Goal: Task Accomplishment & Management: Manage account settings

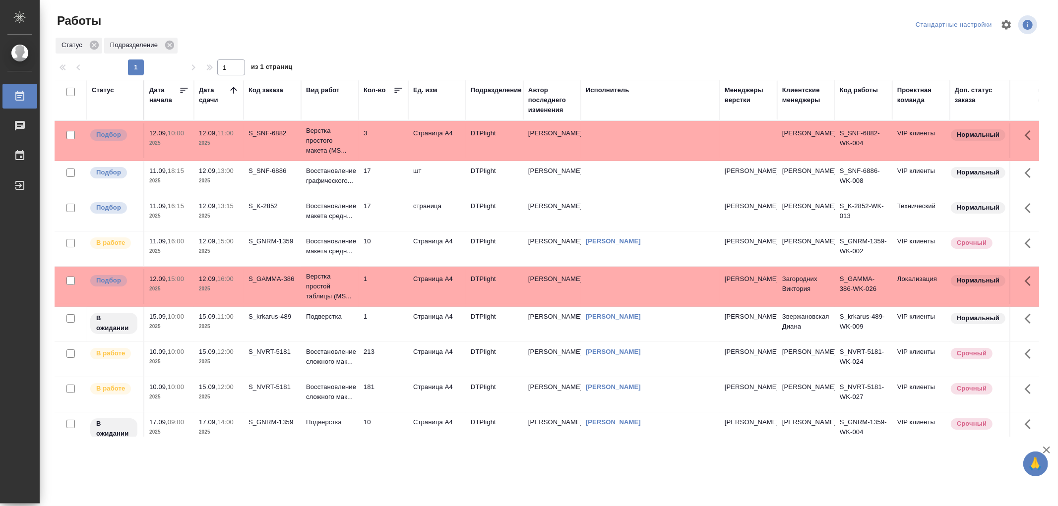
click at [354, 143] on td "Верстка простого макета (MS..." at bounding box center [330, 141] width 58 height 40
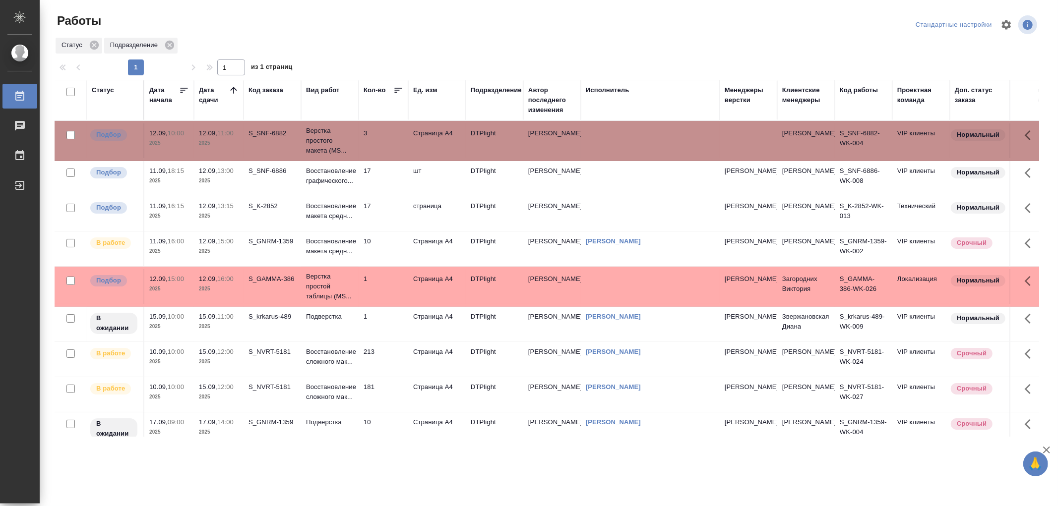
click at [354, 143] on td "Верстка простого макета (MS..." at bounding box center [330, 141] width 58 height 40
click at [336, 214] on p "Восстановление макета средн..." at bounding box center [330, 211] width 48 height 20
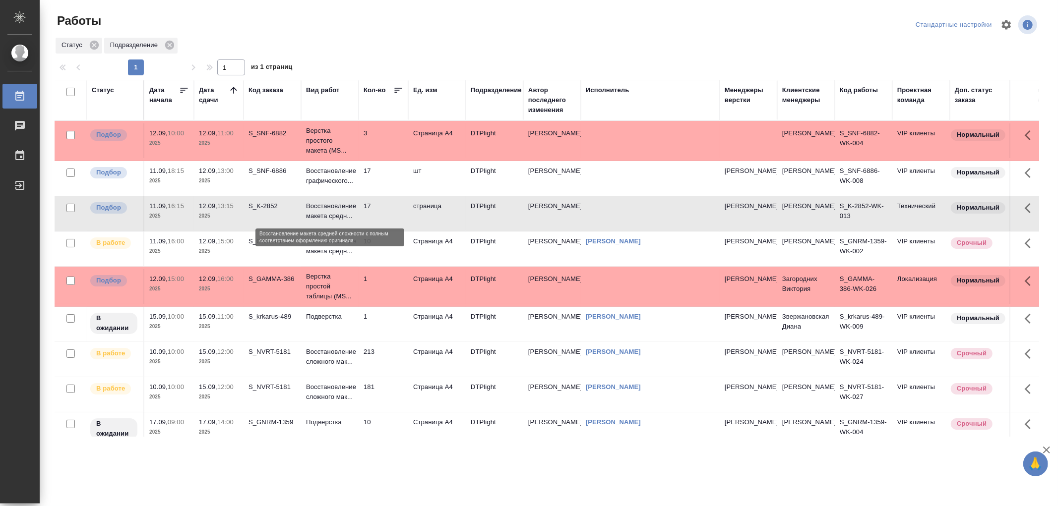
click at [336, 214] on p "Восстановление макета средн..." at bounding box center [330, 211] width 48 height 20
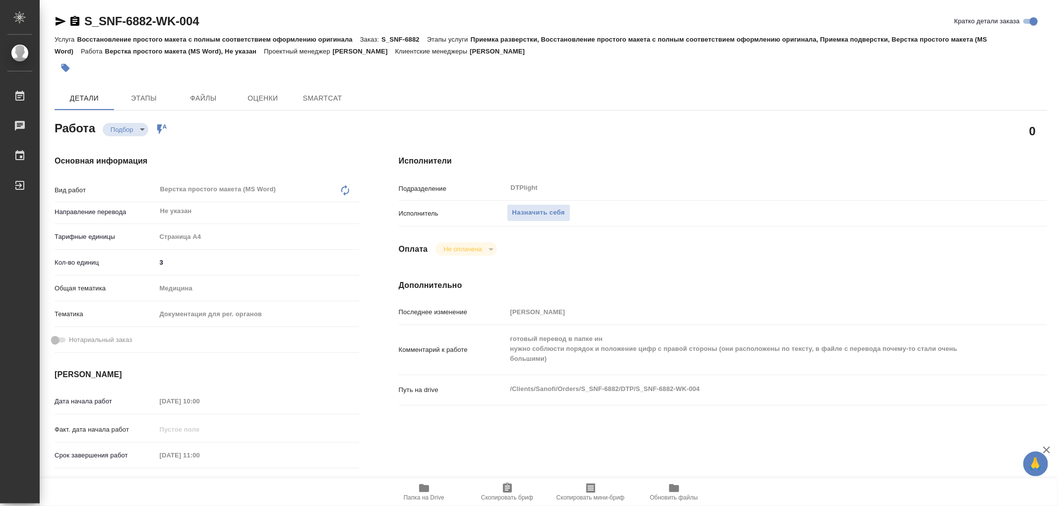
type textarea "x"
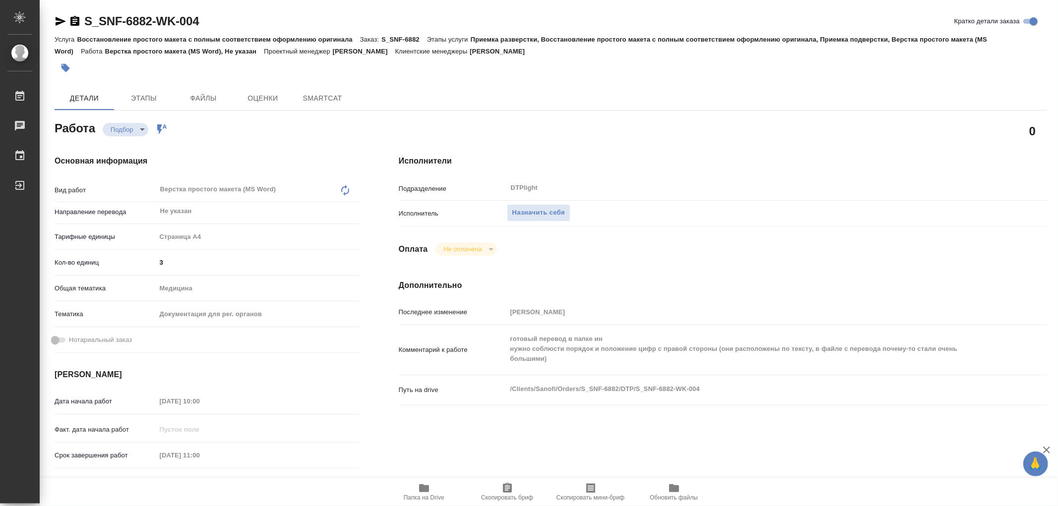
type textarea "x"
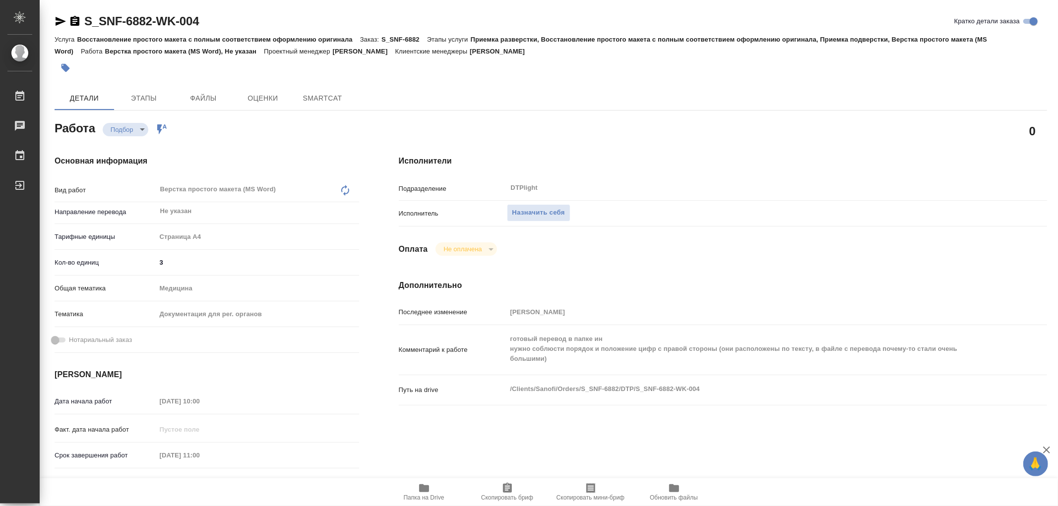
type textarea "x"
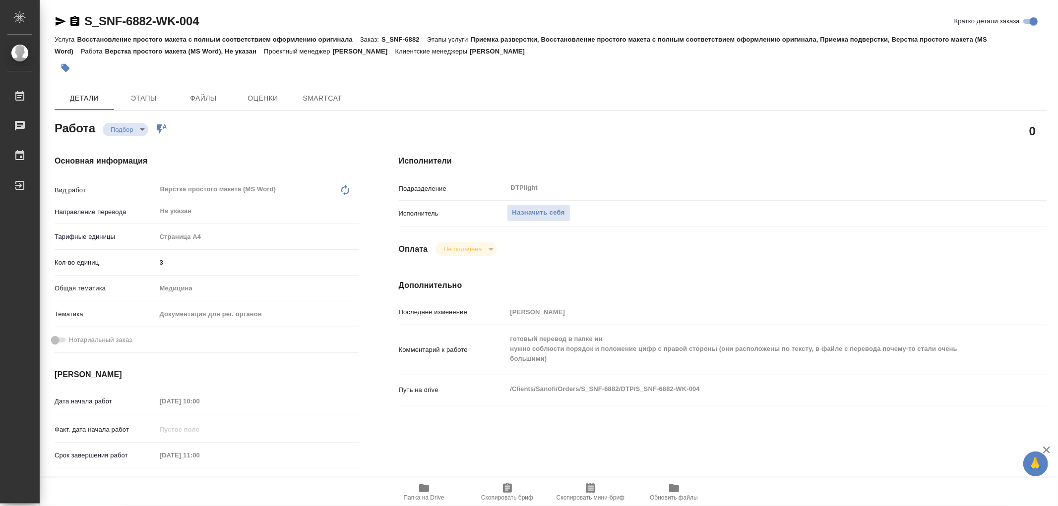
type textarea "x"
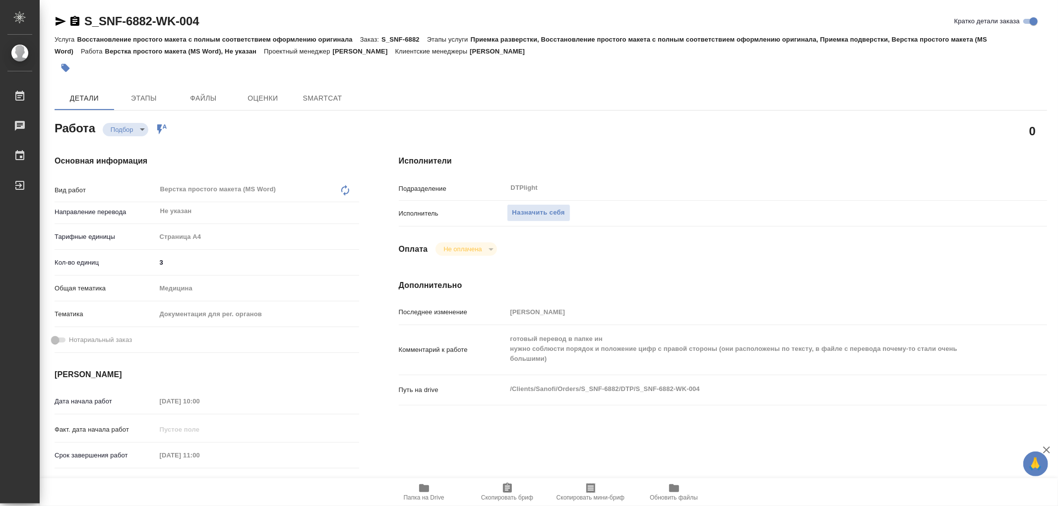
type textarea "x"
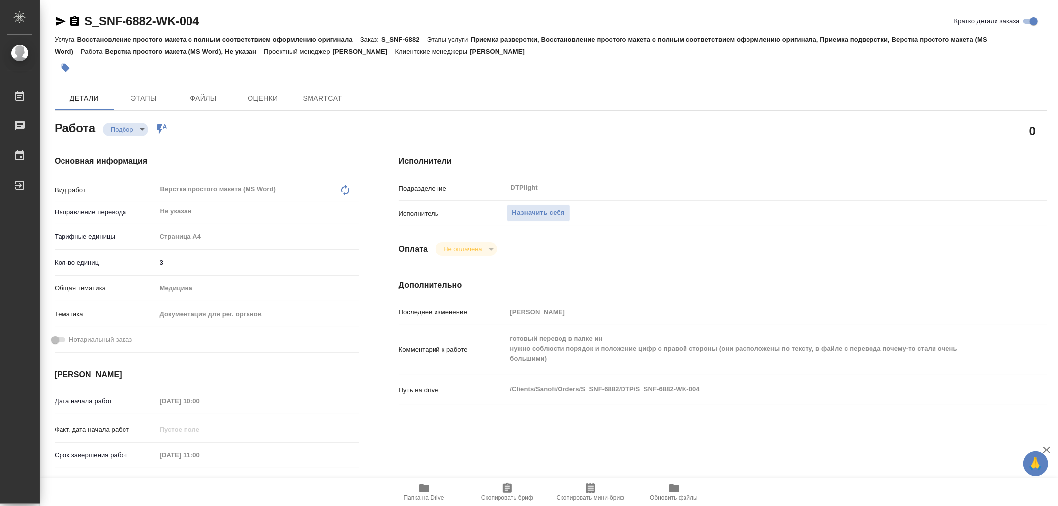
type textarea "x"
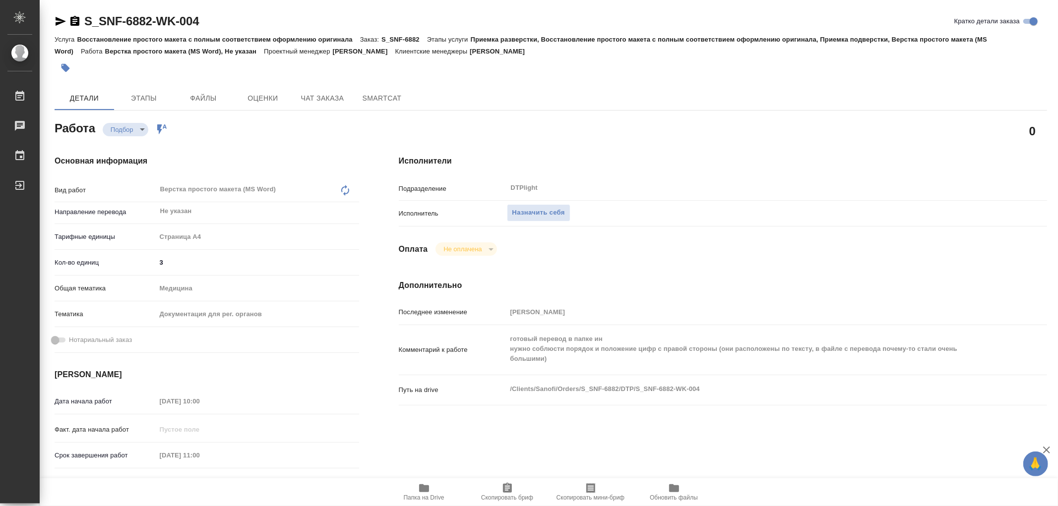
type textarea "x"
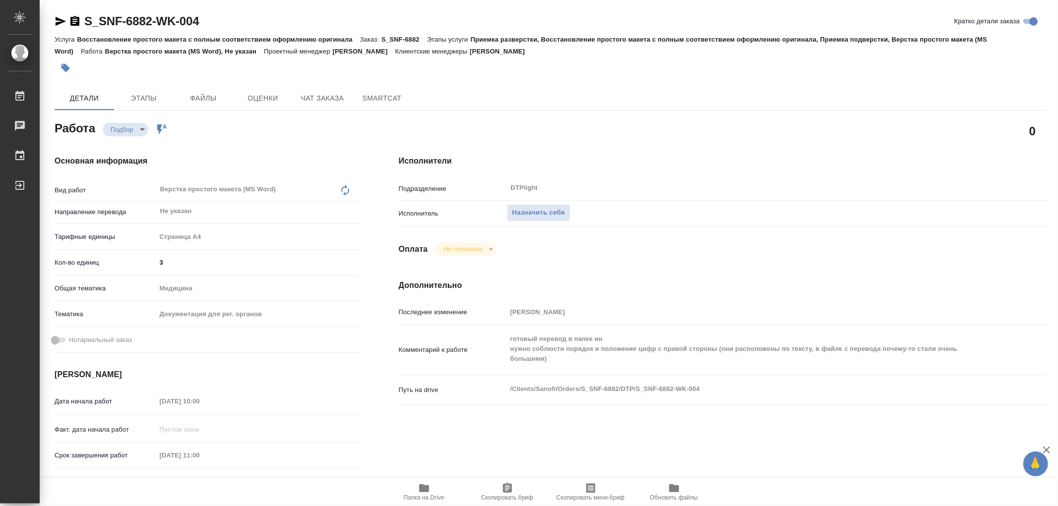
type textarea "x"
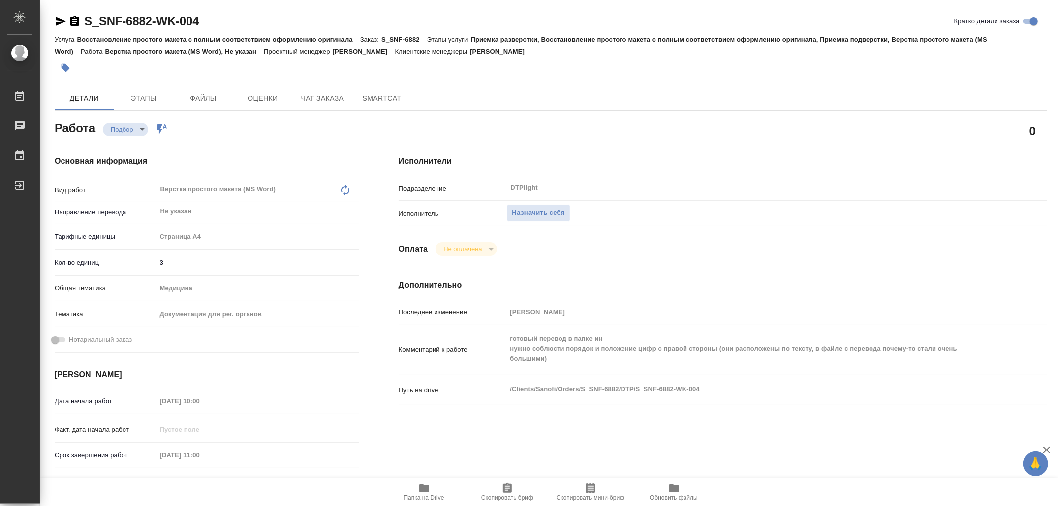
click at [425, 490] on icon "button" at bounding box center [424, 489] width 10 height 8
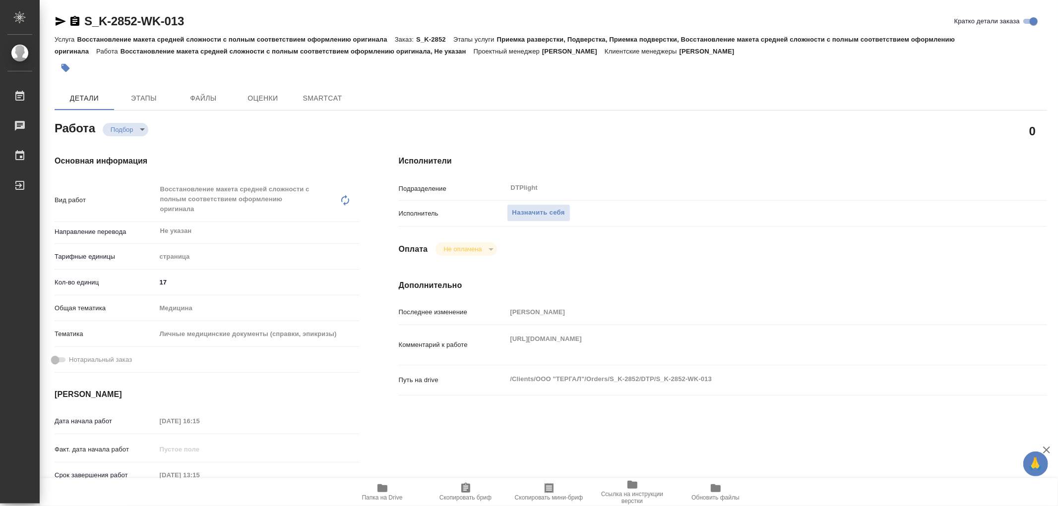
type textarea "x"
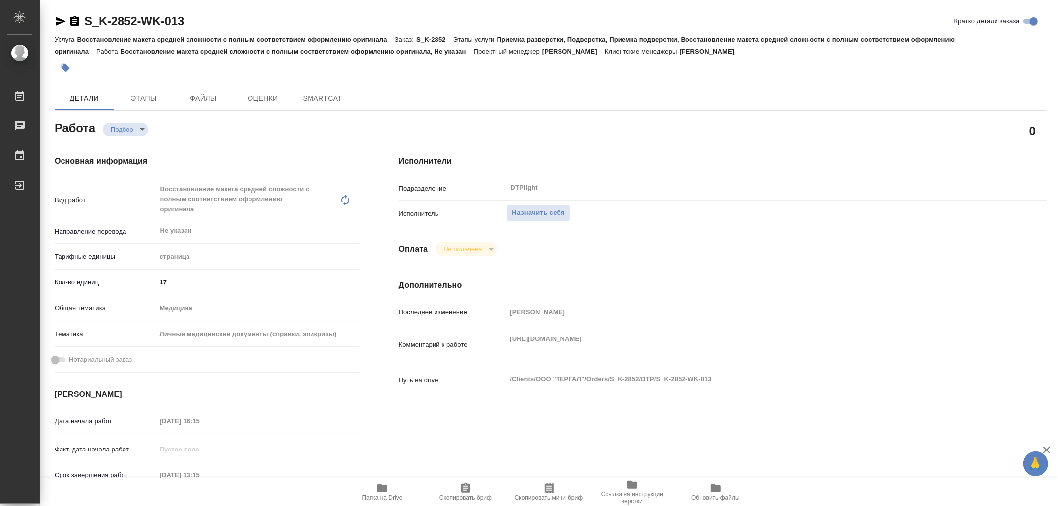
type textarea "x"
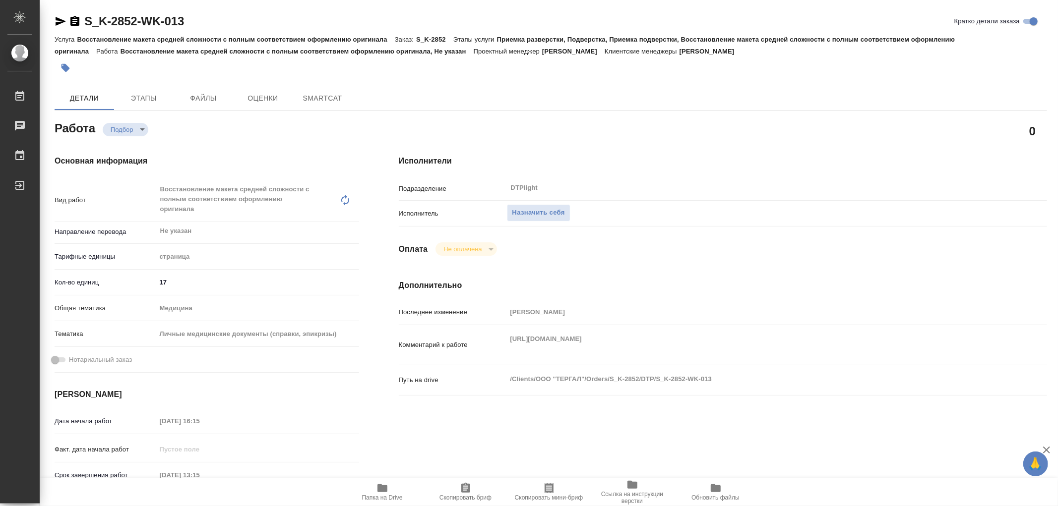
type textarea "x"
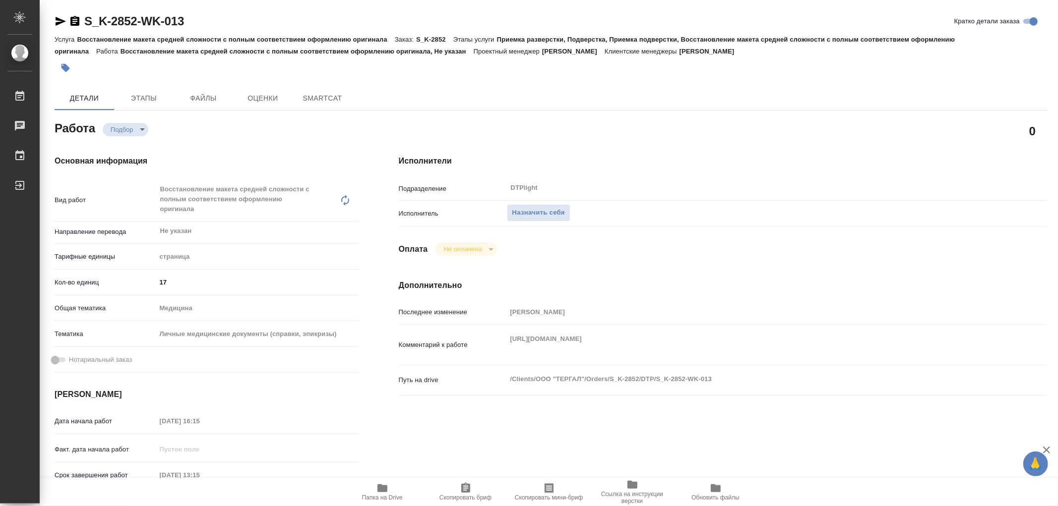
type textarea "x"
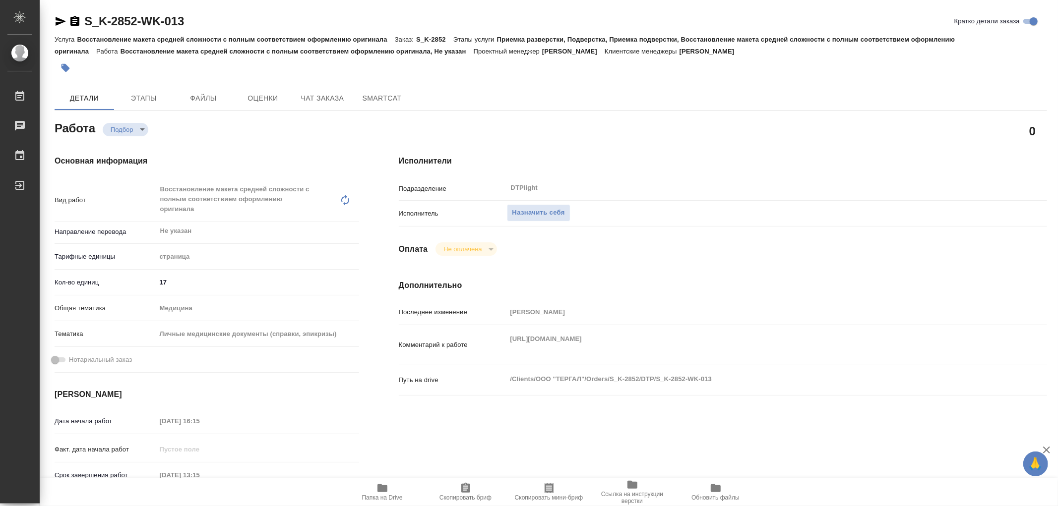
type textarea "x"
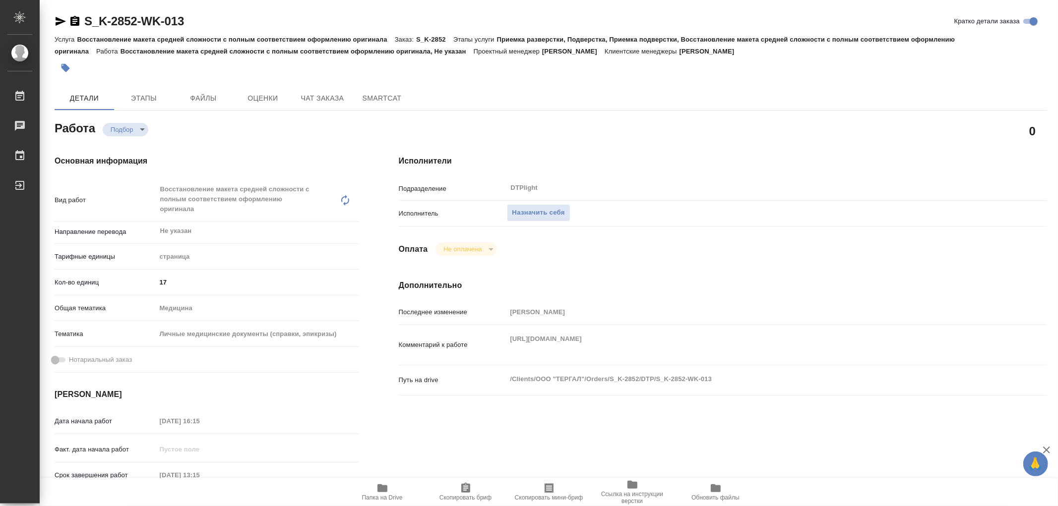
type textarea "x"
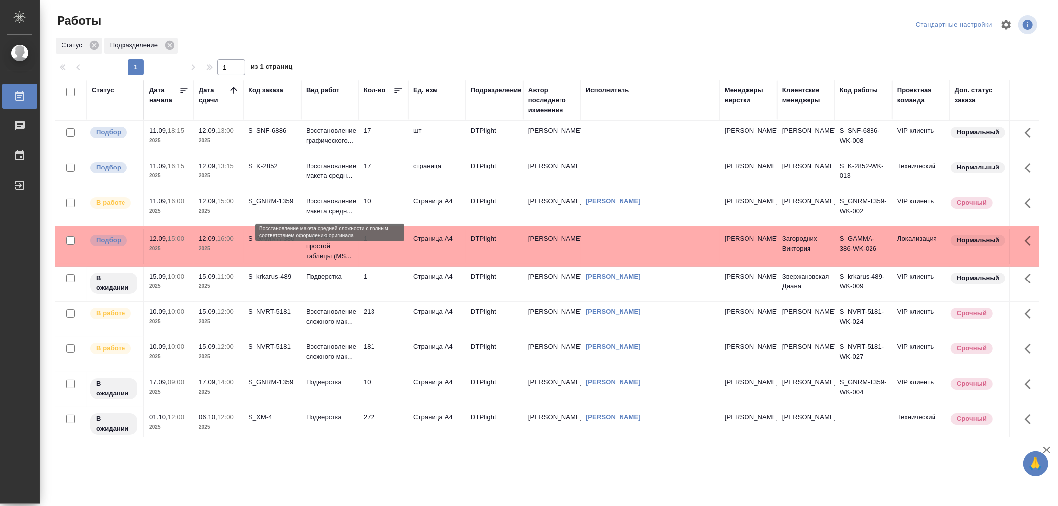
click at [330, 202] on p "Восстановление макета средн..." at bounding box center [330, 206] width 48 height 20
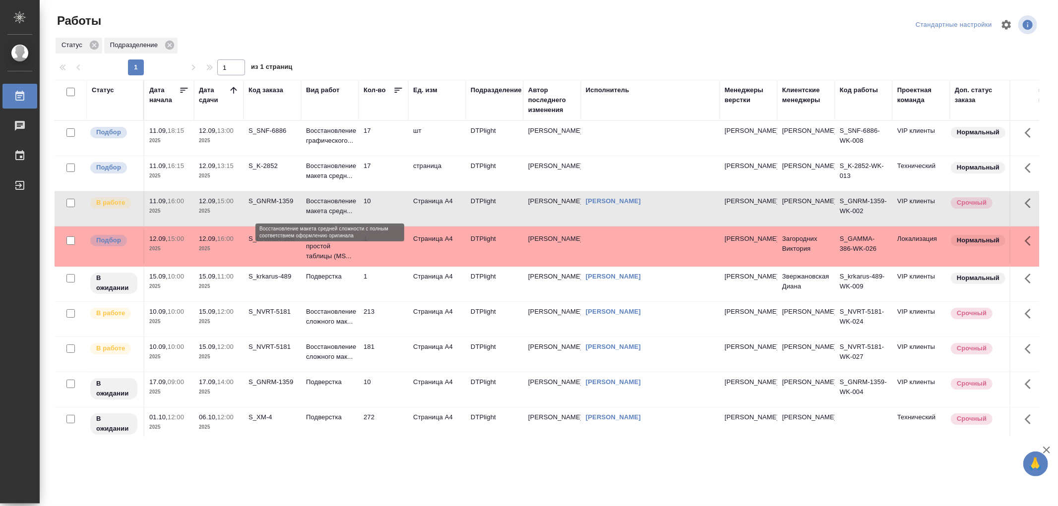
click at [330, 202] on p "Восстановление макета средн..." at bounding box center [330, 206] width 48 height 20
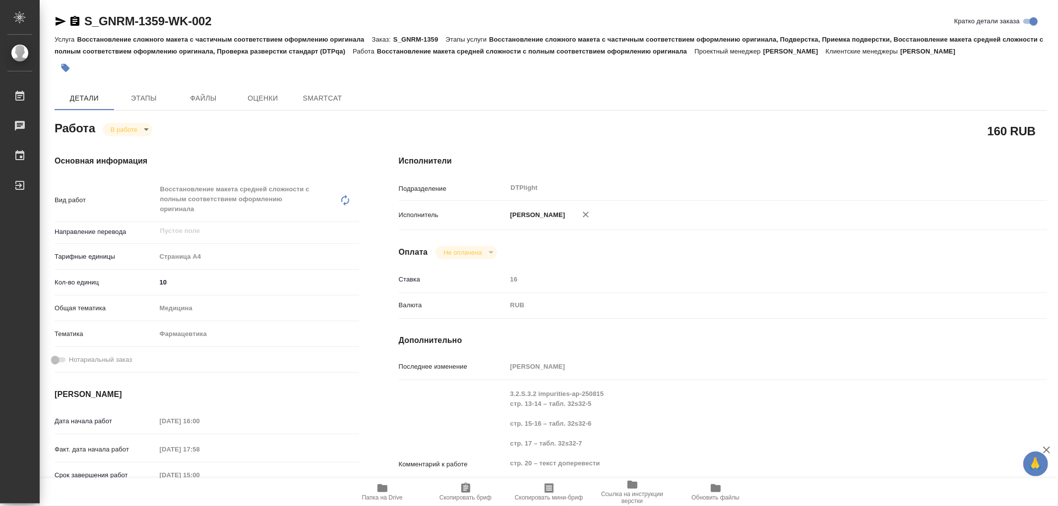
type textarea "x"
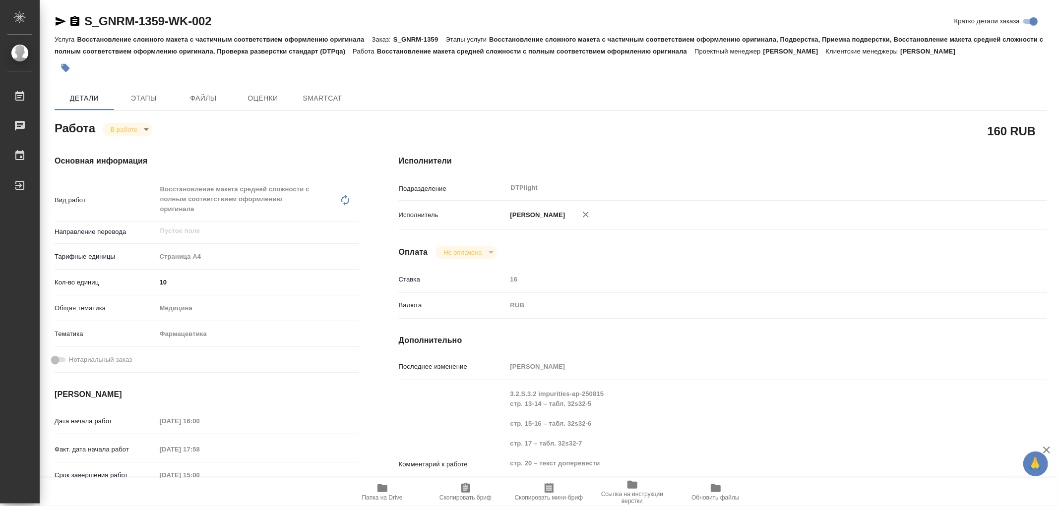
type textarea "x"
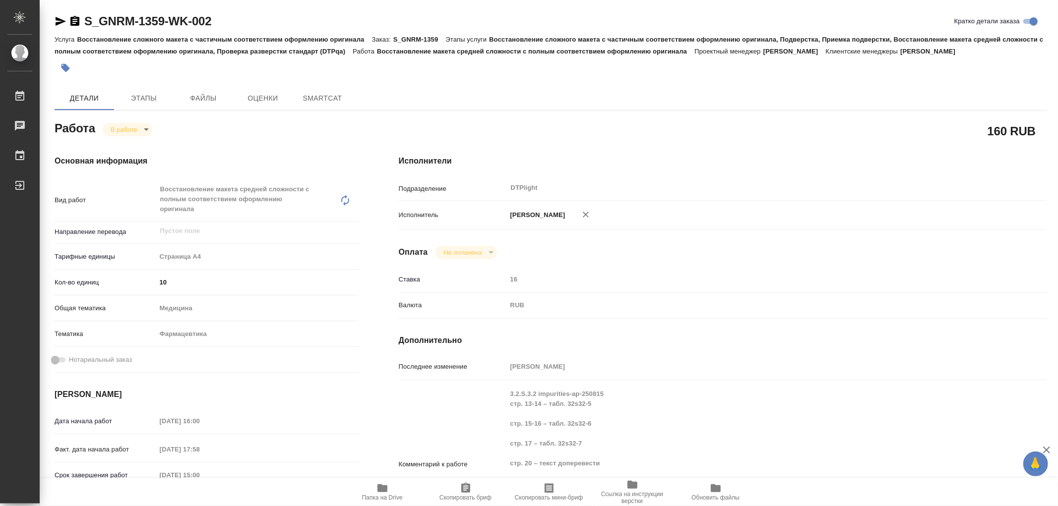
type textarea "x"
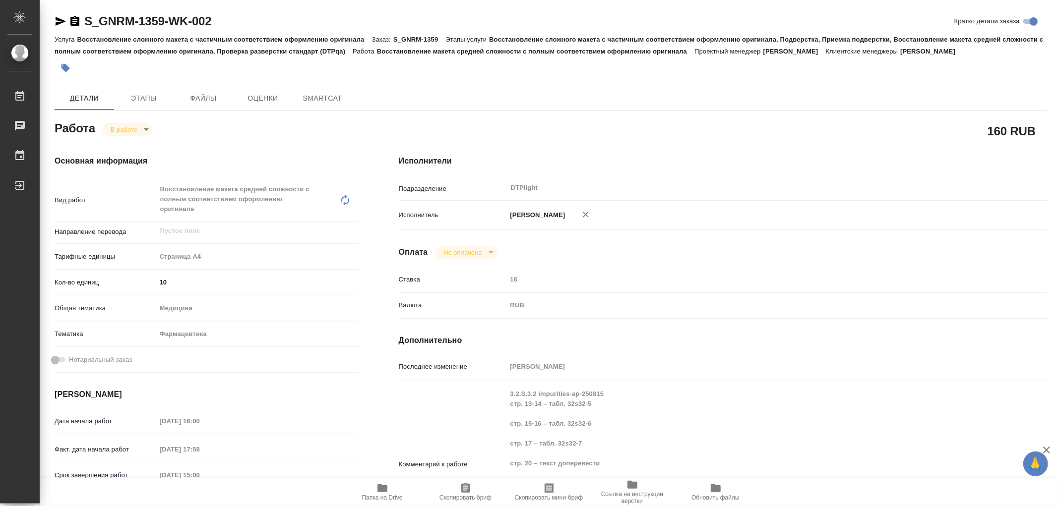
type textarea "x"
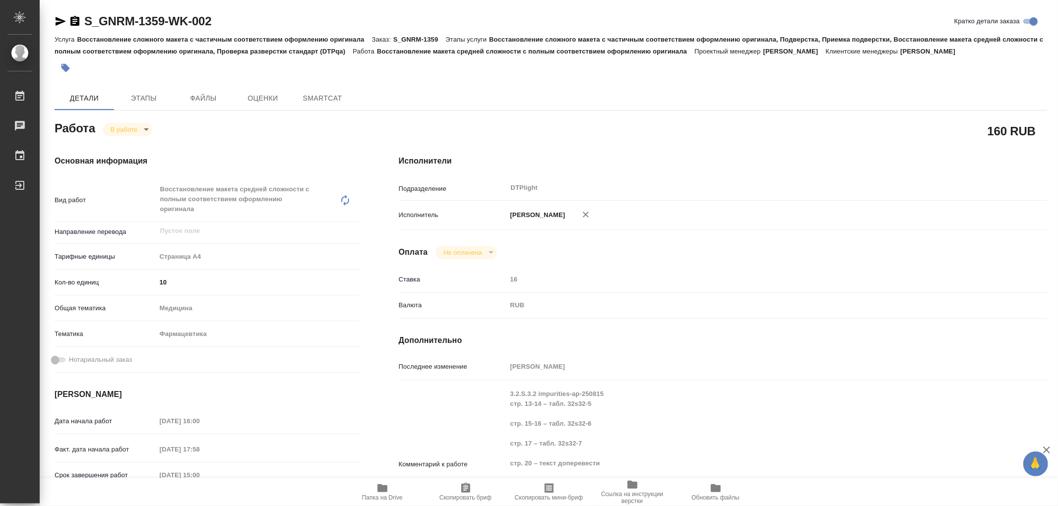
type textarea "x"
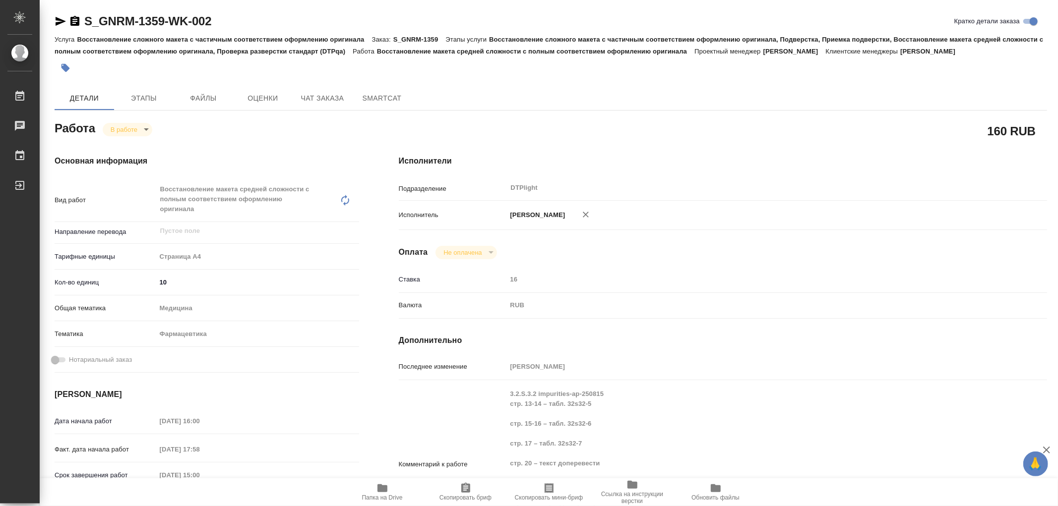
type textarea "x"
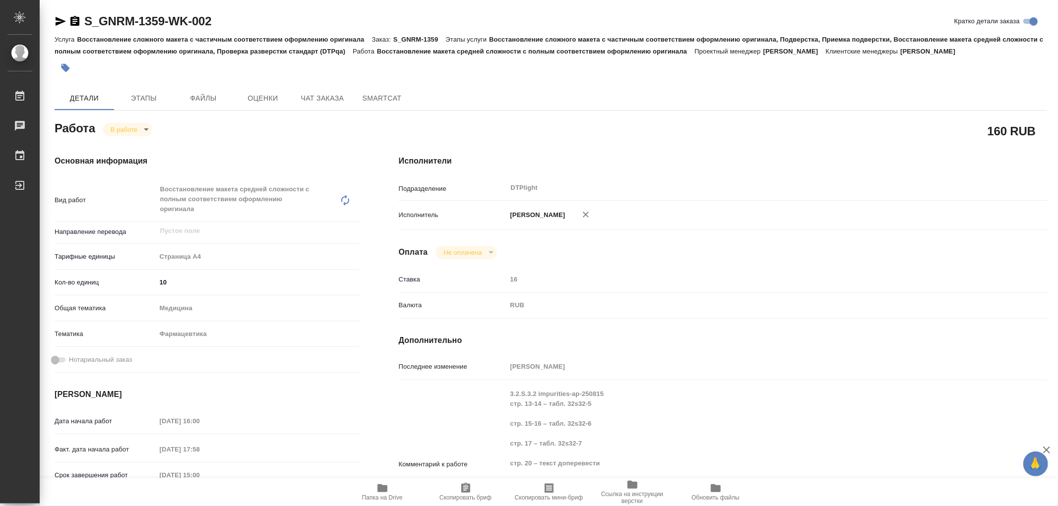
click at [57, 22] on icon "button" at bounding box center [61, 21] width 10 height 9
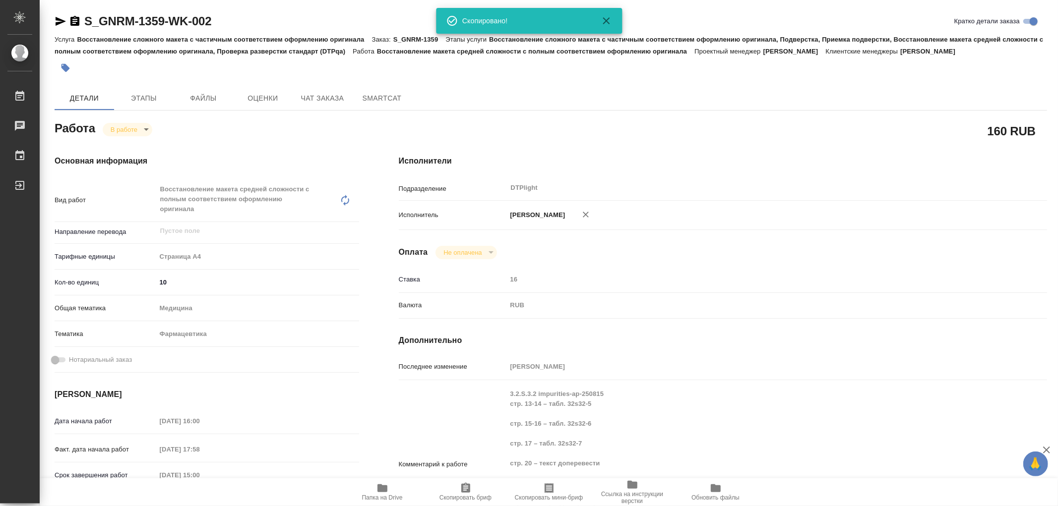
type textarea "x"
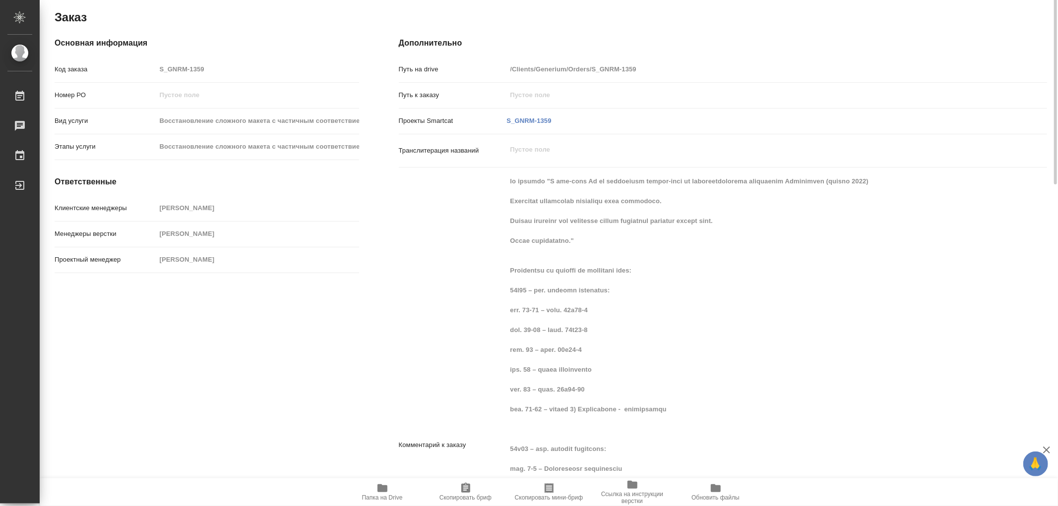
scroll to position [330, 0]
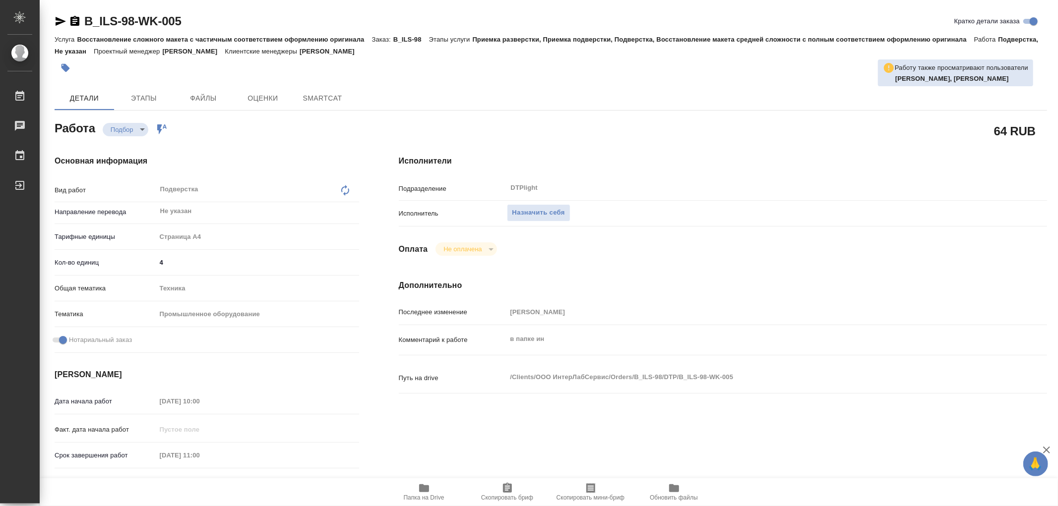
type textarea "x"
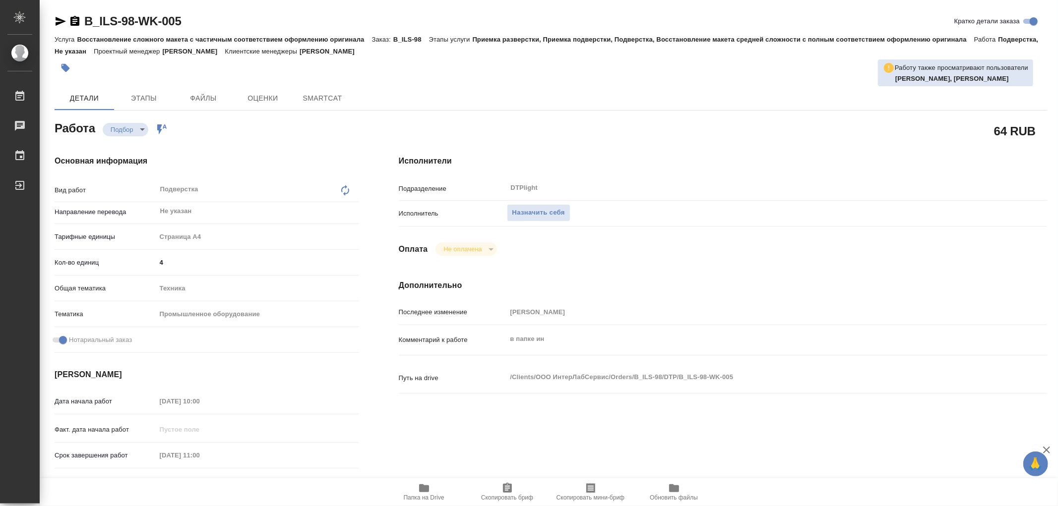
type textarea "x"
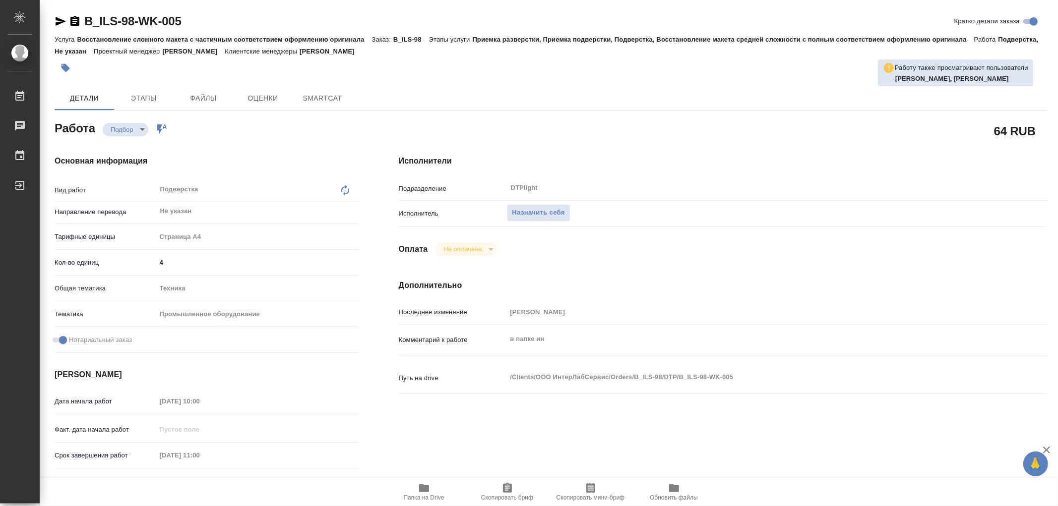
type textarea "x"
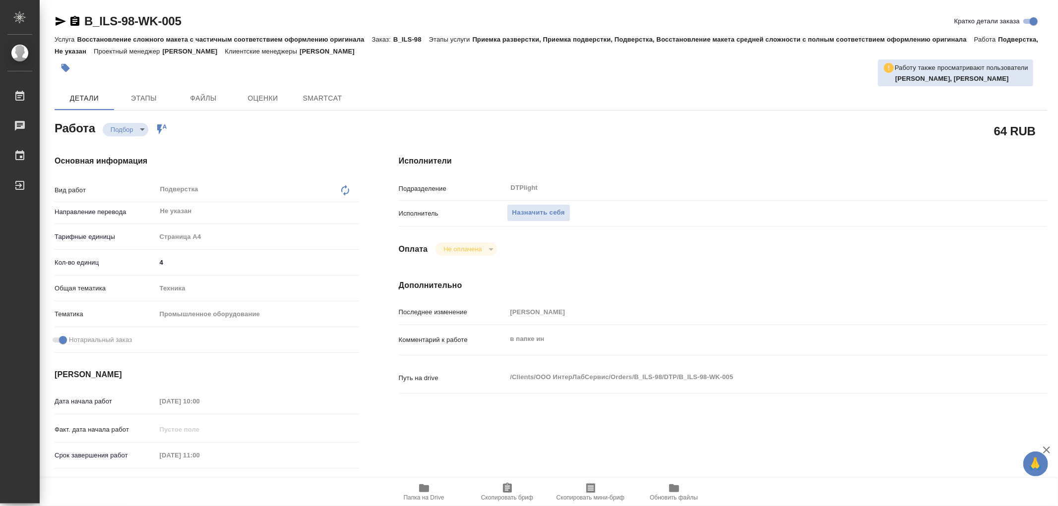
type textarea "x"
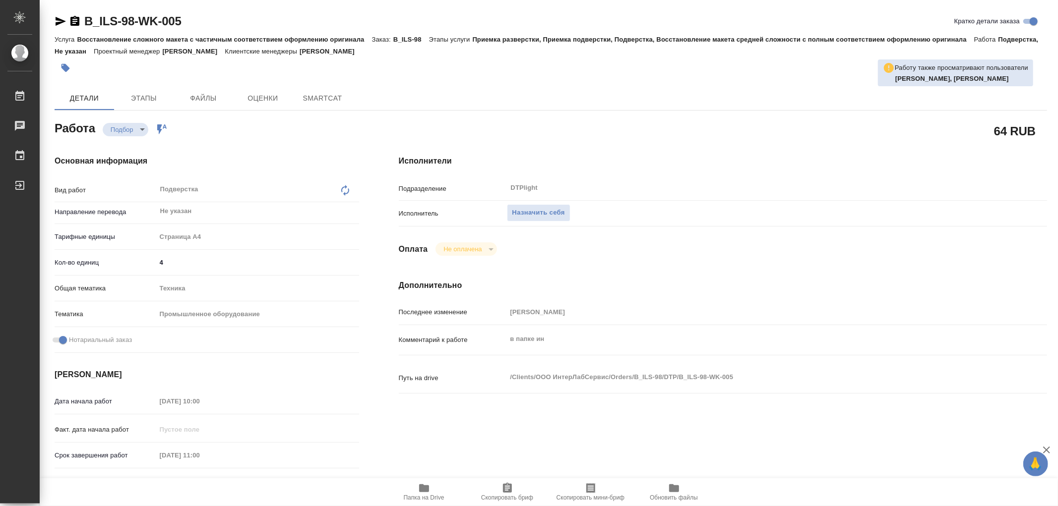
type textarea "x"
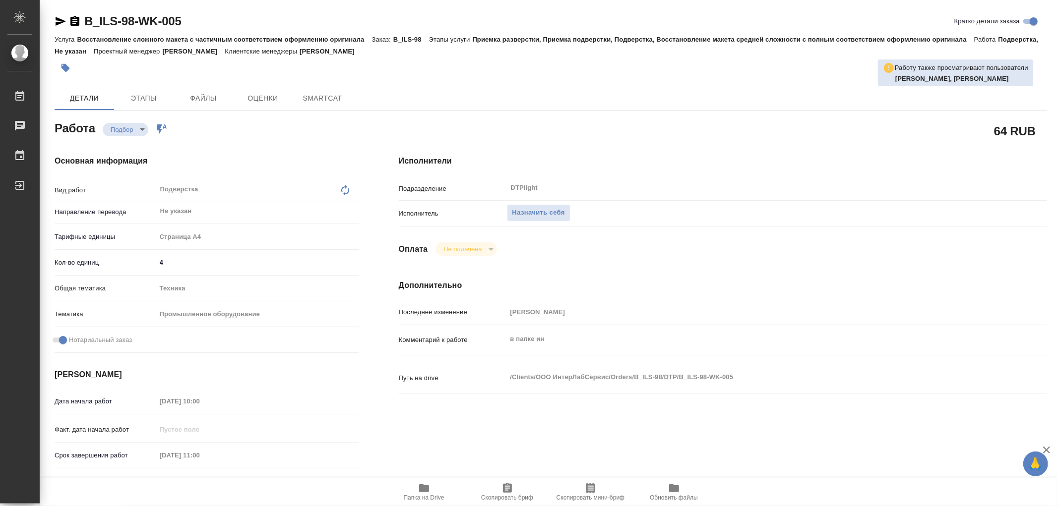
type textarea "x"
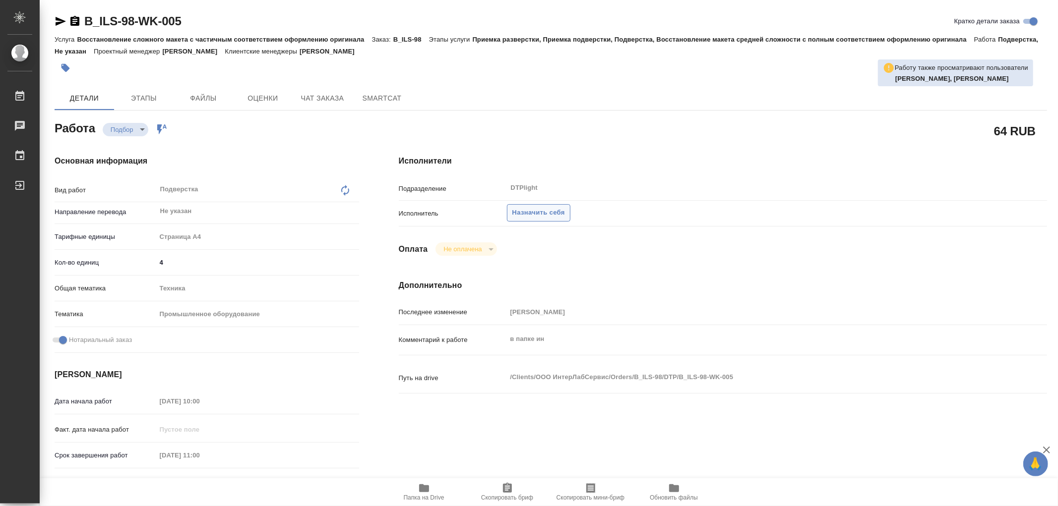
type textarea "x"
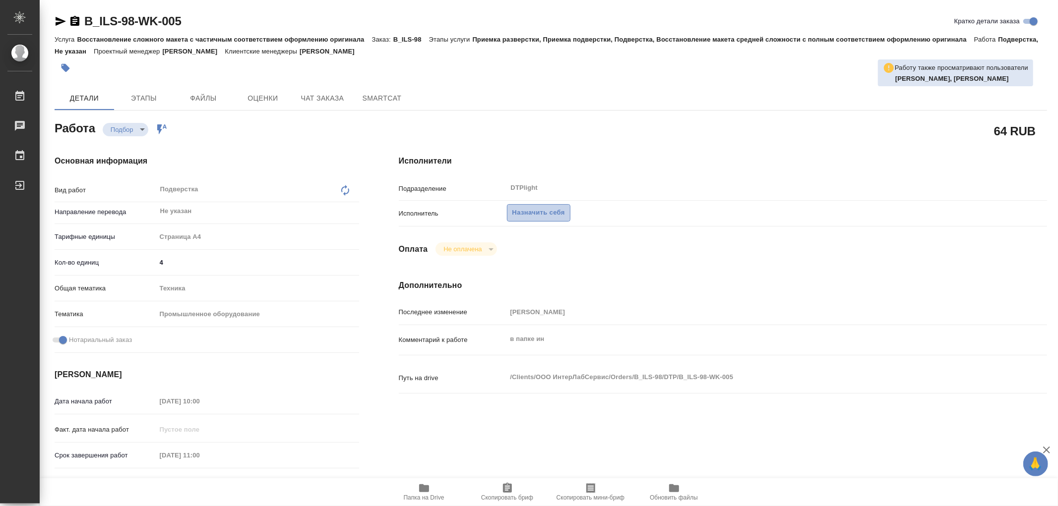
click at [523, 213] on span "Назначить себя" at bounding box center [538, 212] width 53 height 11
type textarea "x"
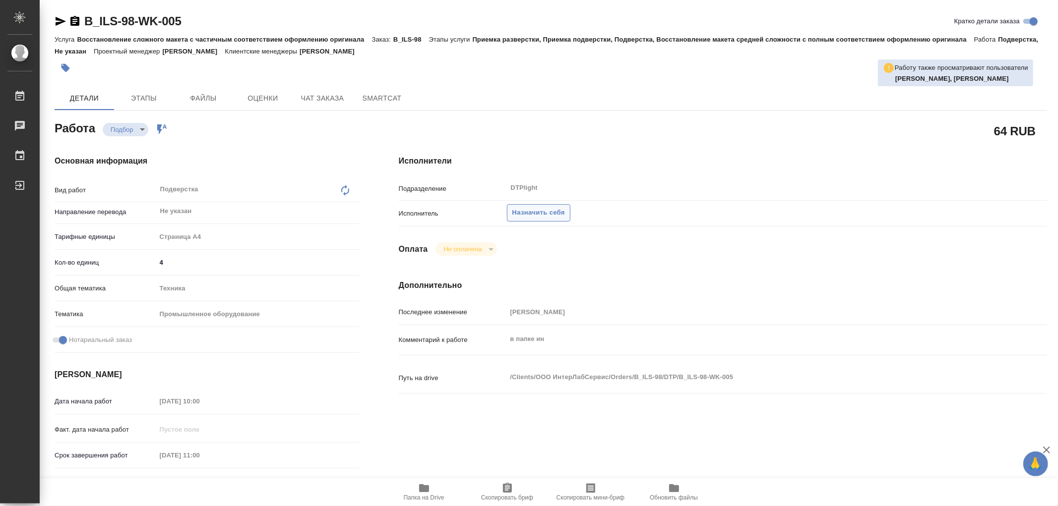
type textarea "x"
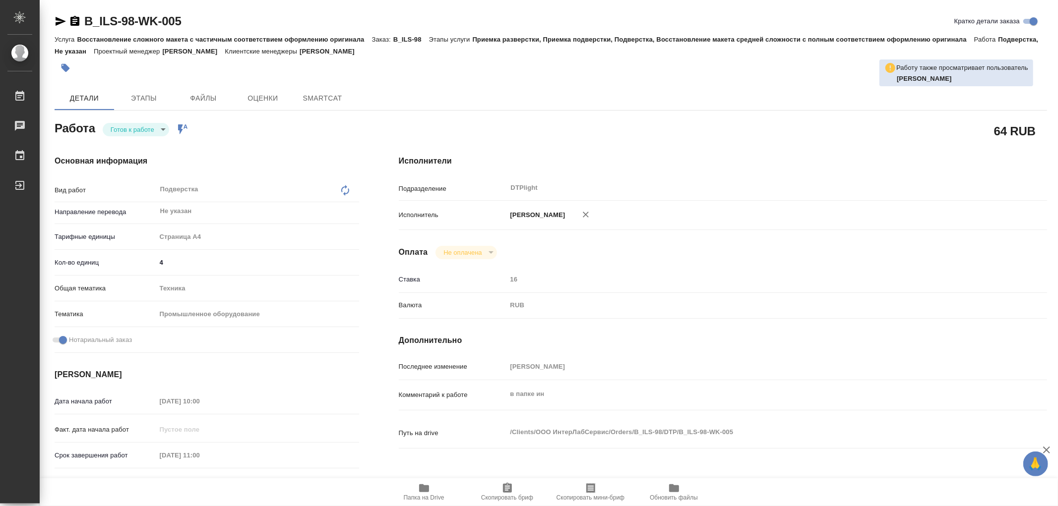
type textarea "x"
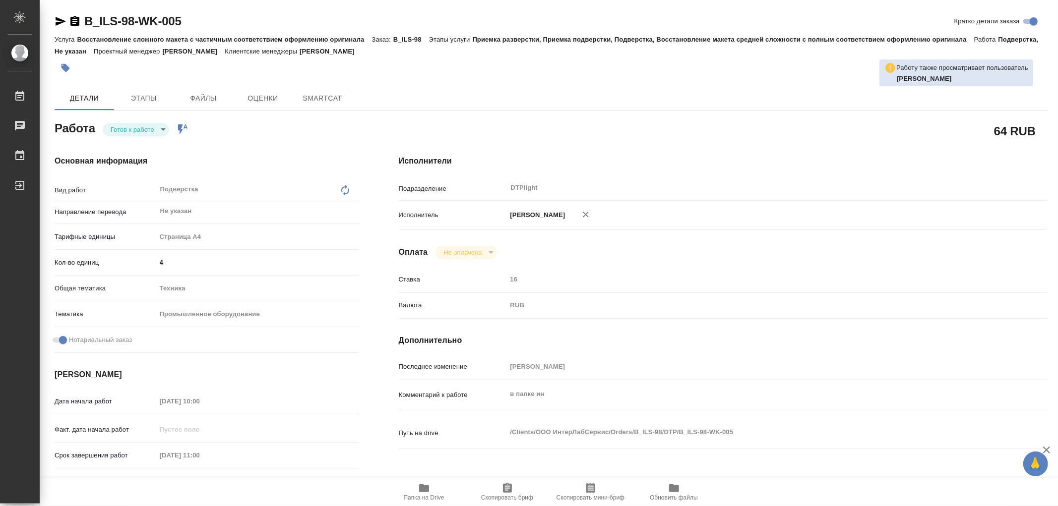
type textarea "x"
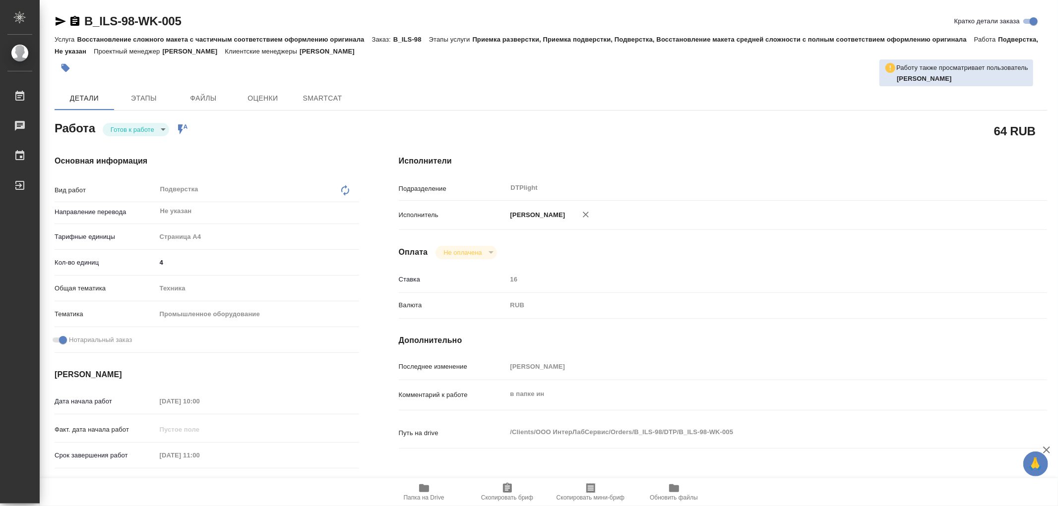
type textarea "x"
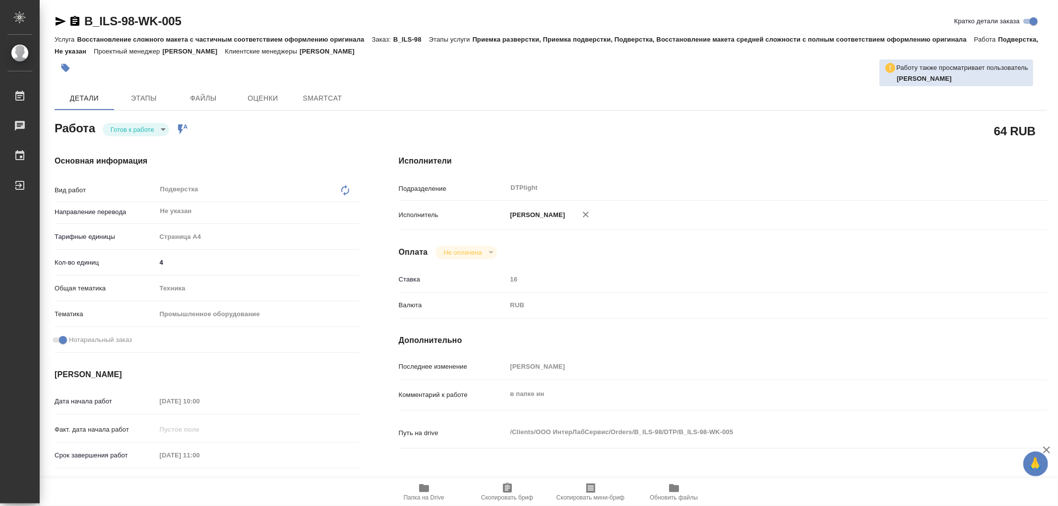
type textarea "x"
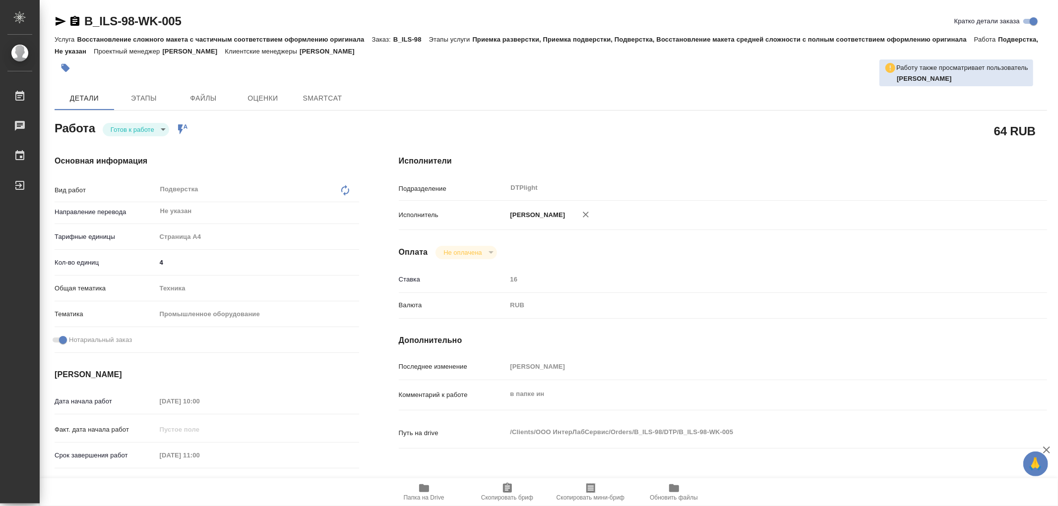
type textarea "x"
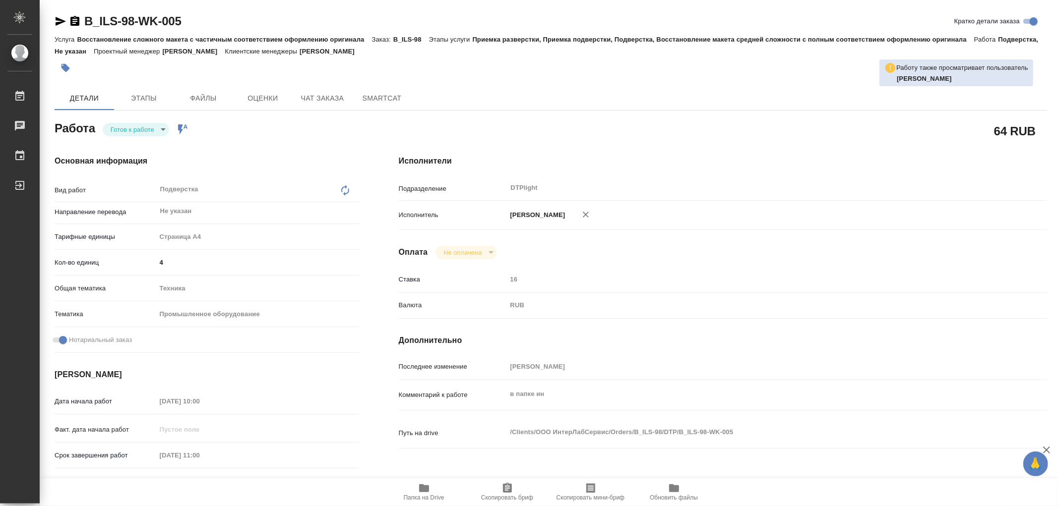
type textarea "x"
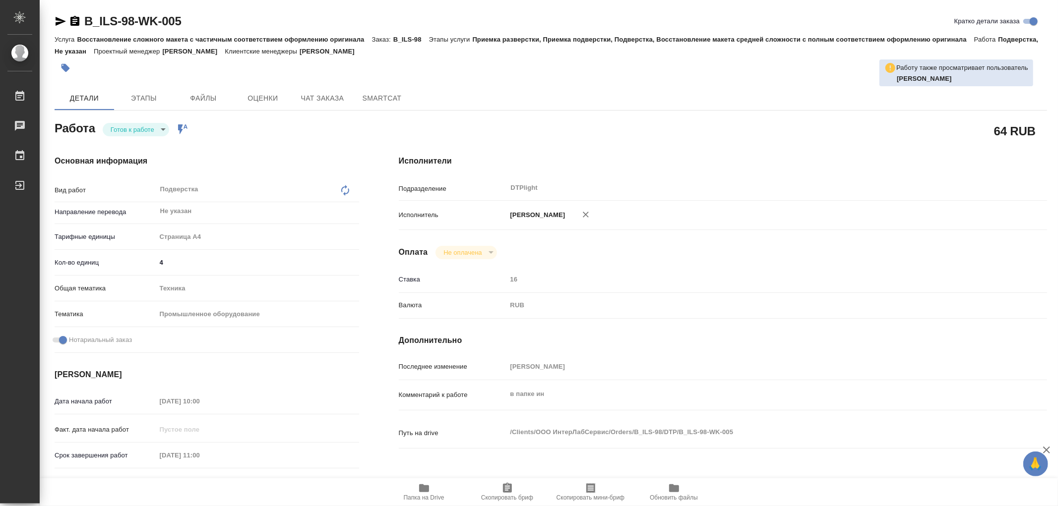
type textarea "x"
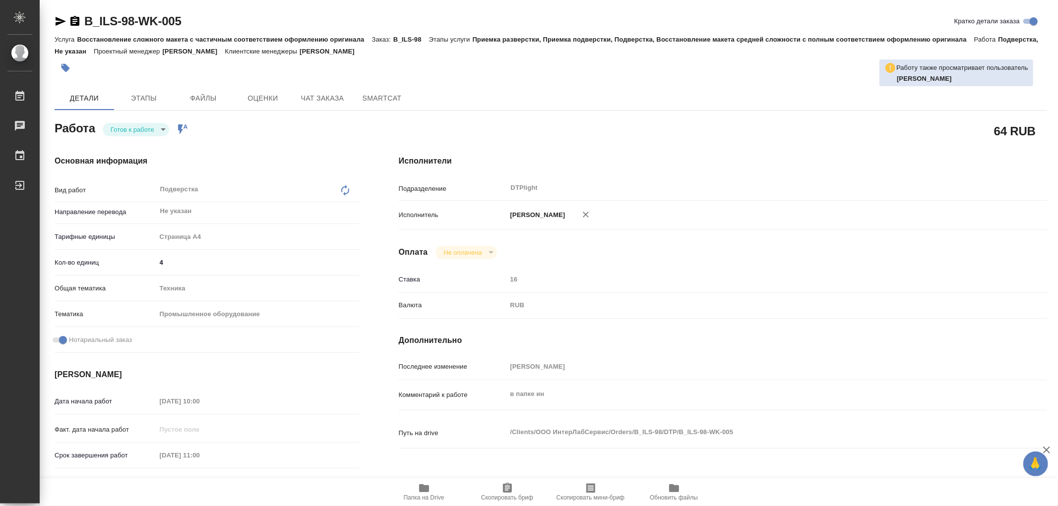
type textarea "x"
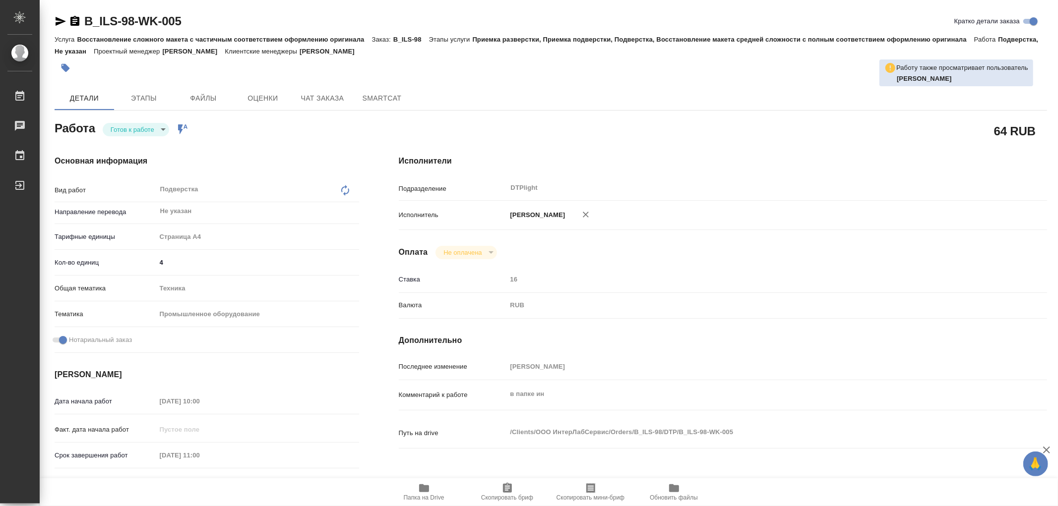
click at [113, 131] on body "🙏 .cls-1 fill:#fff; AWATERA Работы Чаты График Выйти B_ILS-98-WK-005 Кратко дет…" at bounding box center [529, 253] width 1058 height 506
click at [117, 127] on button "В работе" at bounding box center [127, 129] width 33 height 11
type textarea "x"
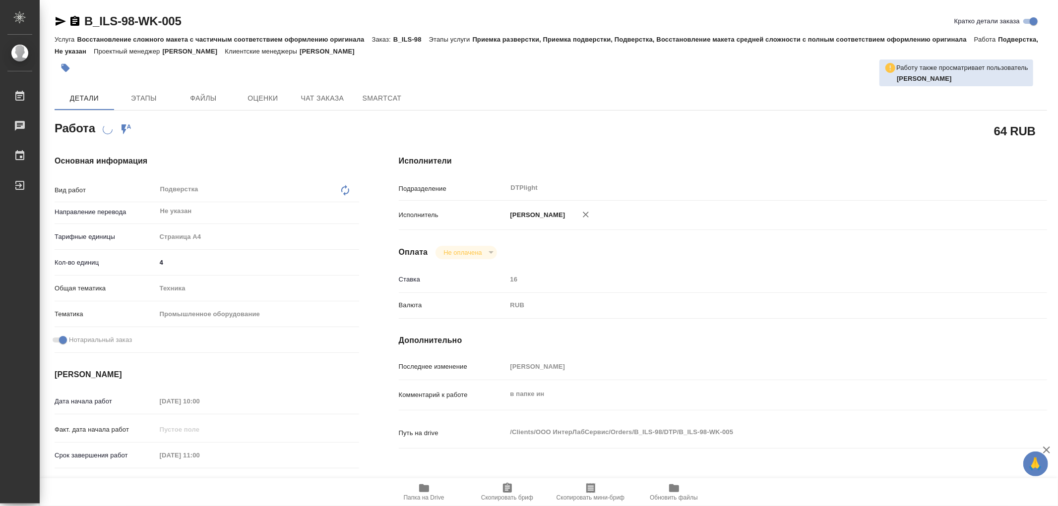
type textarea "x"
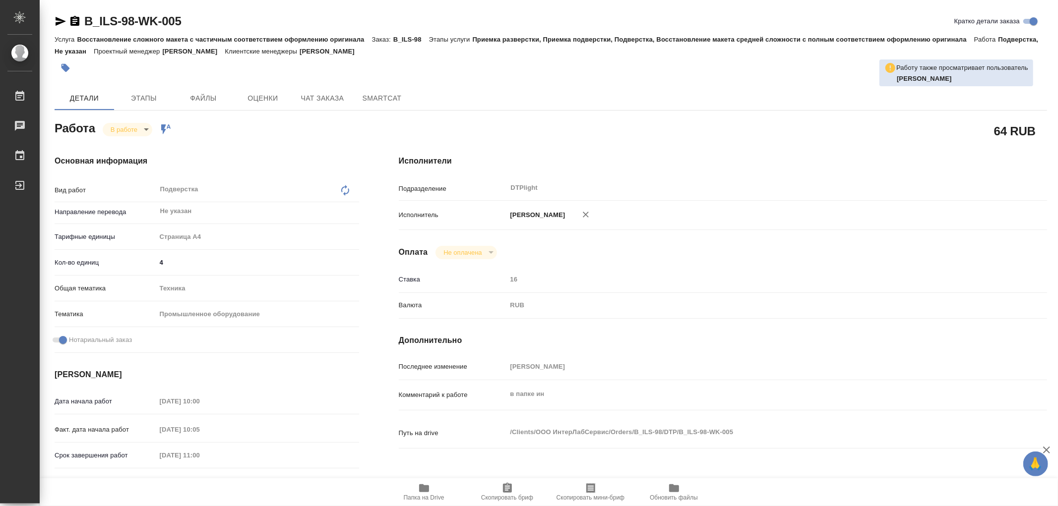
type textarea "x"
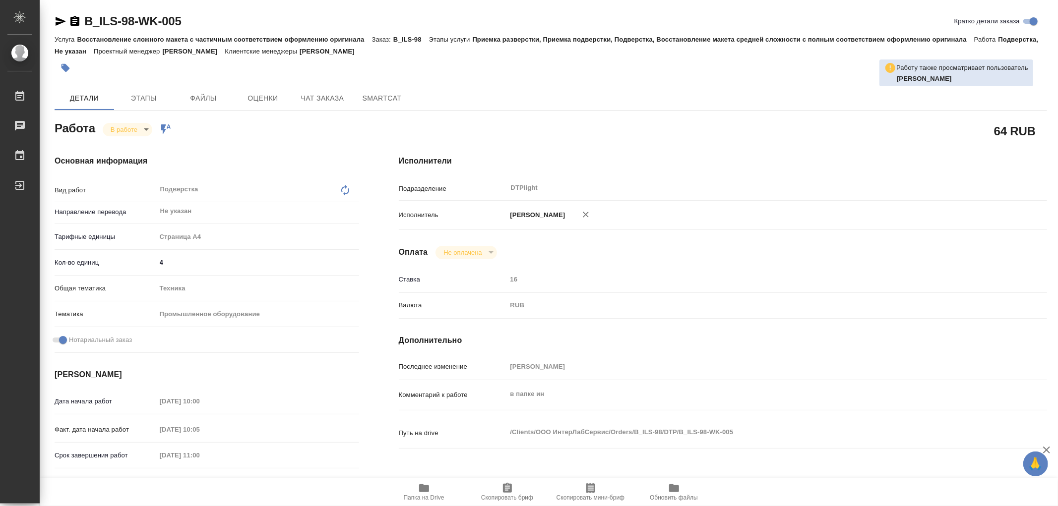
type textarea "x"
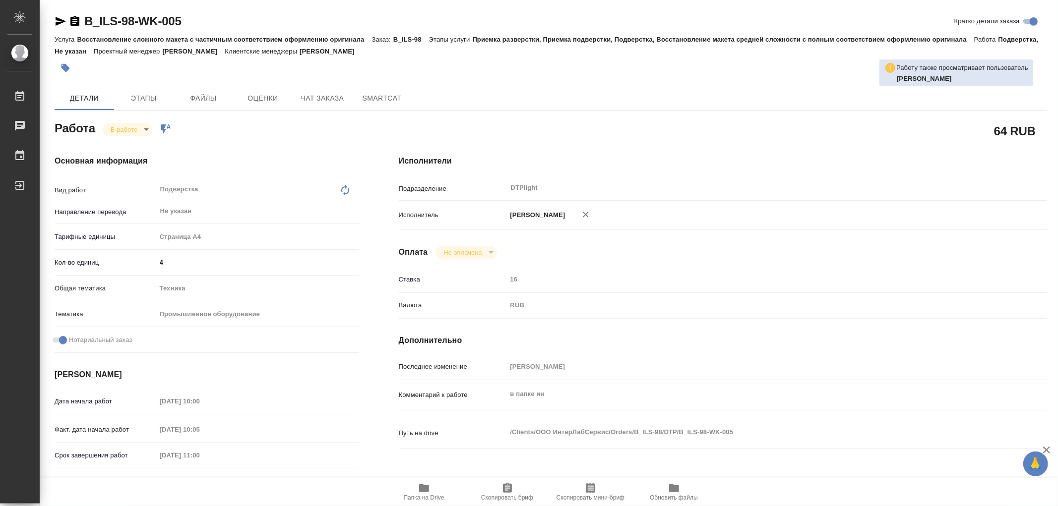
type textarea "x"
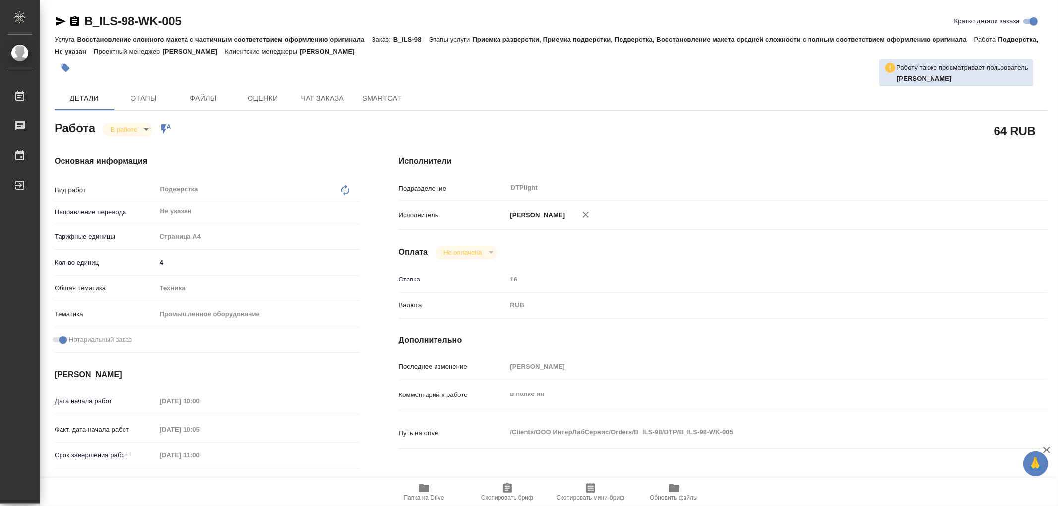
type textarea "x"
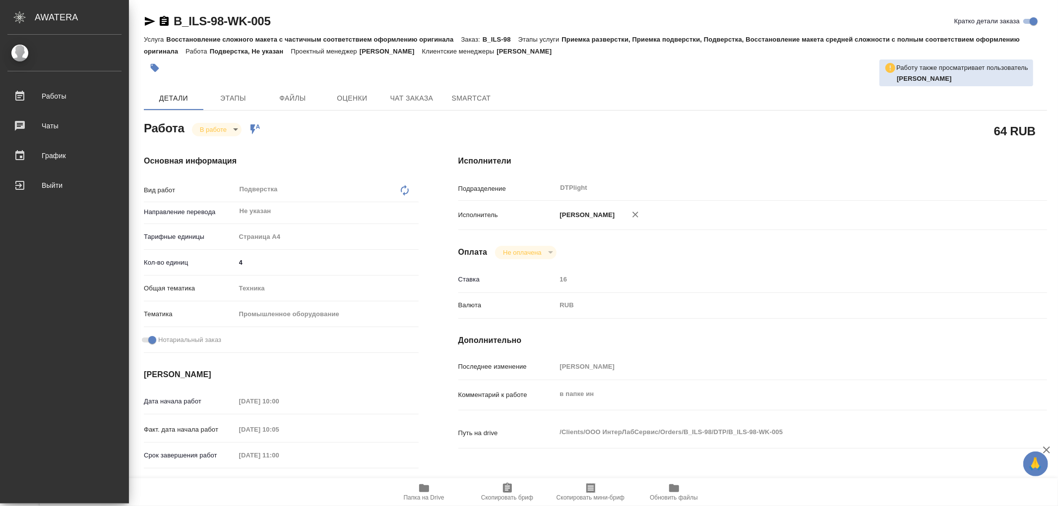
click at [418, 488] on icon "button" at bounding box center [424, 489] width 12 height 12
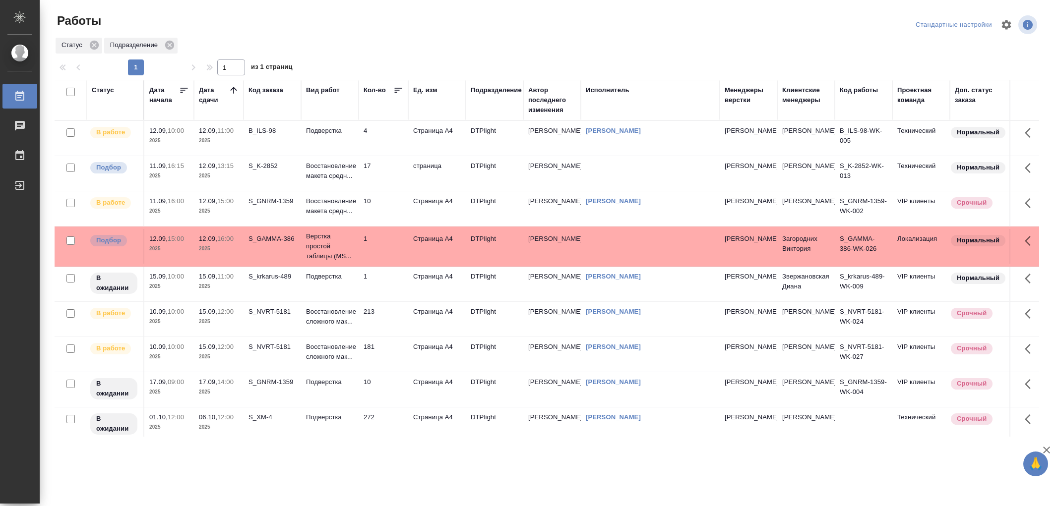
click at [335, 139] on td "Подверстка" at bounding box center [330, 138] width 58 height 35
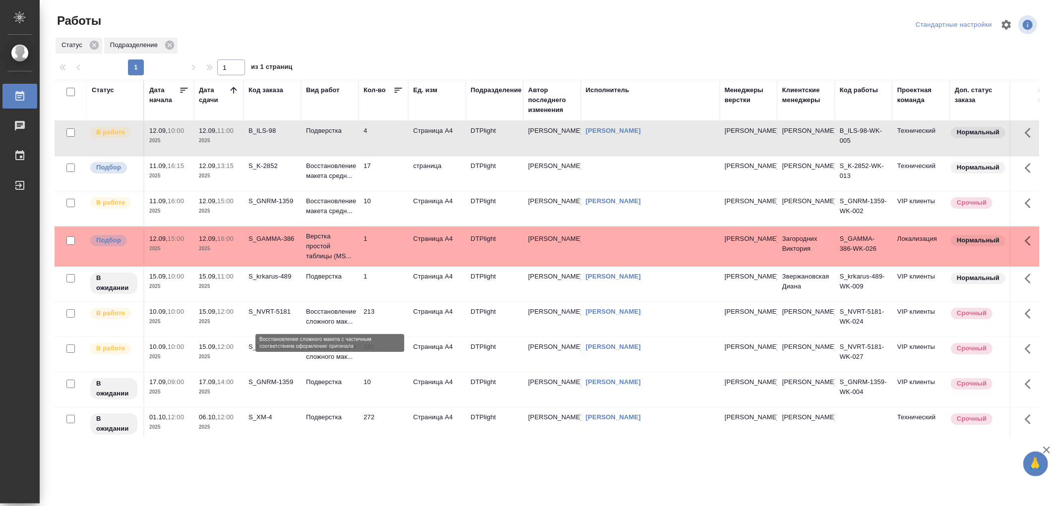
click at [352, 325] on p "Восстановление сложного мак..." at bounding box center [330, 317] width 48 height 20
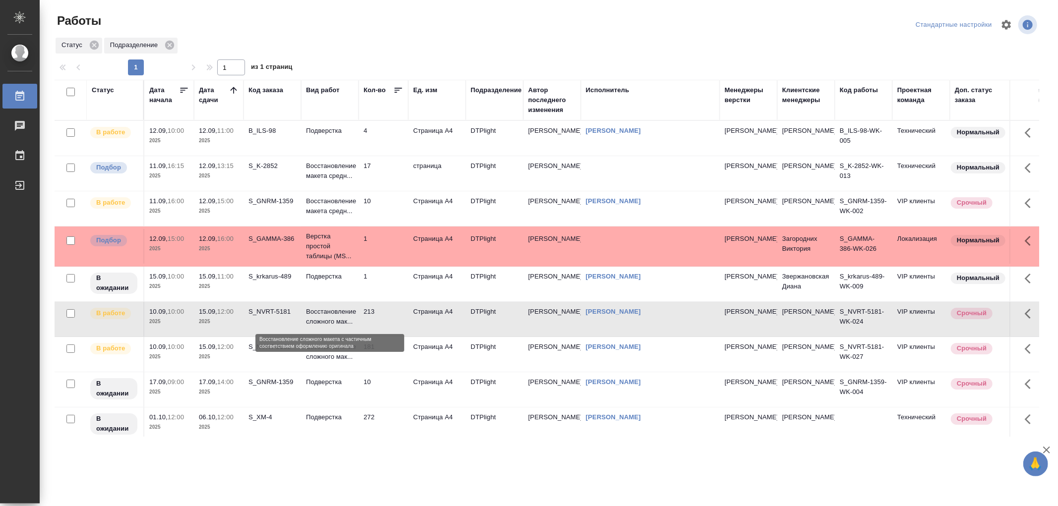
click at [352, 325] on p "Восстановление сложного мак..." at bounding box center [330, 317] width 48 height 20
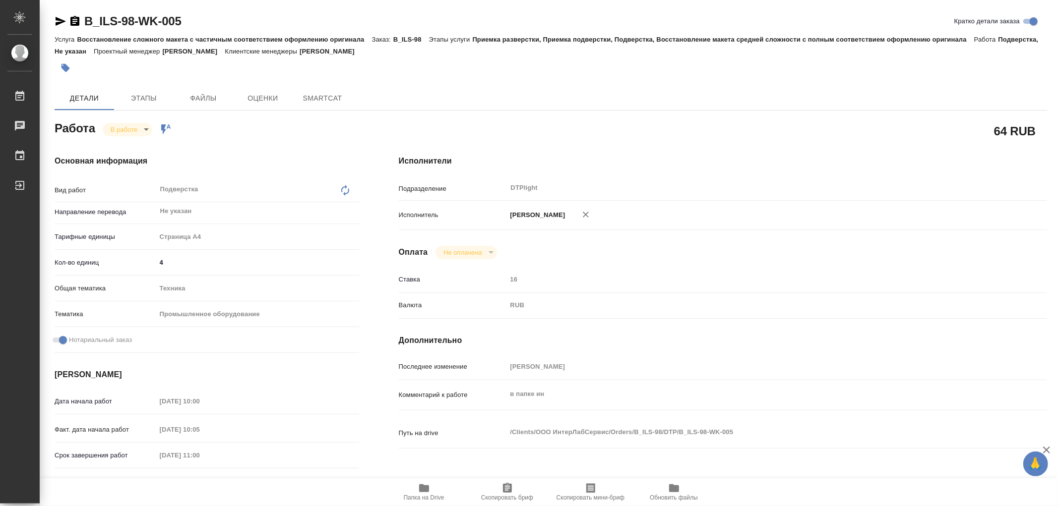
type textarea "x"
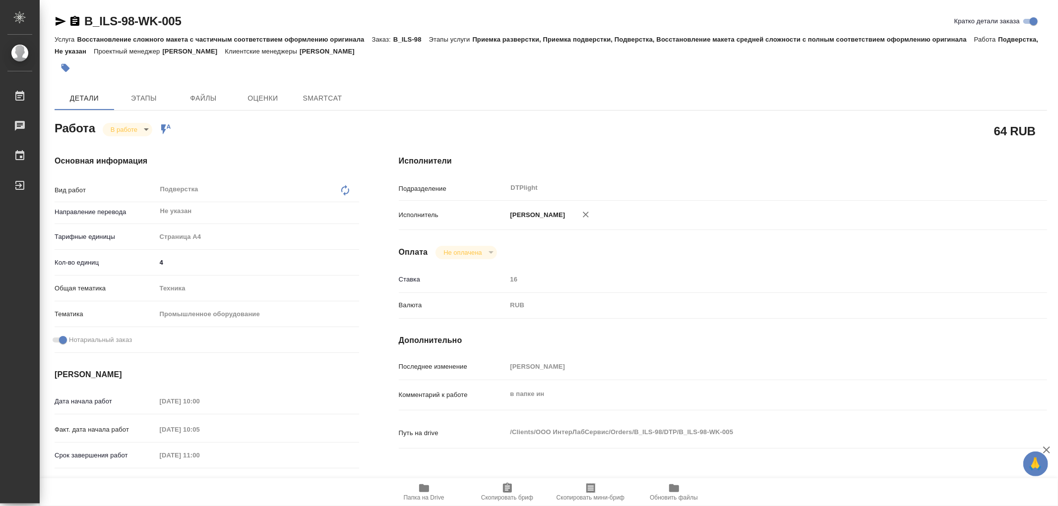
type textarea "x"
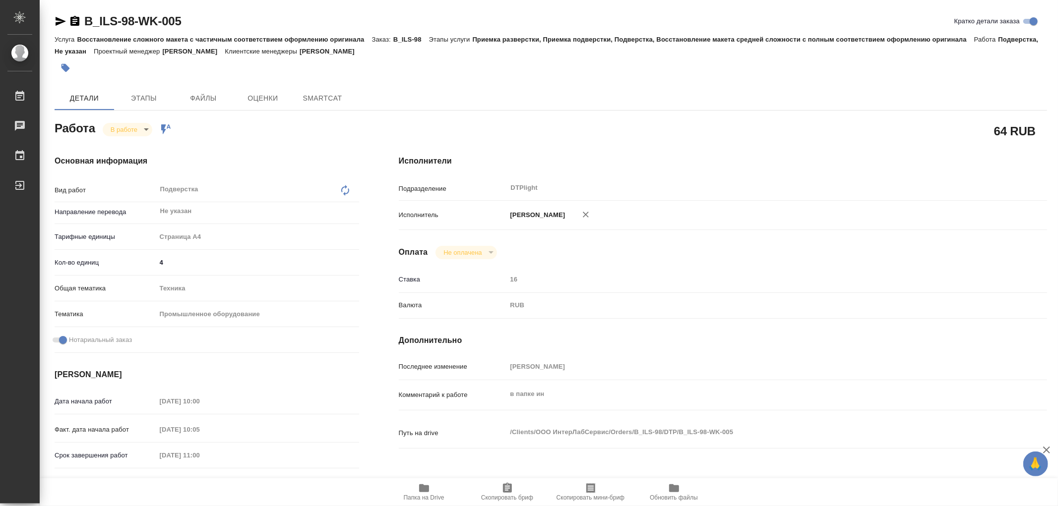
type textarea "x"
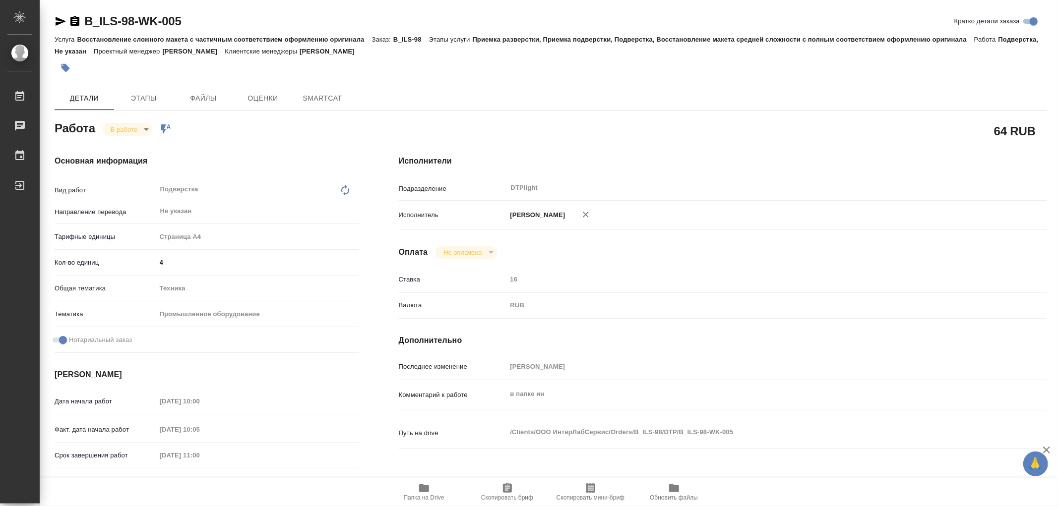
type textarea "x"
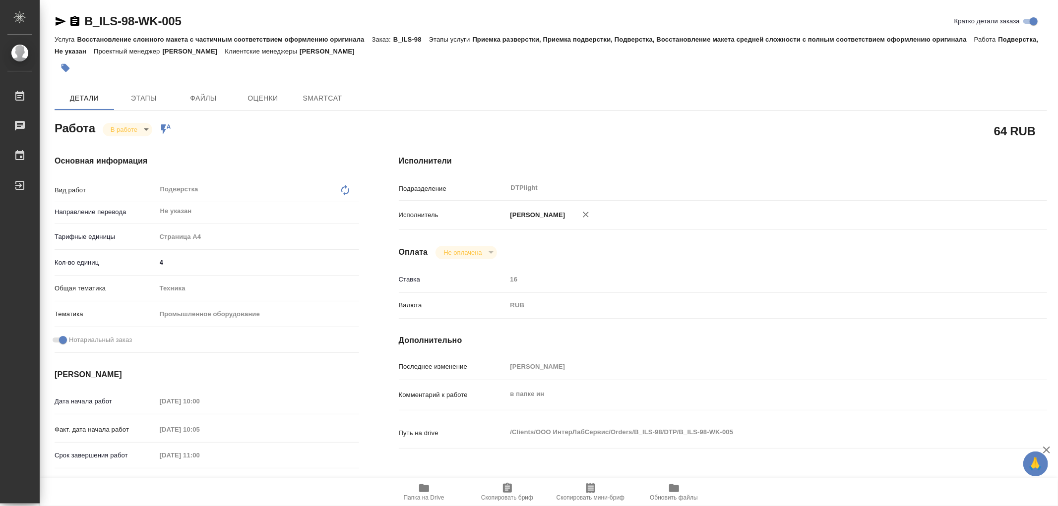
type textarea "x"
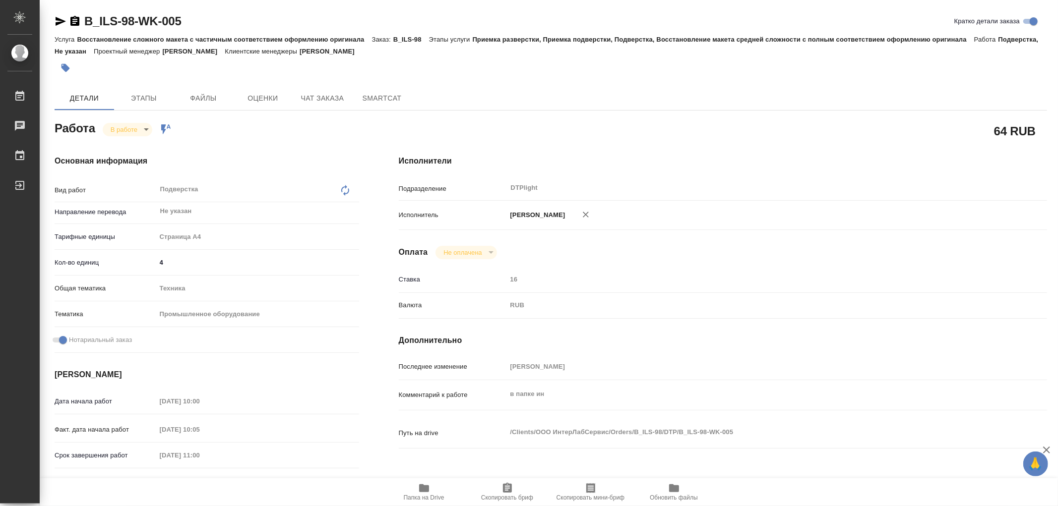
type textarea "x"
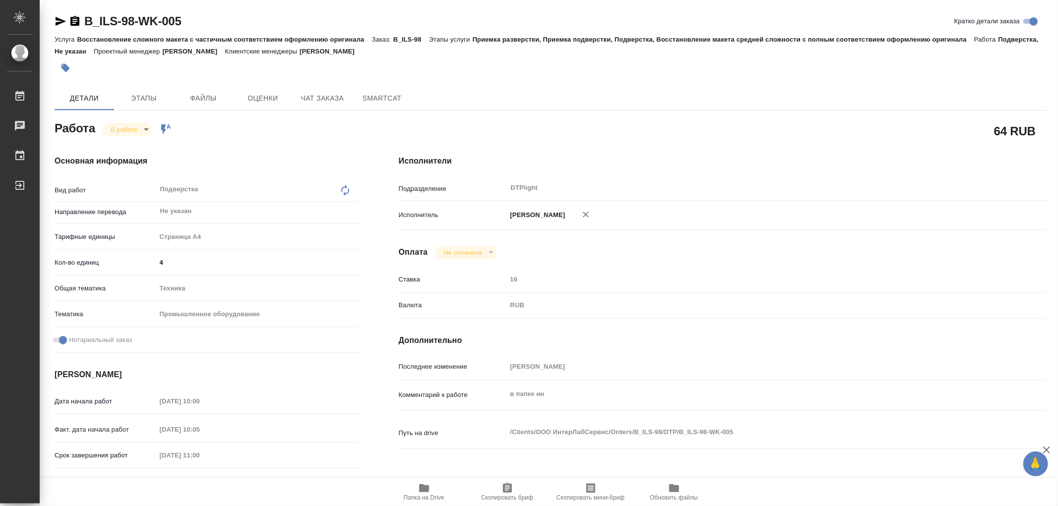
type textarea "x"
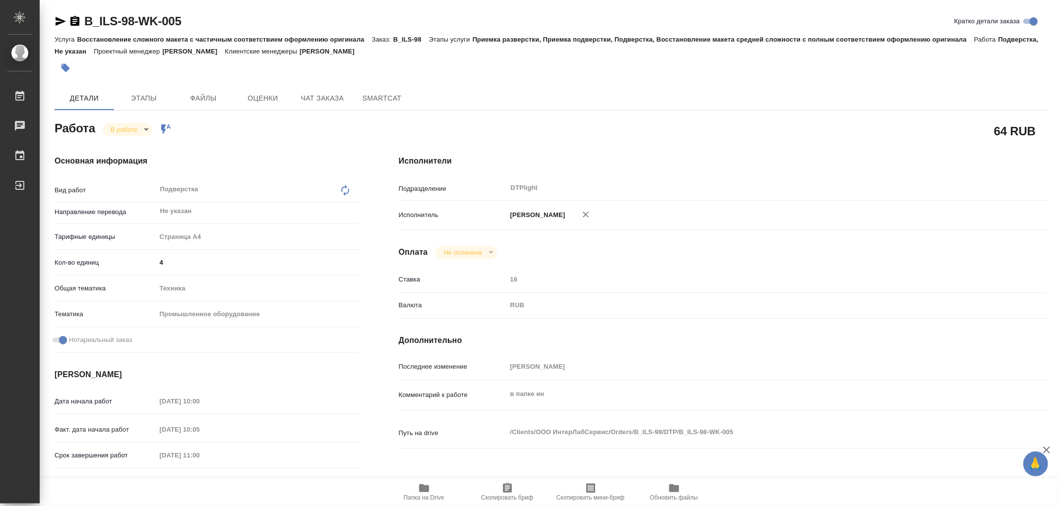
type textarea "x"
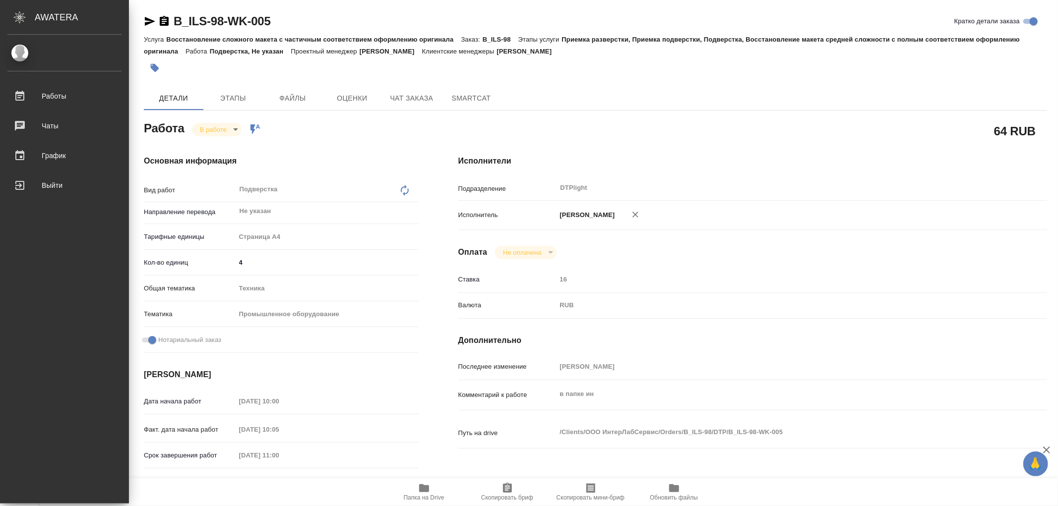
type textarea "x"
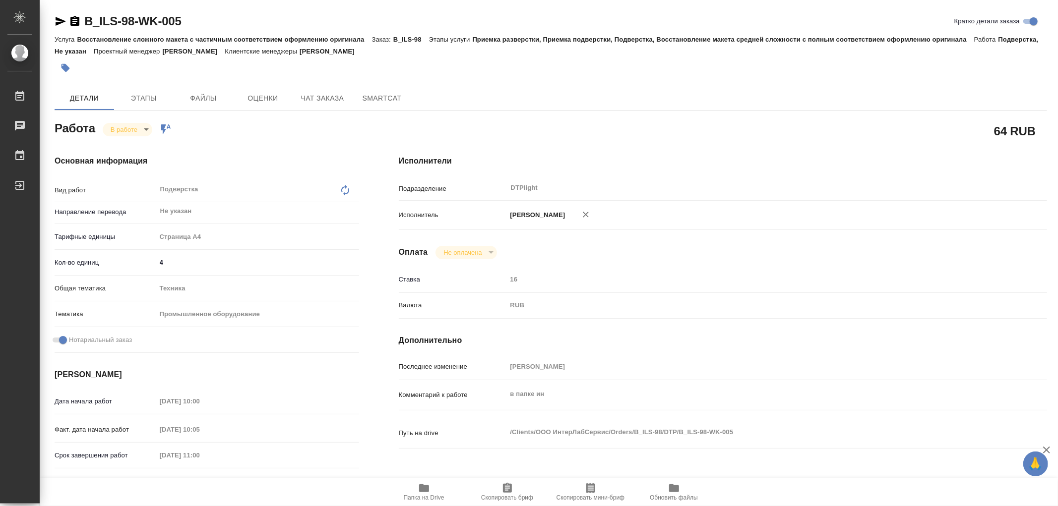
type textarea "x"
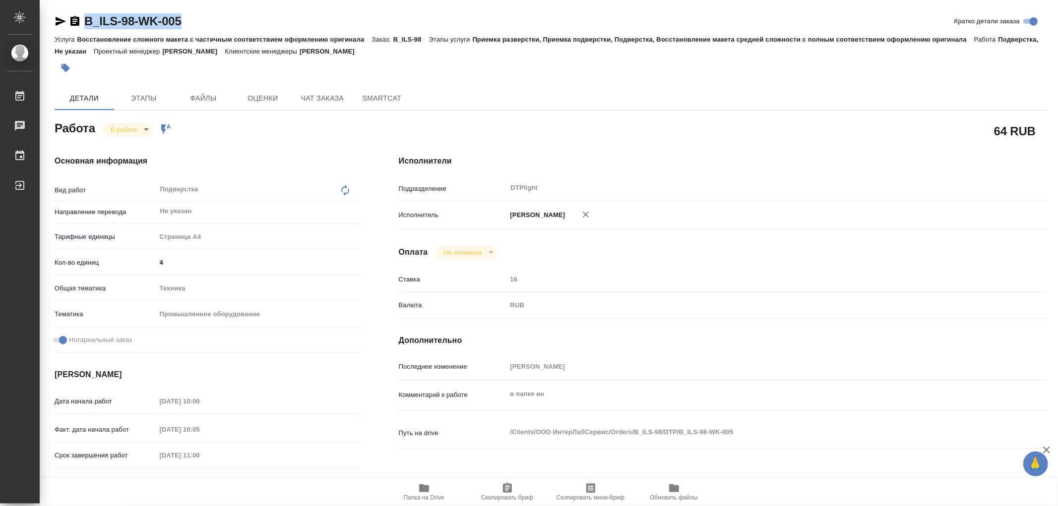
drag, startPoint x: 208, startPoint y: 20, endPoint x: 80, endPoint y: 15, distance: 128.6
click at [80, 15] on div "B_ILS-98-WK-005 [PERSON_NAME] детали заказа" at bounding box center [551, 21] width 992 height 16
copy link "B_ILS-98-WK-005"
click at [149, 101] on span "Этапы" at bounding box center [144, 98] width 48 height 12
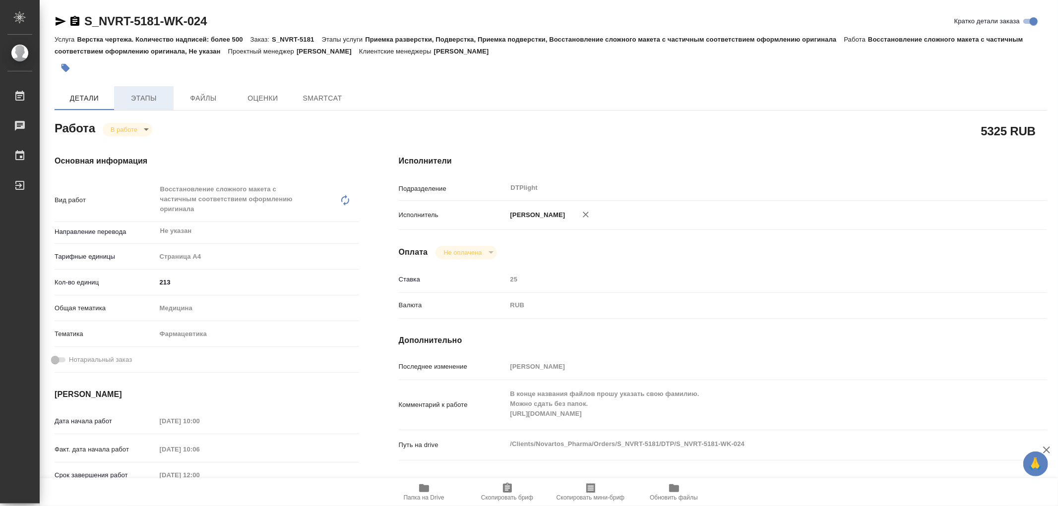
type textarea "x"
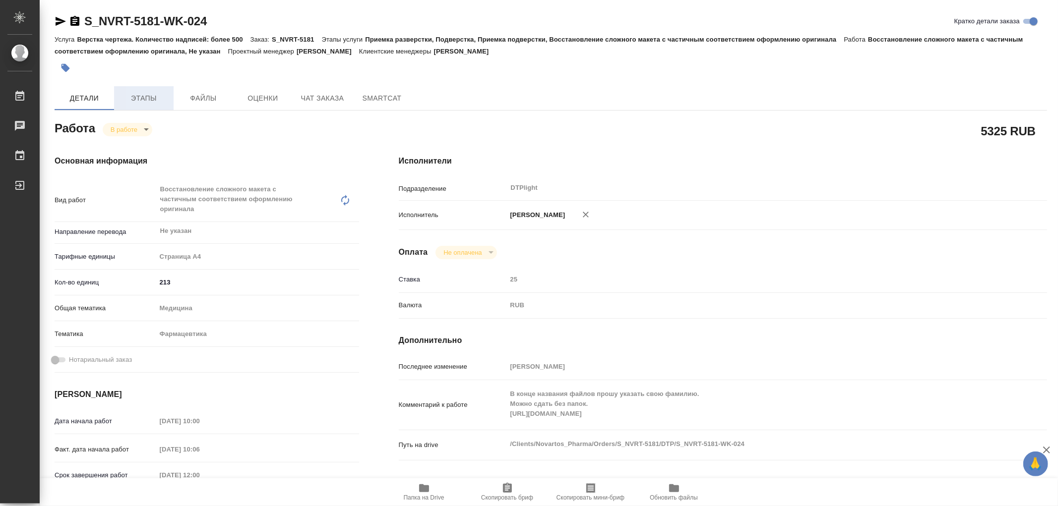
type textarea "x"
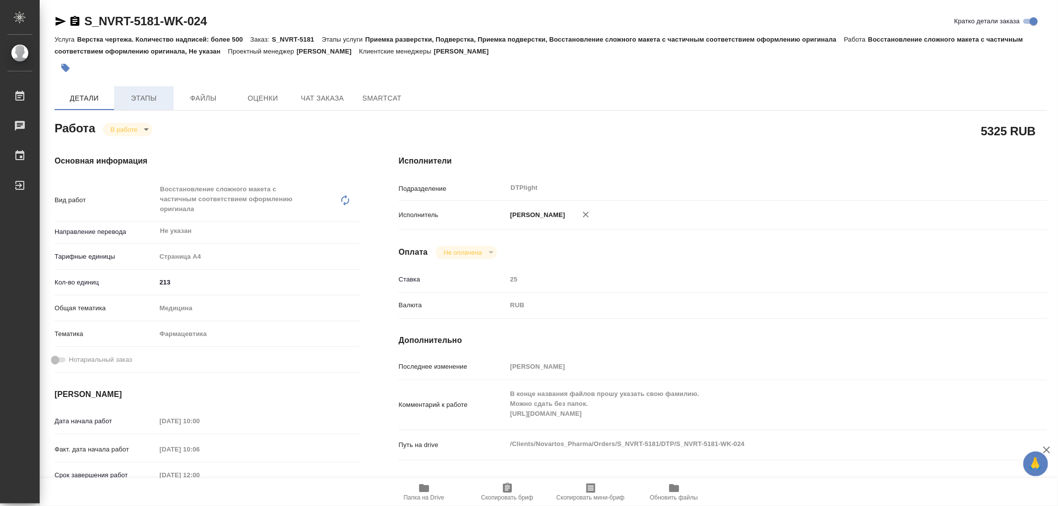
type textarea "x"
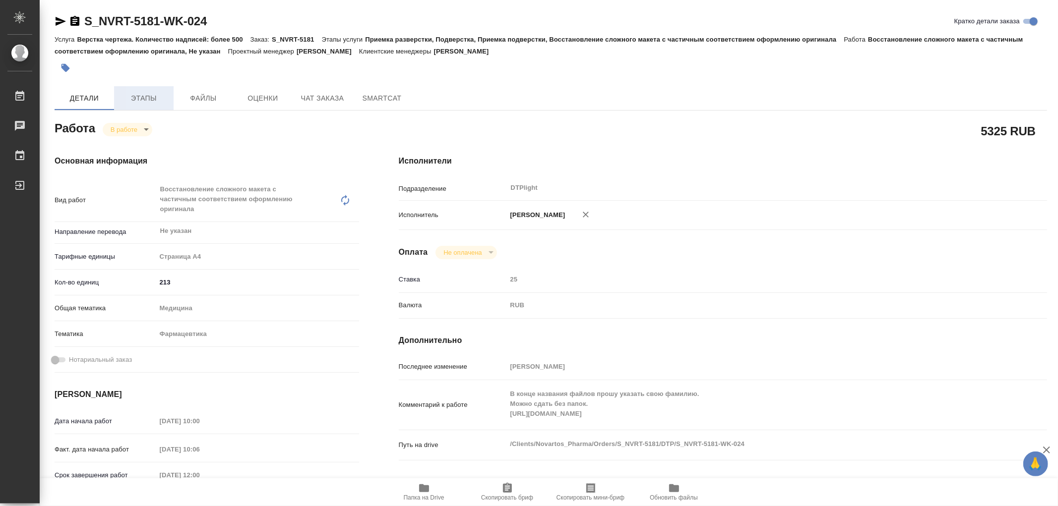
type textarea "x"
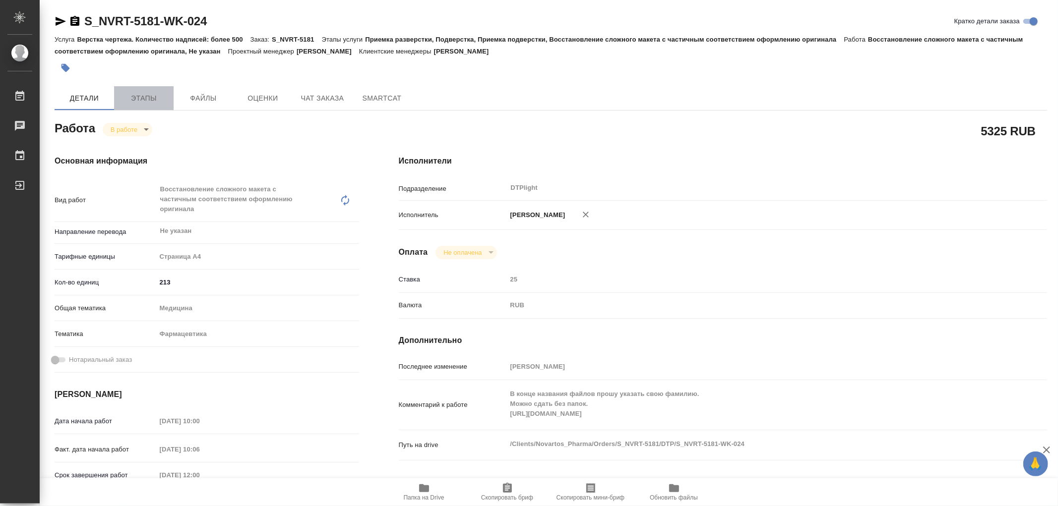
click at [149, 100] on span "Этапы" at bounding box center [144, 98] width 48 height 12
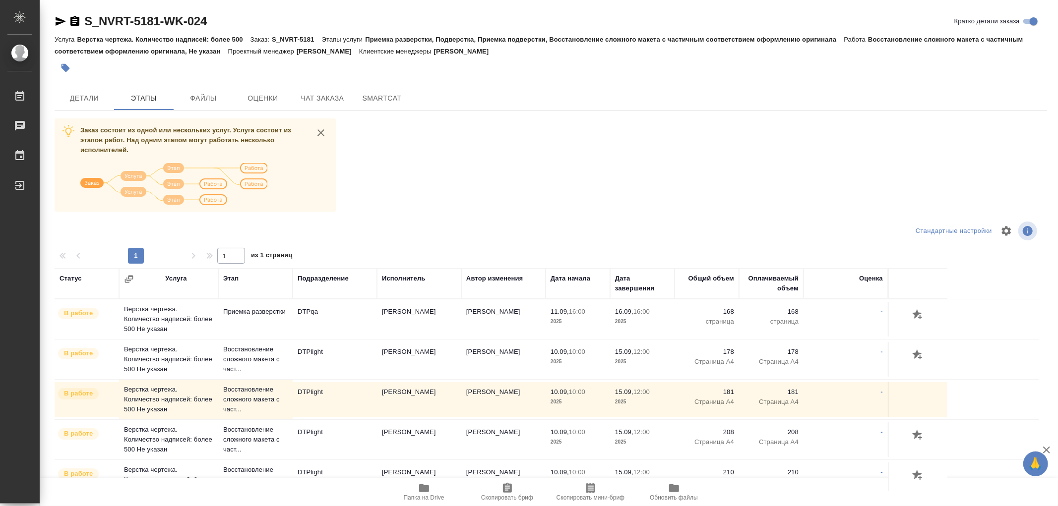
click at [60, 21] on icon "button" at bounding box center [61, 21] width 12 height 12
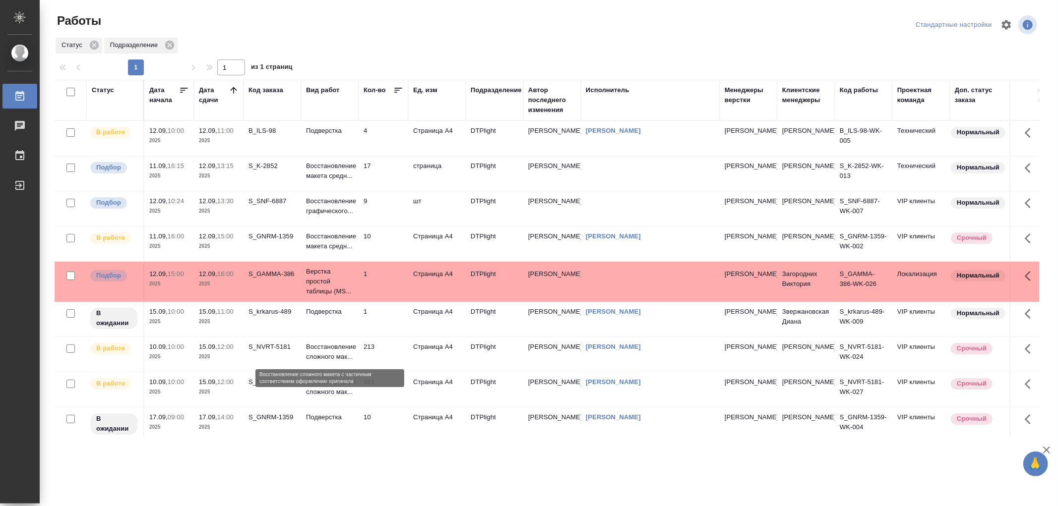
click at [323, 360] on p "Восстановление сложного мак..." at bounding box center [330, 352] width 48 height 20
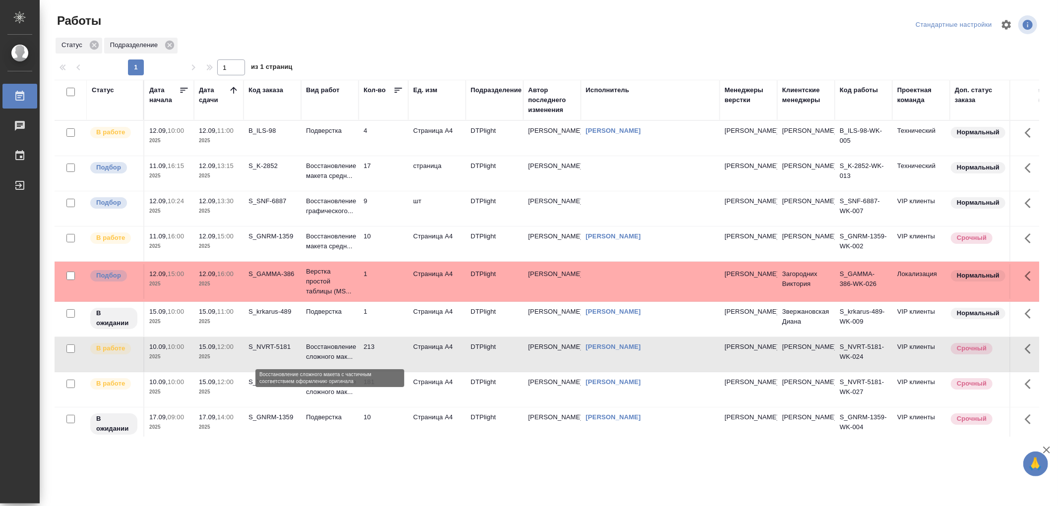
click at [334, 360] on p "Восстановление сложного мак..." at bounding box center [330, 352] width 48 height 20
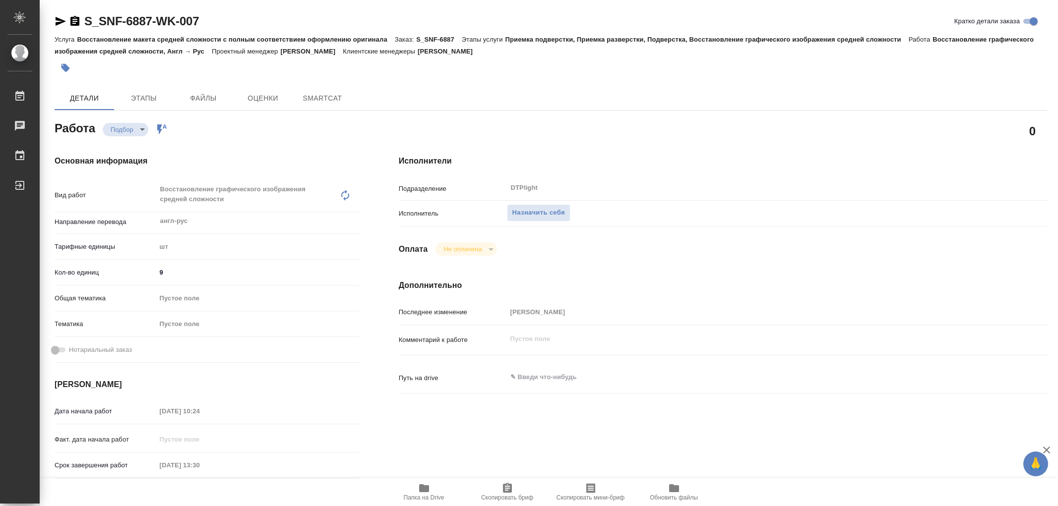
type textarea "x"
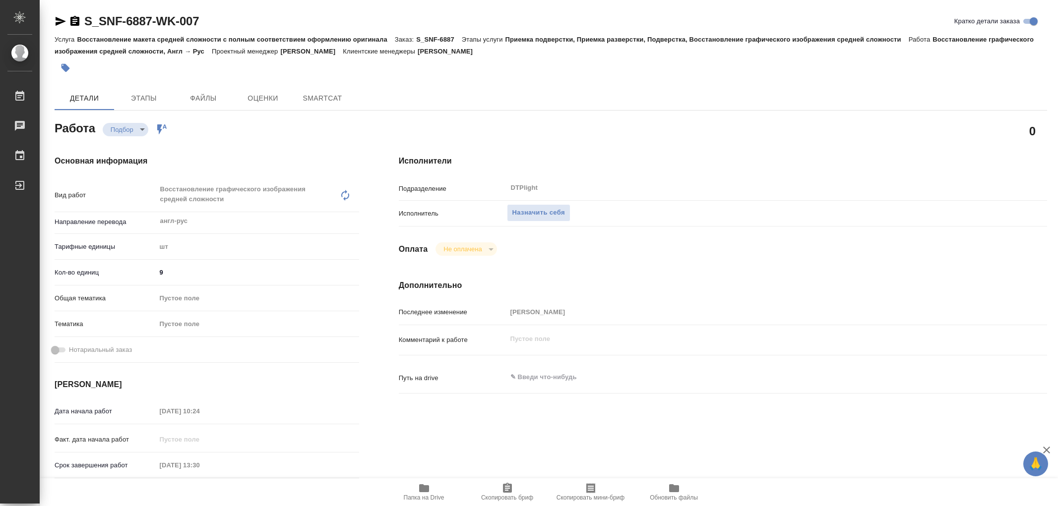
type textarea "x"
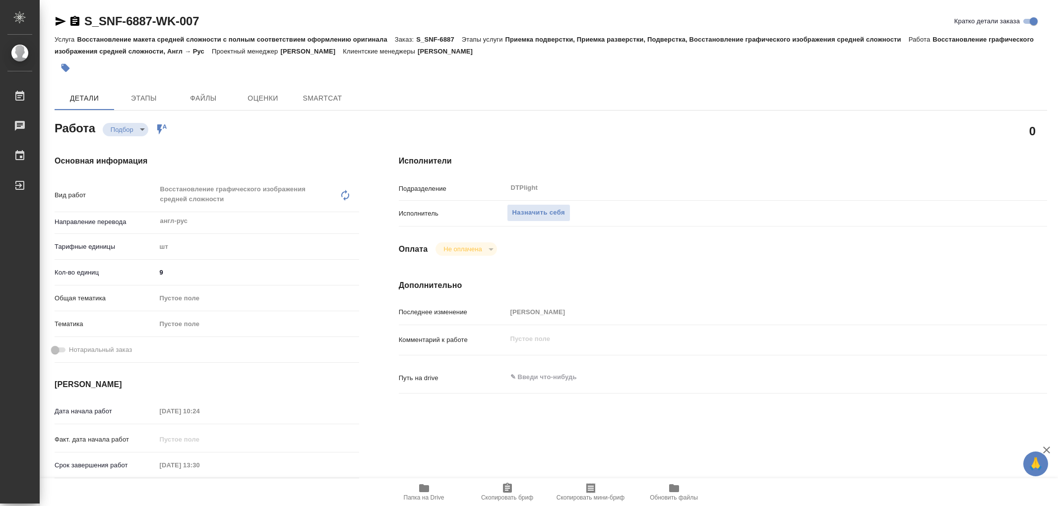
type textarea "x"
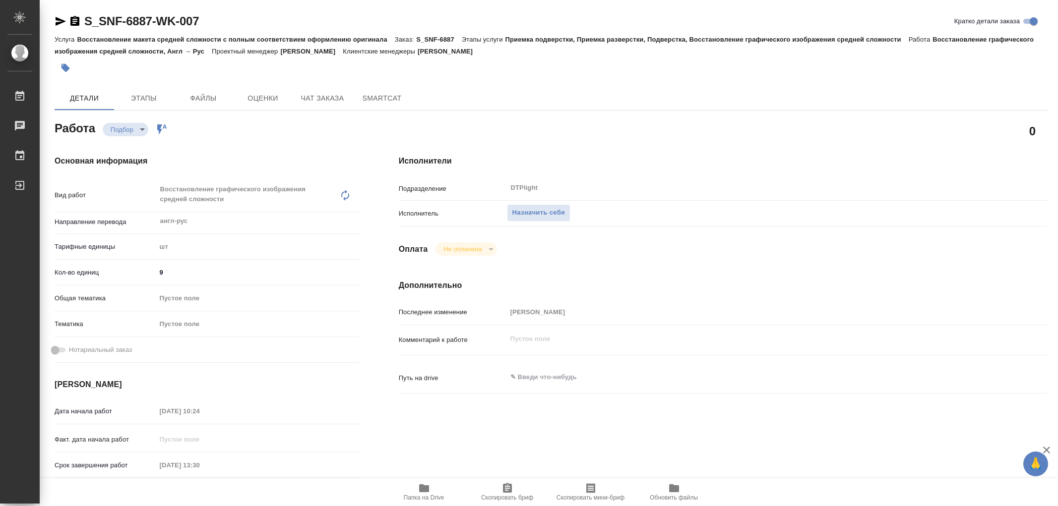
type textarea "x"
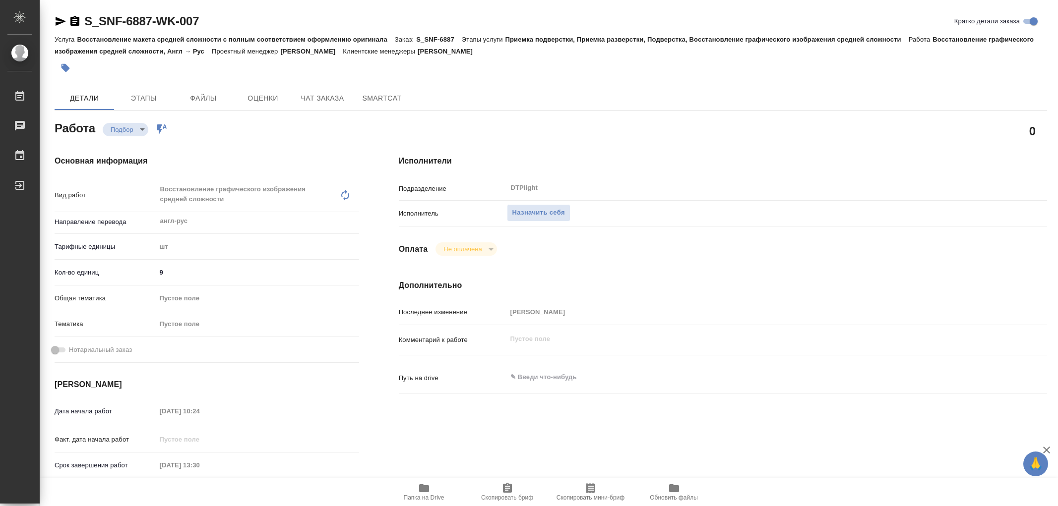
type textarea "x"
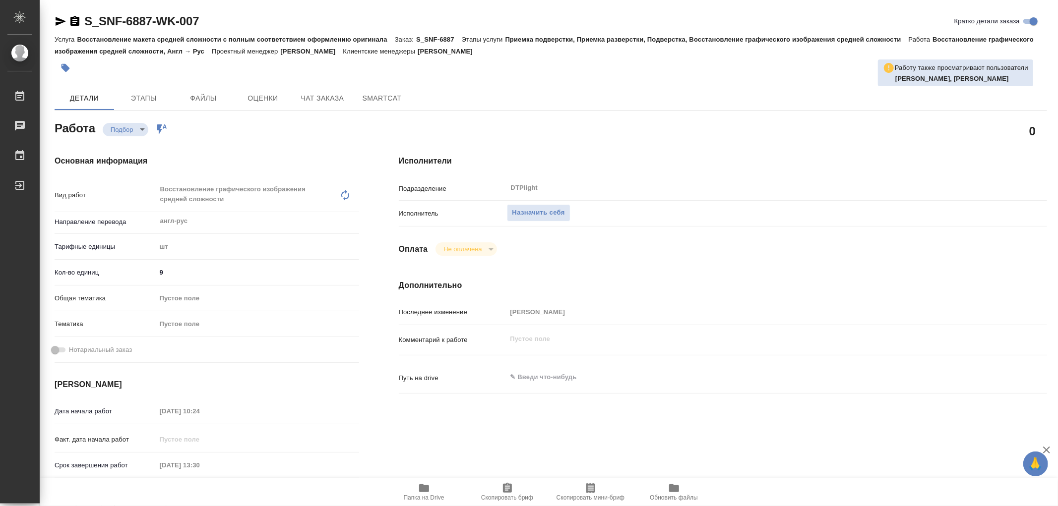
type textarea "x"
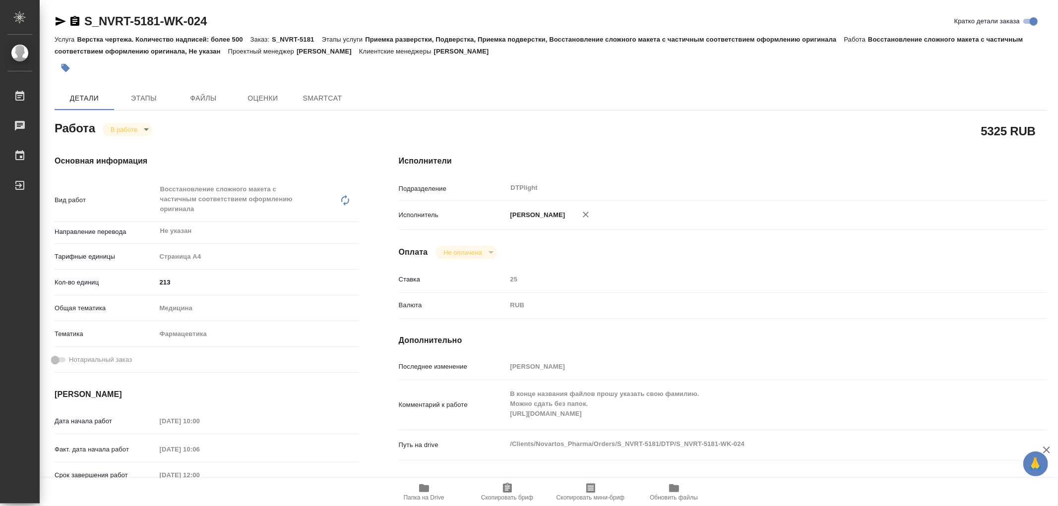
type textarea "x"
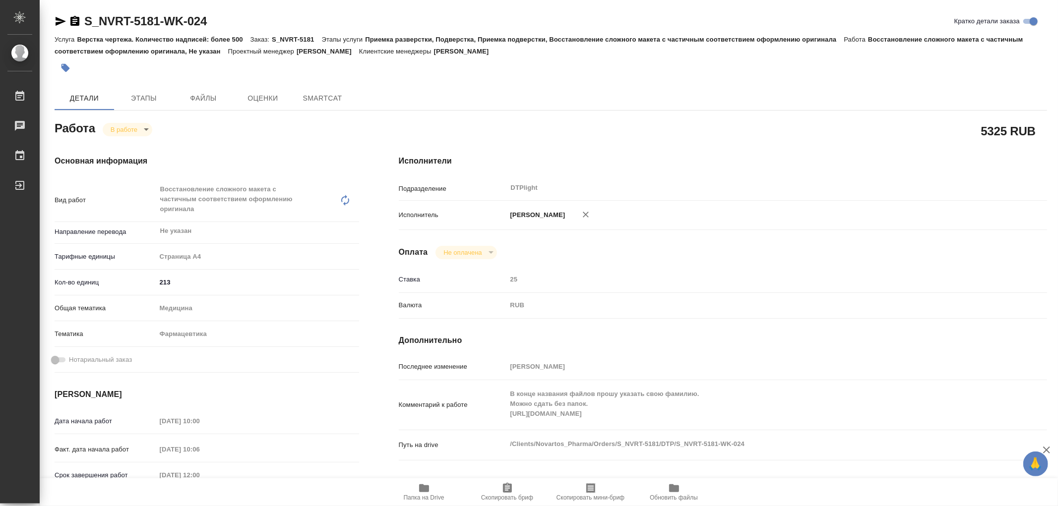
type textarea "x"
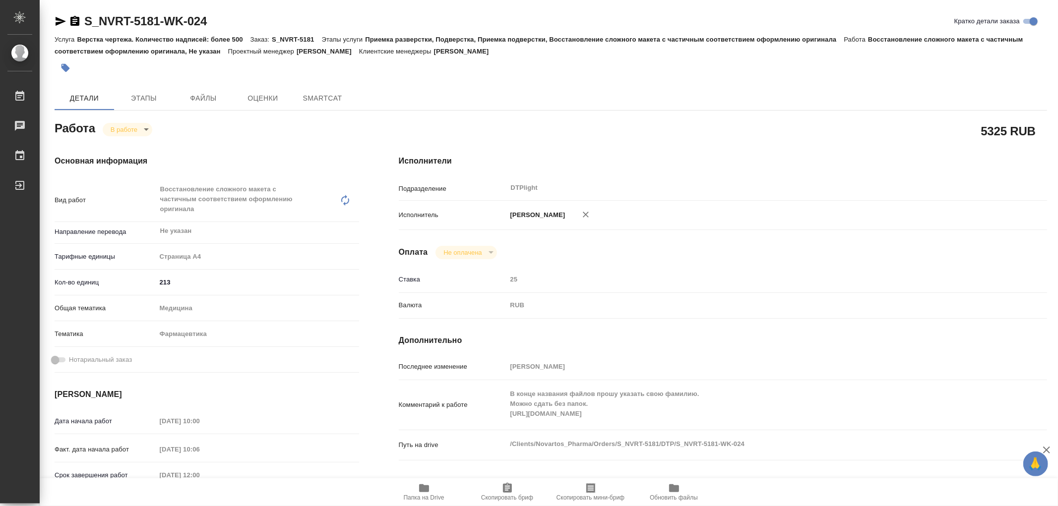
type textarea "x"
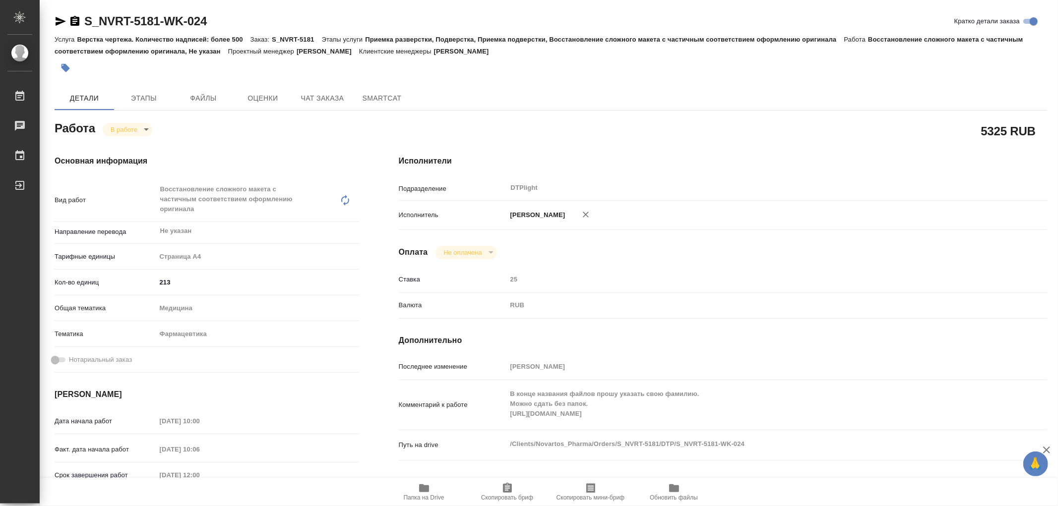
type textarea "x"
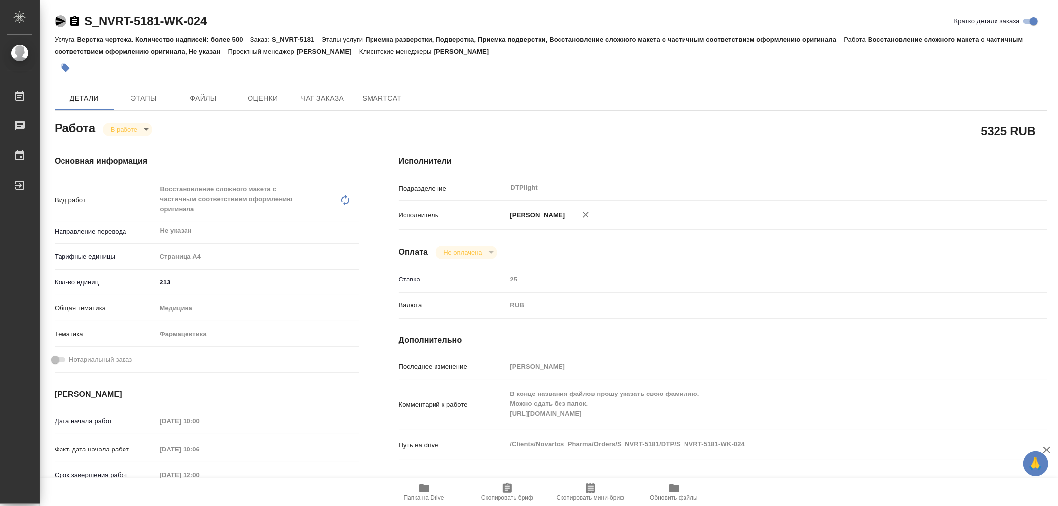
click at [61, 21] on icon "button" at bounding box center [61, 21] width 12 height 12
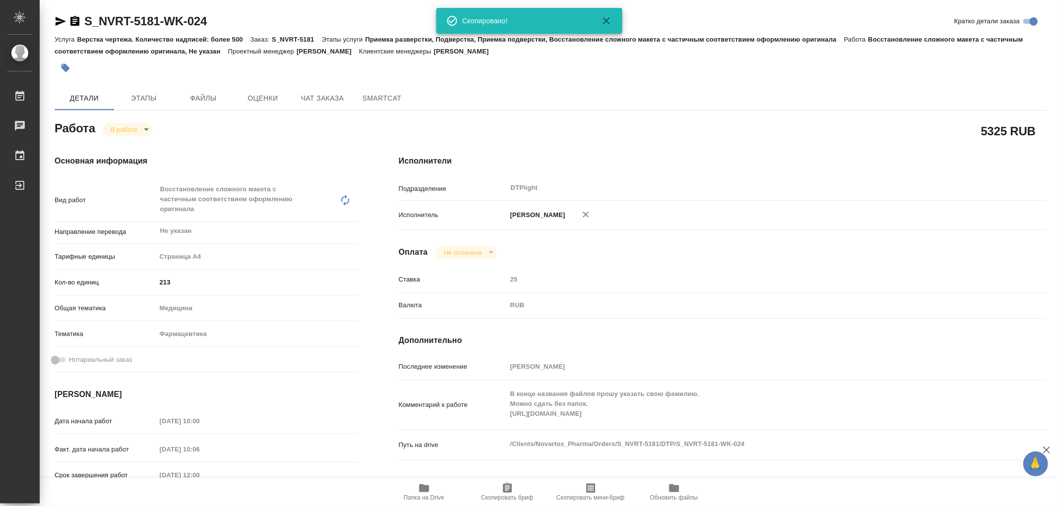
type textarea "x"
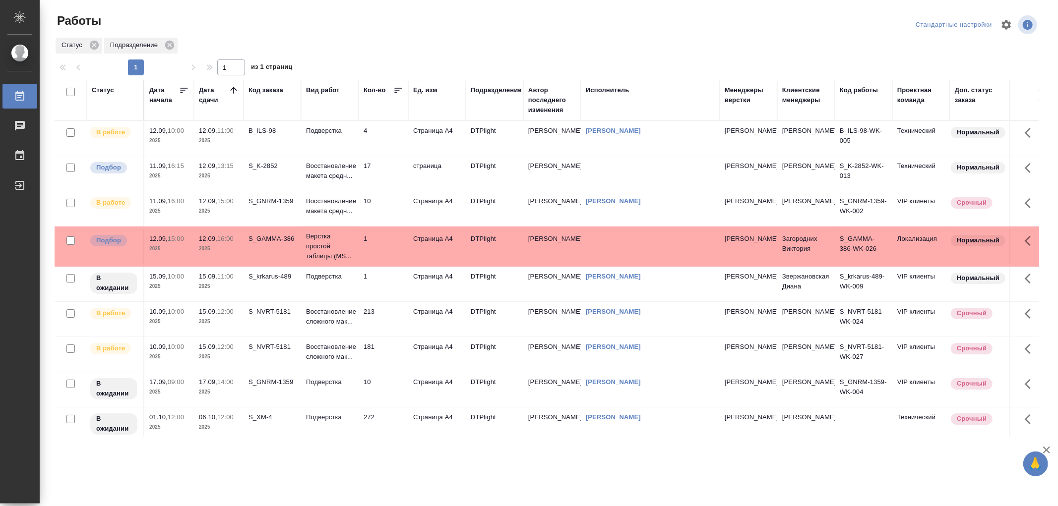
click at [364, 206] on td "10" at bounding box center [384, 208] width 50 height 35
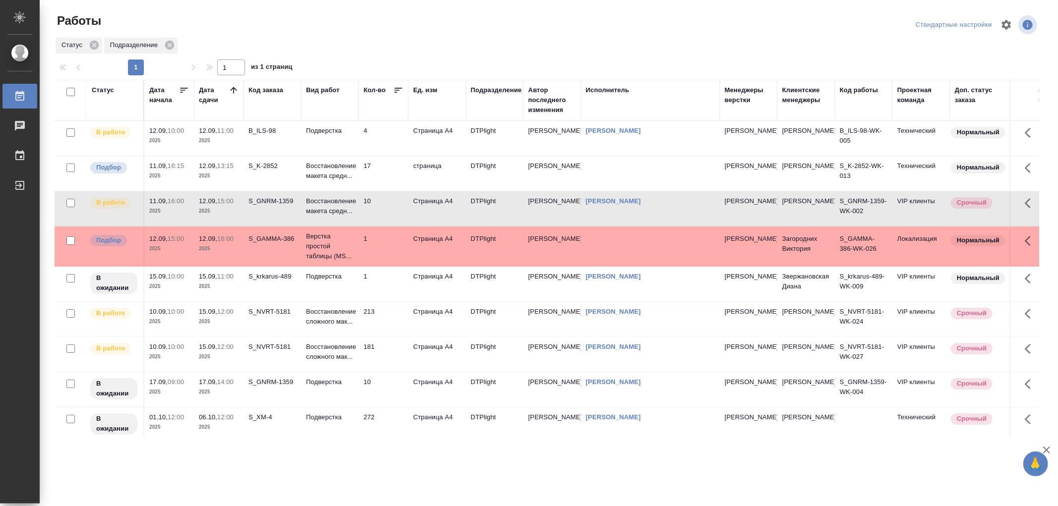
click at [364, 206] on td "10" at bounding box center [384, 208] width 50 height 35
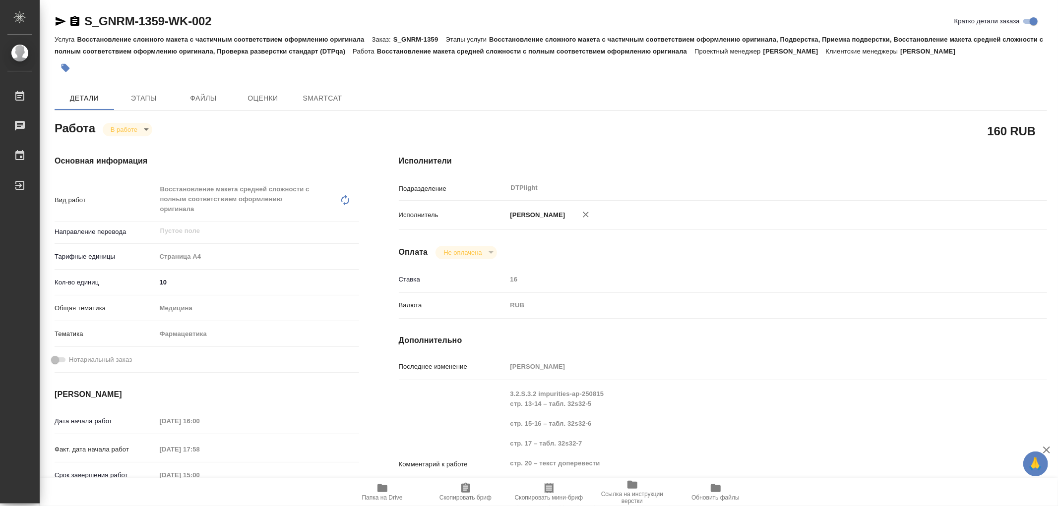
type textarea "x"
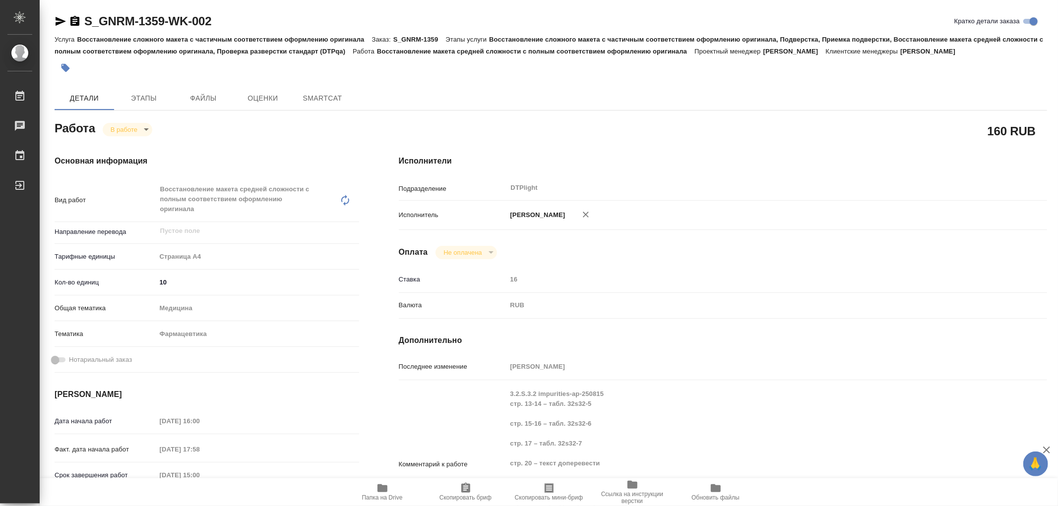
type textarea "x"
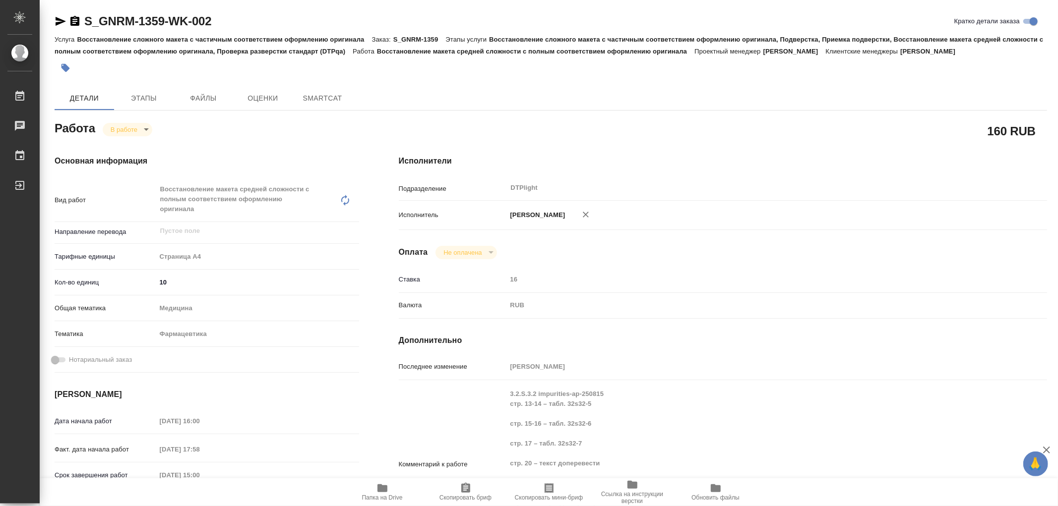
type textarea "x"
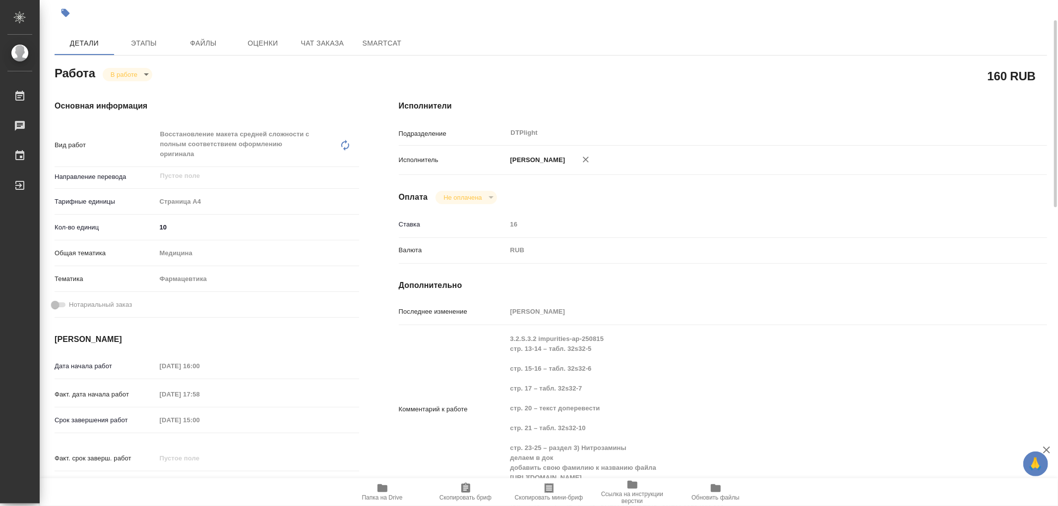
type textarea "x"
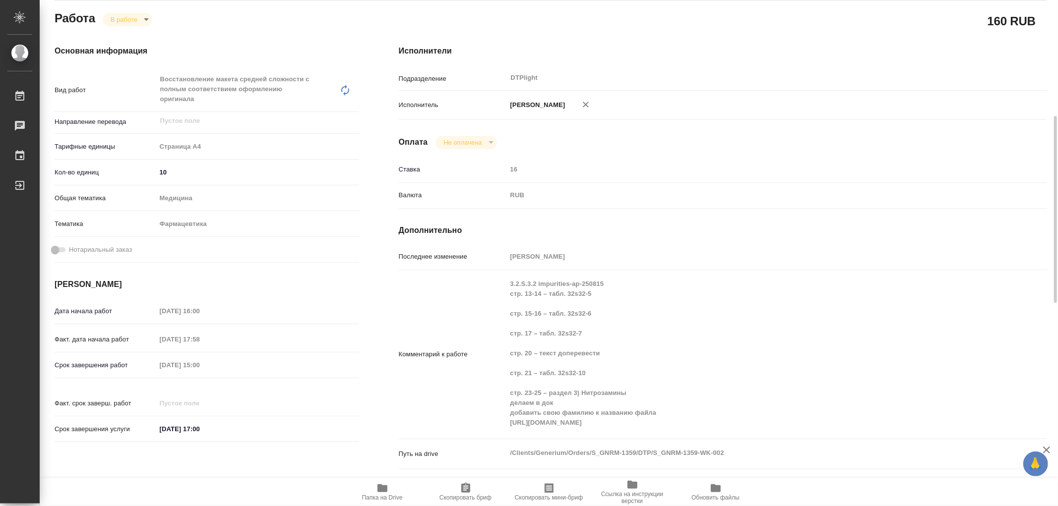
scroll to position [165, 0]
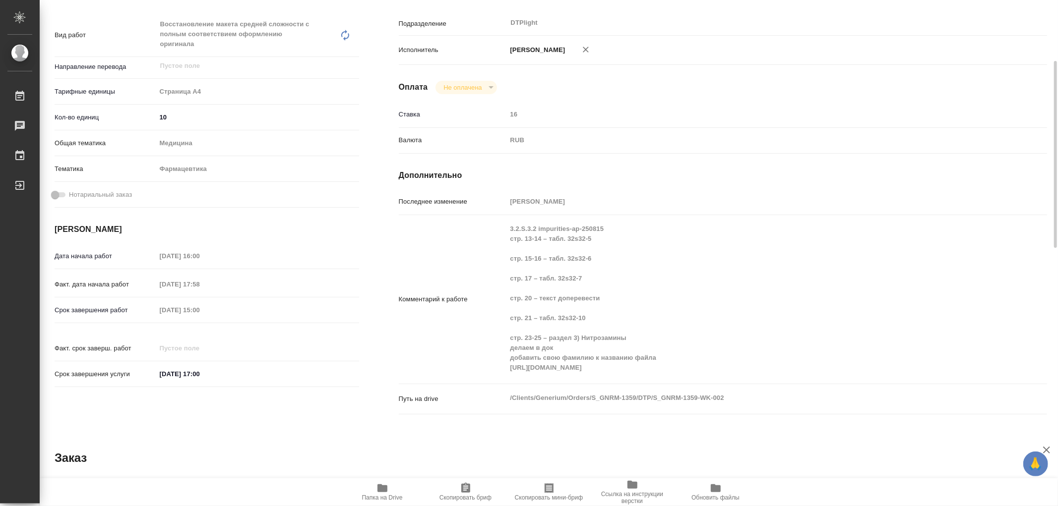
type textarea "x"
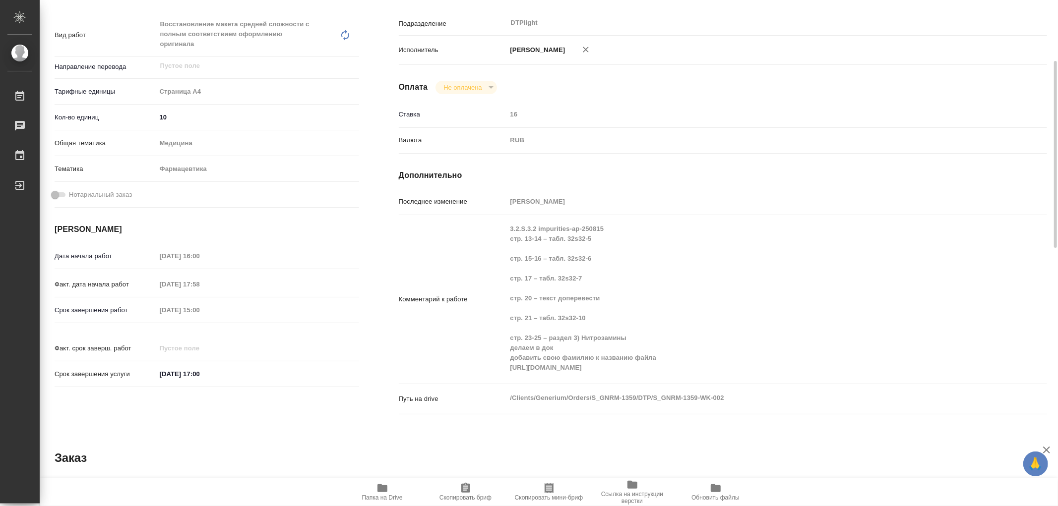
scroll to position [0, 0]
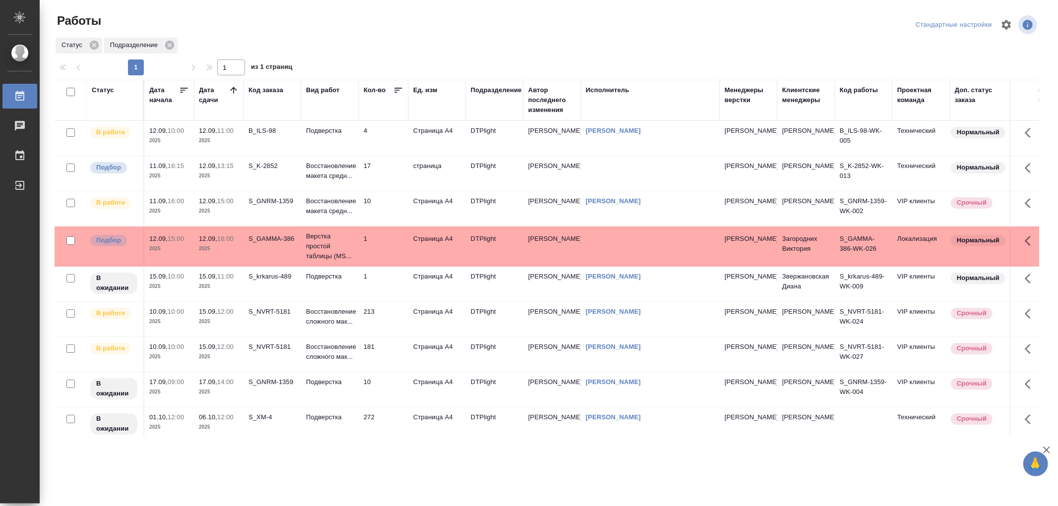
click at [342, 137] on td "Подверстка" at bounding box center [330, 138] width 58 height 35
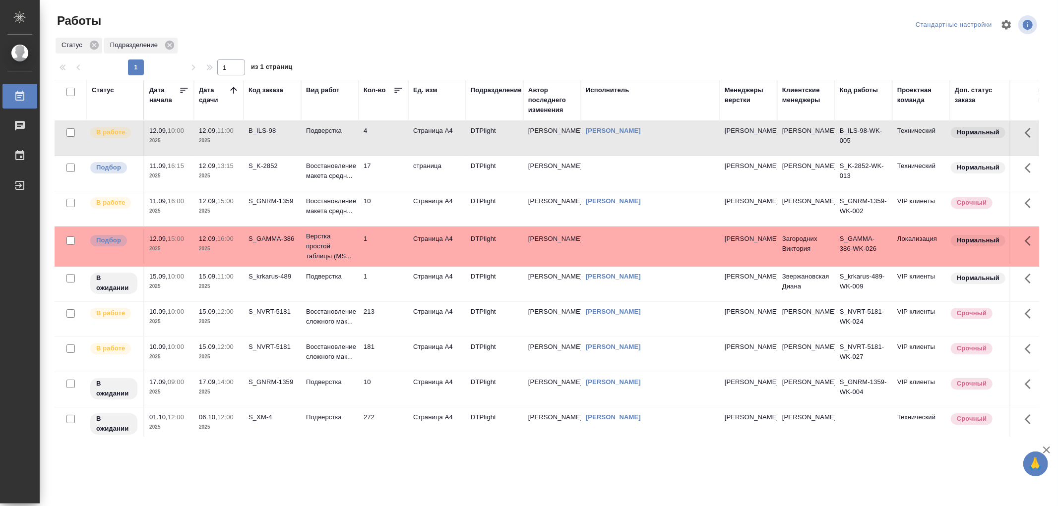
click at [342, 137] on td "Подверстка" at bounding box center [330, 138] width 58 height 35
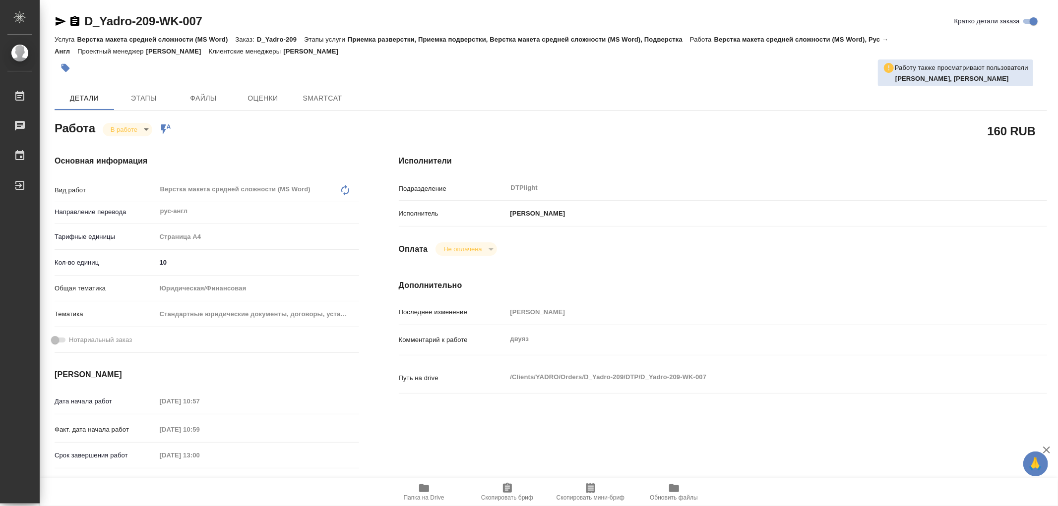
type textarea "x"
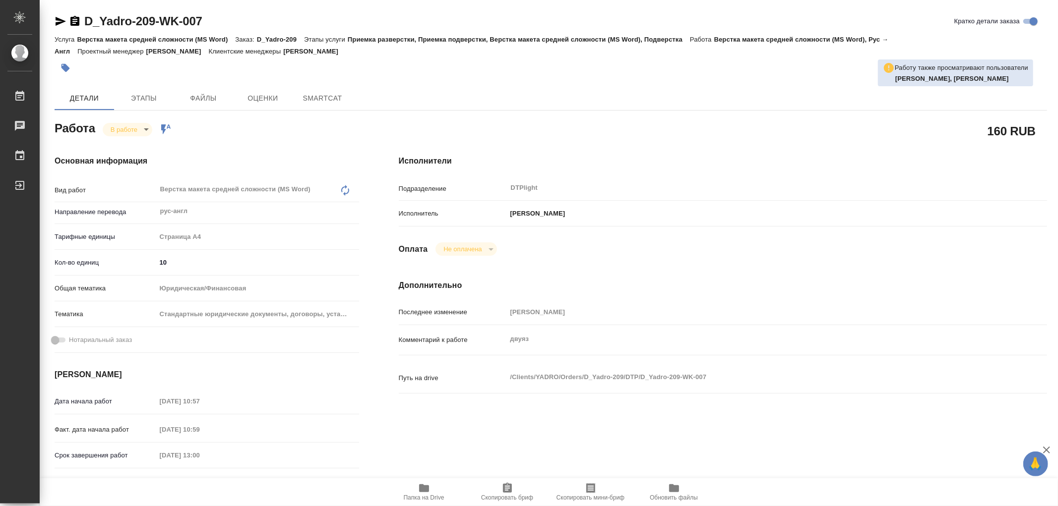
type textarea "x"
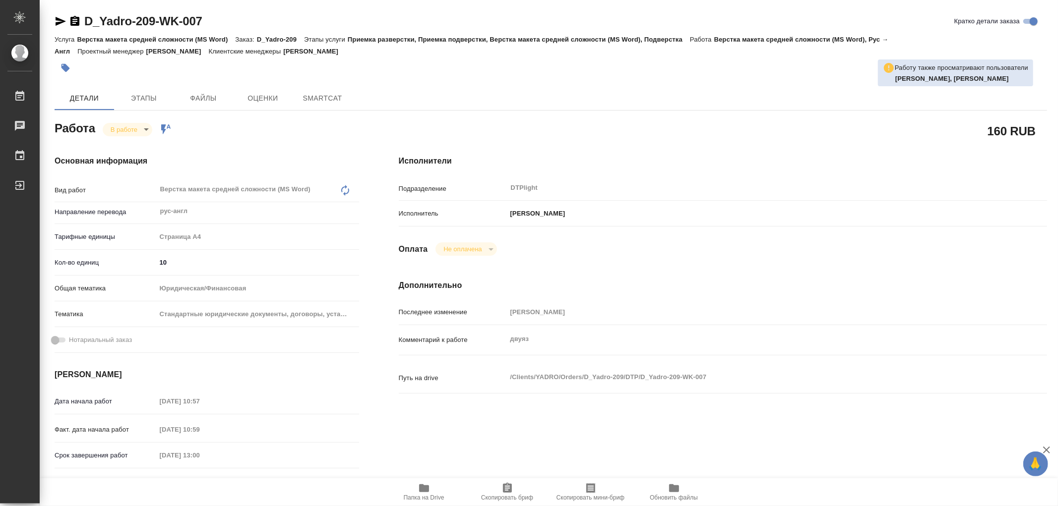
type textarea "x"
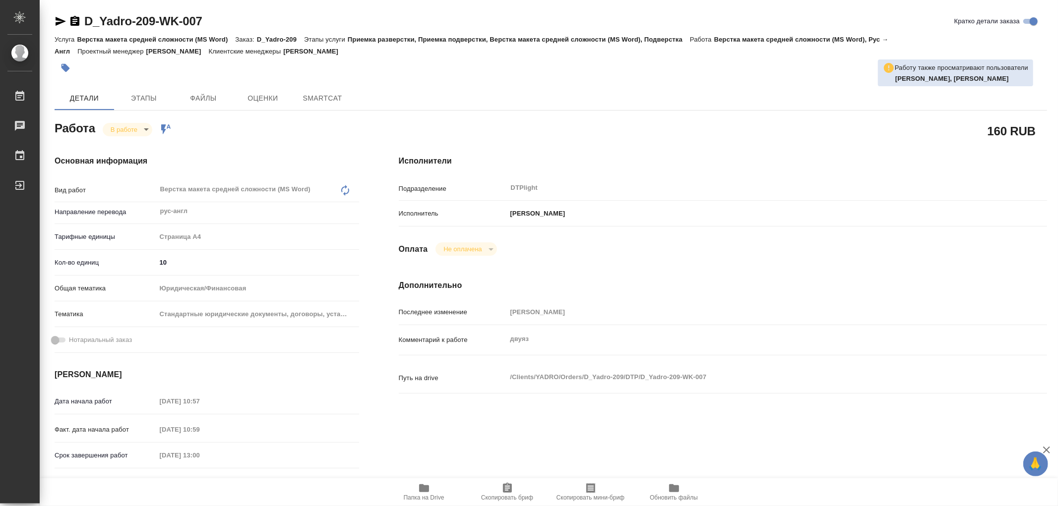
type textarea "x"
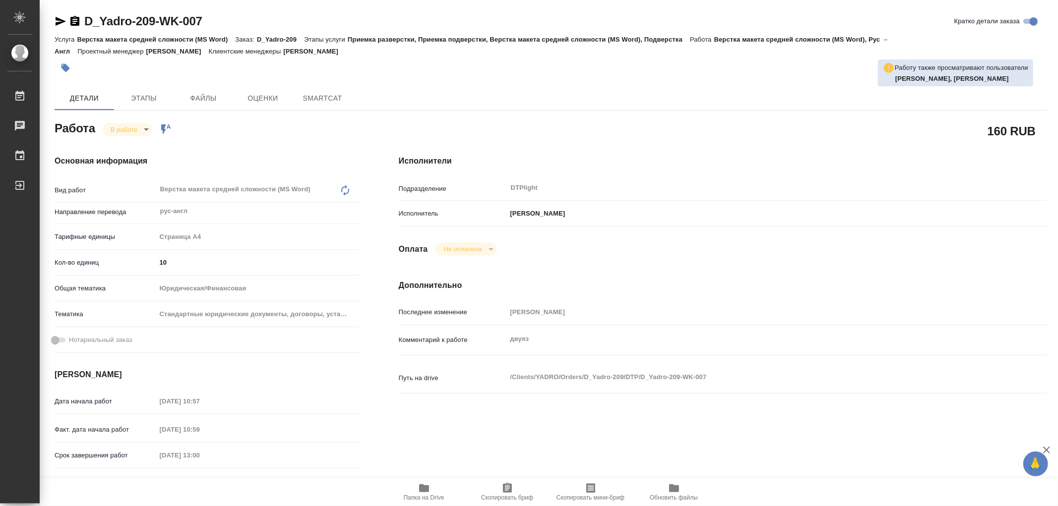
type textarea "x"
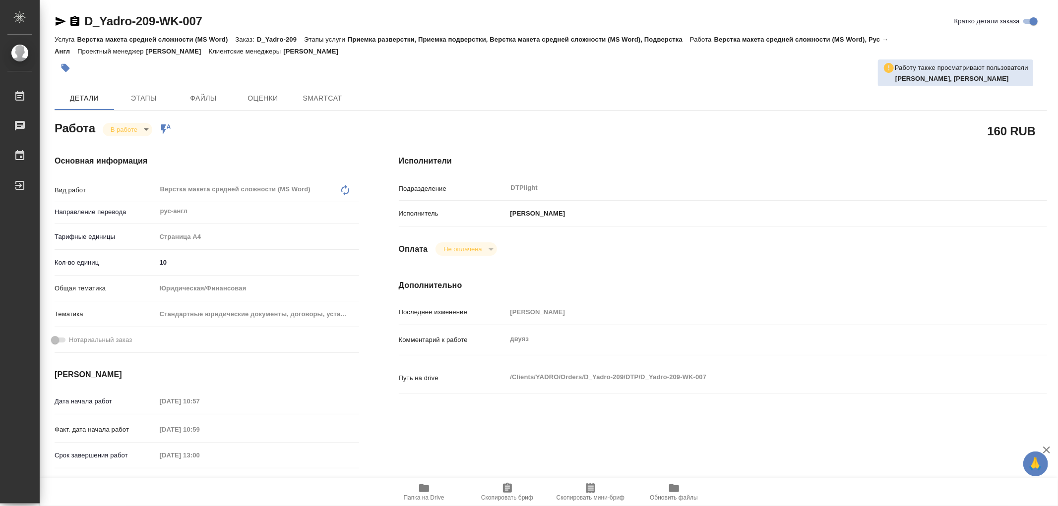
type textarea "x"
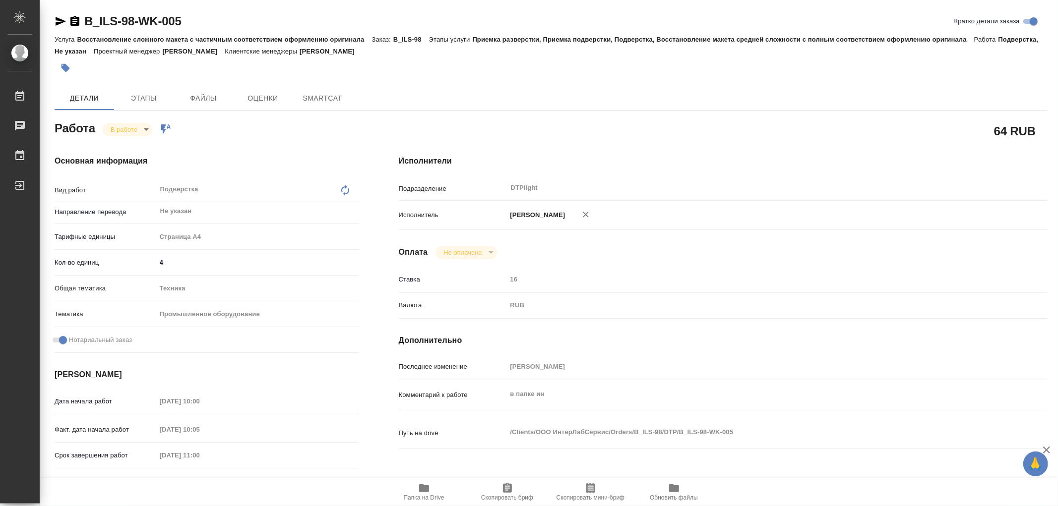
type textarea "x"
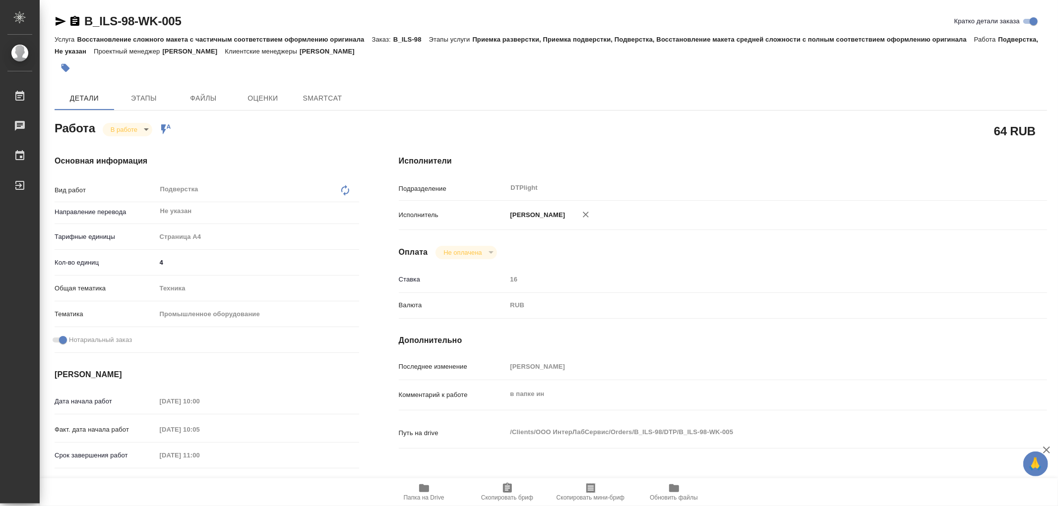
type textarea "x"
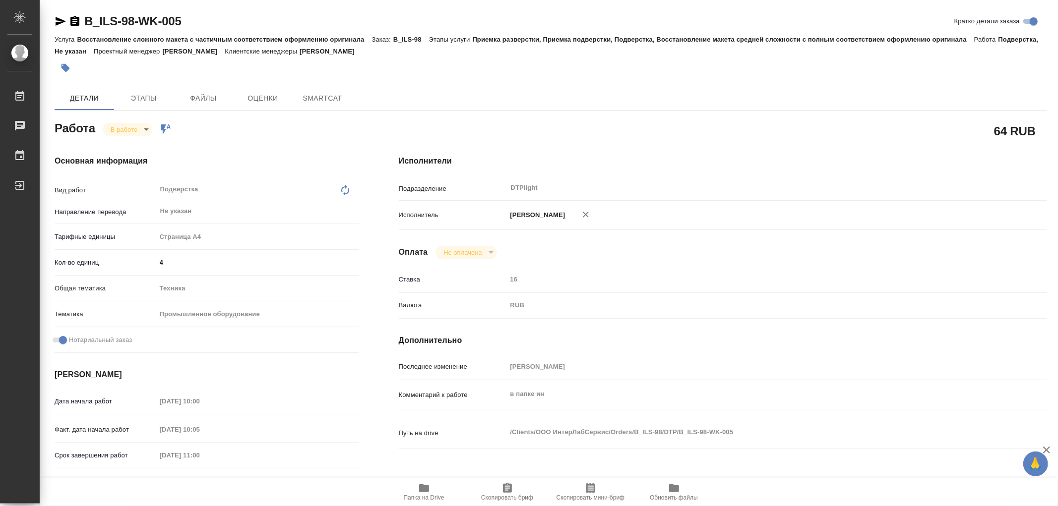
type textarea "x"
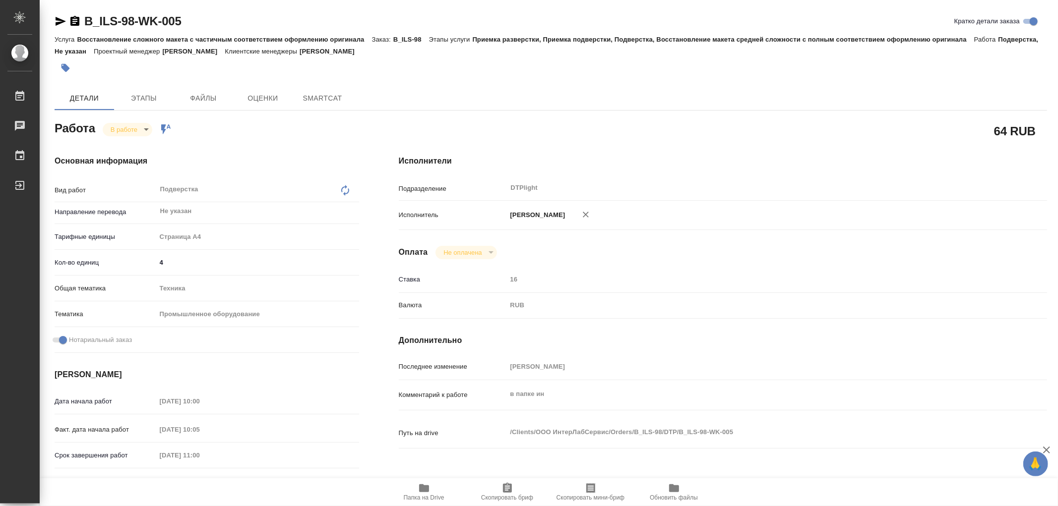
type textarea "x"
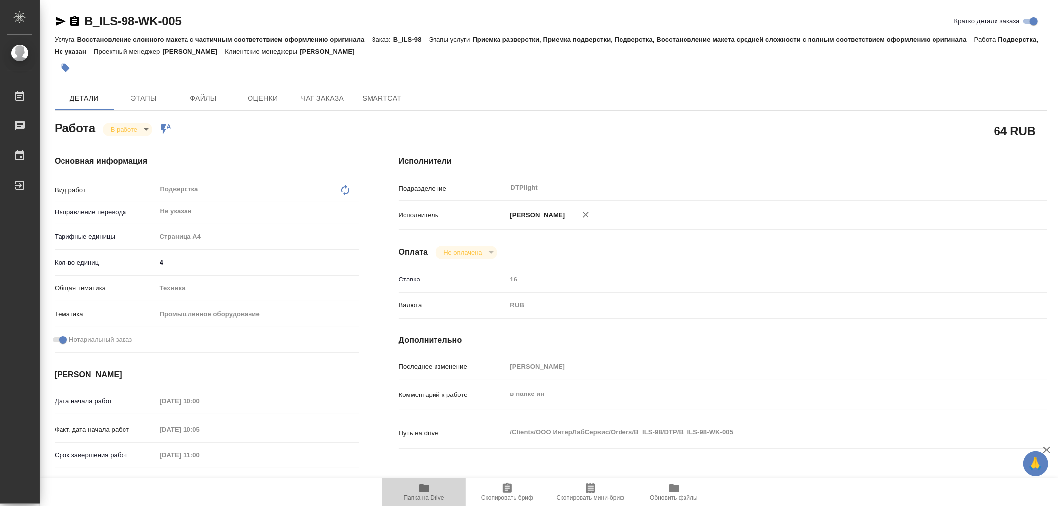
click at [431, 483] on span "Папка на Drive" at bounding box center [423, 492] width 71 height 19
type textarea "x"
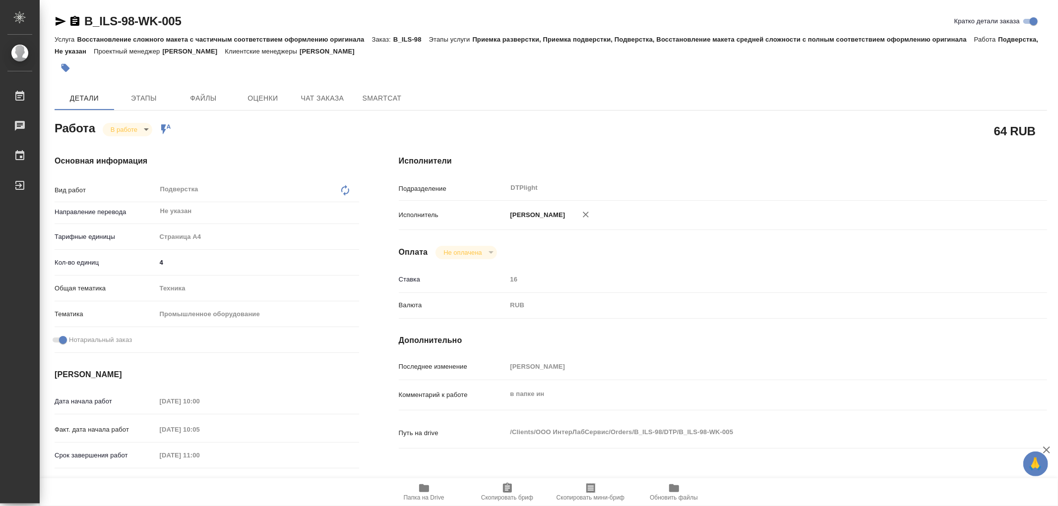
type textarea "x"
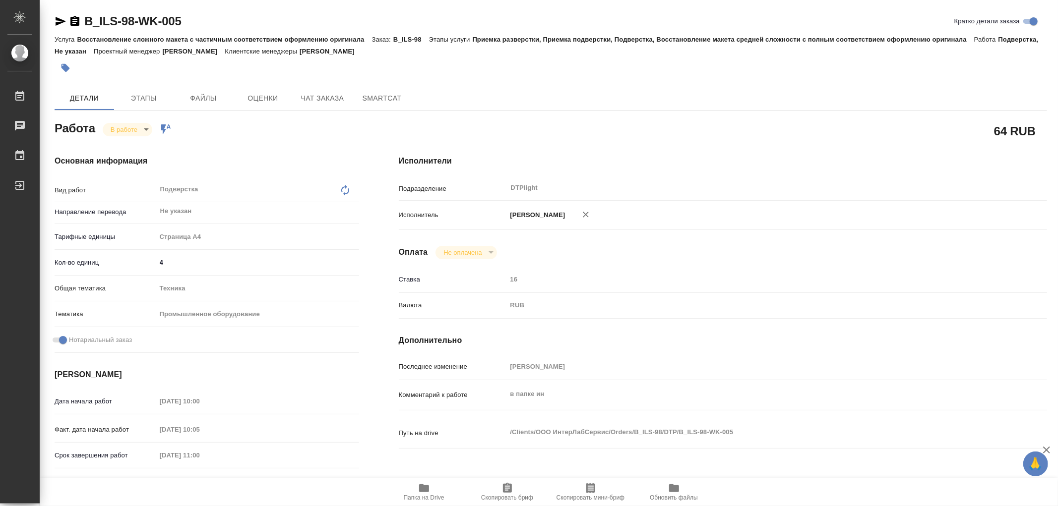
type textarea "x"
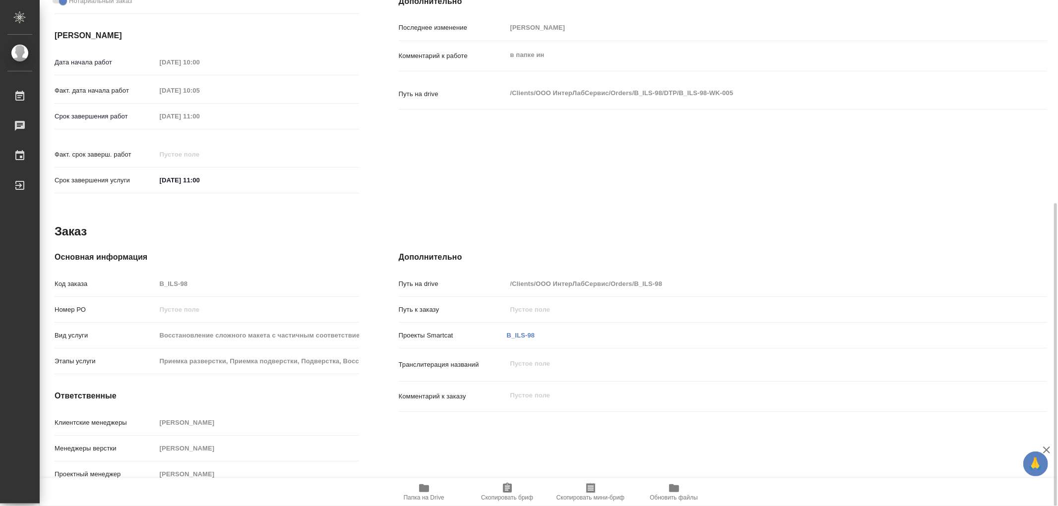
scroll to position [8, 0]
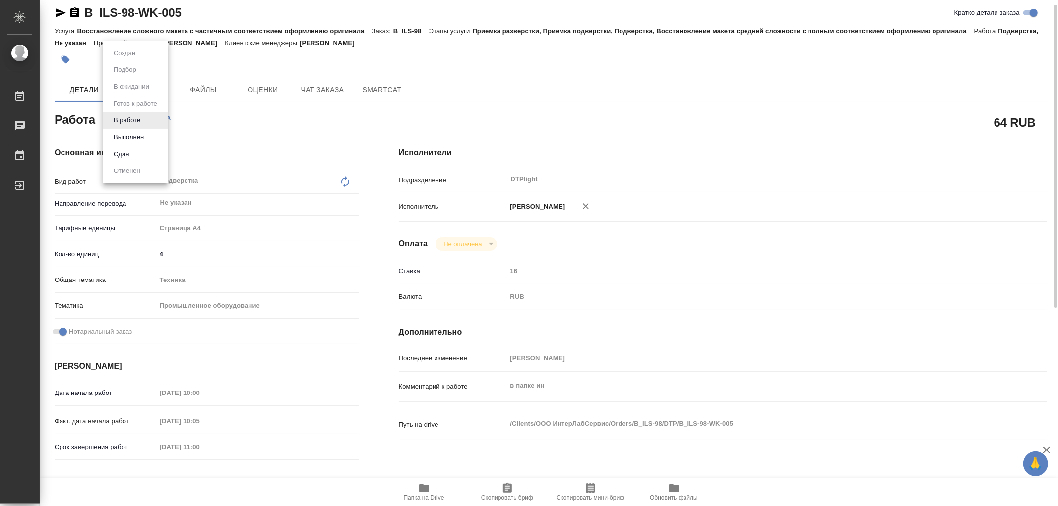
click at [139, 119] on body "🙏 .cls-1 fill:#fff; AWATERA Работы 0 Чаты График Выйти B_ILS-98-WK-005 Кратко д…" at bounding box center [529, 253] width 1058 height 506
click at [138, 132] on button "Выполнен" at bounding box center [129, 137] width 36 height 11
type textarea "x"
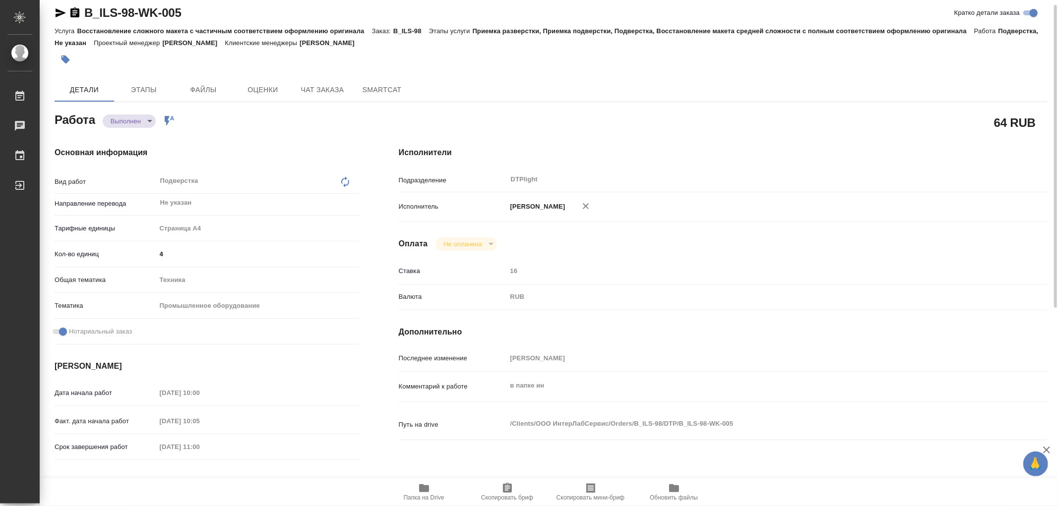
type textarea "x"
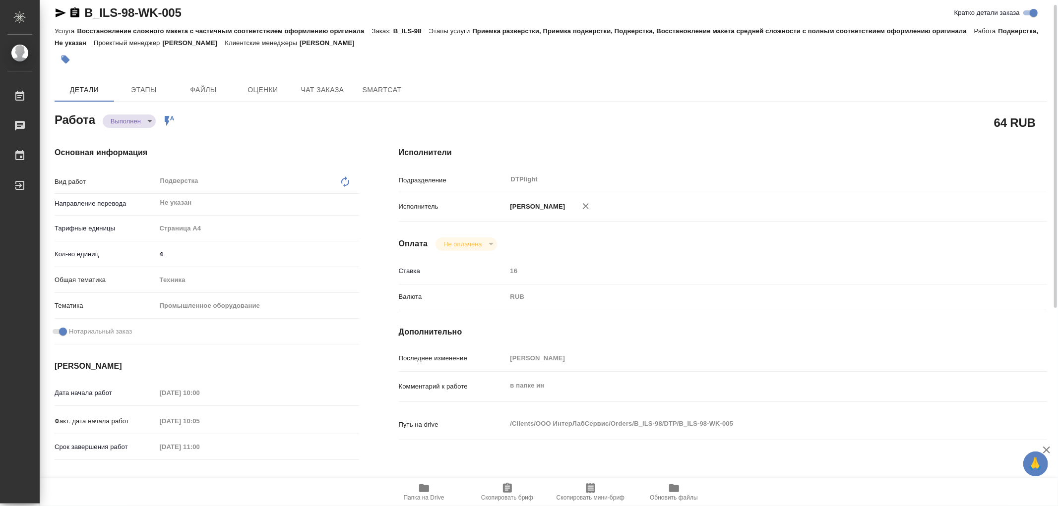
type textarea "x"
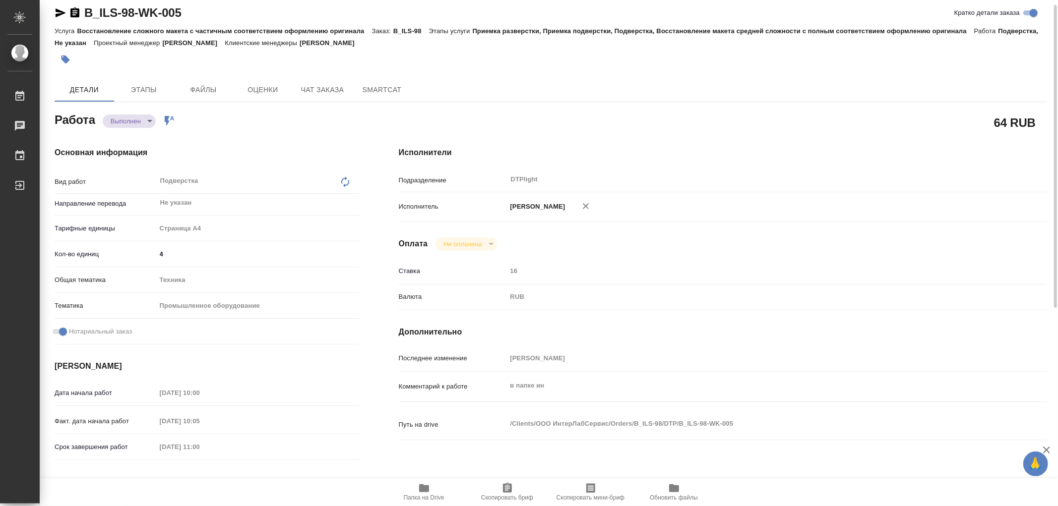
type textarea "x"
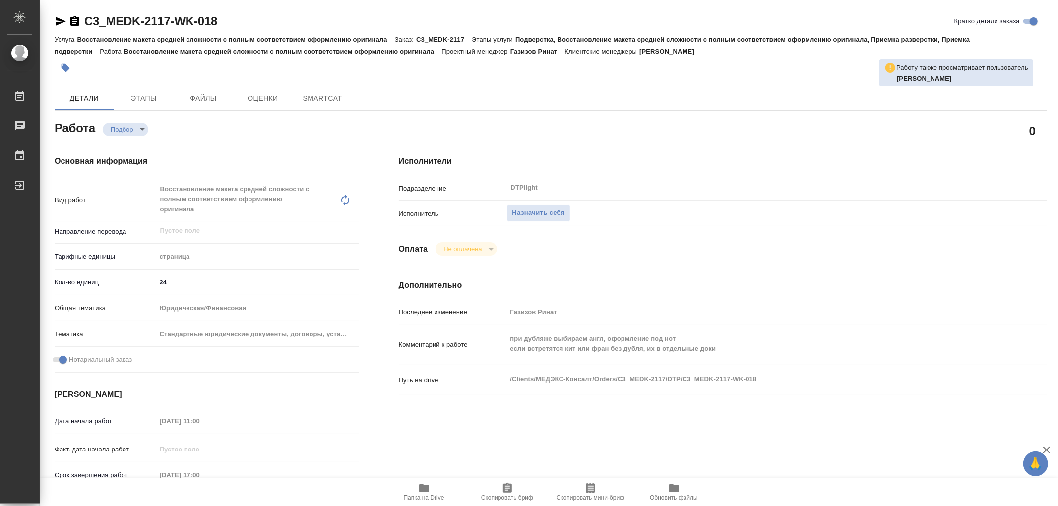
type textarea "x"
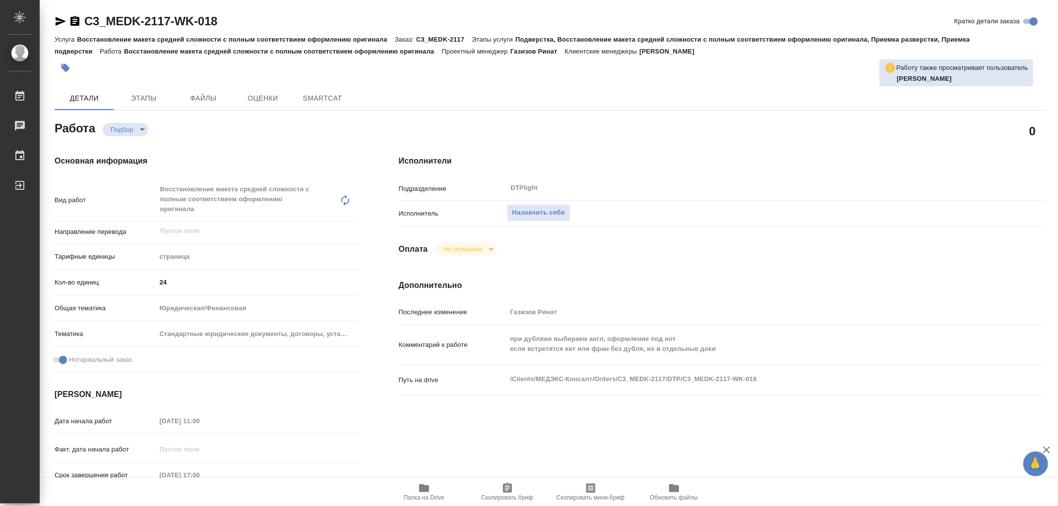
type textarea "x"
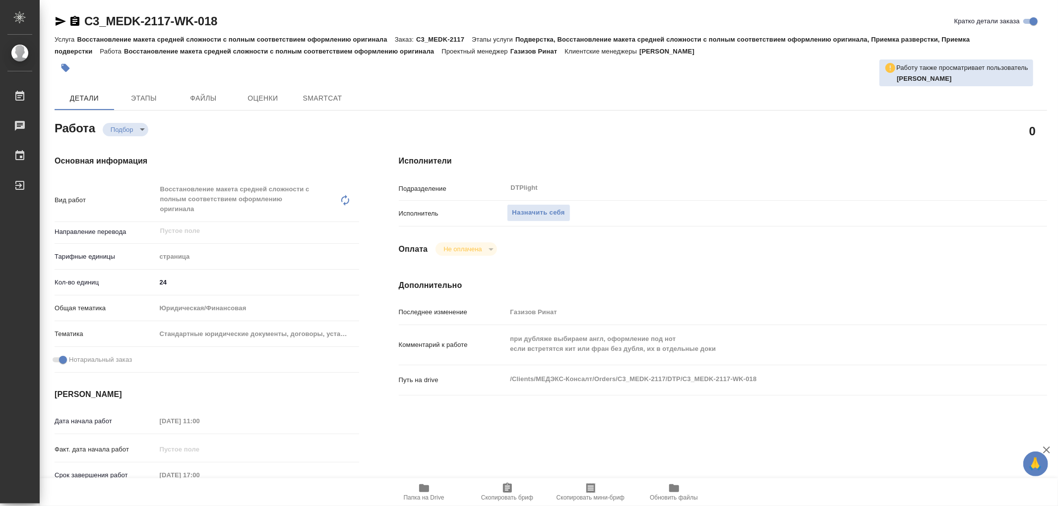
type textarea "x"
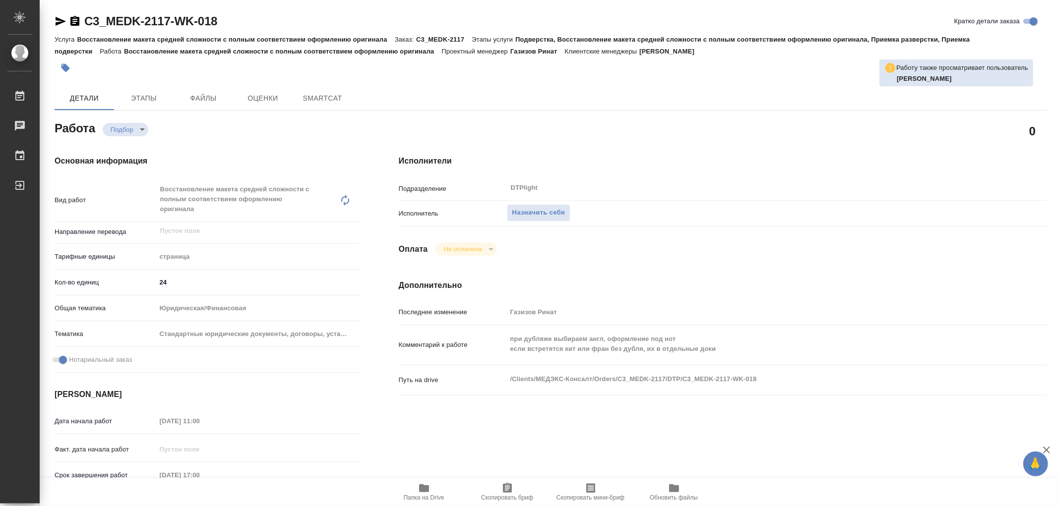
type textarea "x"
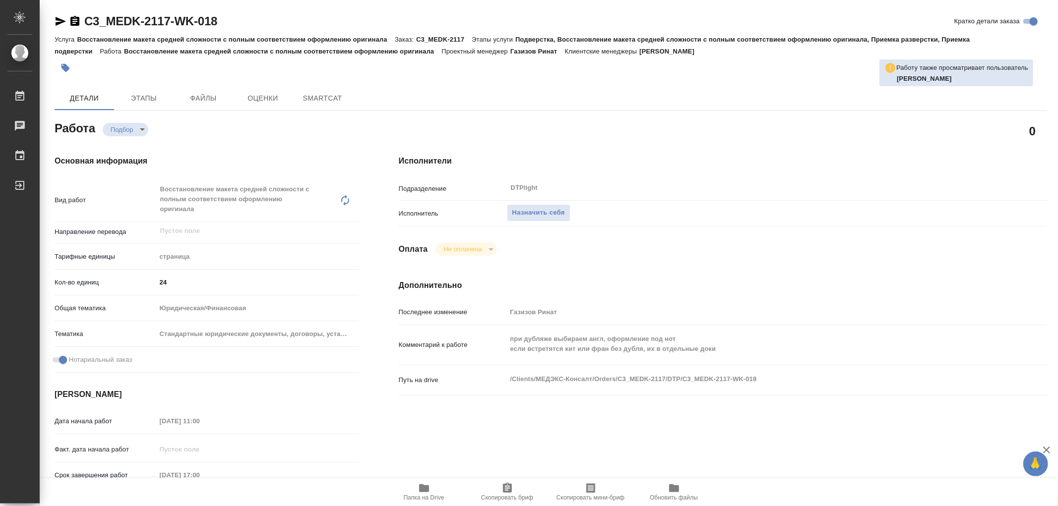
type textarea "x"
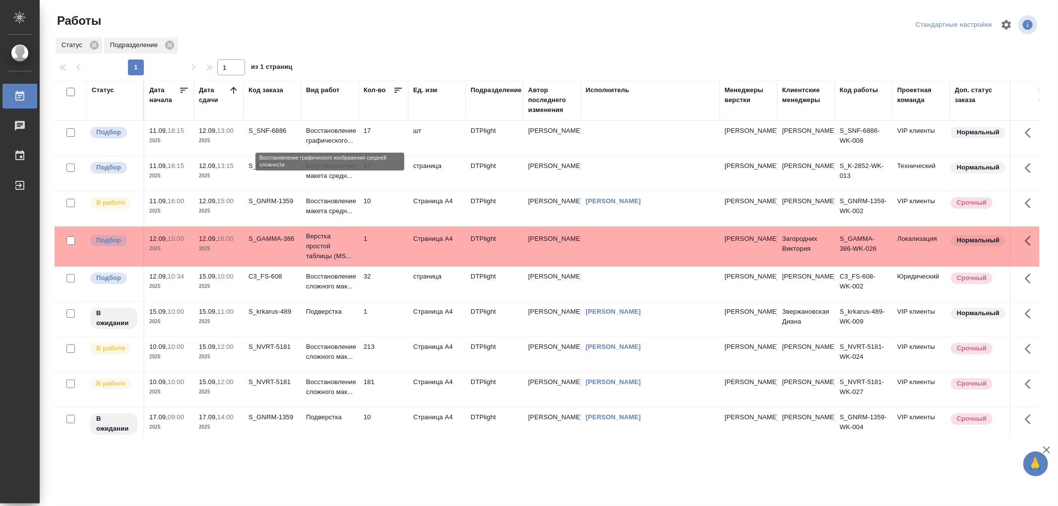
click at [340, 142] on p "Восстановление графического..." at bounding box center [330, 136] width 48 height 20
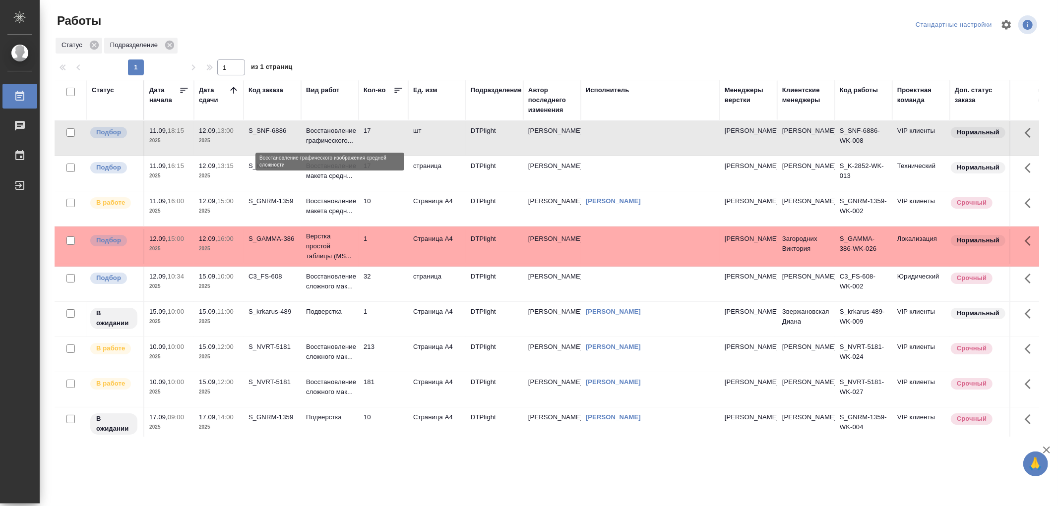
click at [340, 142] on p "Восстановление графического..." at bounding box center [330, 136] width 48 height 20
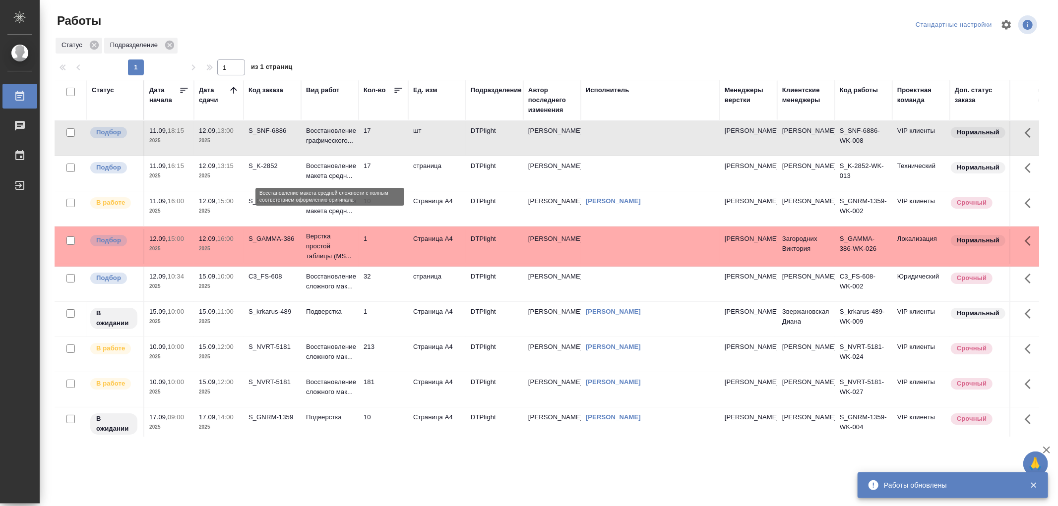
click at [313, 177] on p "Восстановление макета средн..." at bounding box center [330, 171] width 48 height 20
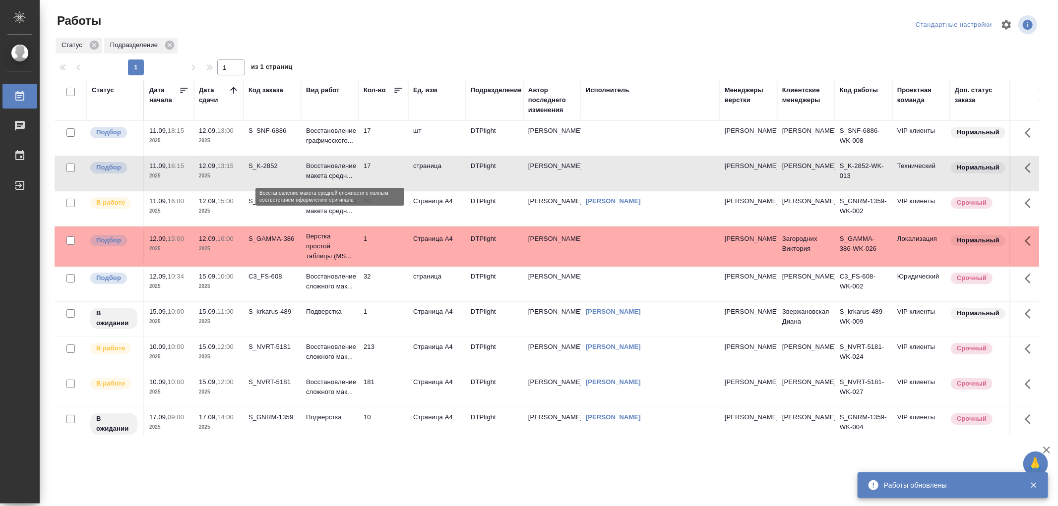
click at [313, 177] on p "Восстановление макета средн..." at bounding box center [330, 171] width 48 height 20
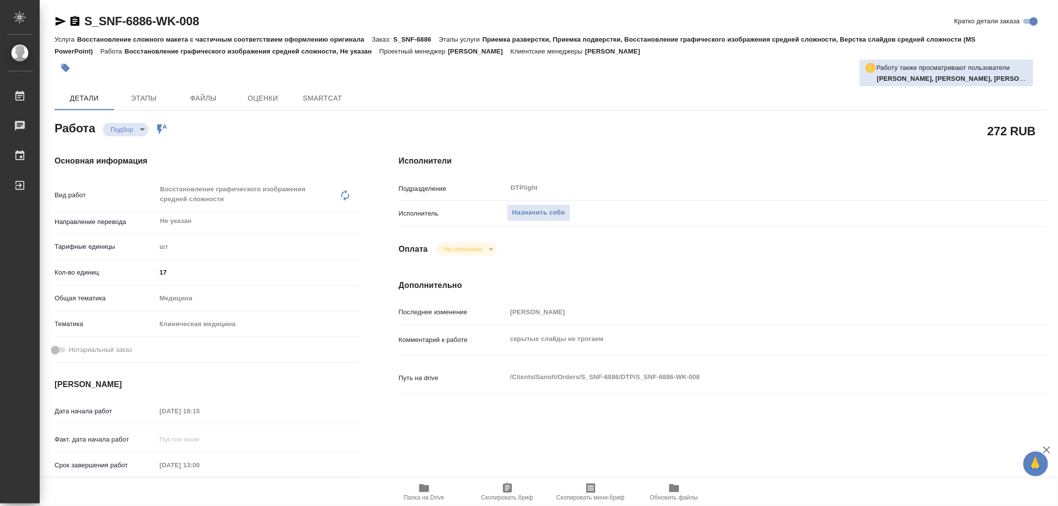
type textarea "x"
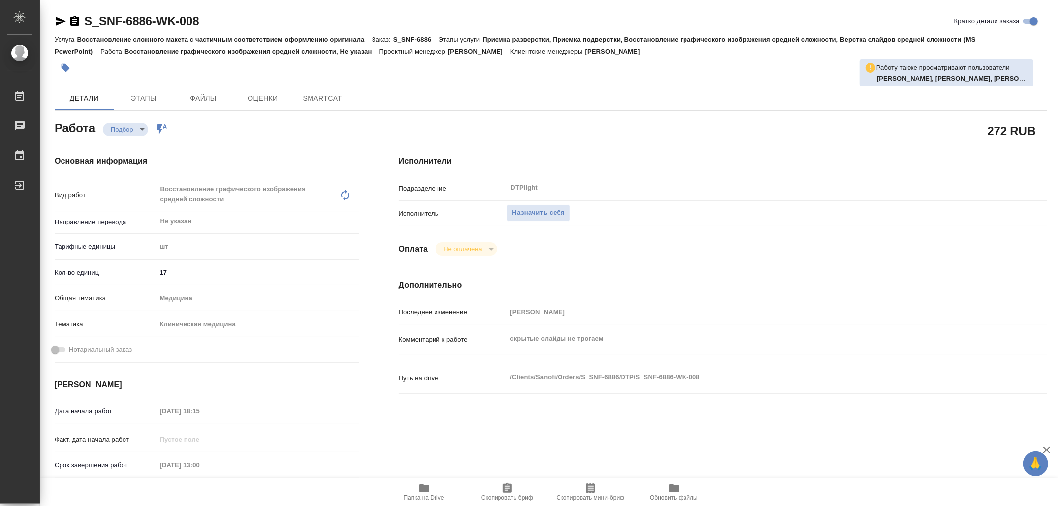
type textarea "x"
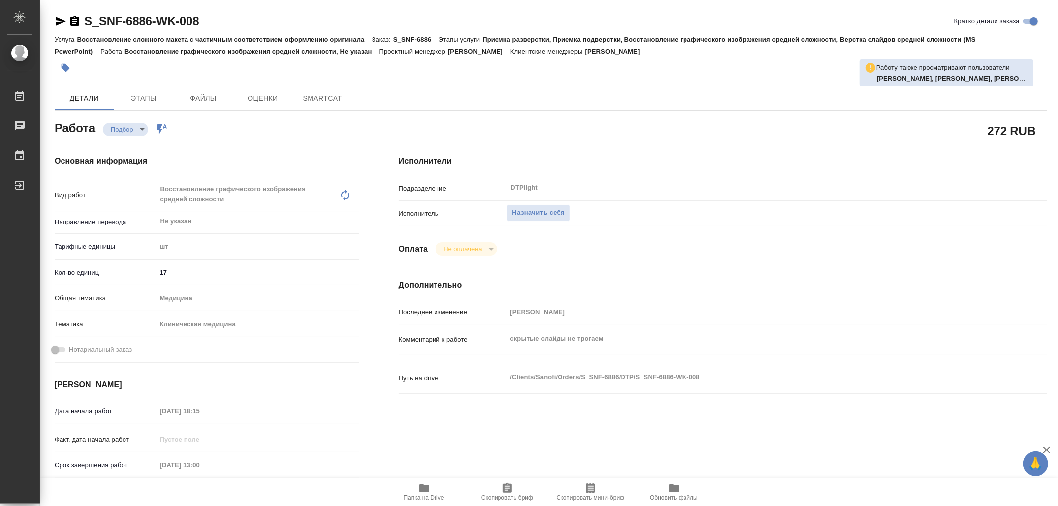
type textarea "x"
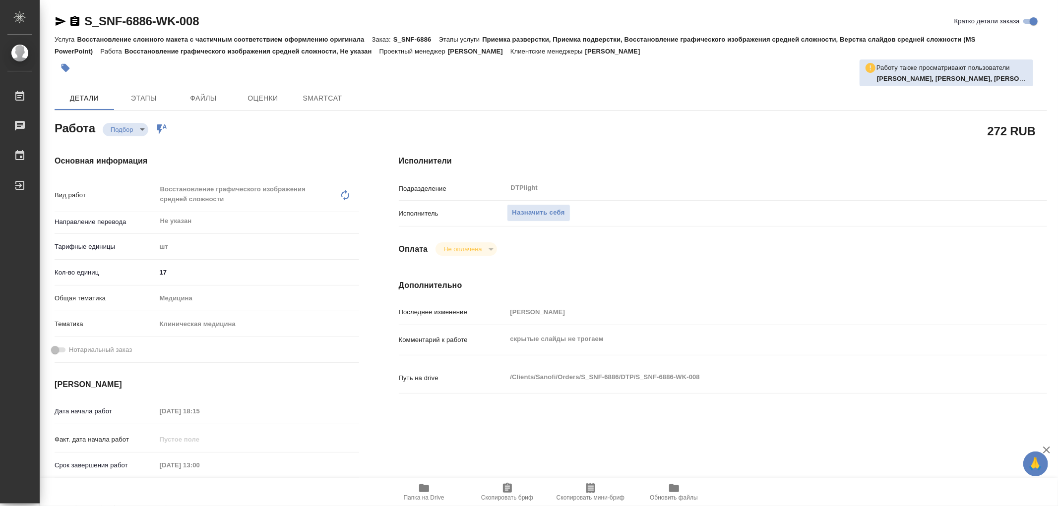
type textarea "x"
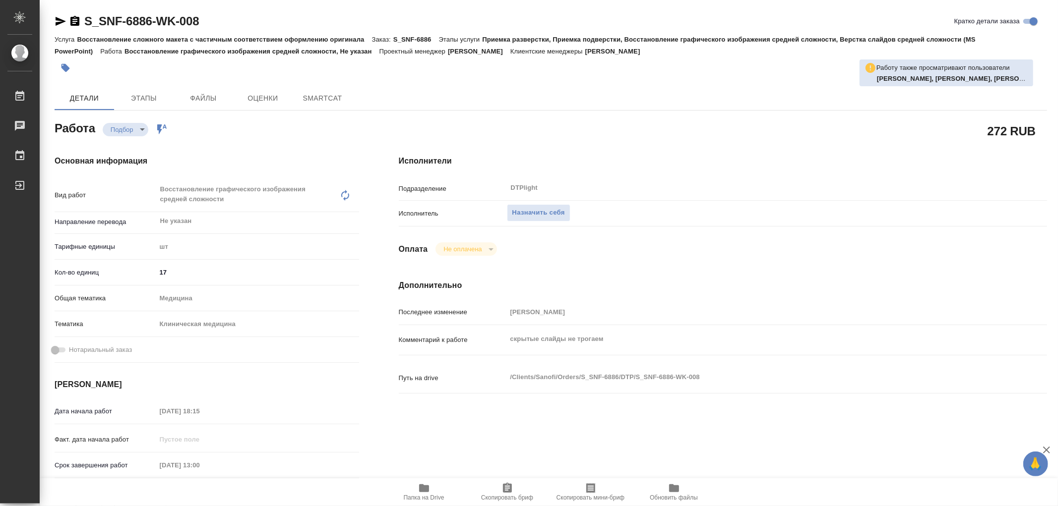
type textarea "x"
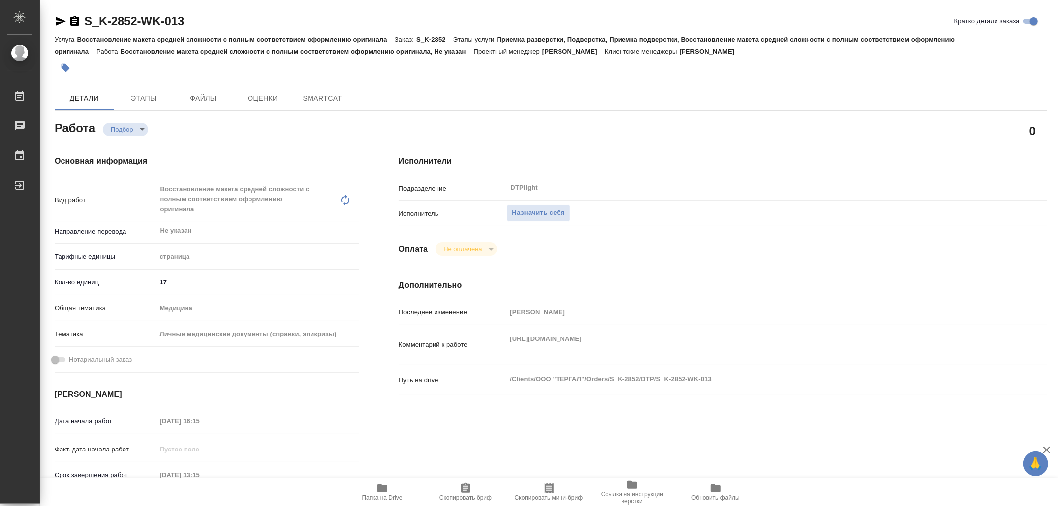
type textarea "x"
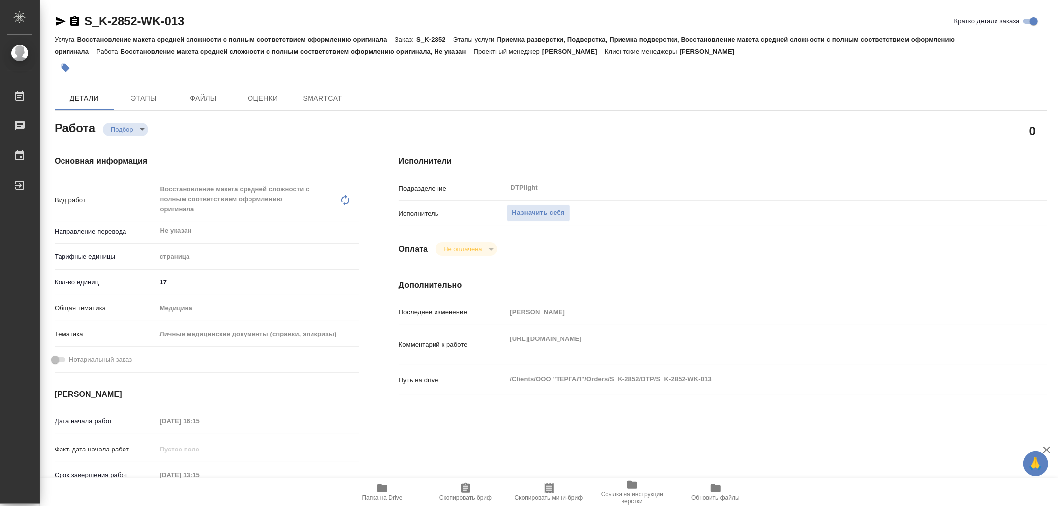
type textarea "x"
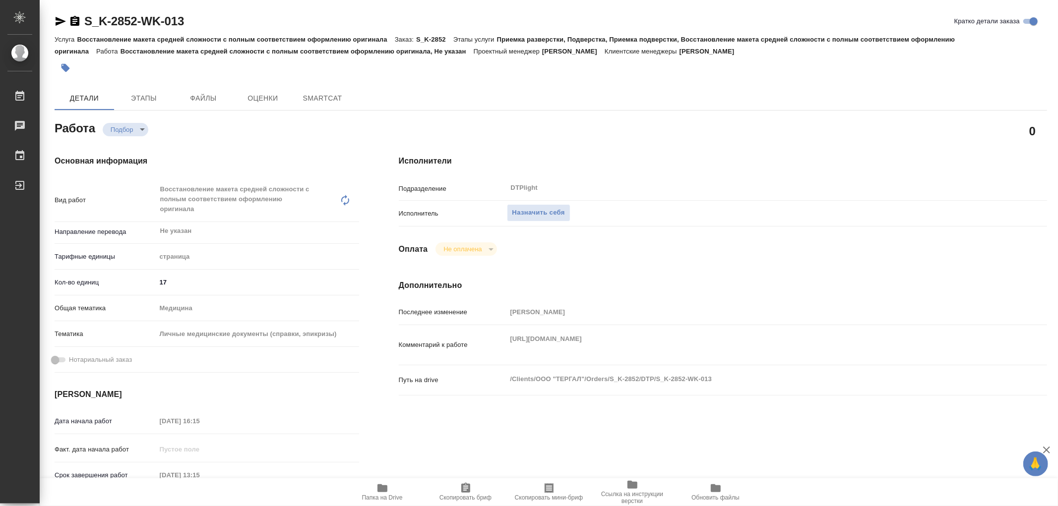
type textarea "x"
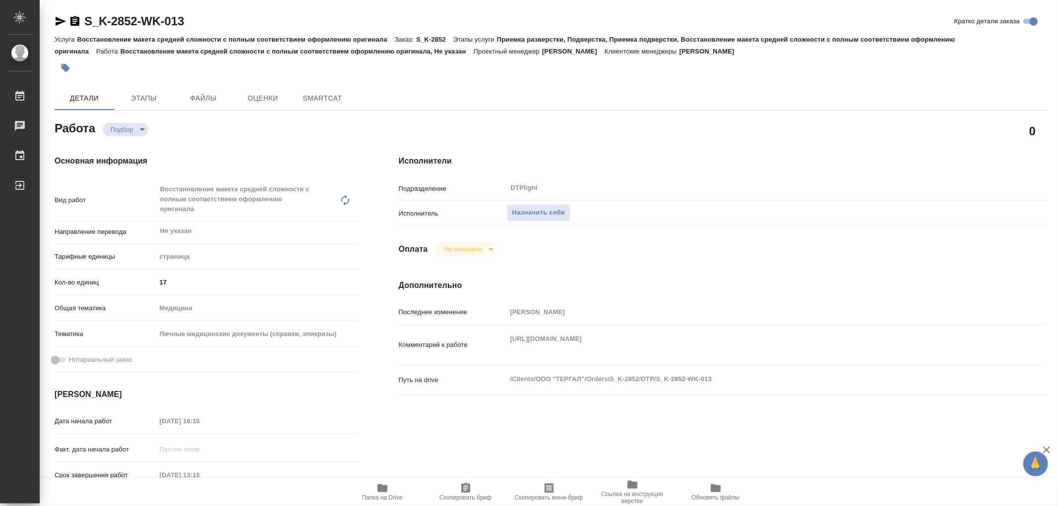
type textarea "x"
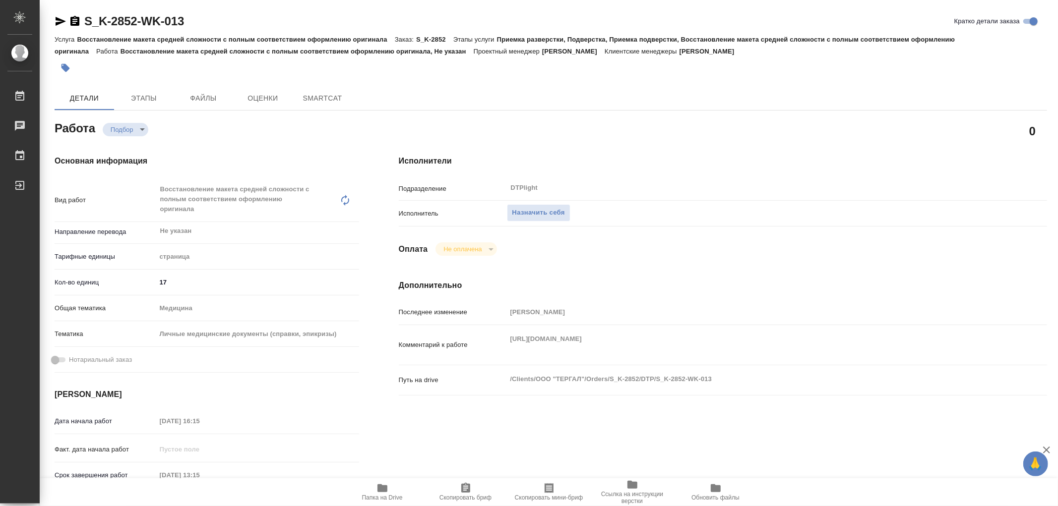
type textarea "x"
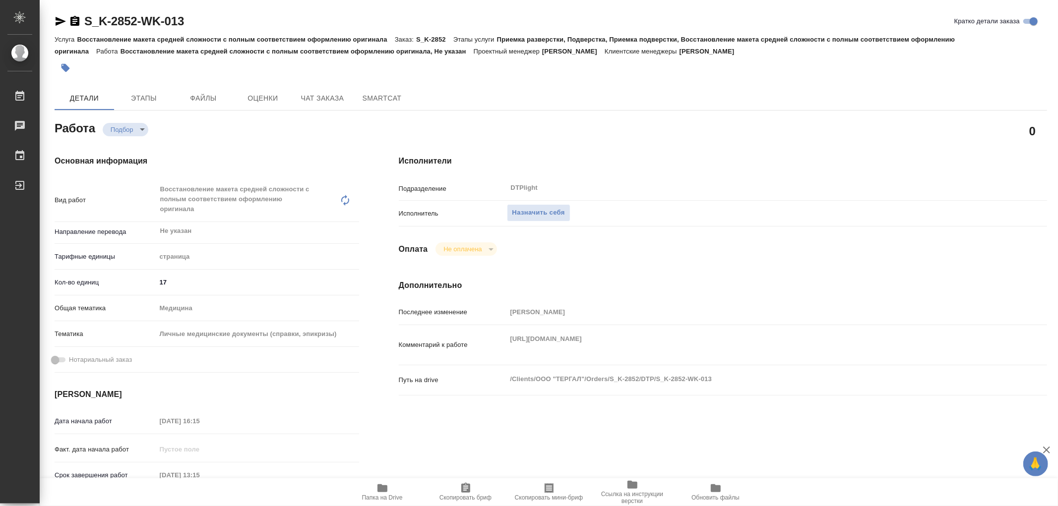
type textarea "x"
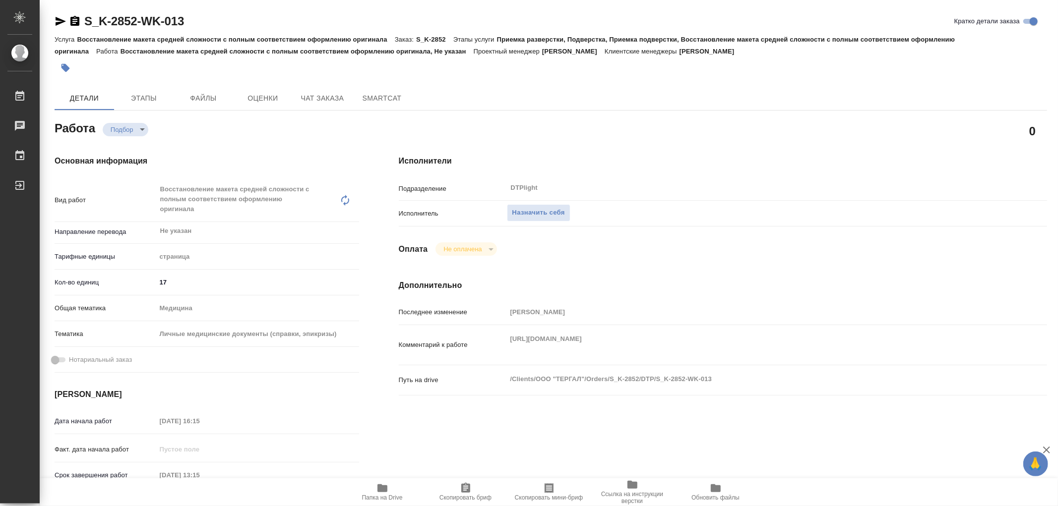
type textarea "x"
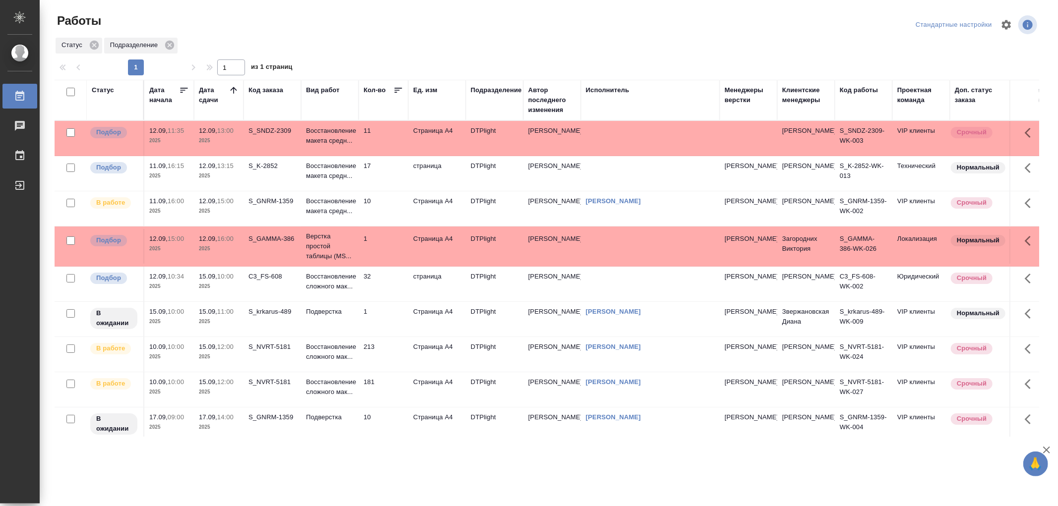
click at [369, 132] on td "11" at bounding box center [384, 138] width 50 height 35
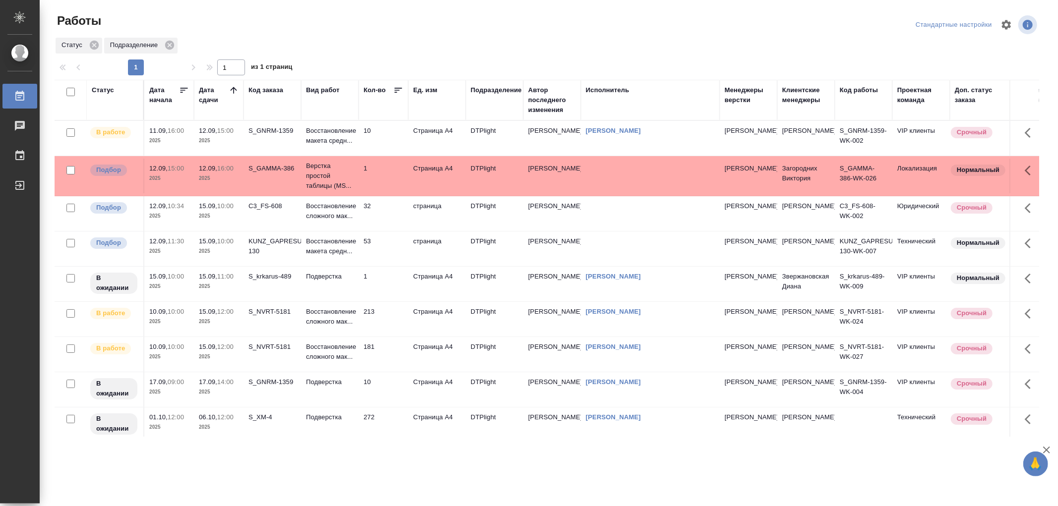
click at [613, 131] on link "Носкова Анна Николаевна" at bounding box center [613, 130] width 55 height 7
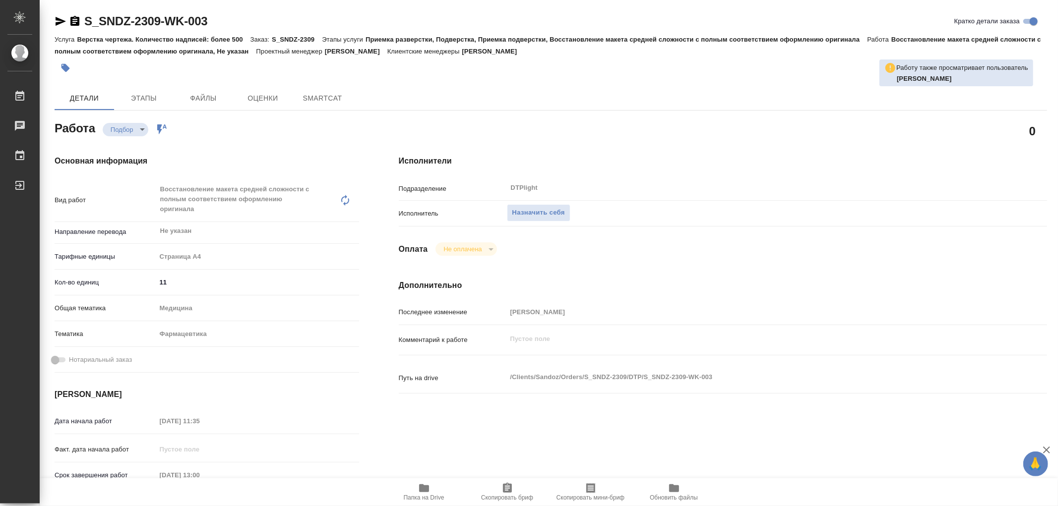
type textarea "x"
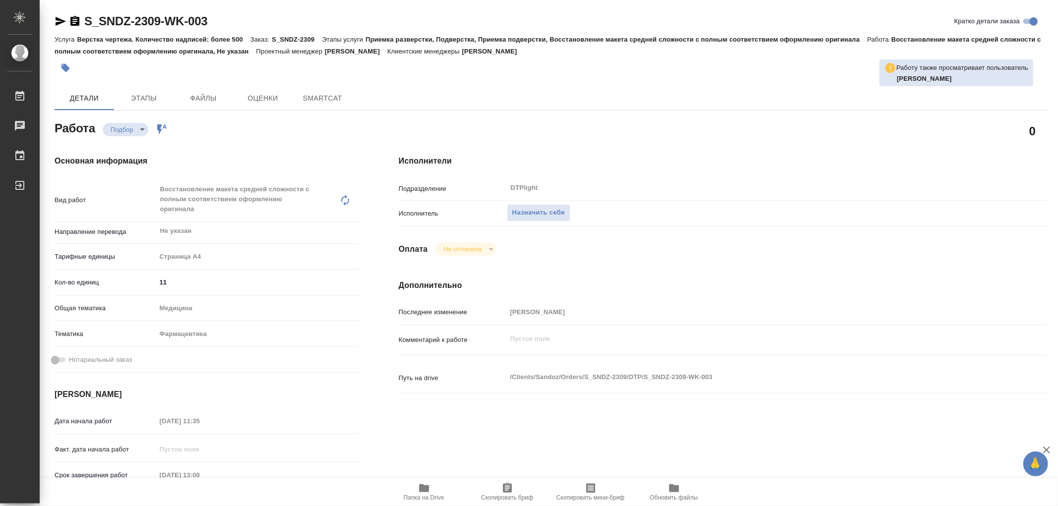
type textarea "x"
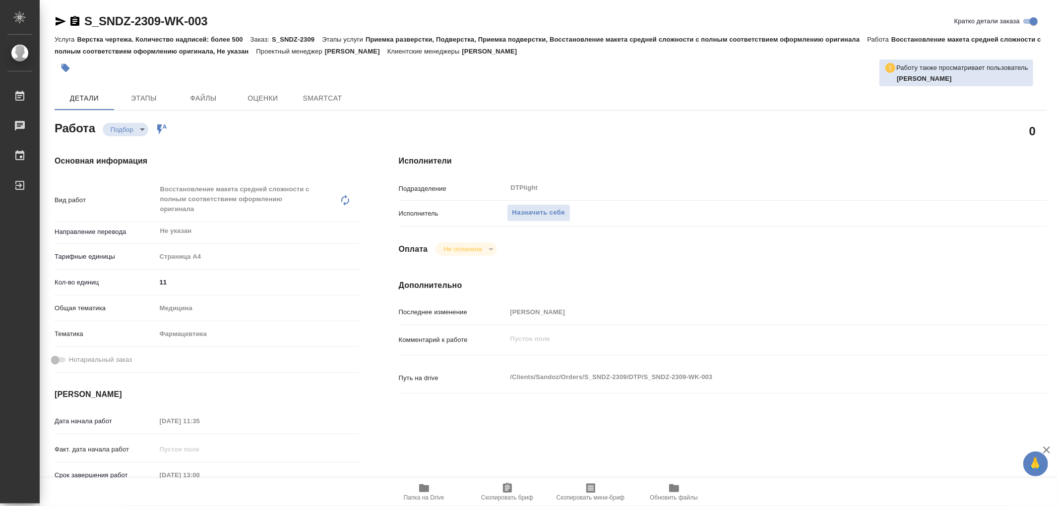
type textarea "x"
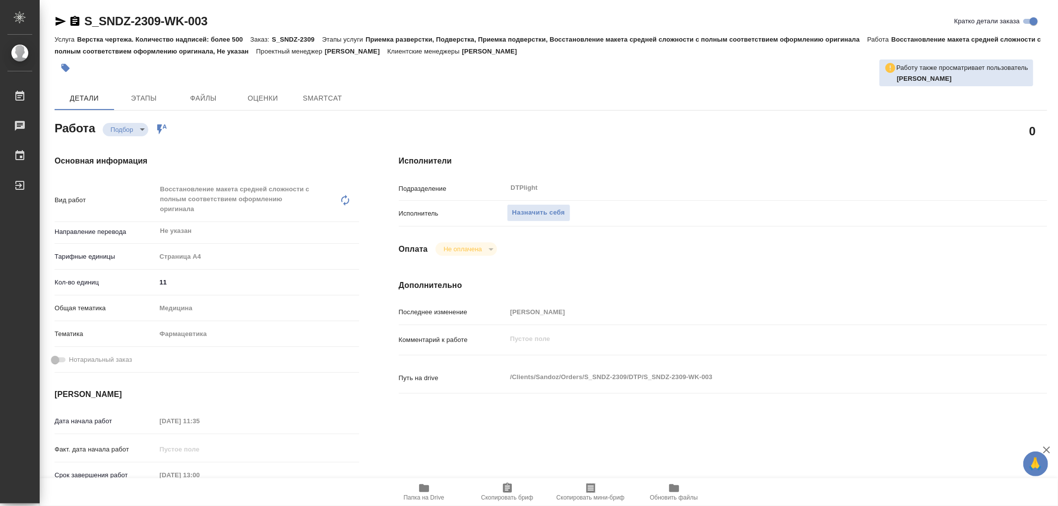
type textarea "x"
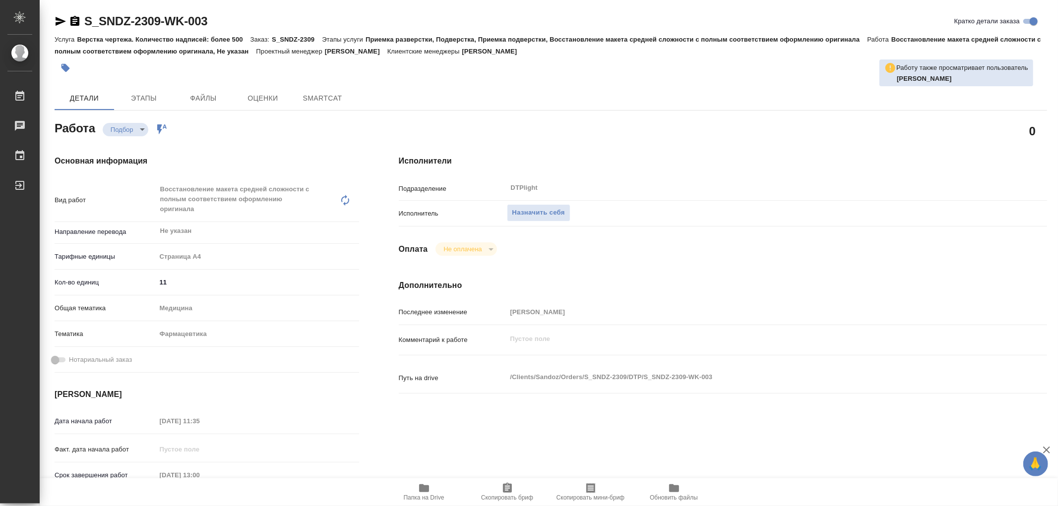
type textarea "x"
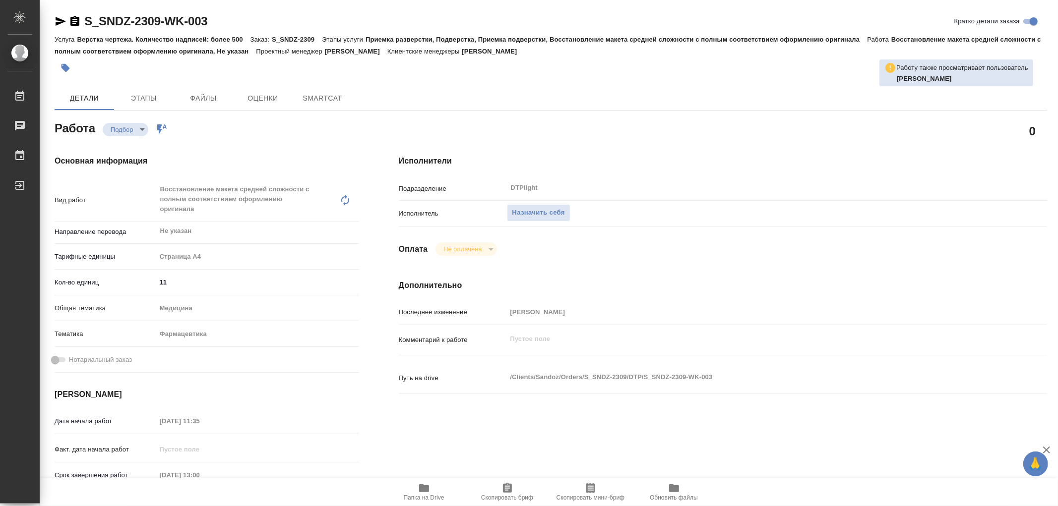
type textarea "x"
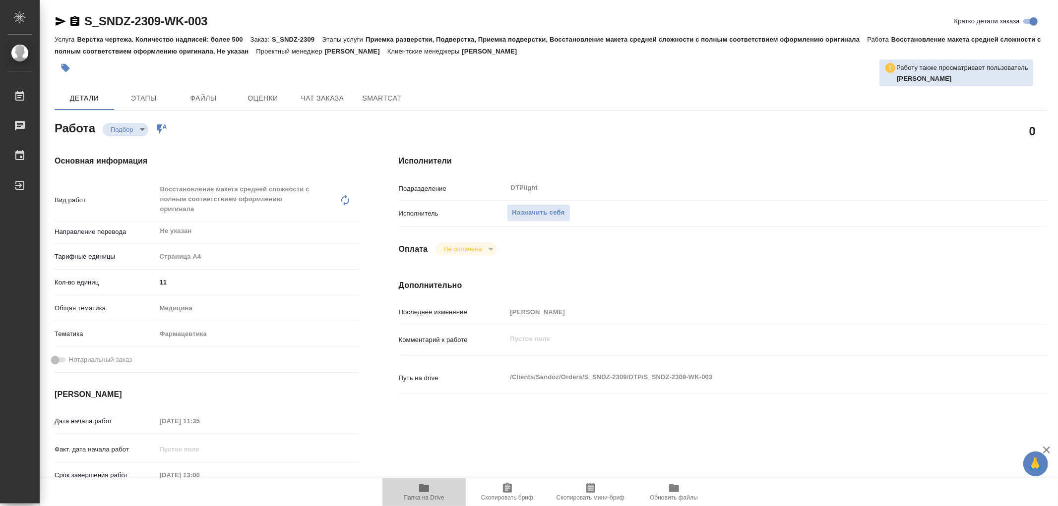
click at [427, 487] on icon "button" at bounding box center [424, 489] width 10 height 8
type textarea "x"
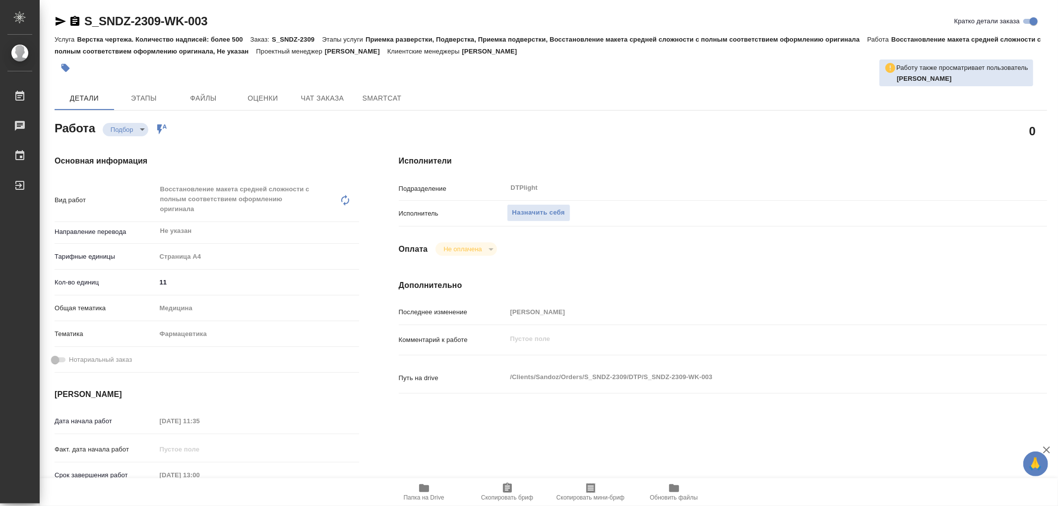
type textarea "x"
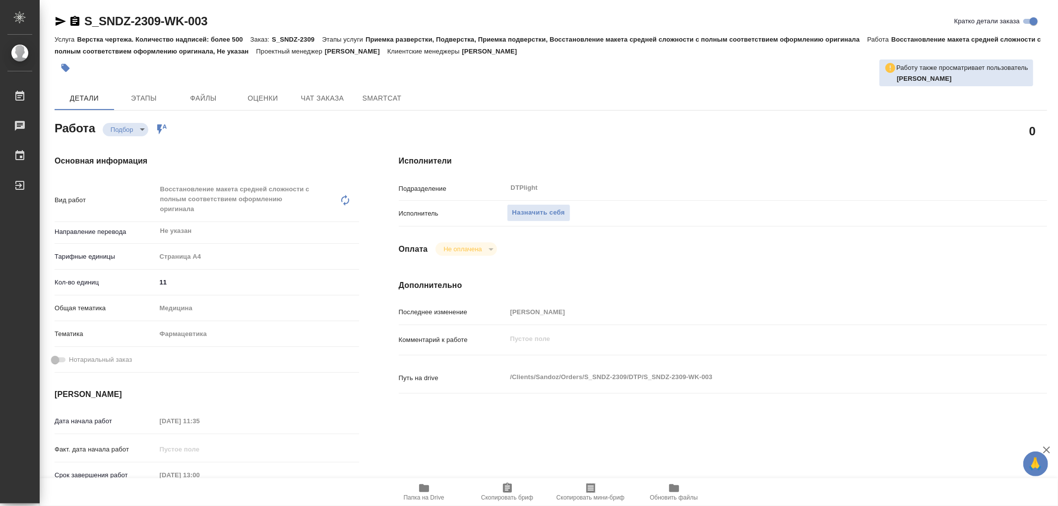
type textarea "x"
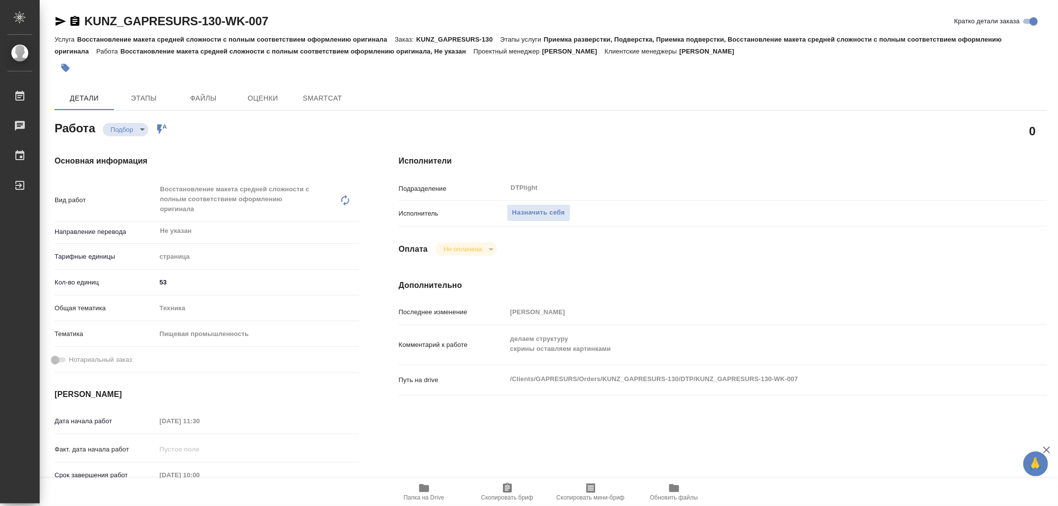
type textarea "x"
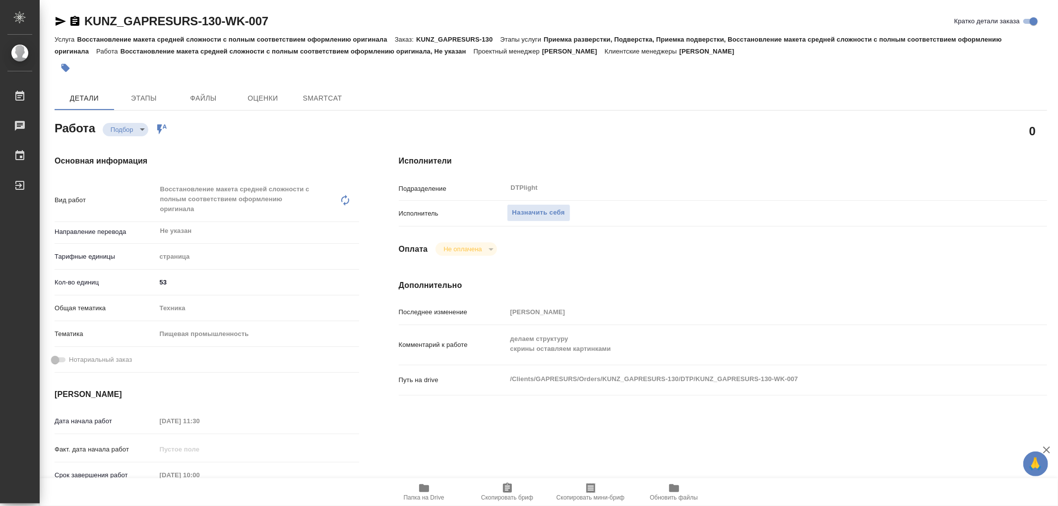
type textarea "x"
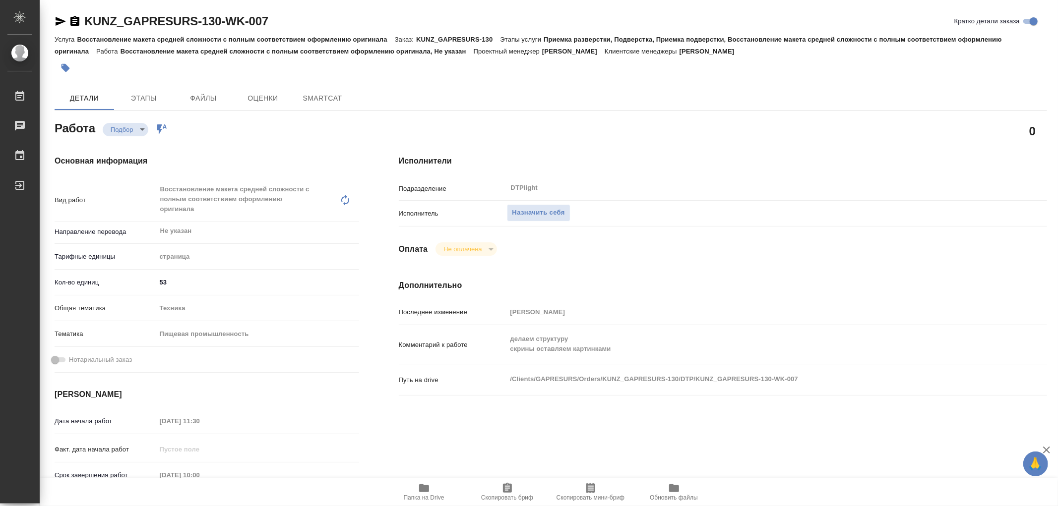
type textarea "x"
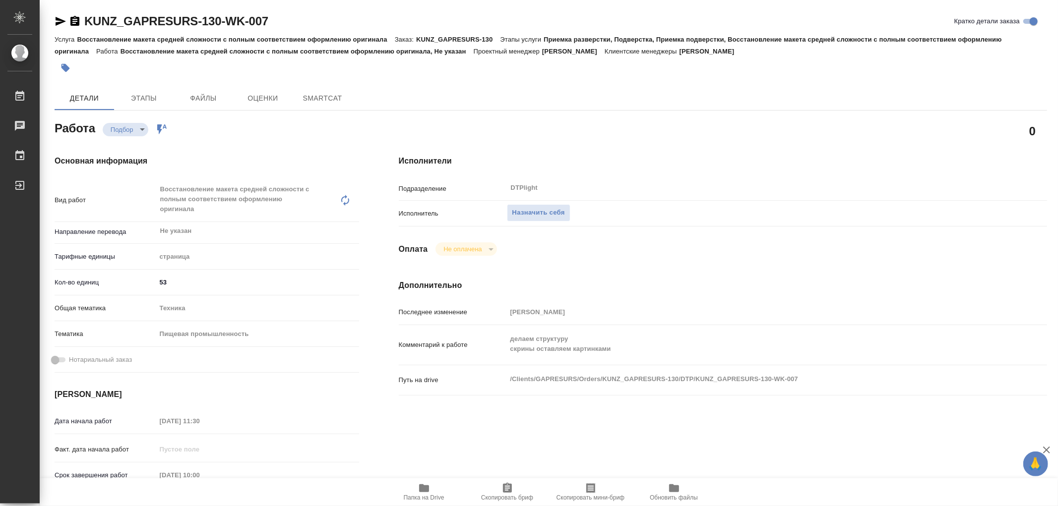
type textarea "x"
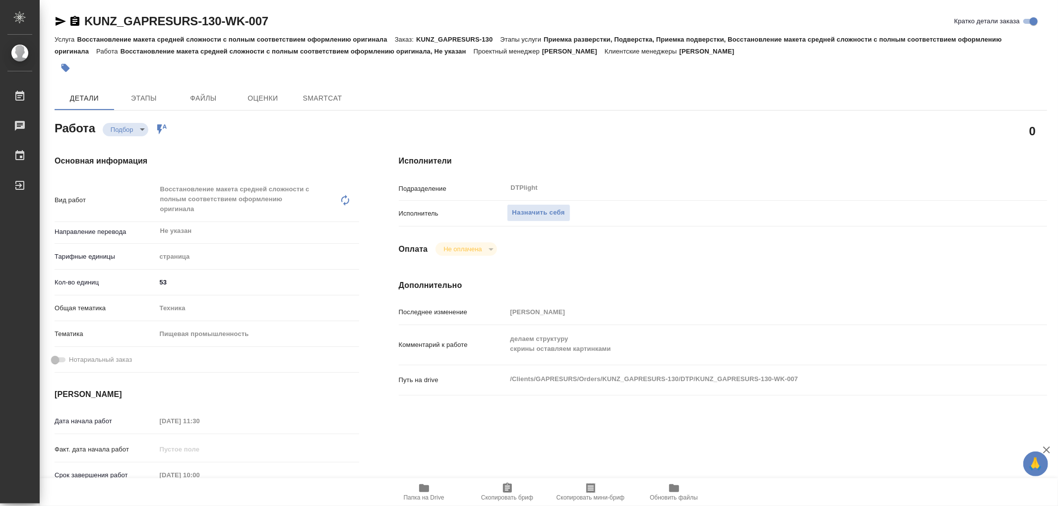
type textarea "x"
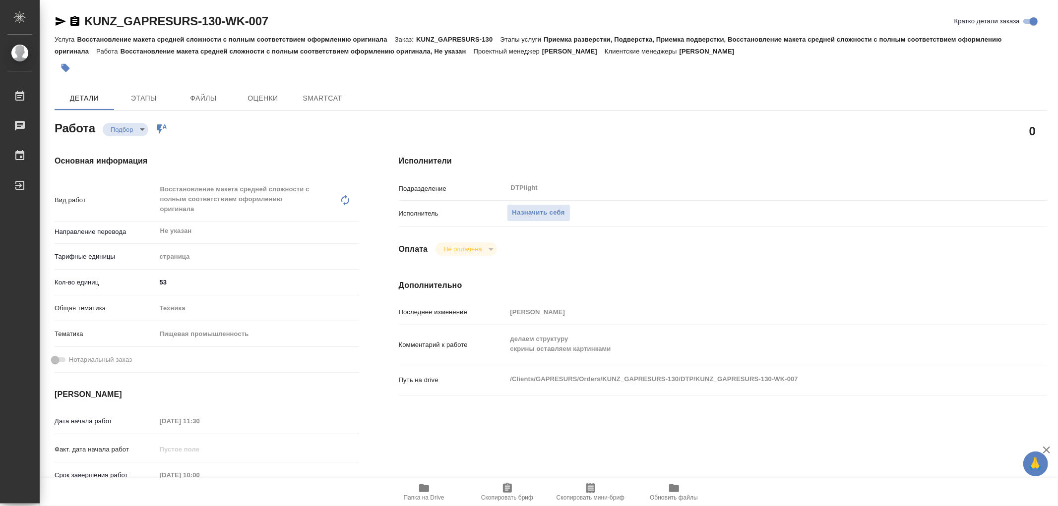
type textarea "x"
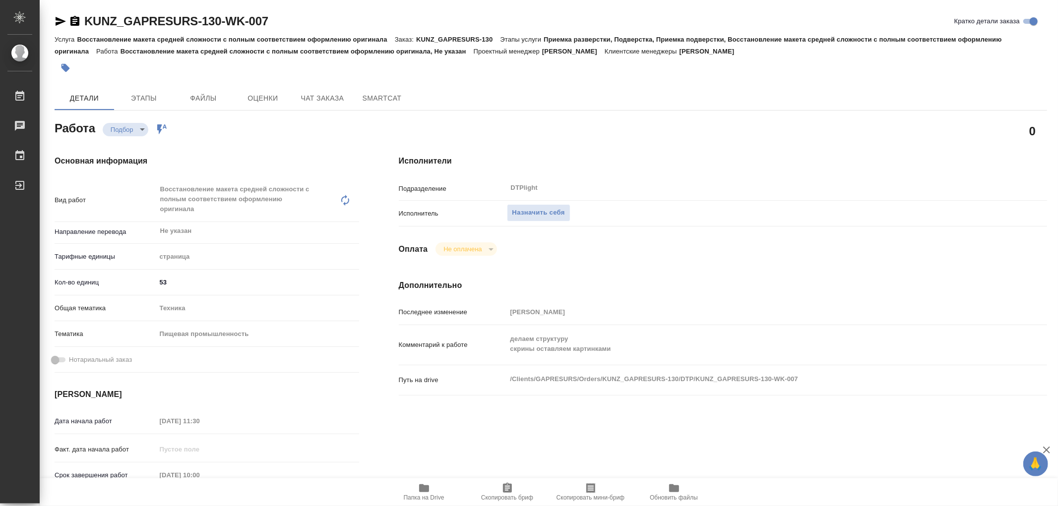
type textarea "x"
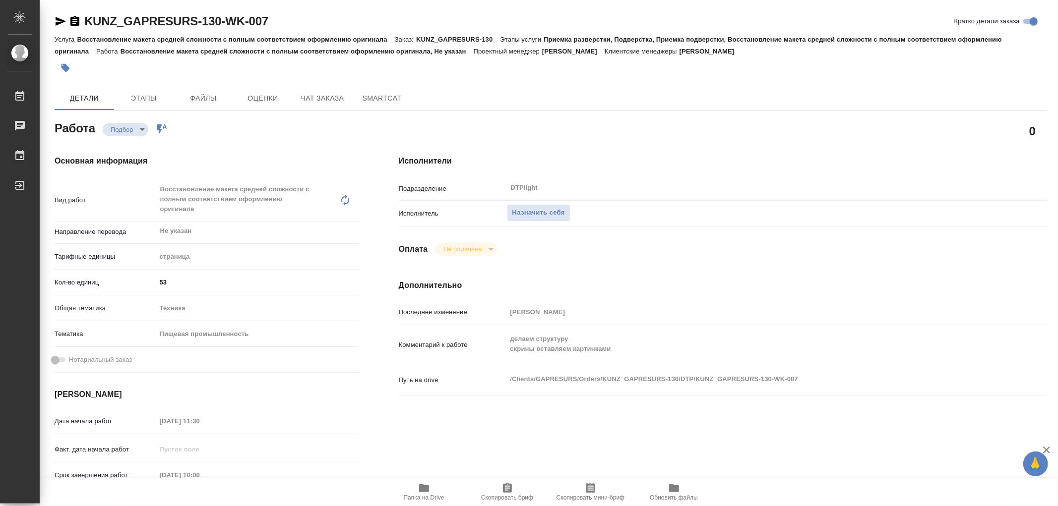
type textarea "x"
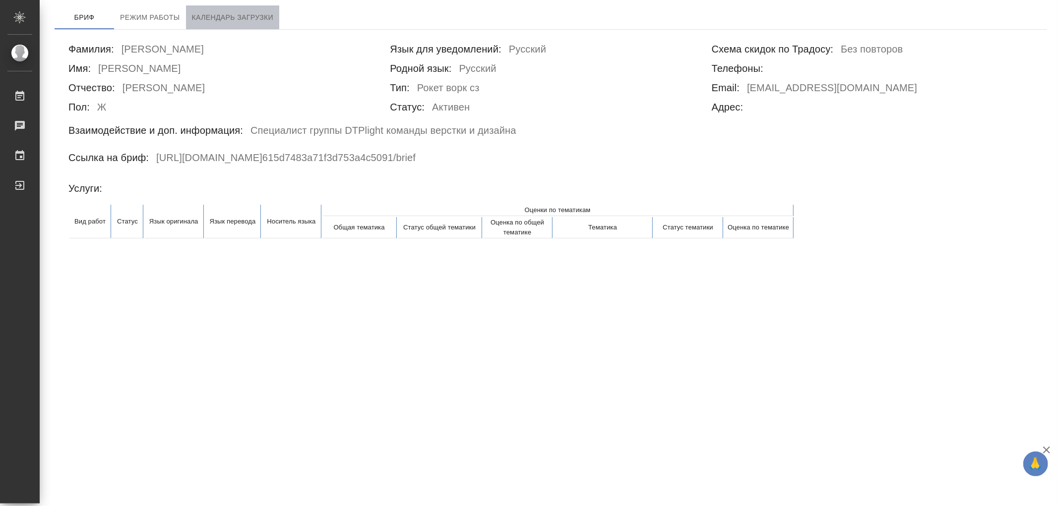
click at [260, 16] on span "Календарь загрузки" at bounding box center [233, 17] width 82 height 12
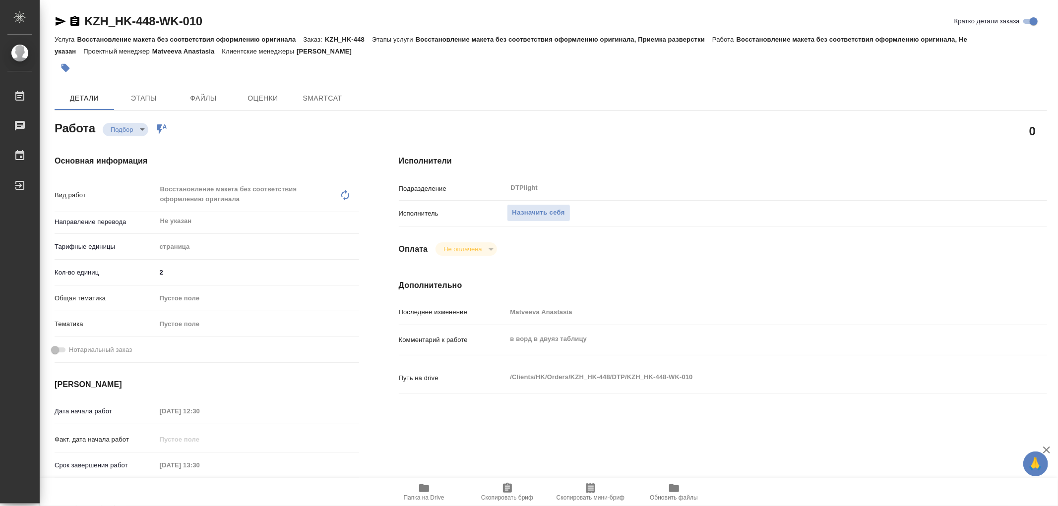
type textarea "x"
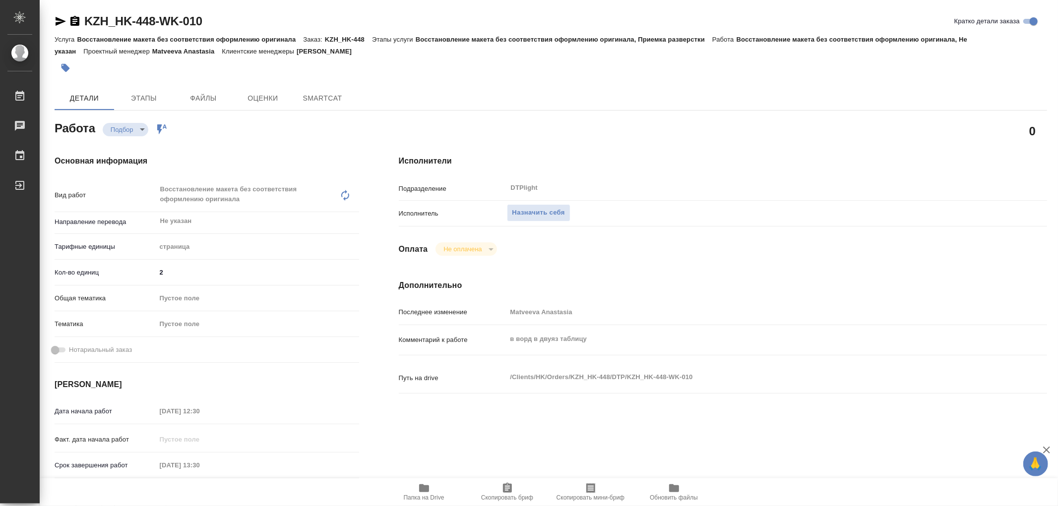
type textarea "x"
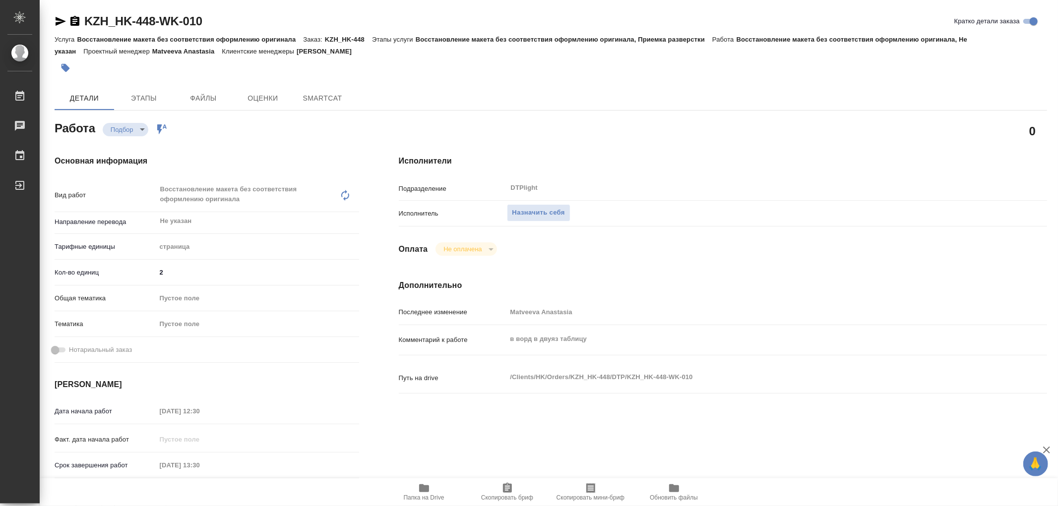
type textarea "x"
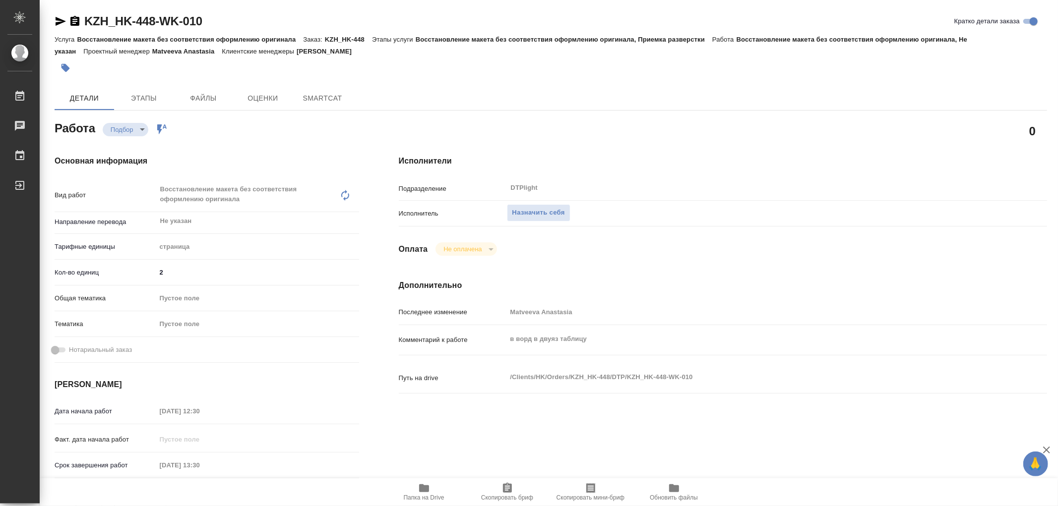
type textarea "x"
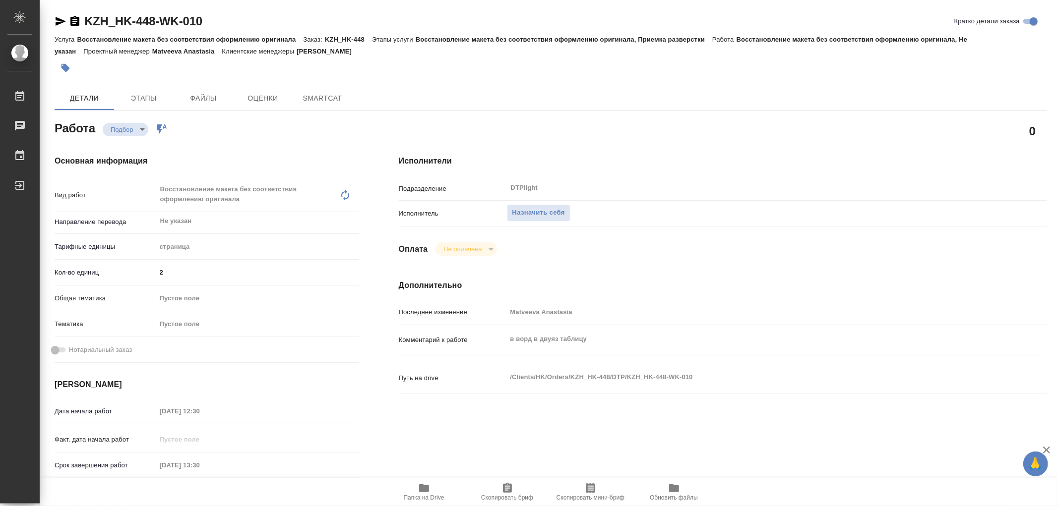
type textarea "x"
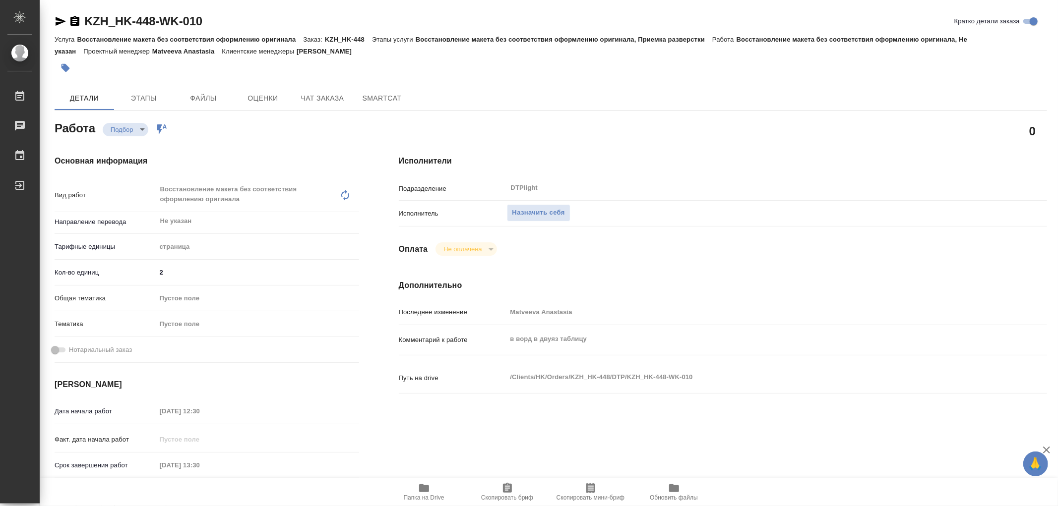
type textarea "x"
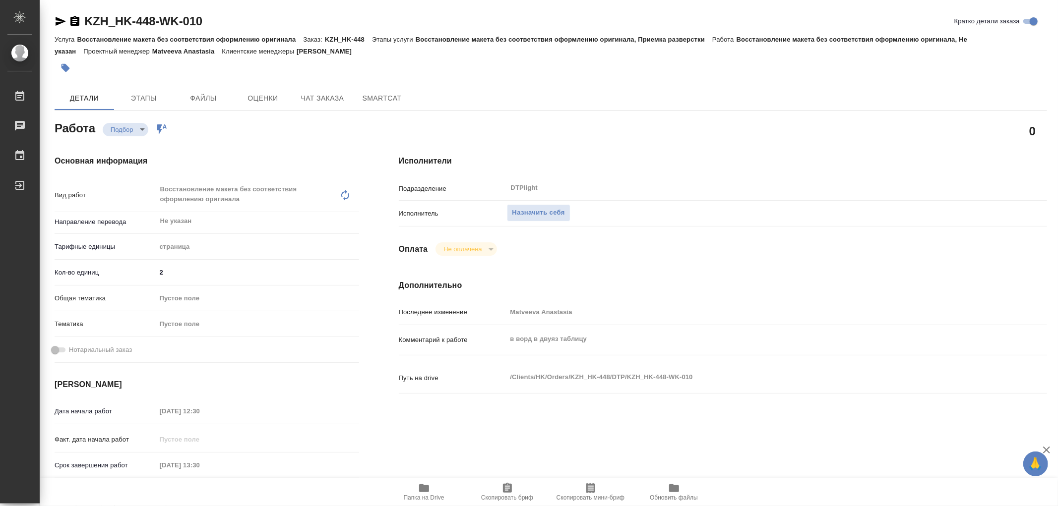
type textarea "x"
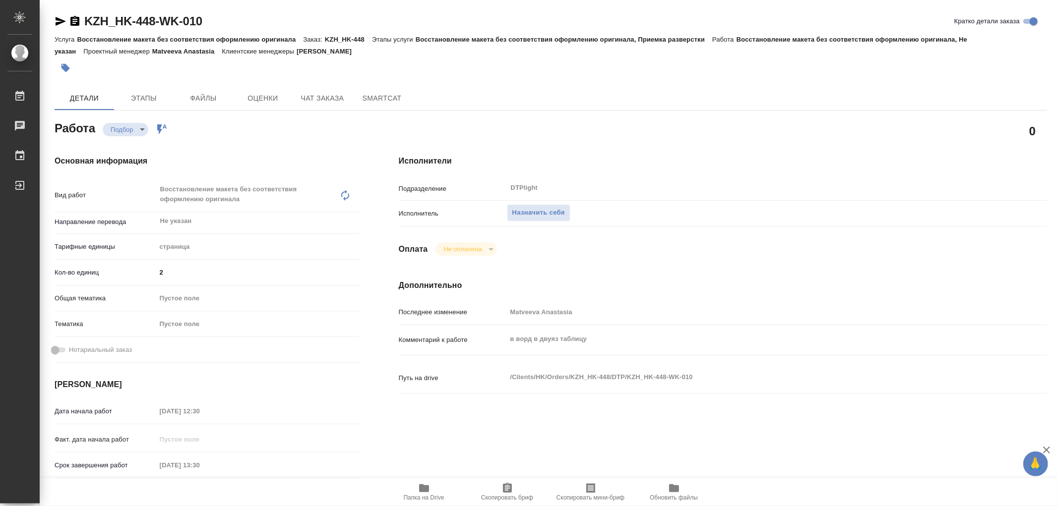
click at [422, 490] on icon "button" at bounding box center [424, 489] width 10 height 8
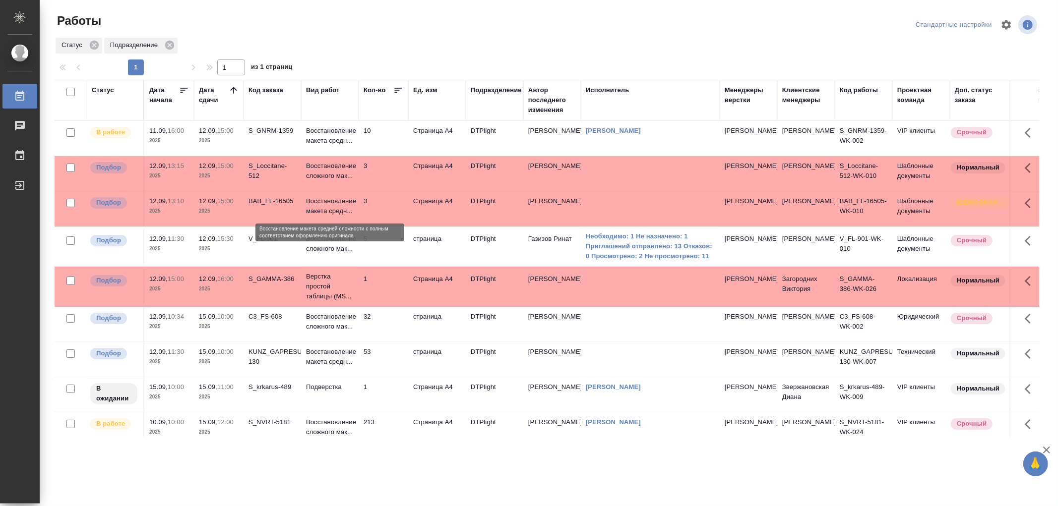
click at [353, 212] on p "Восстановление макета средн..." at bounding box center [330, 206] width 48 height 20
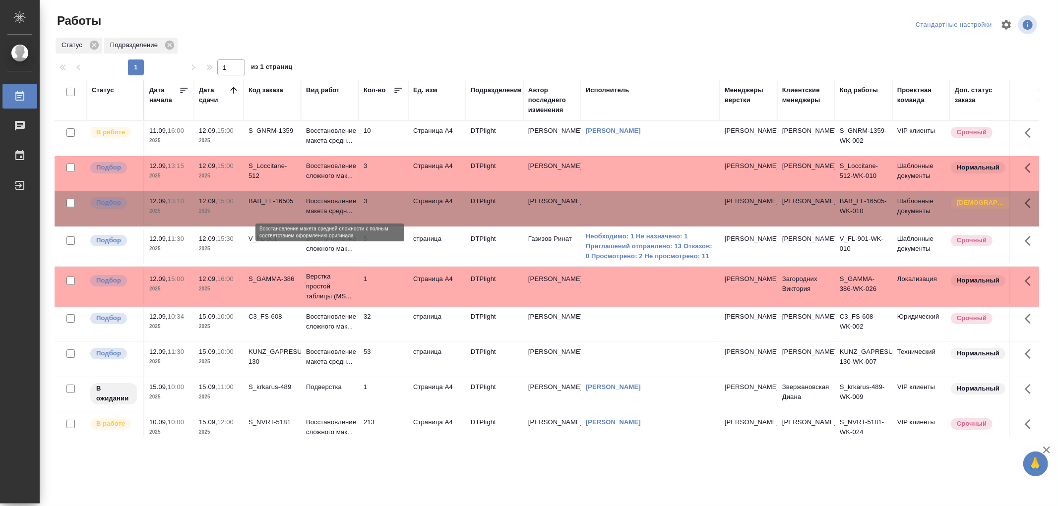
click at [353, 212] on p "Восстановление макета средн..." at bounding box center [330, 206] width 48 height 20
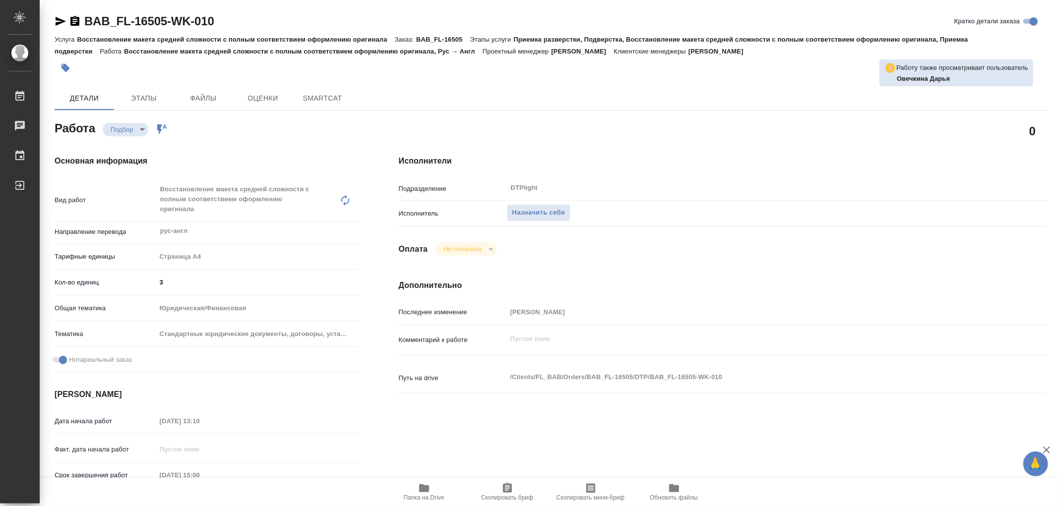
type textarea "x"
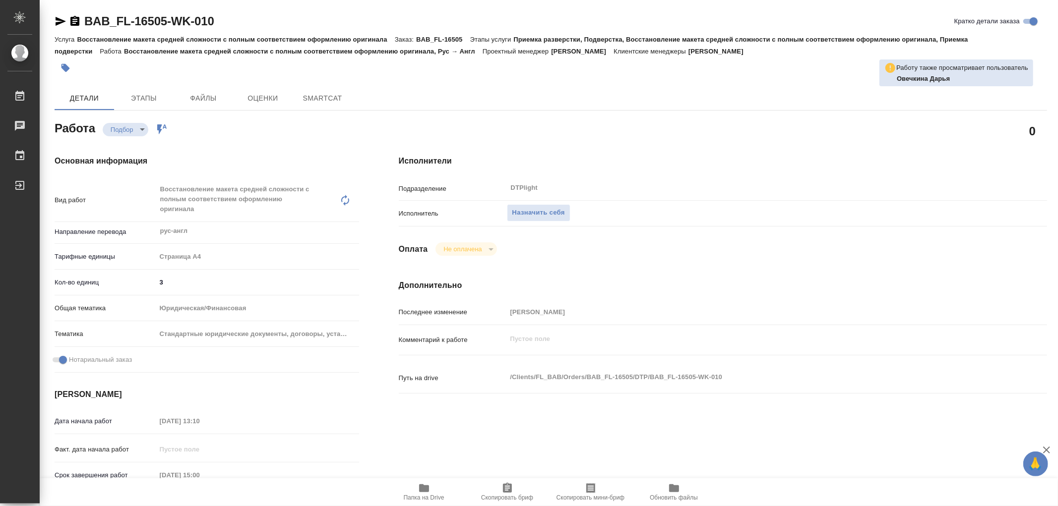
type textarea "x"
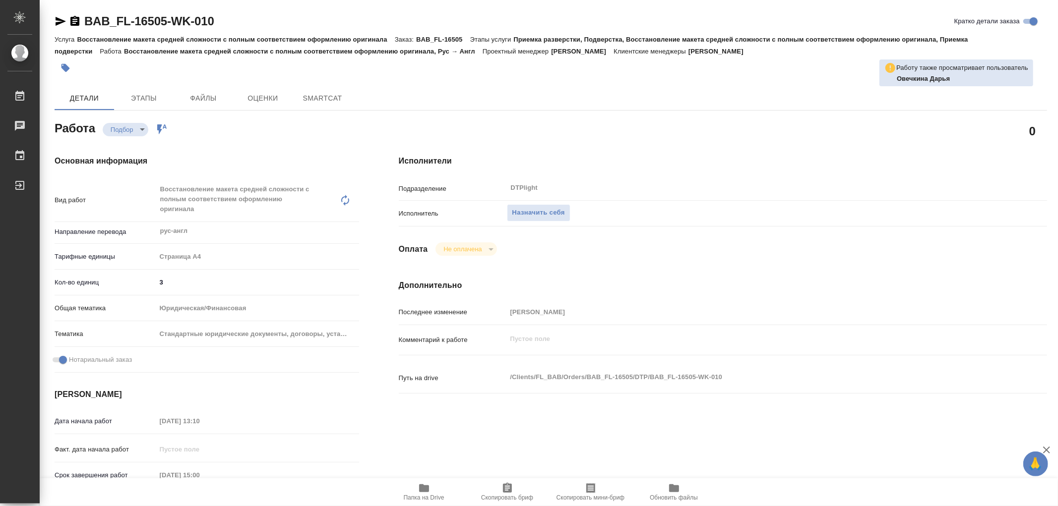
type textarea "x"
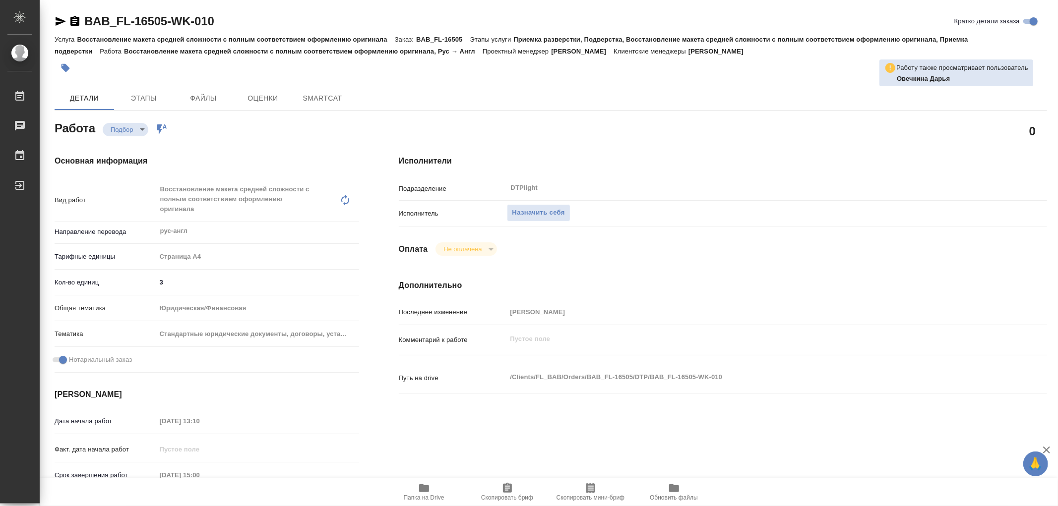
type textarea "x"
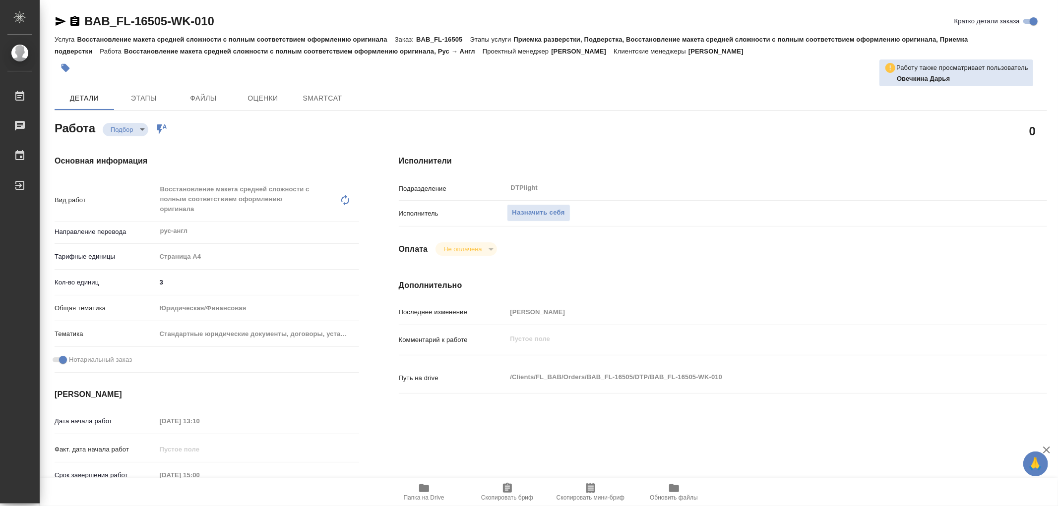
type textarea "x"
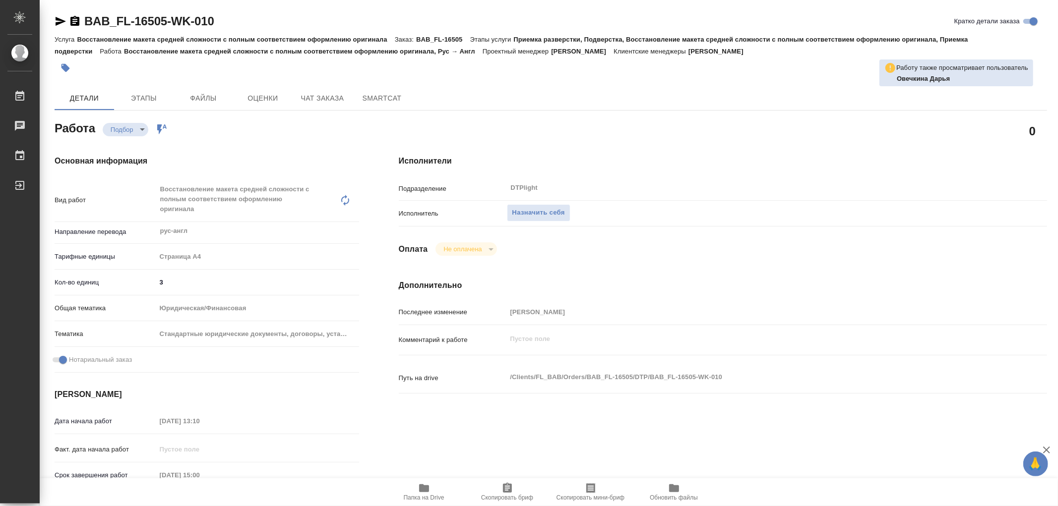
click at [417, 487] on span "Папка на Drive" at bounding box center [423, 492] width 71 height 19
type textarea "x"
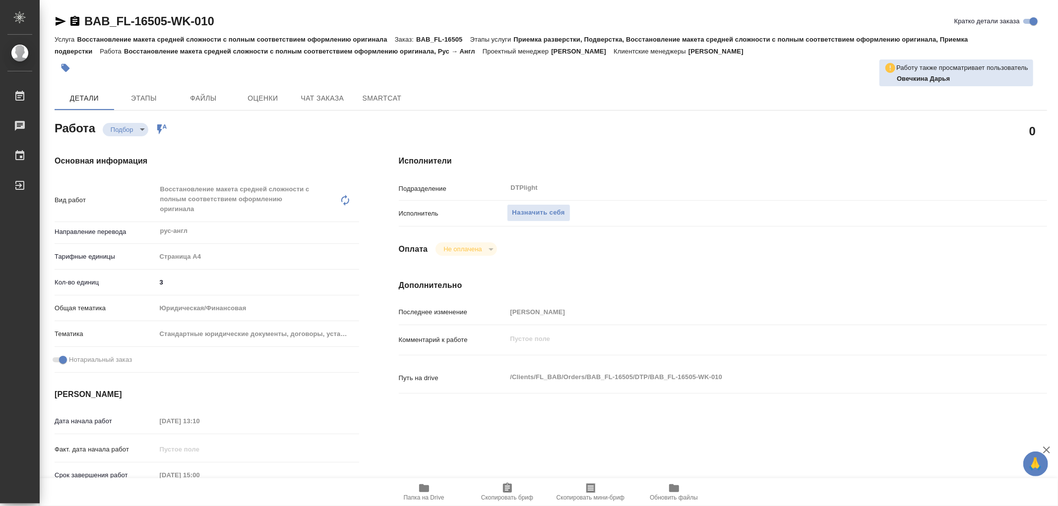
type textarea "x"
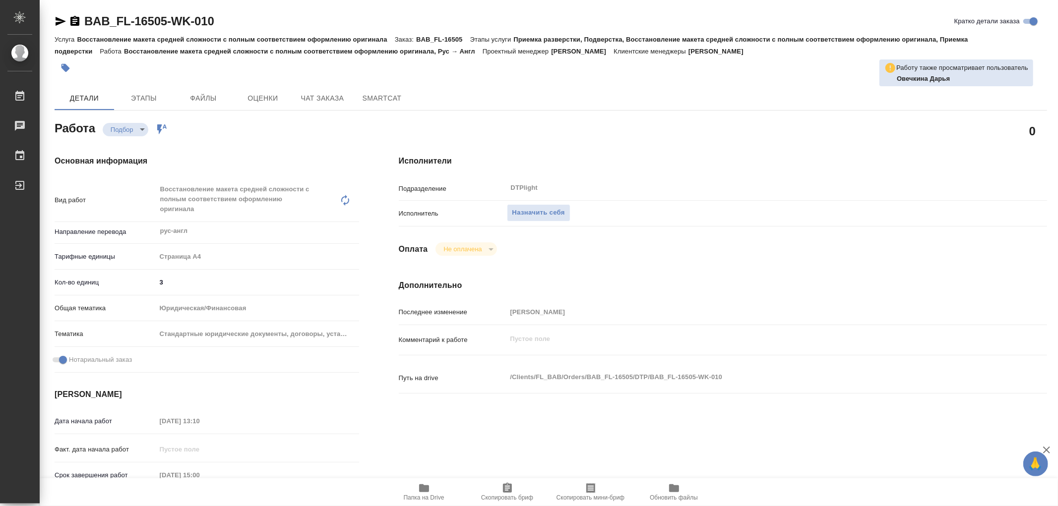
type textarea "x"
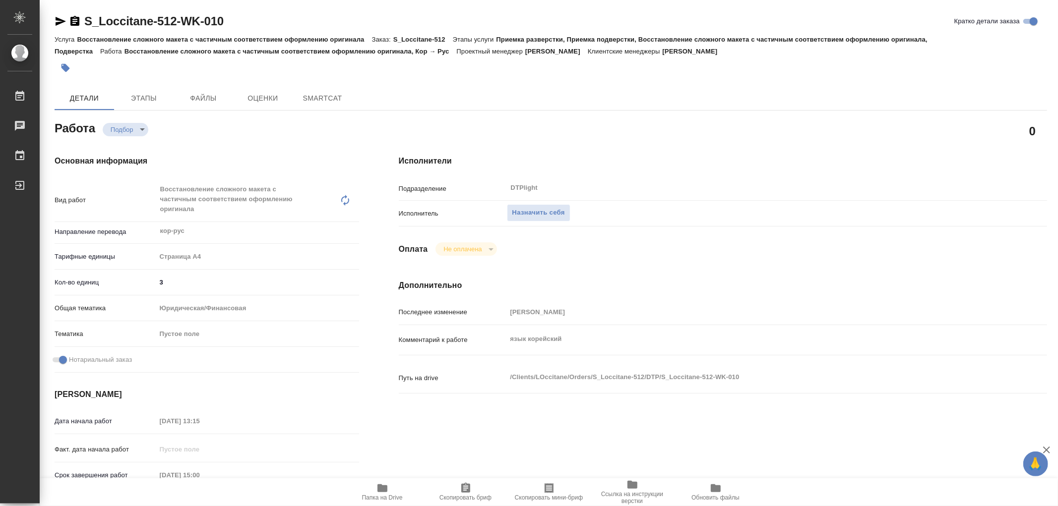
type textarea "x"
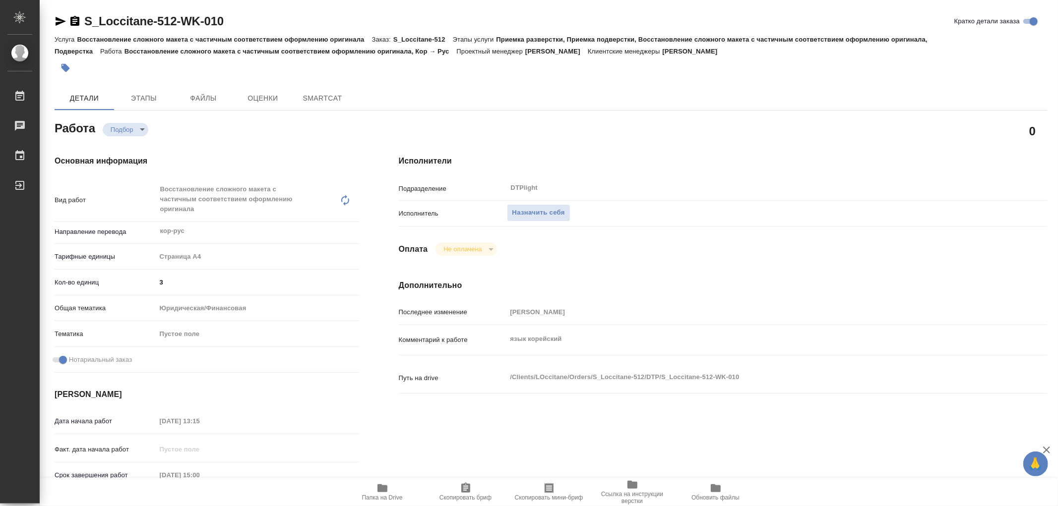
type textarea "x"
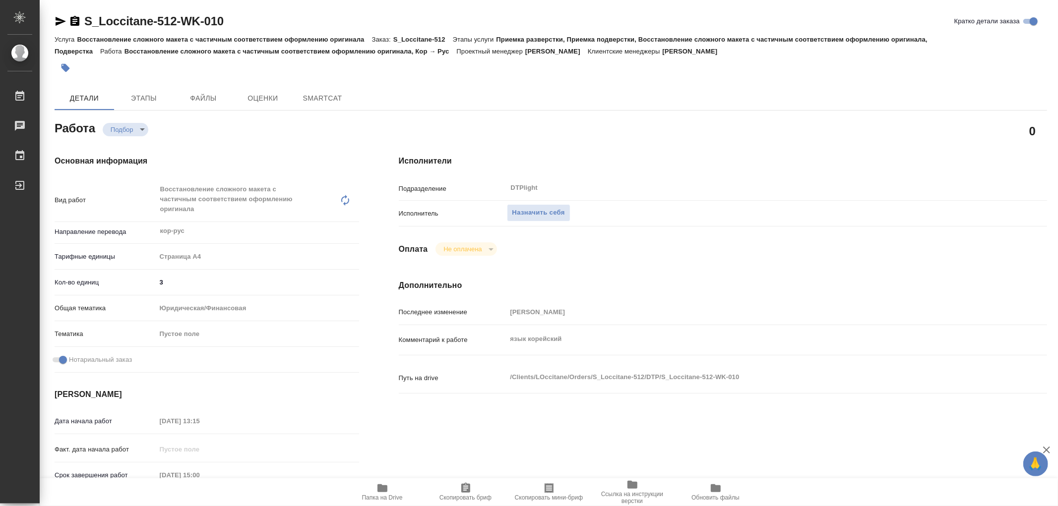
type textarea "x"
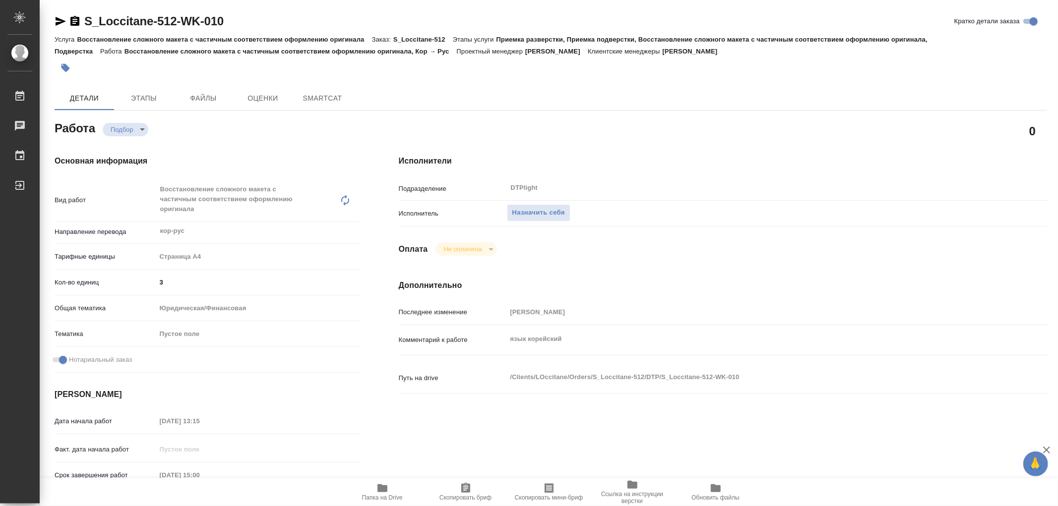
type textarea "x"
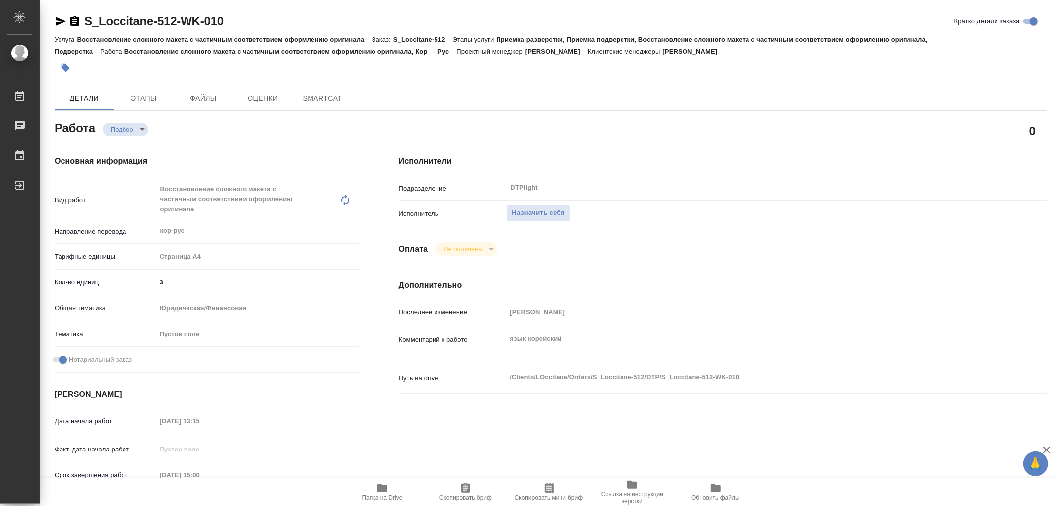
type textarea "x"
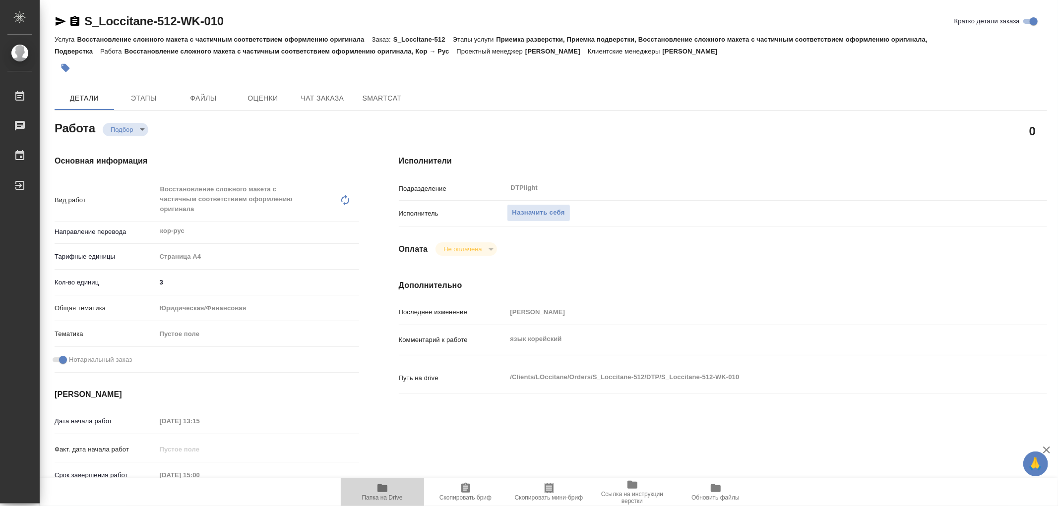
click at [380, 487] on icon "button" at bounding box center [382, 489] width 10 height 8
type textarea "x"
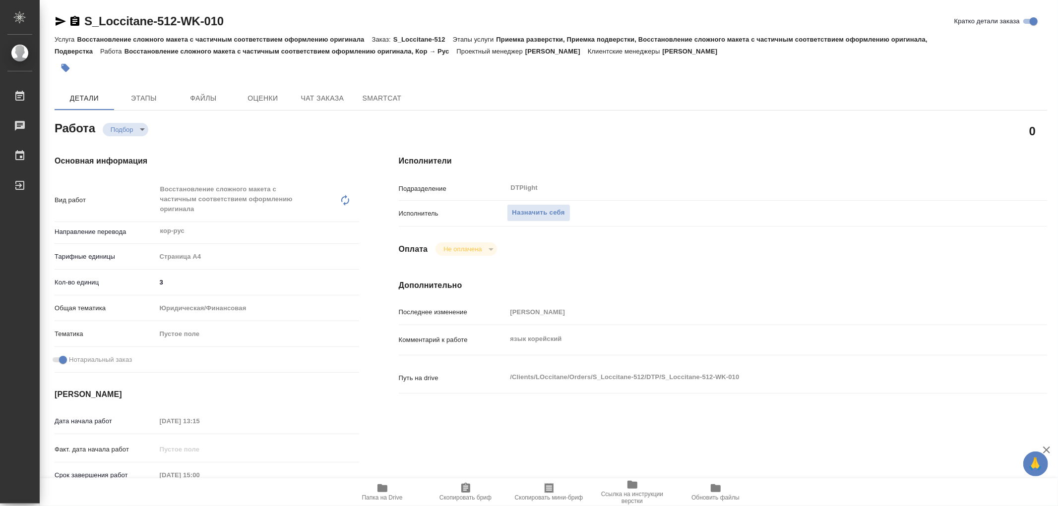
type textarea "x"
click at [384, 483] on icon "button" at bounding box center [382, 489] width 12 height 12
type textarea "x"
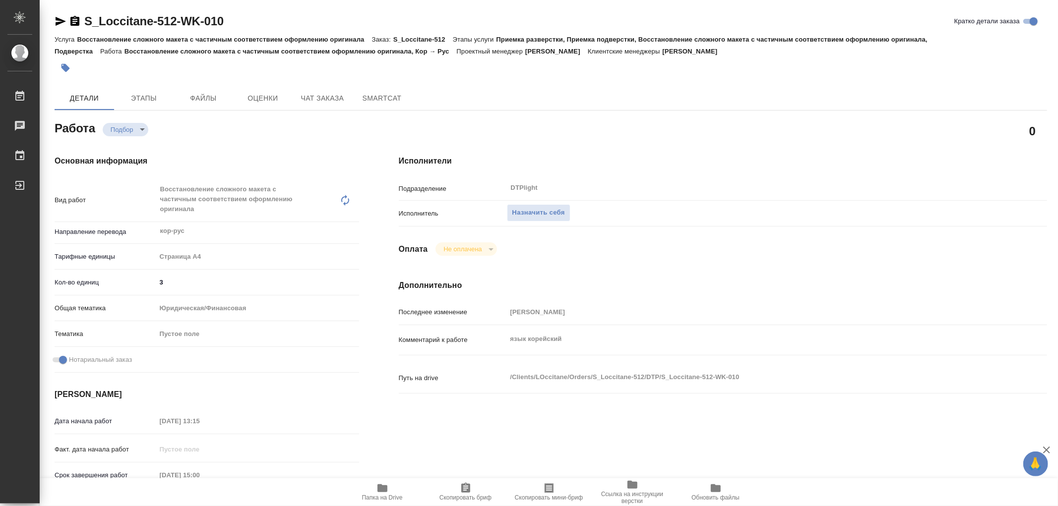
type textarea "x"
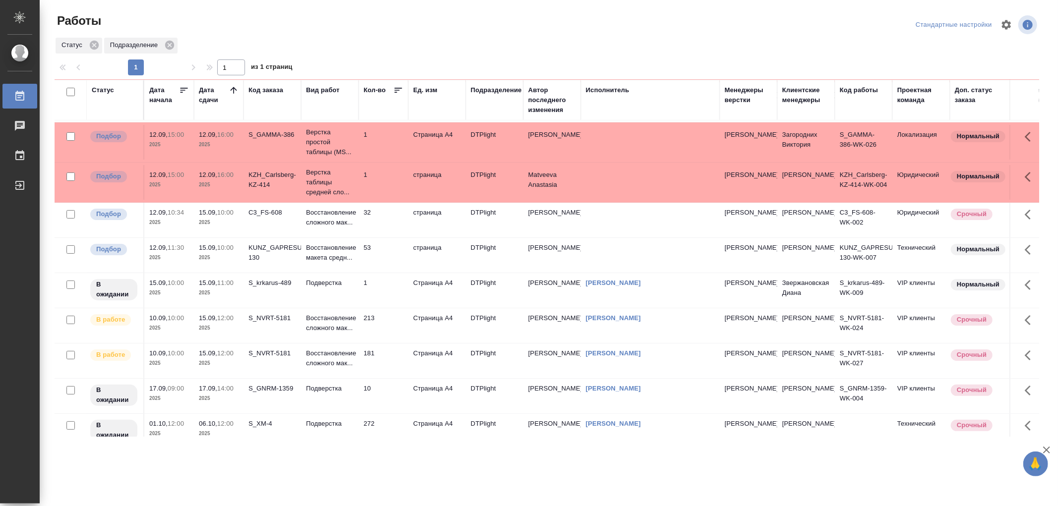
scroll to position [110, 0]
click at [358, 333] on td "Восстановление сложного мак..." at bounding box center [330, 325] width 58 height 35
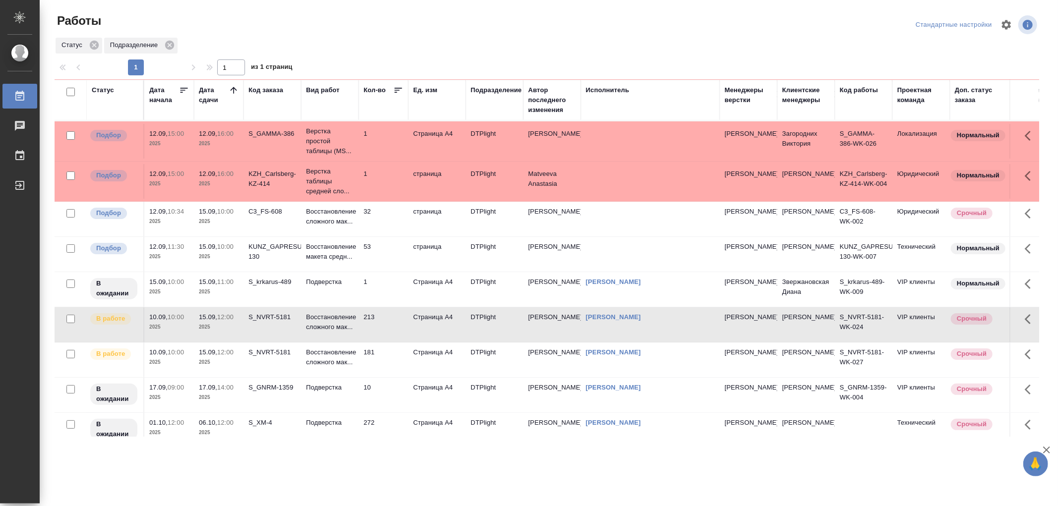
click at [358, 333] on td "Восстановление сложного мак..." at bounding box center [330, 325] width 58 height 35
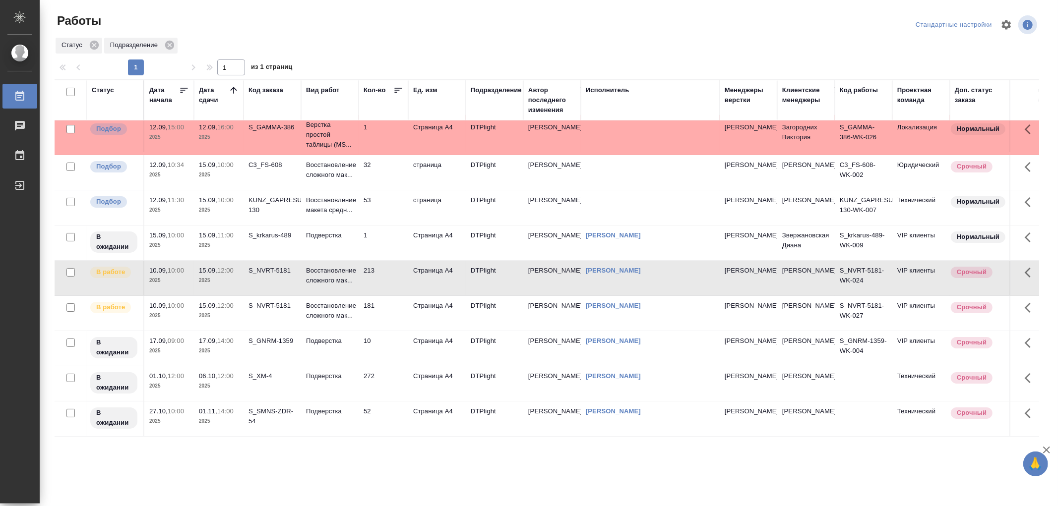
scroll to position [0, 0]
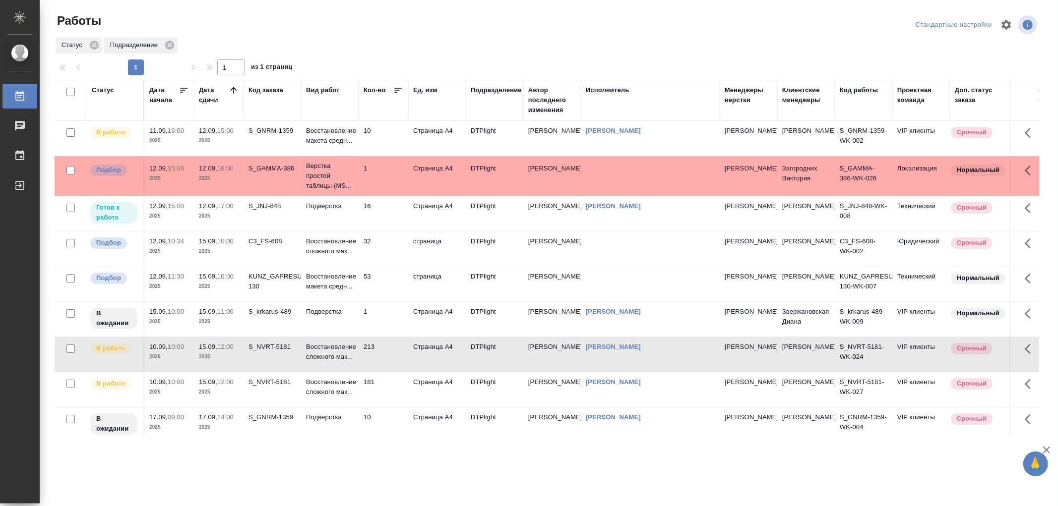
click at [343, 216] on td "Подверстка" at bounding box center [330, 213] width 58 height 35
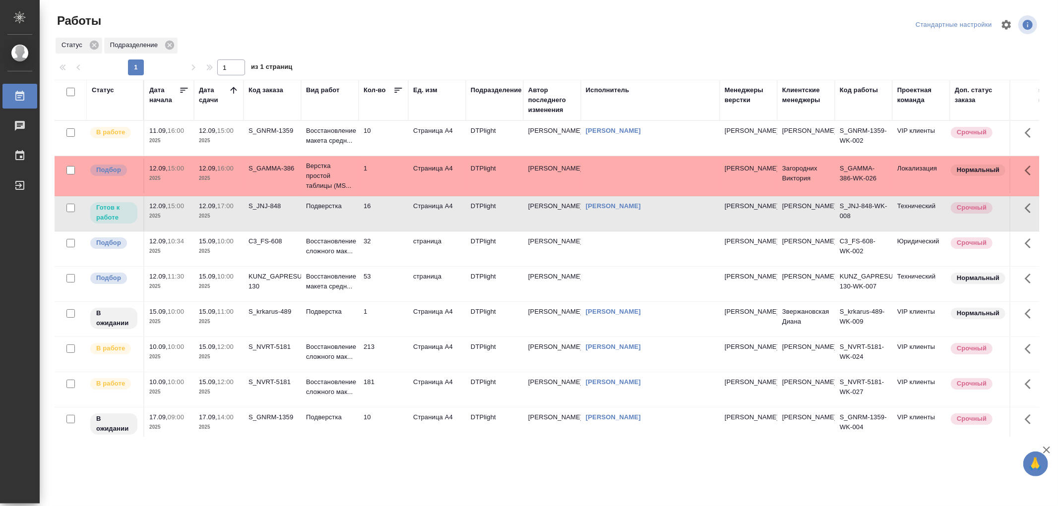
click at [343, 216] on td "Подверстка" at bounding box center [330, 213] width 58 height 35
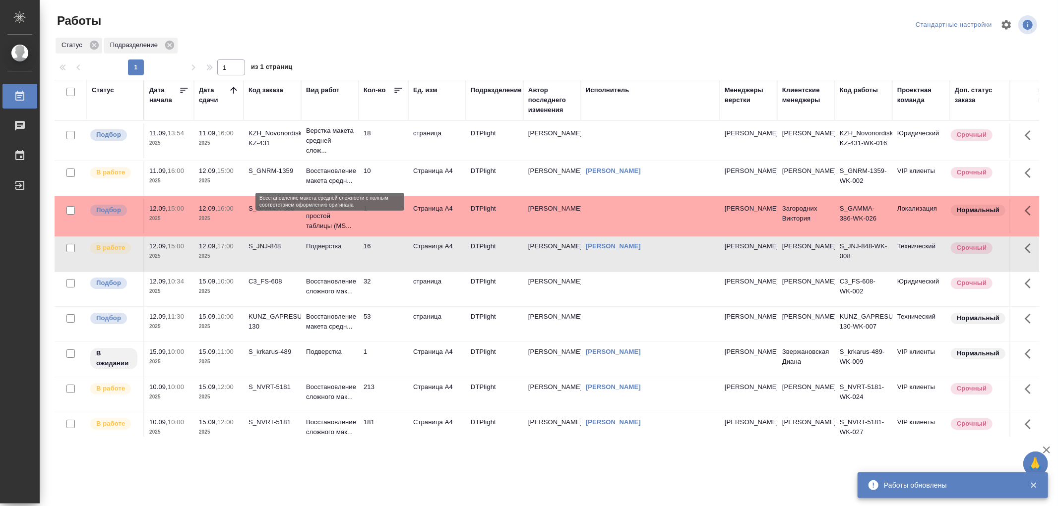
click at [351, 180] on p "Восстановление макета средн..." at bounding box center [330, 176] width 48 height 20
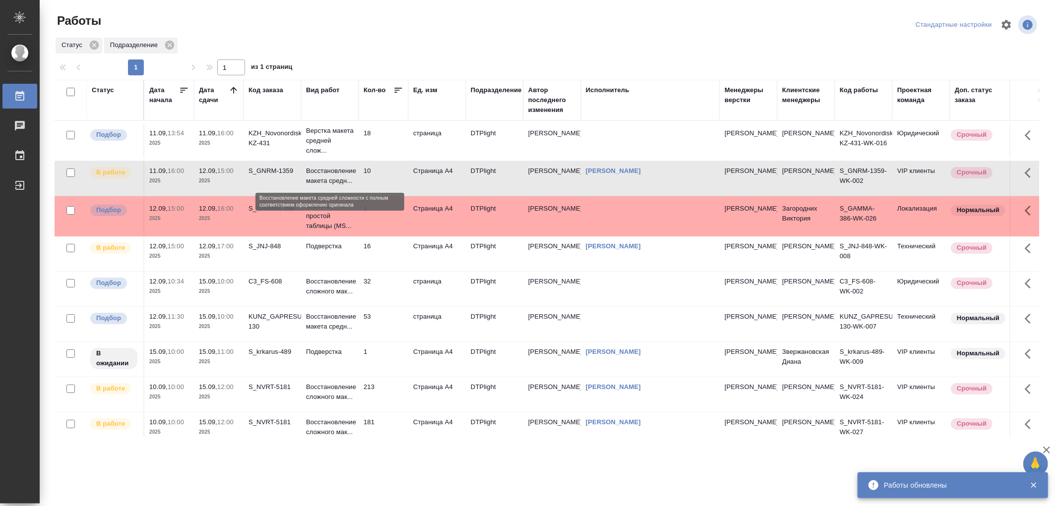
click at [351, 180] on p "Восстановление макета средн..." at bounding box center [330, 176] width 48 height 20
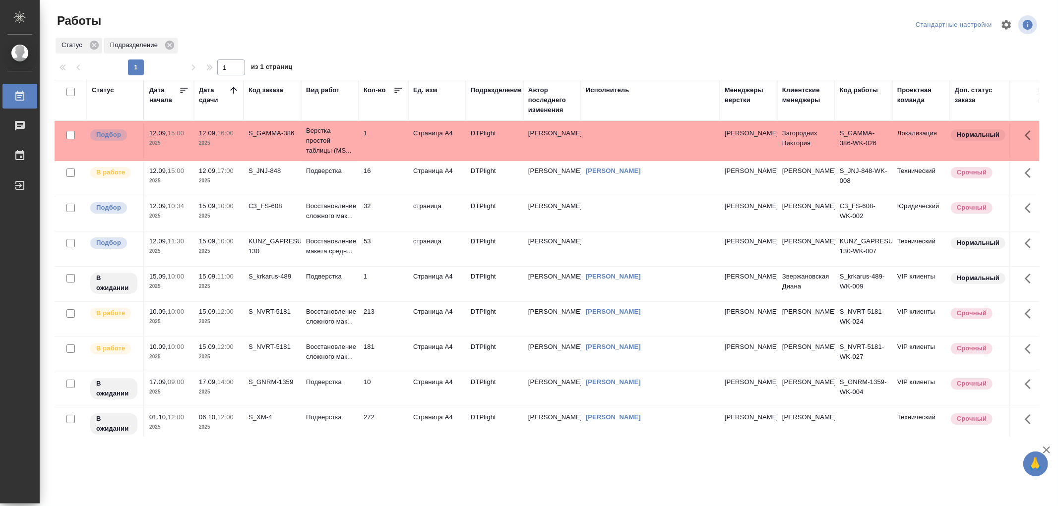
click at [346, 179] on td "Подверстка" at bounding box center [330, 178] width 58 height 35
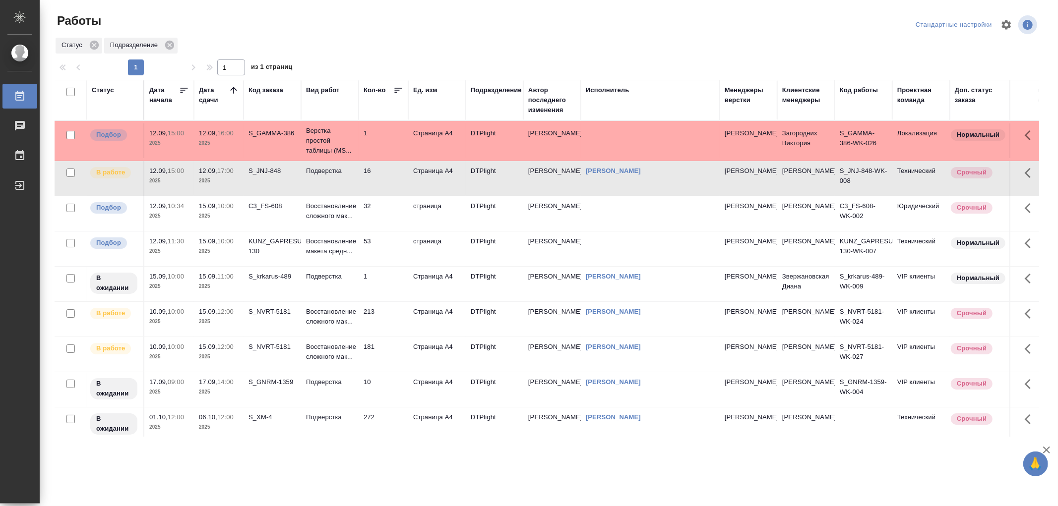
click at [346, 179] on td "Подверстка" at bounding box center [330, 178] width 58 height 35
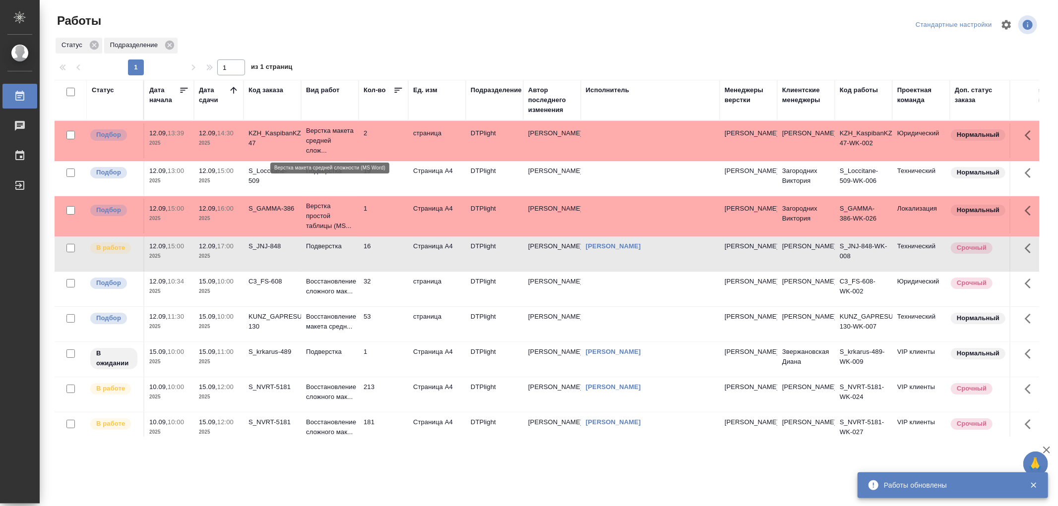
click at [343, 146] on p "Верстка макета средней слож..." at bounding box center [330, 141] width 48 height 30
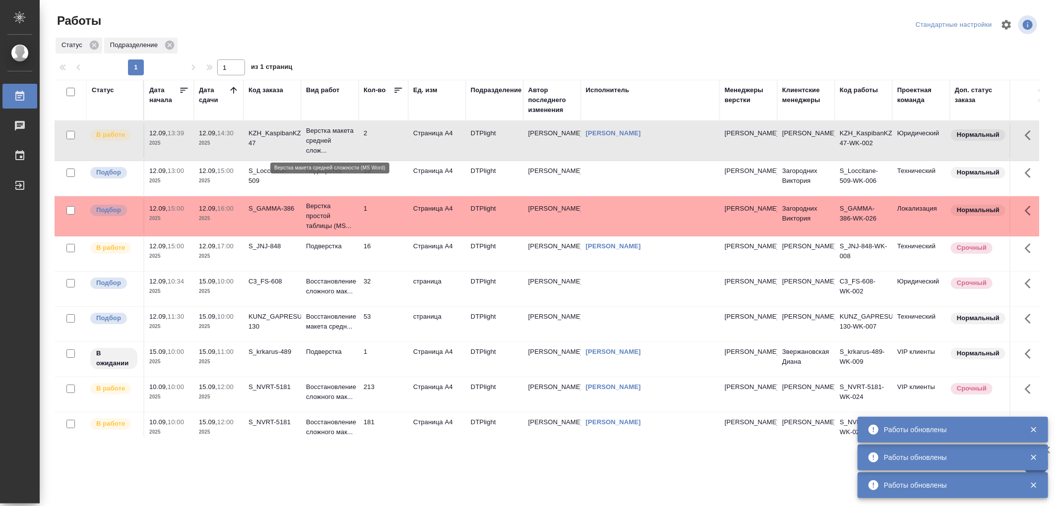
click at [338, 139] on p "Верстка макета средней слож..." at bounding box center [330, 141] width 48 height 30
click at [334, 136] on p "Верстка макета средней слож..." at bounding box center [330, 141] width 48 height 30
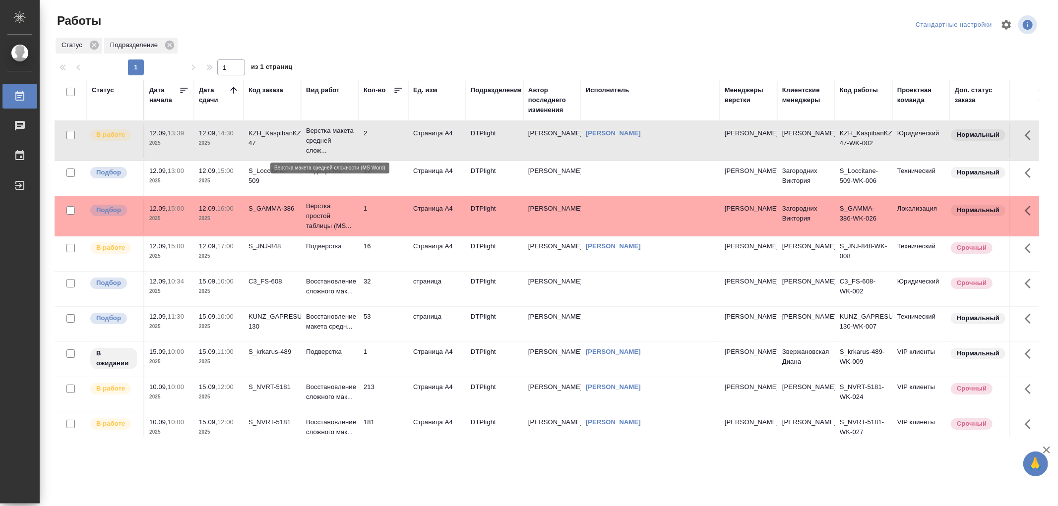
click at [332, 134] on p "Верстка макета средней слож..." at bounding box center [330, 141] width 48 height 30
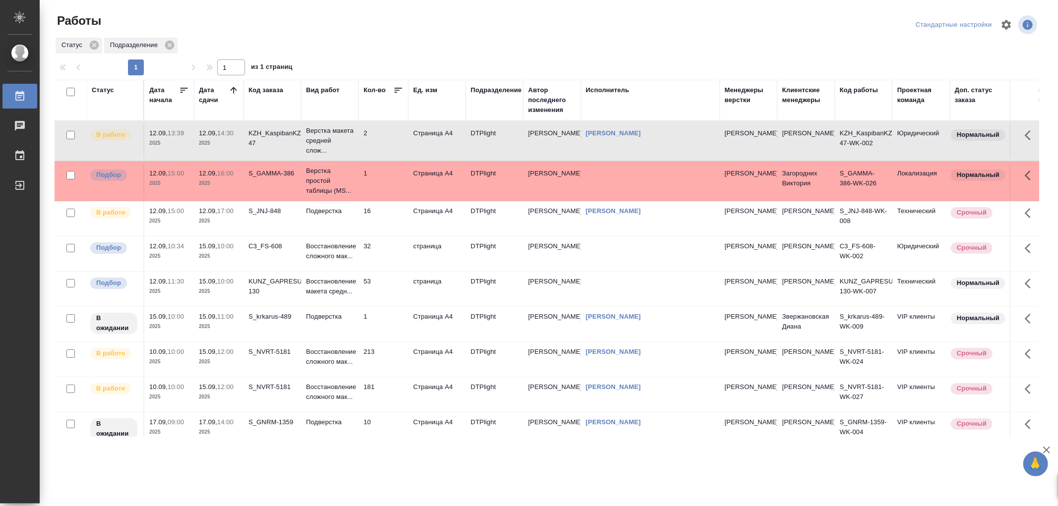
click at [341, 220] on td "Подверстка" at bounding box center [330, 218] width 58 height 35
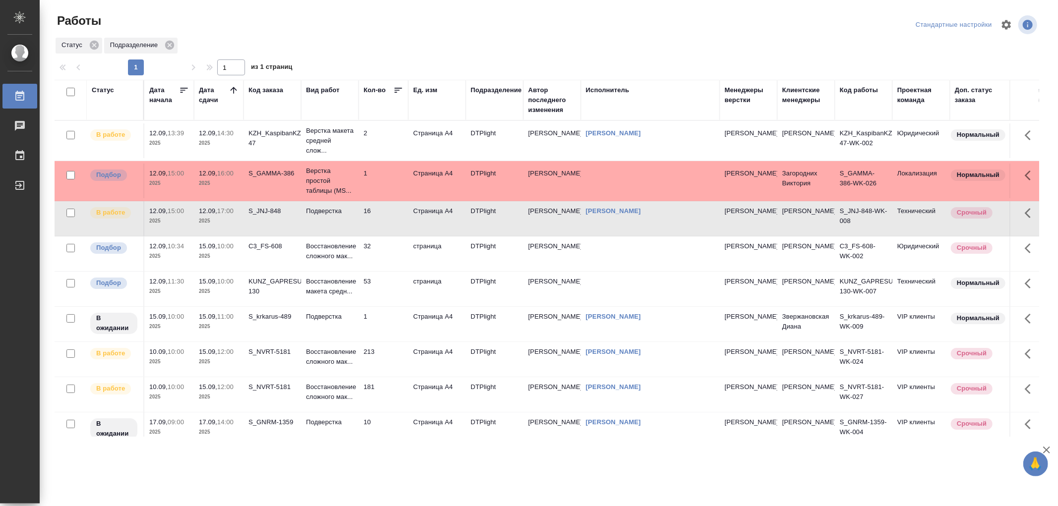
click at [341, 220] on td "Подверстка" at bounding box center [330, 218] width 58 height 35
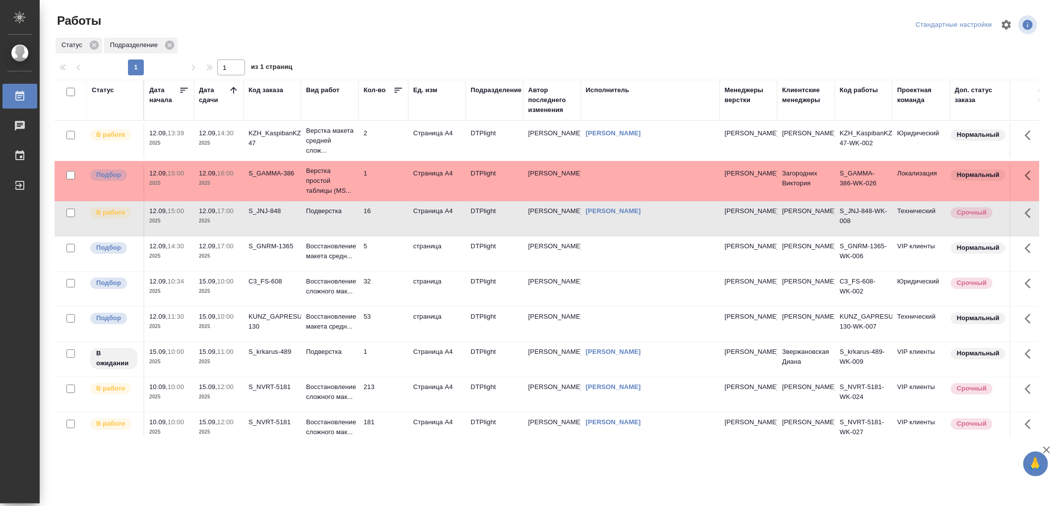
click at [349, 233] on td "Подверстка" at bounding box center [330, 218] width 58 height 35
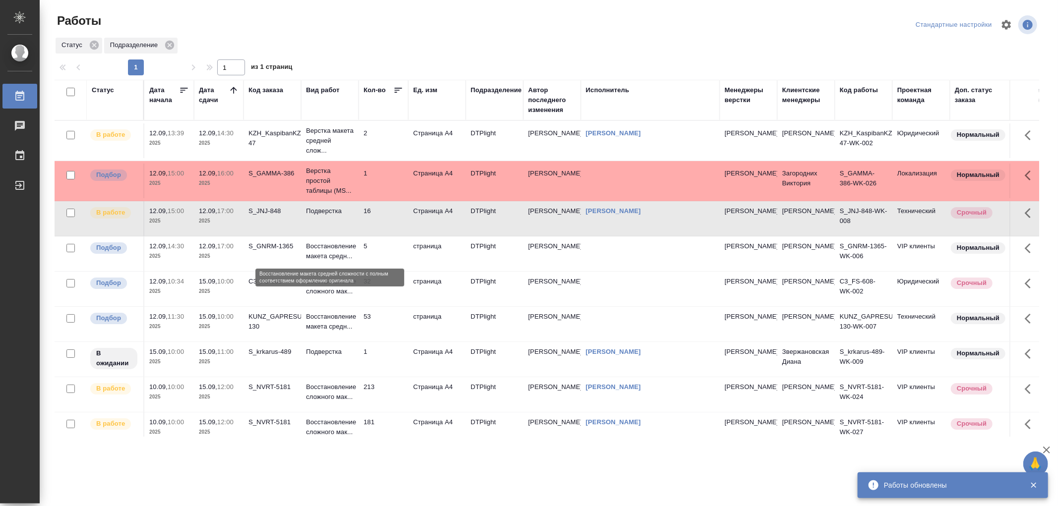
click at [341, 261] on p "Восстановление макета средн..." at bounding box center [330, 252] width 48 height 20
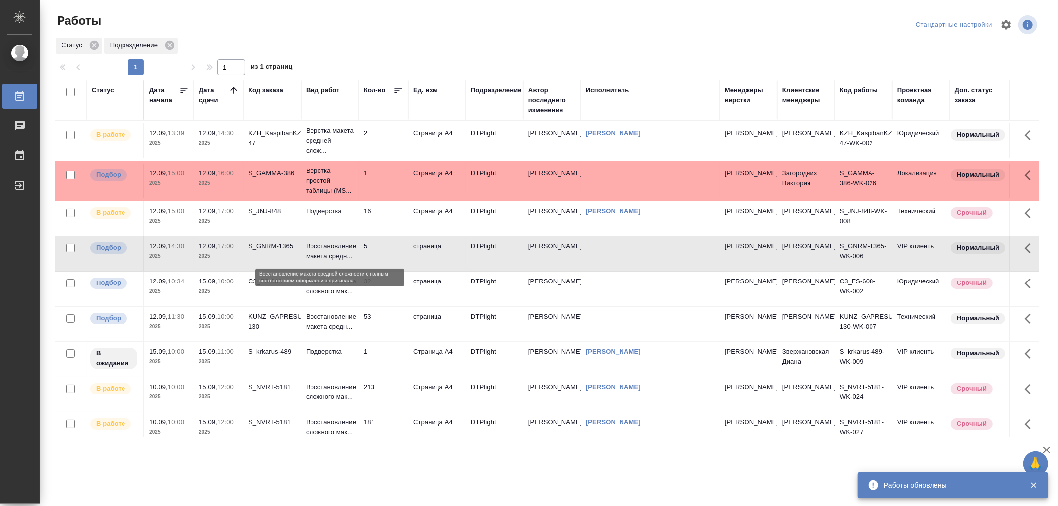
click at [341, 261] on p "Восстановление макета средн..." at bounding box center [330, 252] width 48 height 20
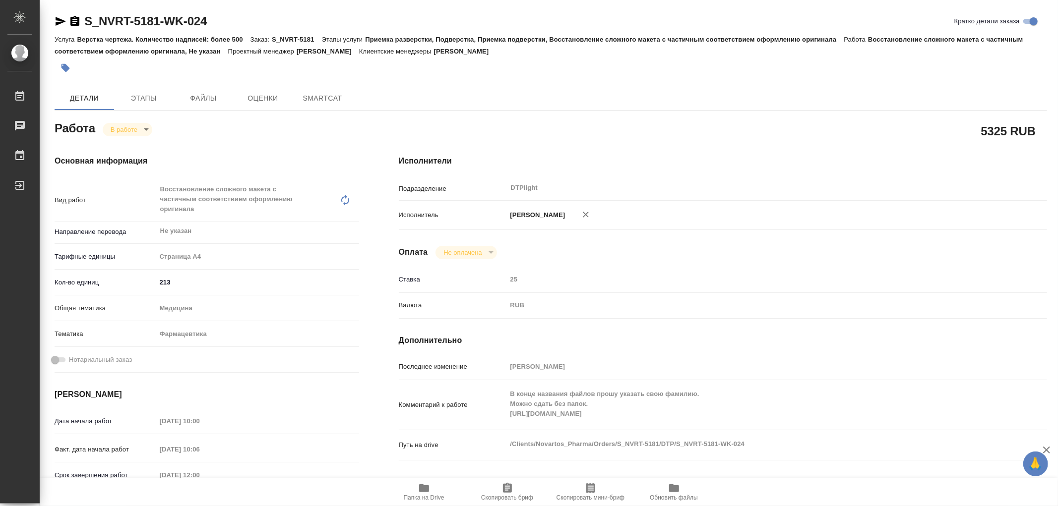
type textarea "x"
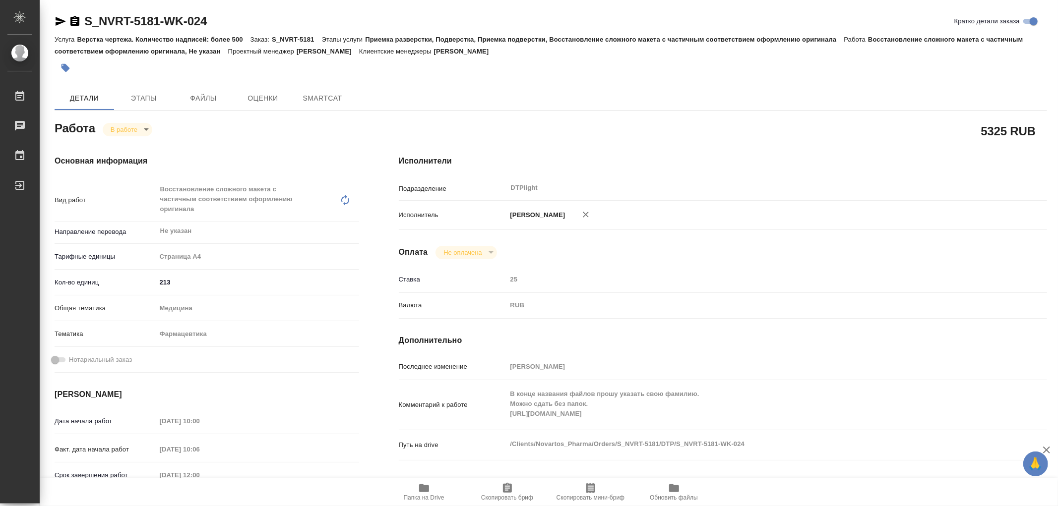
type textarea "x"
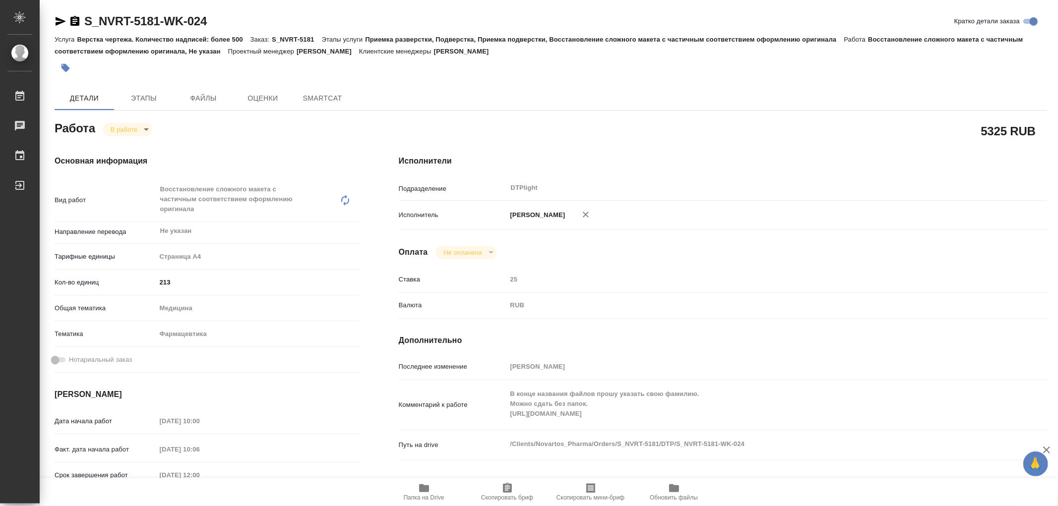
type textarea "x"
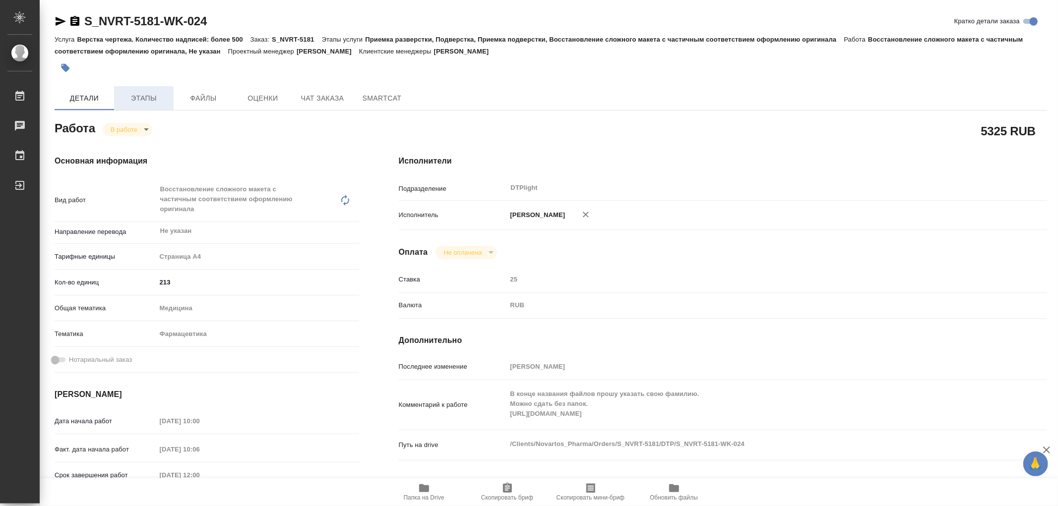
click at [139, 97] on span "Этапы" at bounding box center [144, 98] width 48 height 12
type textarea "x"
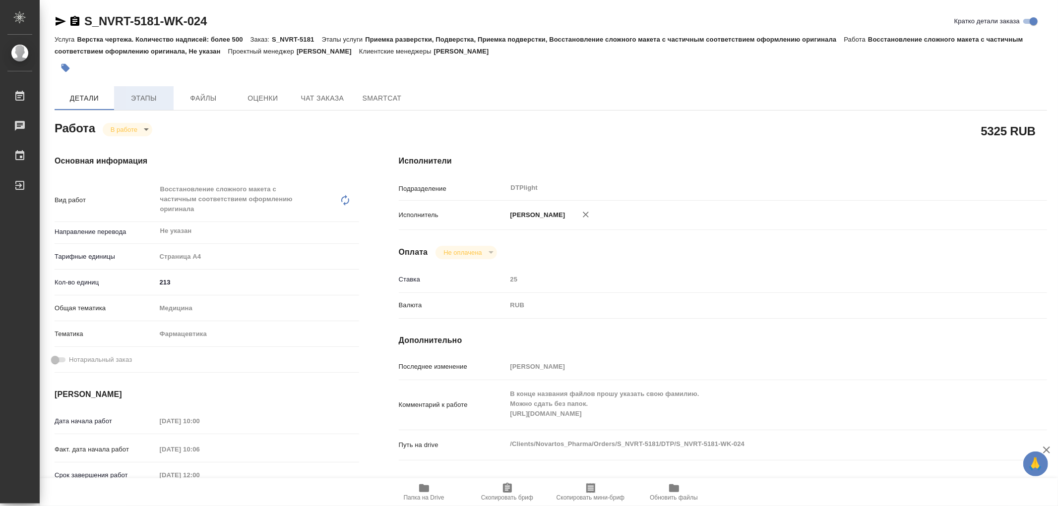
type textarea "x"
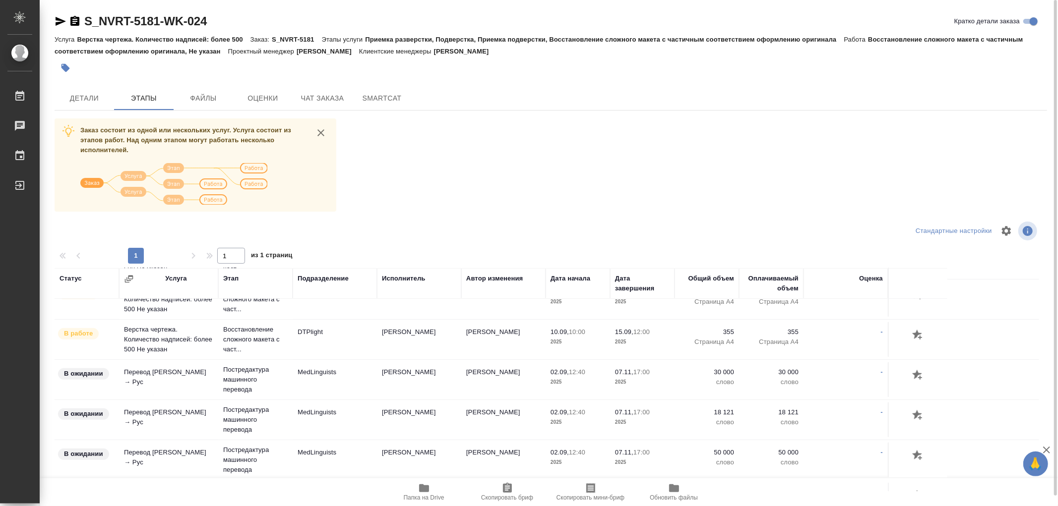
scroll to position [443, 0]
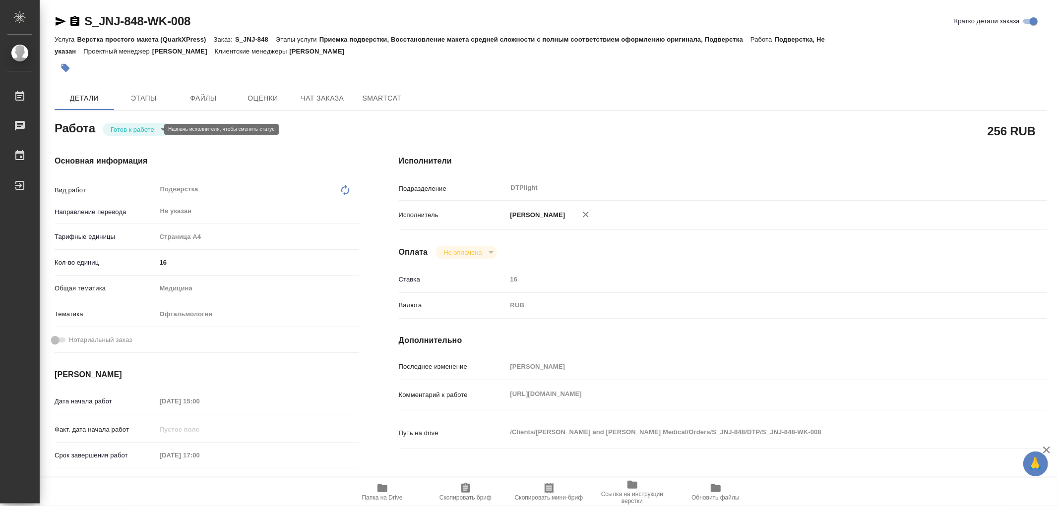
click at [134, 133] on body "🙏 .cls-1 fill:#fff; AWATERA Работы 0 Чаты График Выйти S_JNJ-848-WK-008 Кратко …" at bounding box center [529, 253] width 1058 height 506
click at [134, 133] on button "В работе" at bounding box center [127, 129] width 33 height 11
type textarea "x"
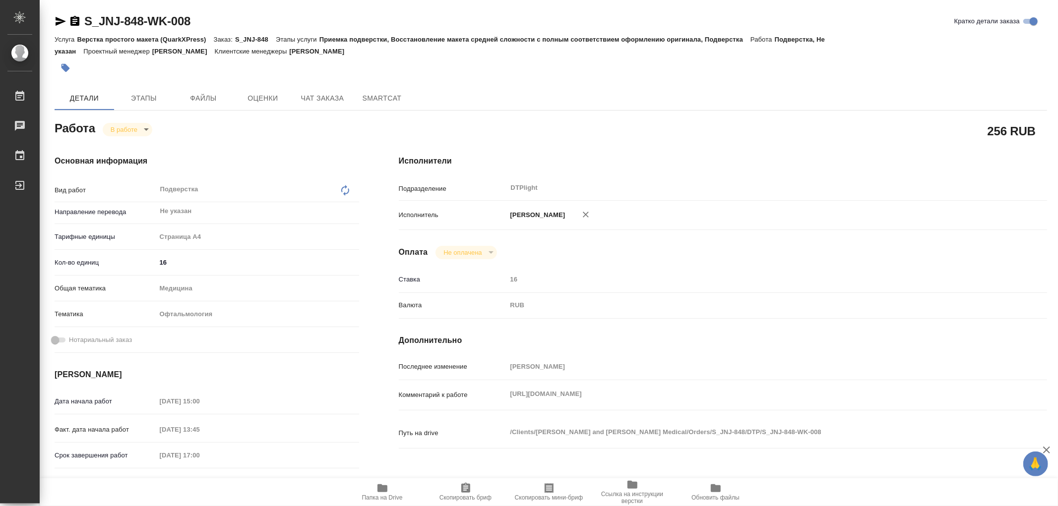
type textarea "x"
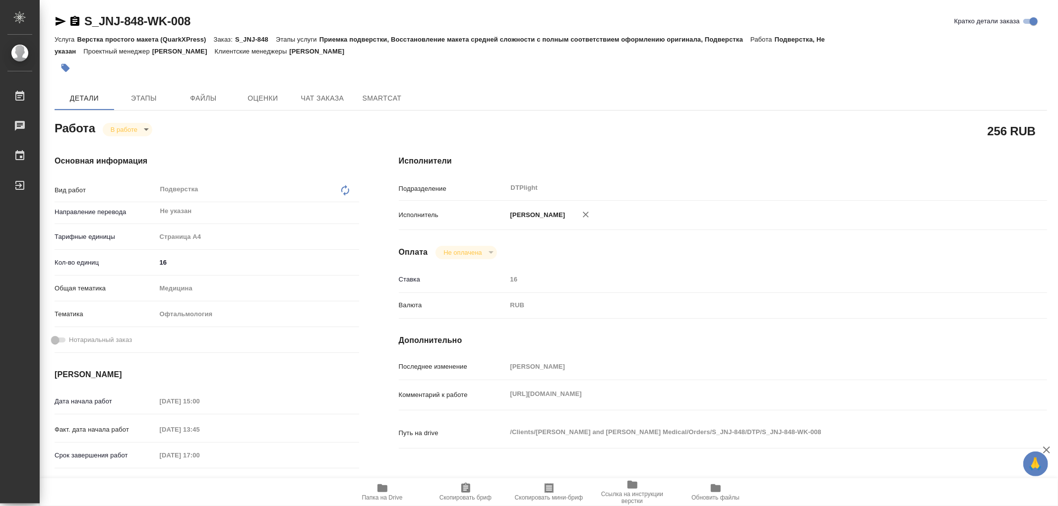
type textarea "x"
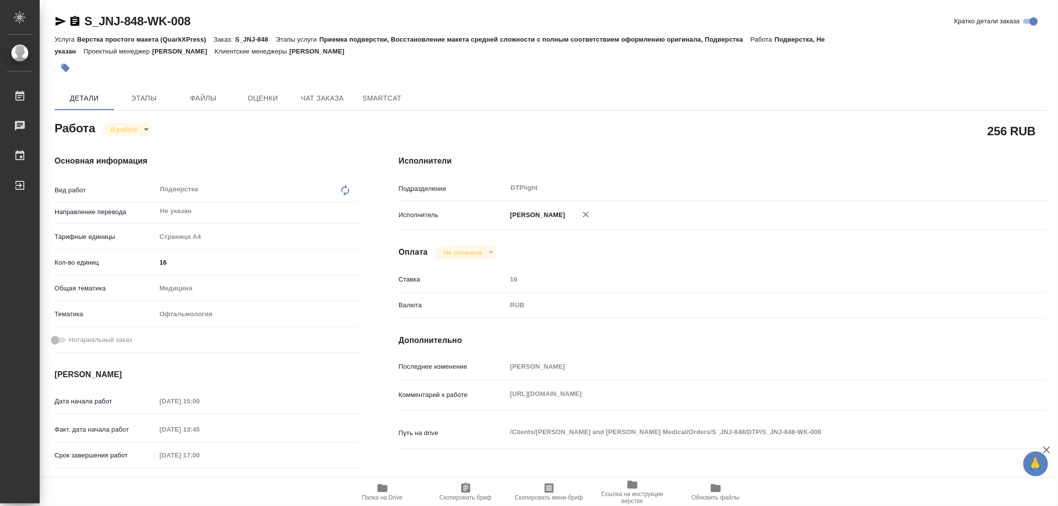
type textarea "x"
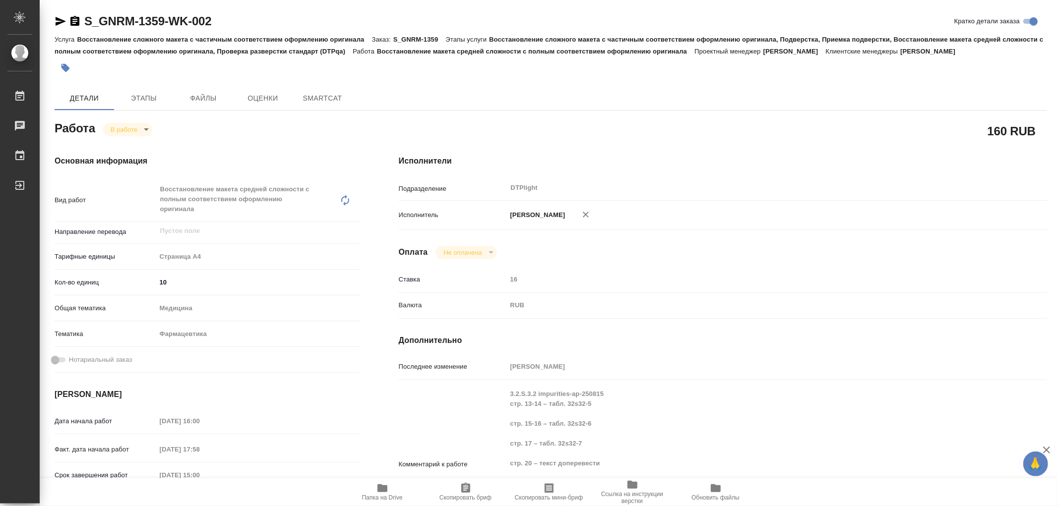
type textarea "x"
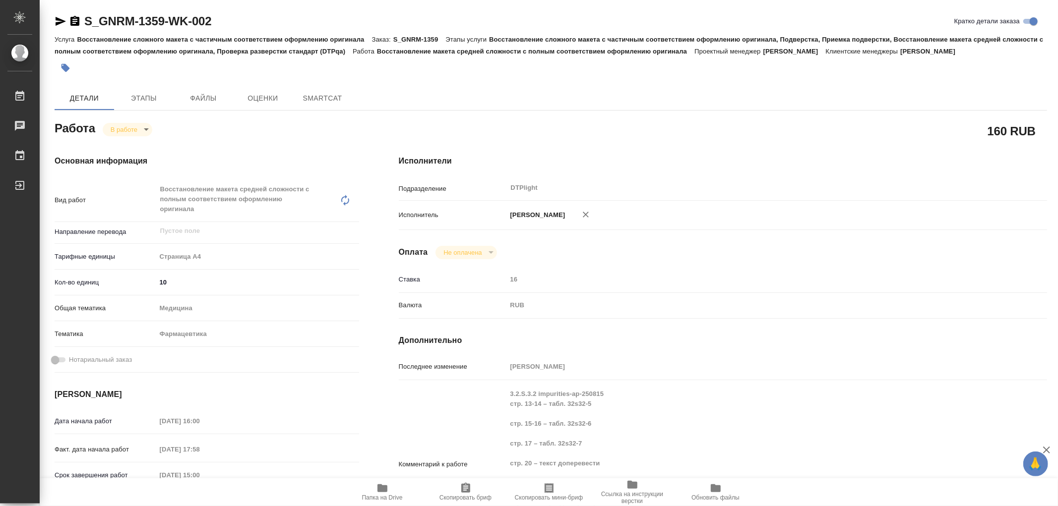
type textarea "x"
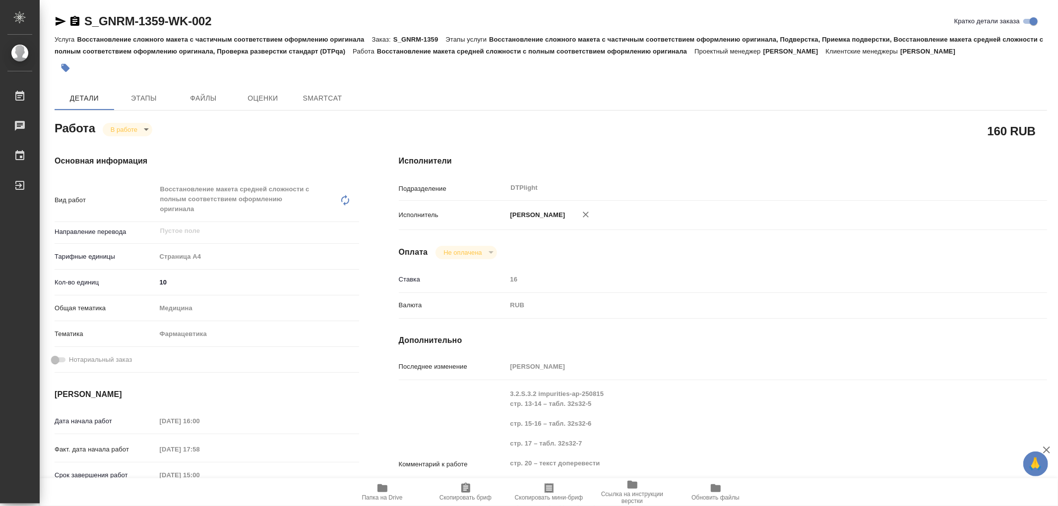
type textarea "x"
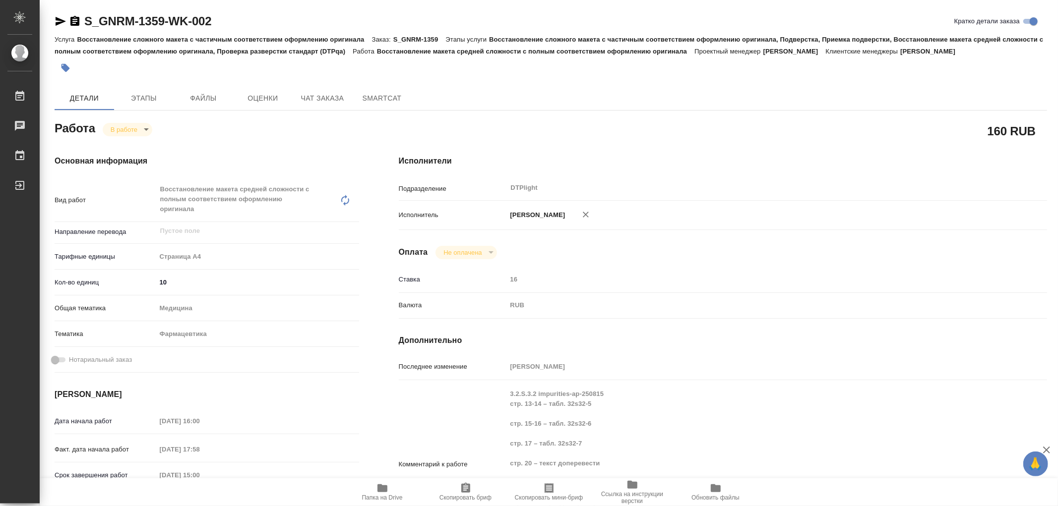
type textarea "x"
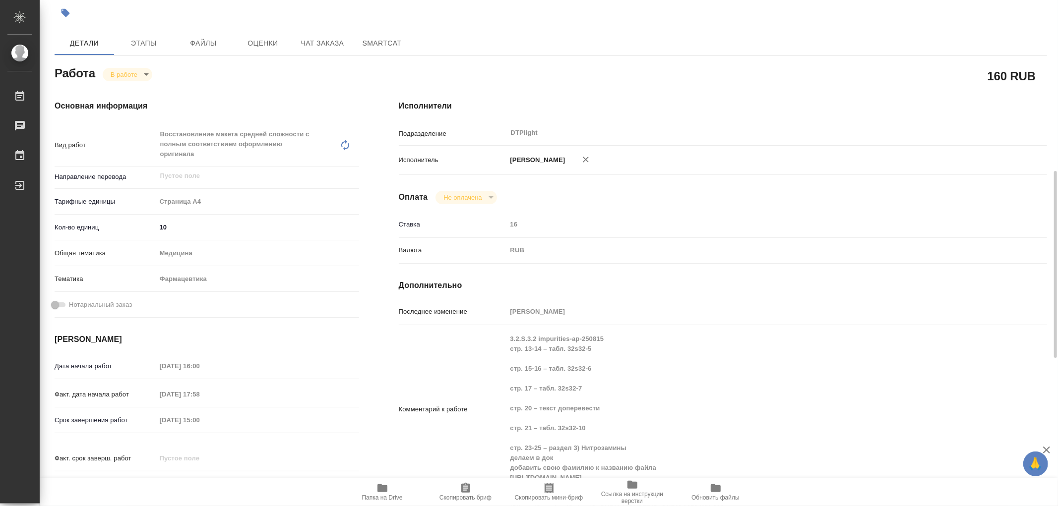
scroll to position [165, 0]
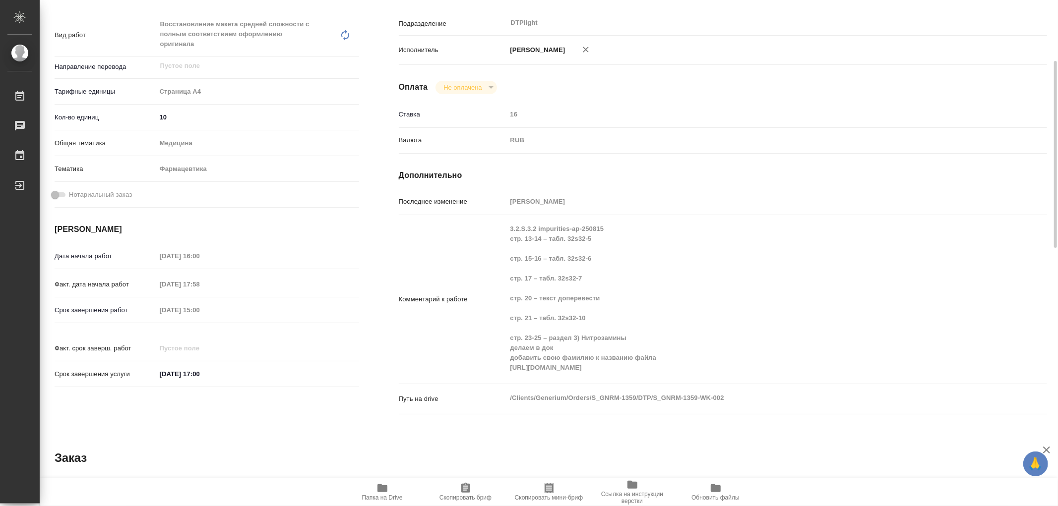
type textarea "x"
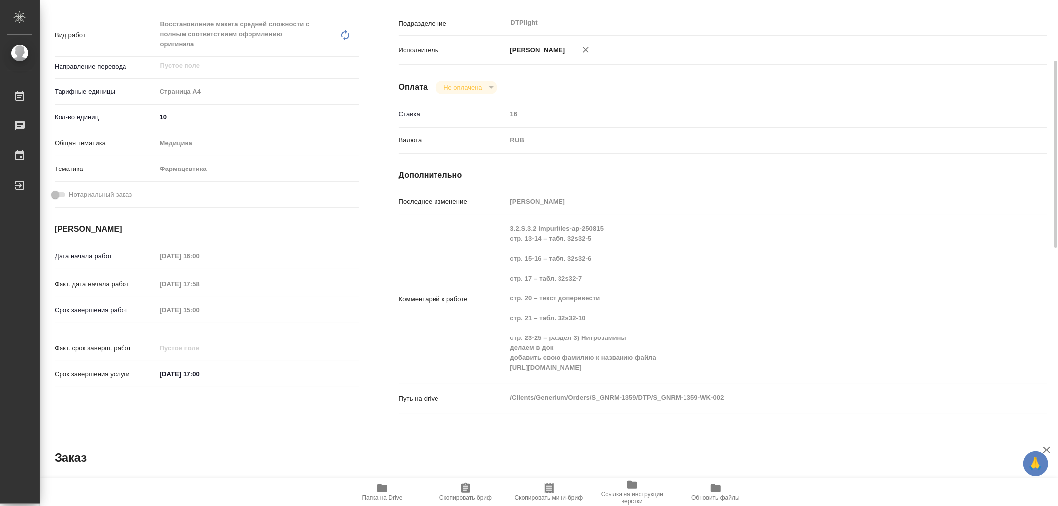
click at [378, 489] on icon "button" at bounding box center [382, 489] width 10 height 8
type textarea "x"
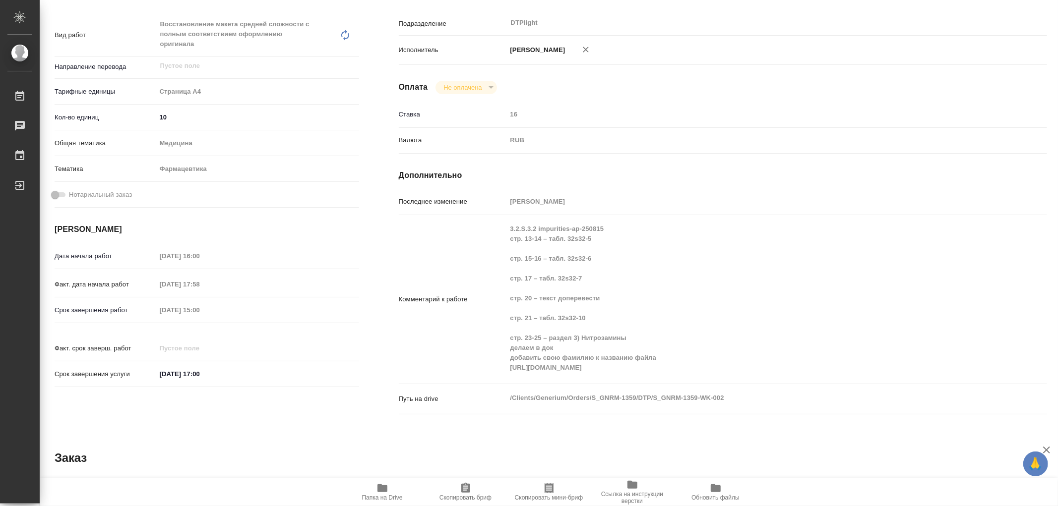
type textarea "x"
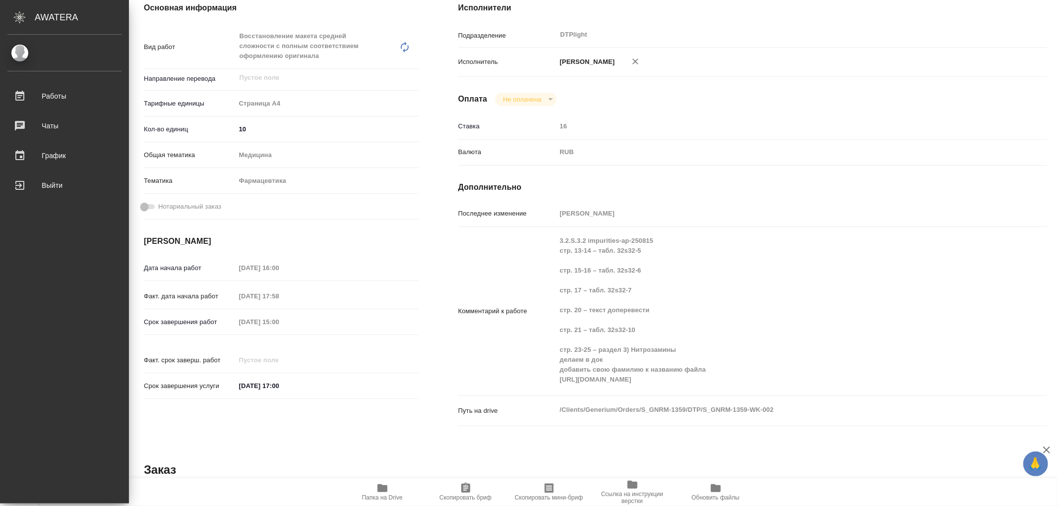
type textarea "x"
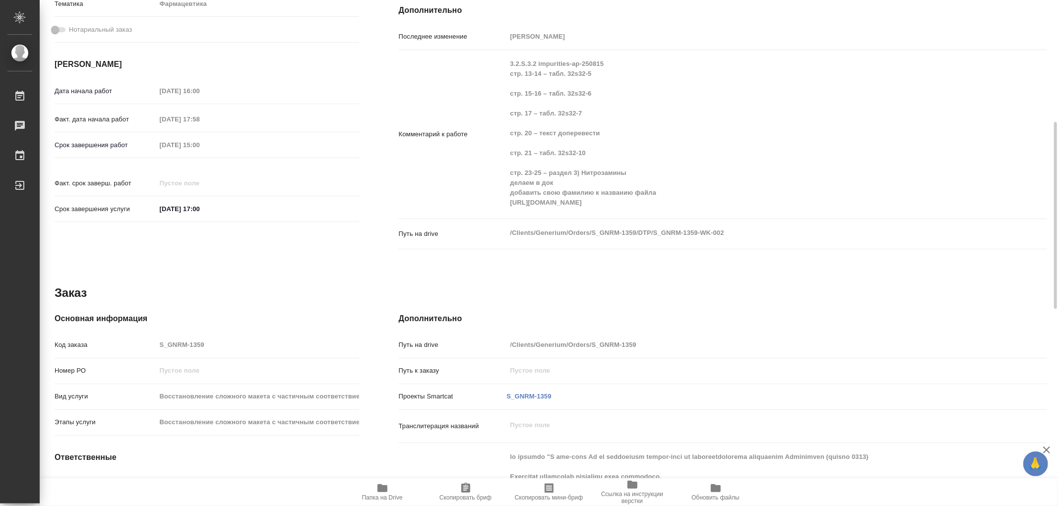
scroll to position [0, 0]
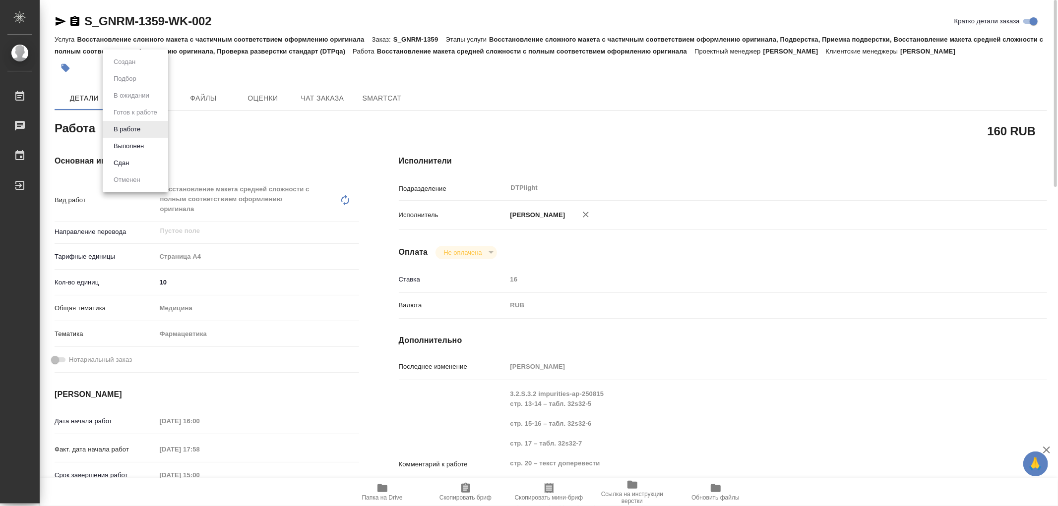
click at [111, 134] on body "🙏 .cls-1 fill:#fff; AWATERA Работы 0 Чаты График Выйти S_GNRM-1359-WK-002 Кратк…" at bounding box center [529, 253] width 1058 height 506
click at [124, 144] on button "Выполнен" at bounding box center [129, 146] width 36 height 11
type textarea "x"
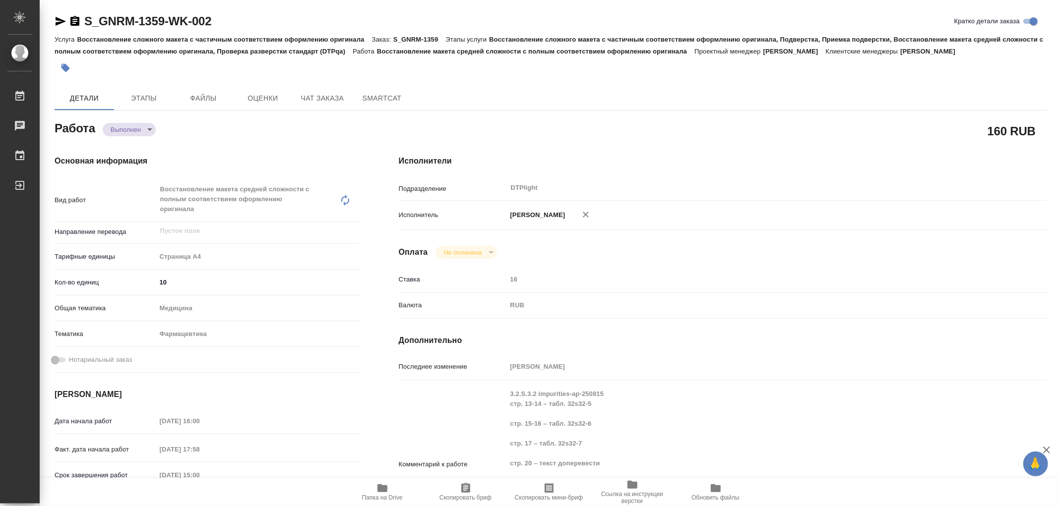
type textarea "x"
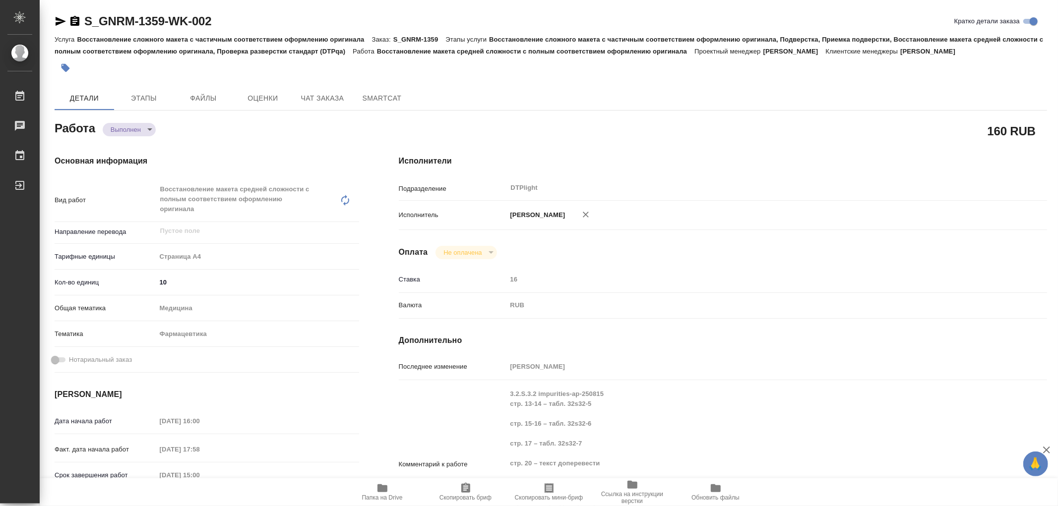
type textarea "x"
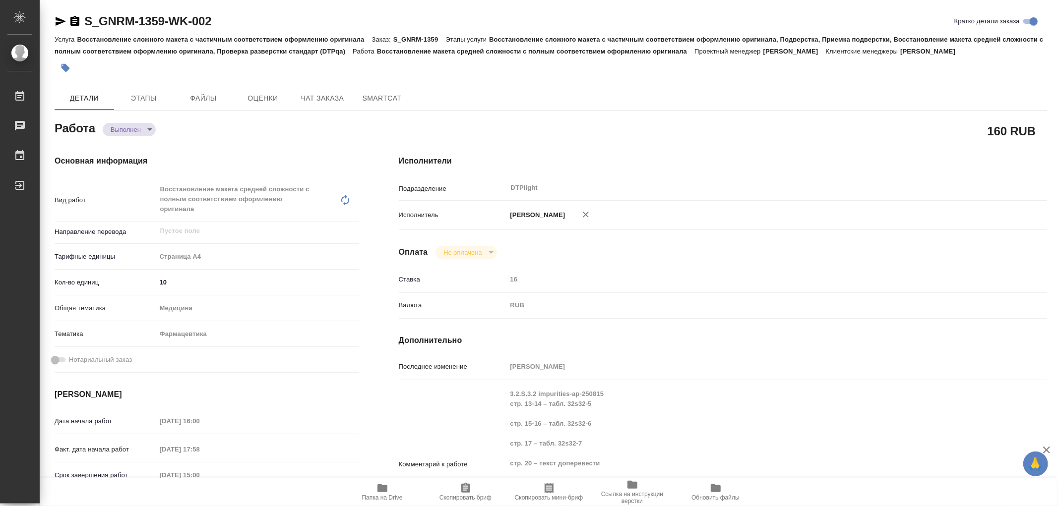
type textarea "x"
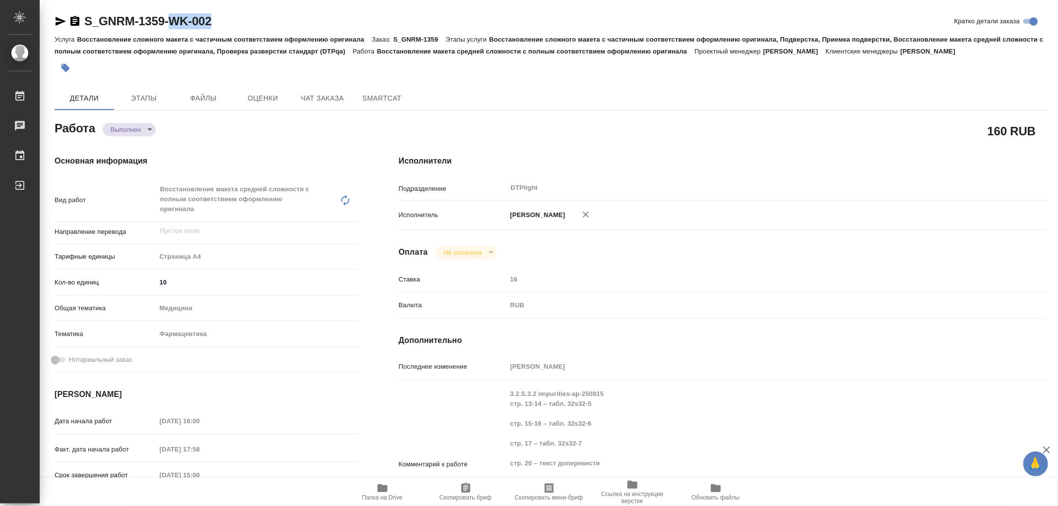
type textarea "x"
drag, startPoint x: 229, startPoint y: 28, endPoint x: 87, endPoint y: 22, distance: 141.5
click at [87, 22] on div "S_GNRM-1359-WK-002 Кратко детали заказа" at bounding box center [551, 21] width 992 height 16
copy link "S_GNRM-1359-WK-002"
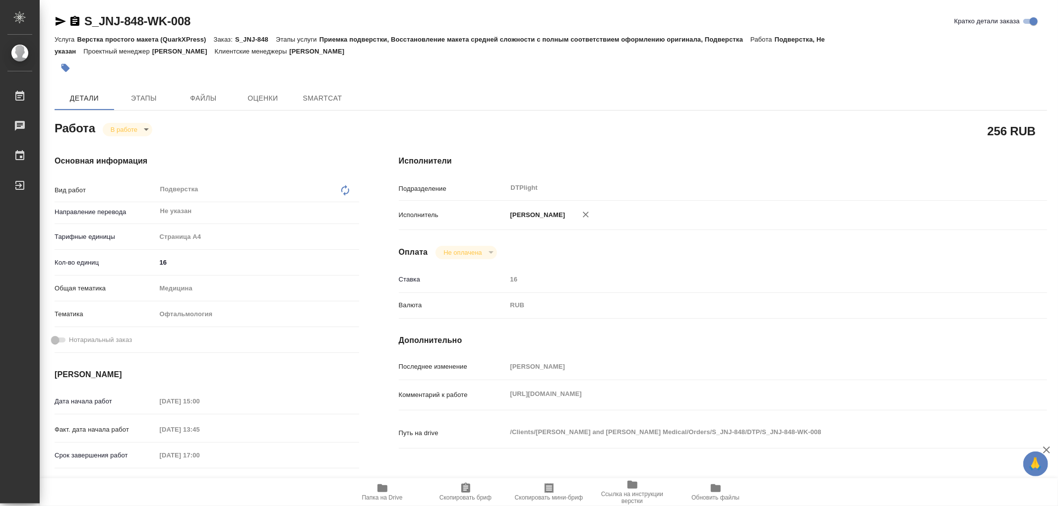
type textarea "x"
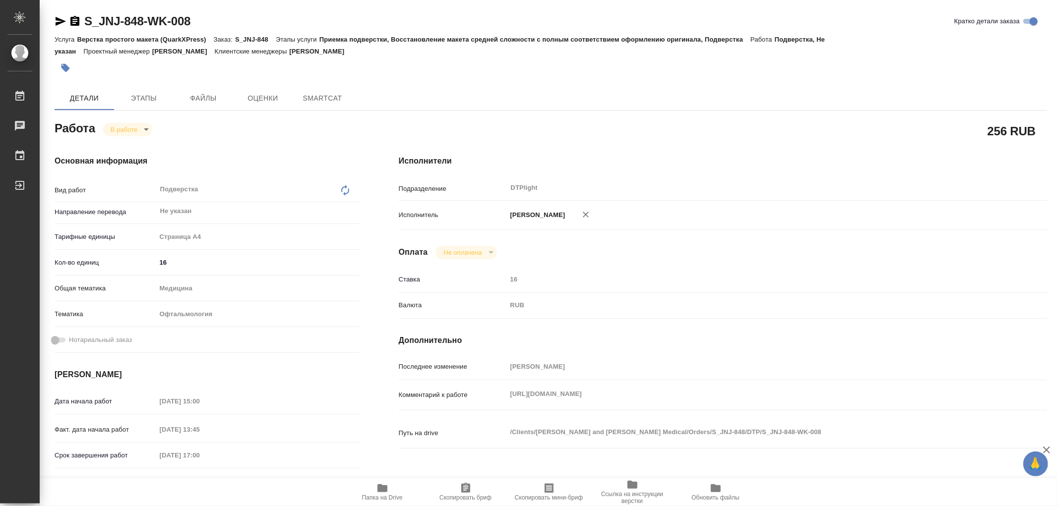
type textarea "x"
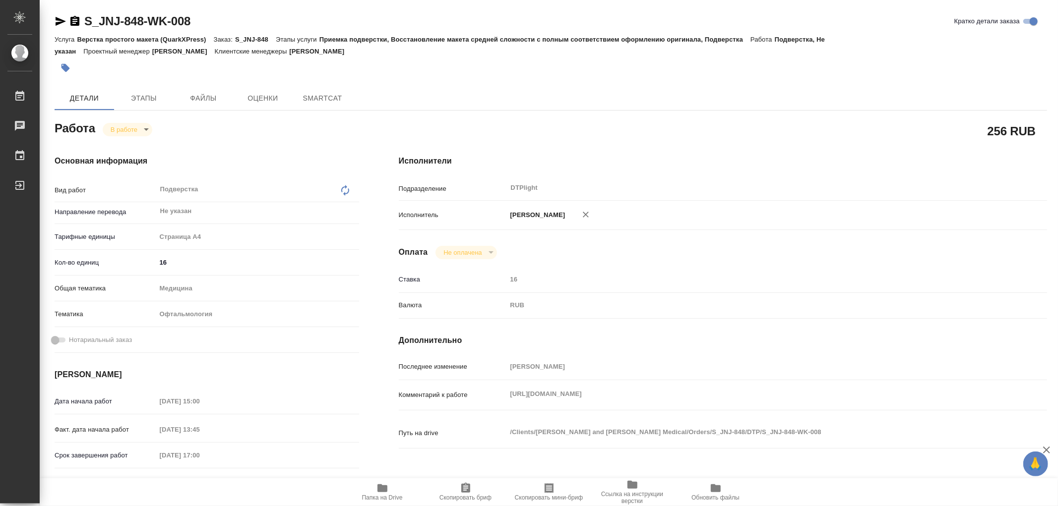
type textarea "x"
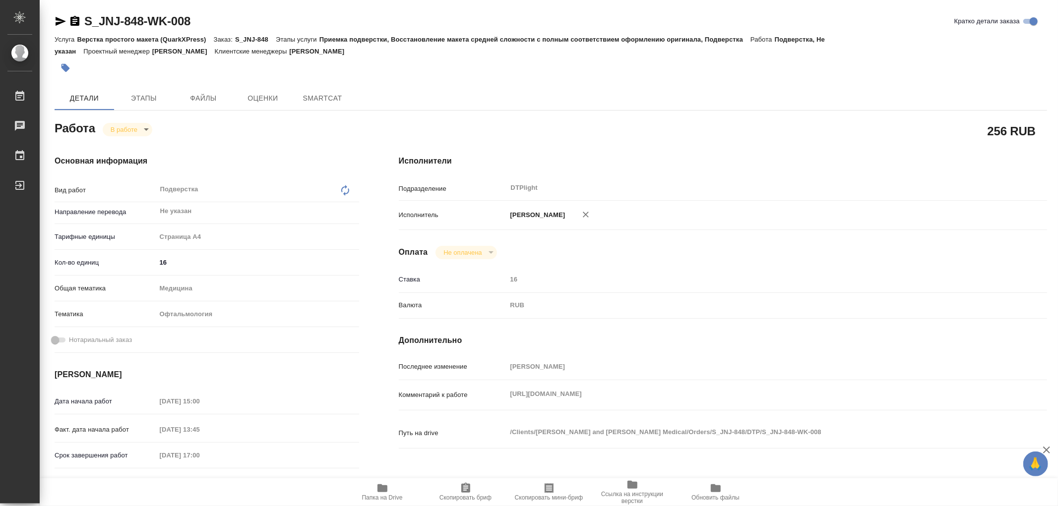
type textarea "x"
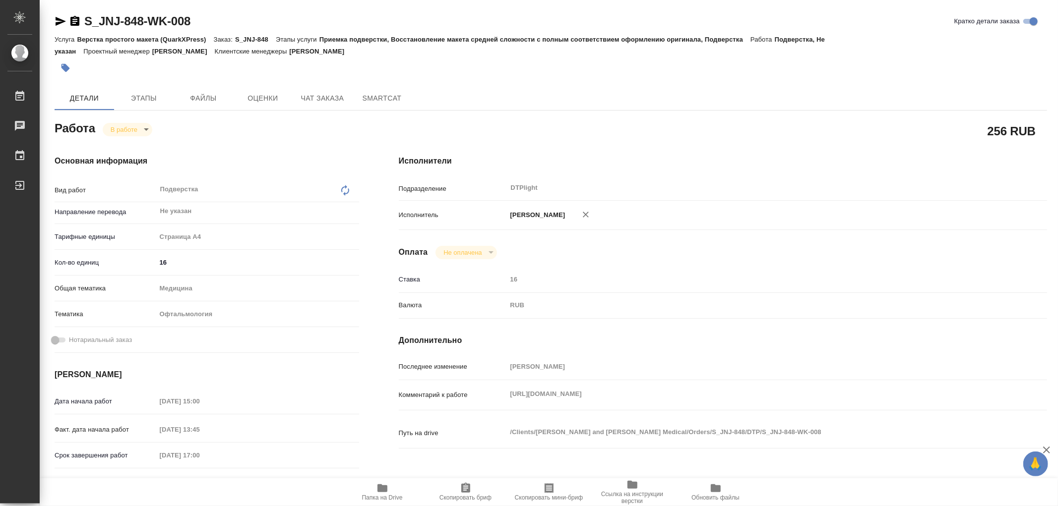
type textarea "x"
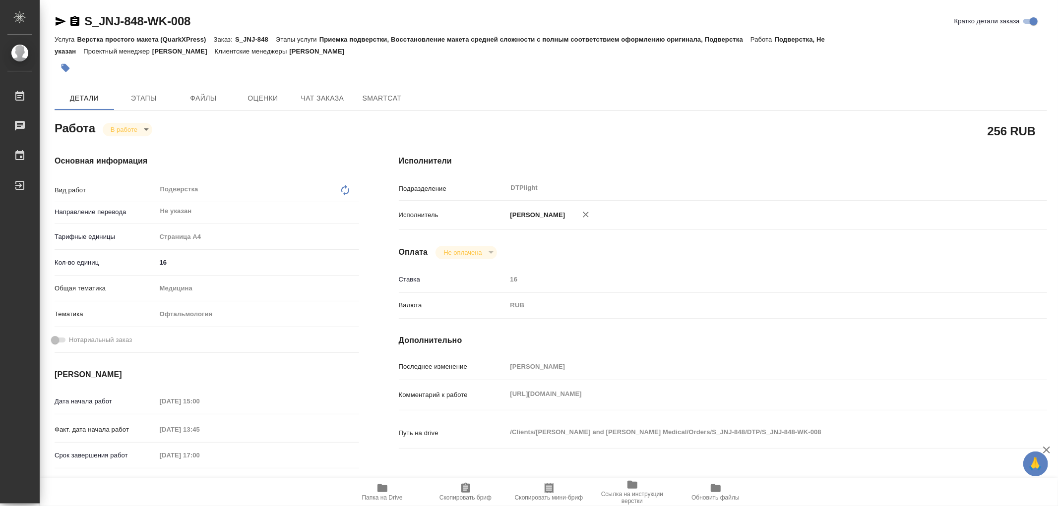
type textarea "x"
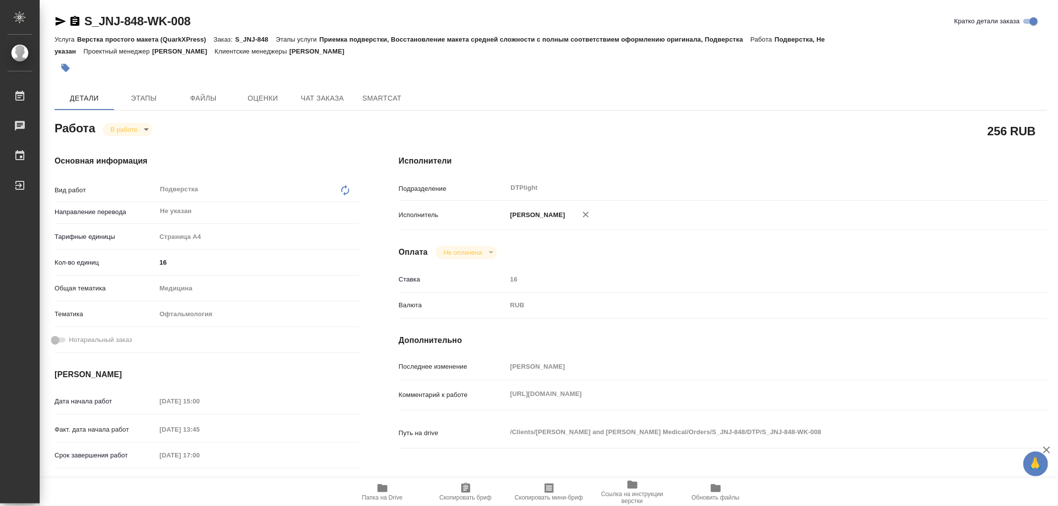
click at [662, 402] on div "Комментарий к работе https://drive.awatera.com/s/KGyLM6pccPzm6Mn x" at bounding box center [723, 395] width 648 height 22
type textarea "x"
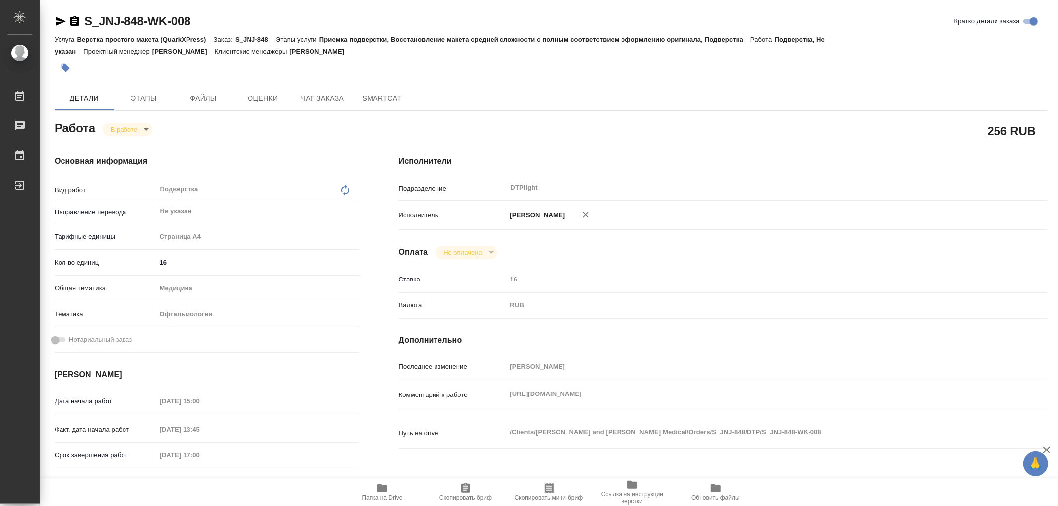
type textarea "x"
click at [392, 491] on span "Папка на Drive" at bounding box center [382, 492] width 71 height 19
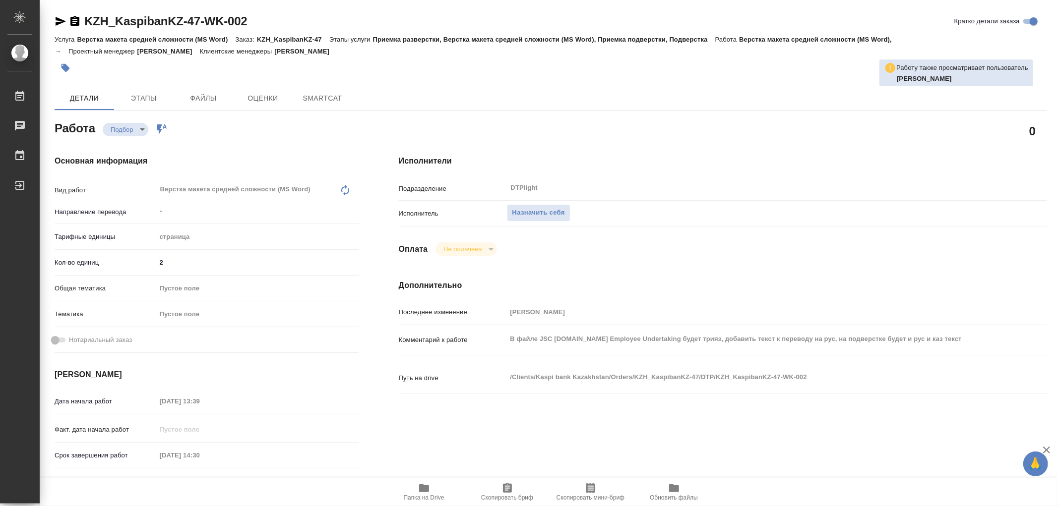
type textarea "x"
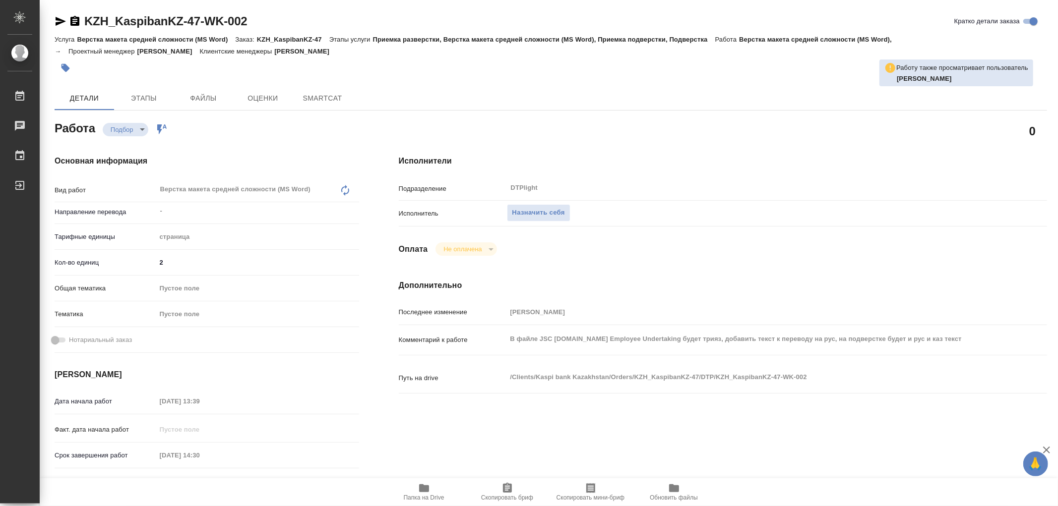
type textarea "x"
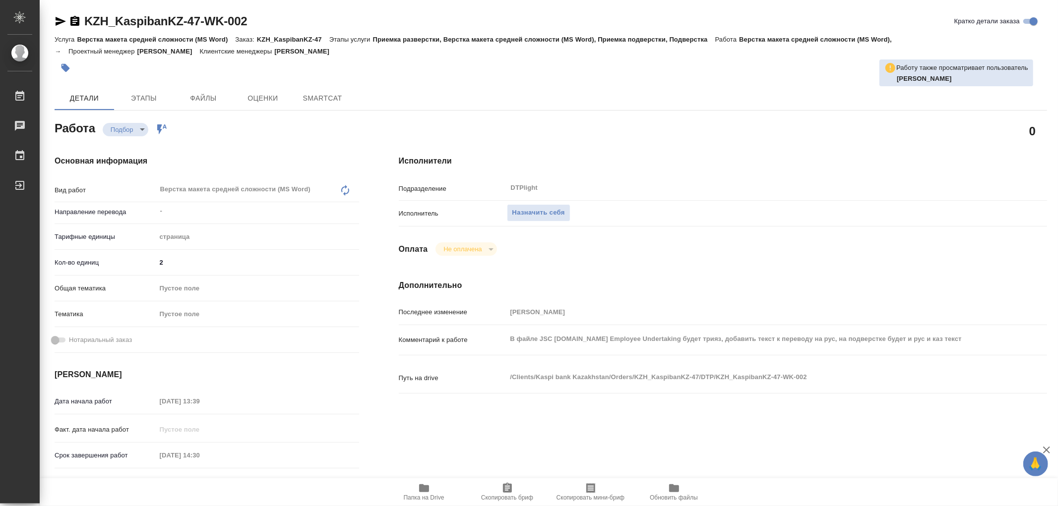
type textarea "x"
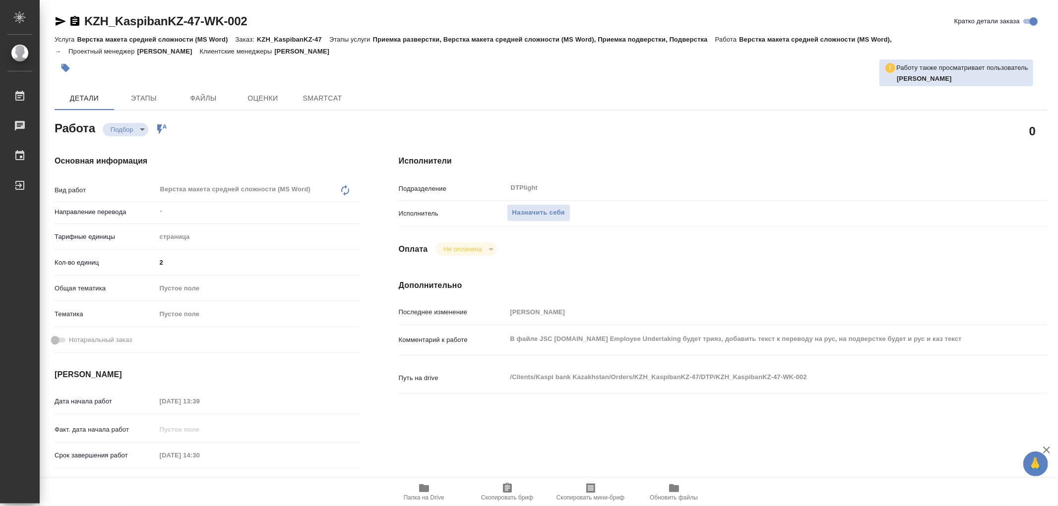
type textarea "x"
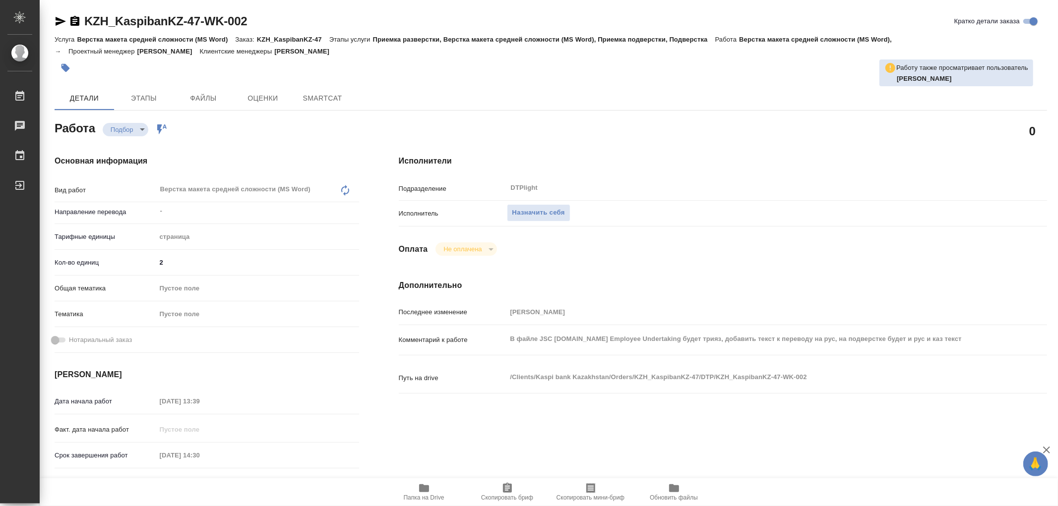
type textarea "x"
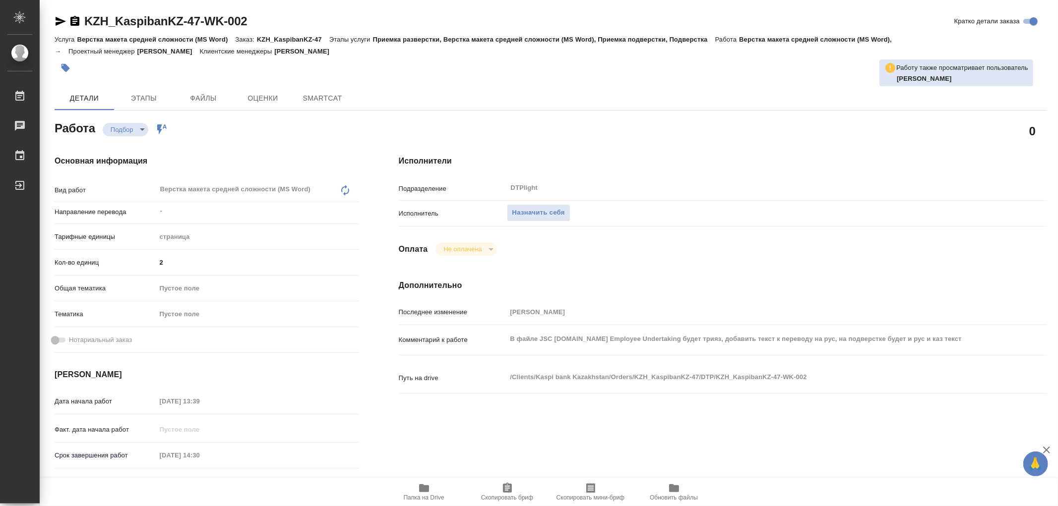
type textarea "x"
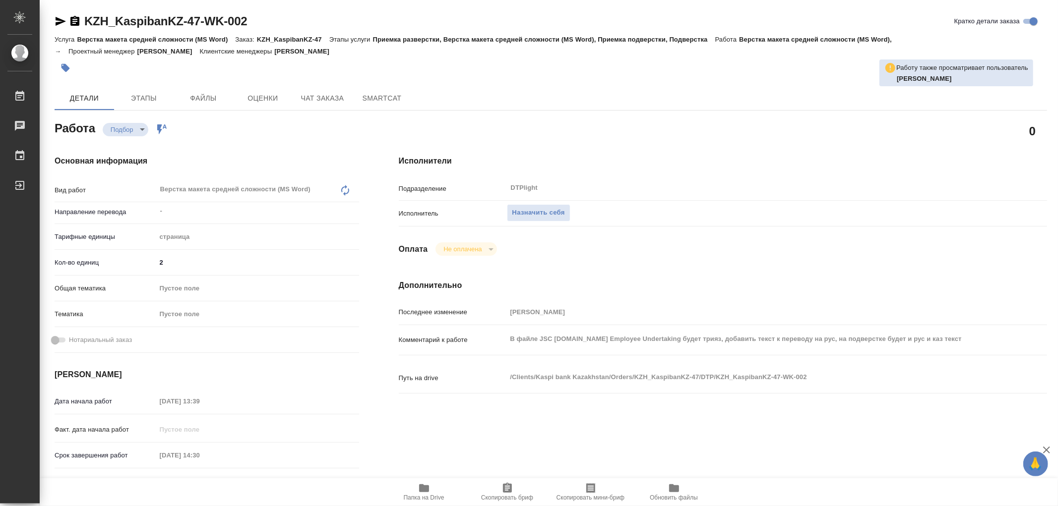
type textarea "x"
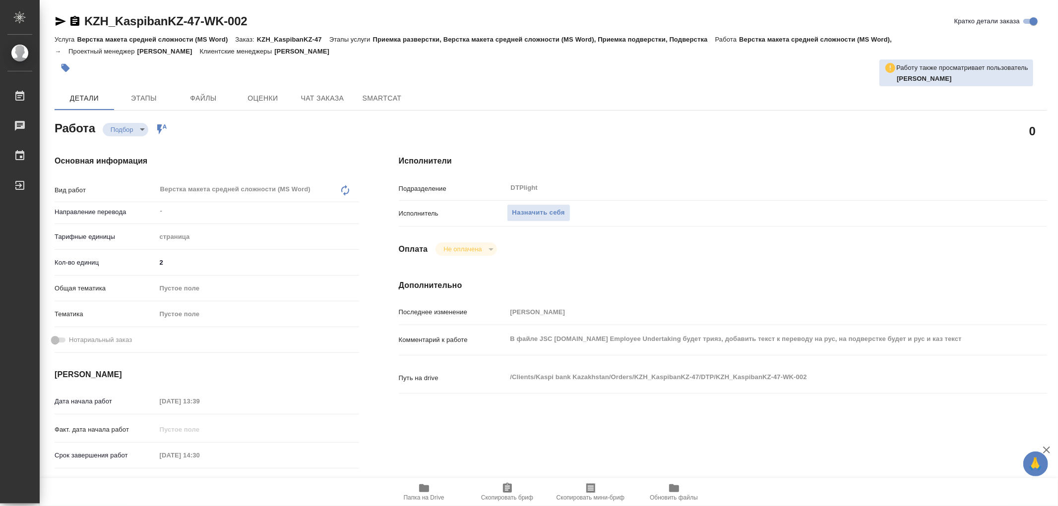
type textarea "x"
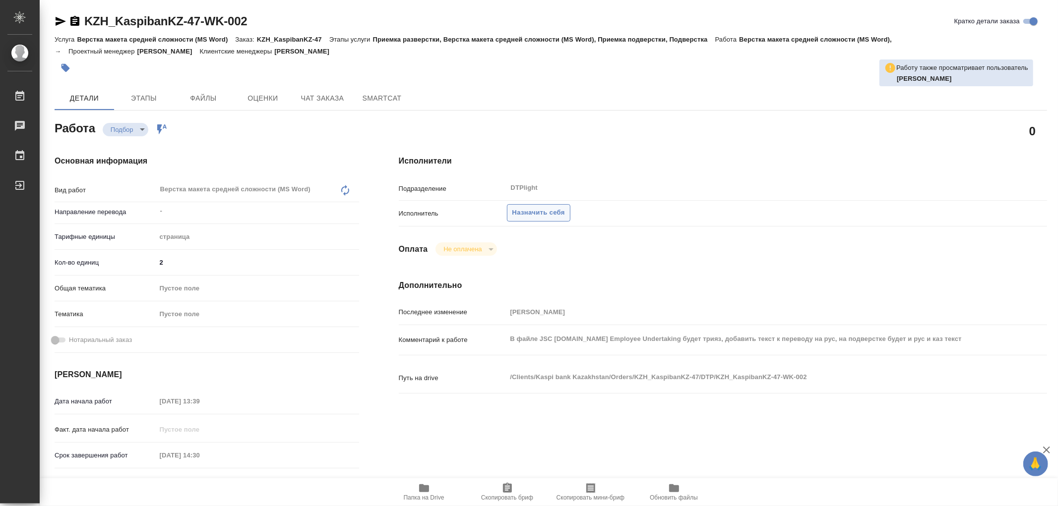
click at [562, 215] on span "Назначить себя" at bounding box center [538, 212] width 53 height 11
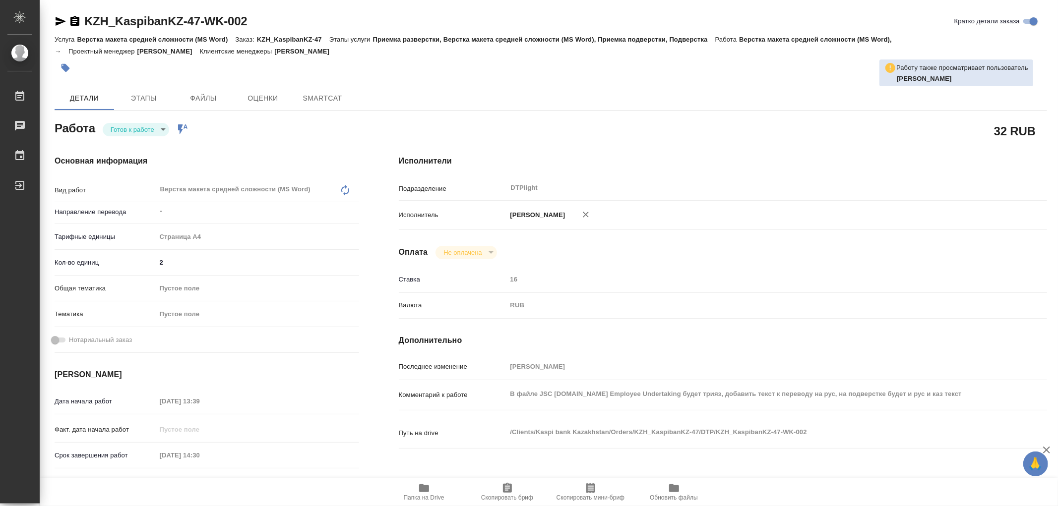
type textarea "x"
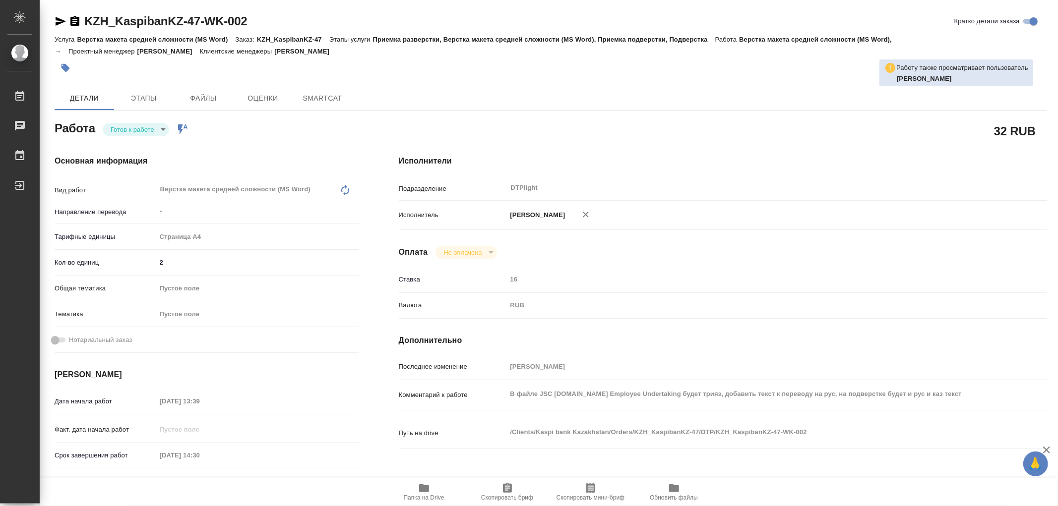
type textarea "x"
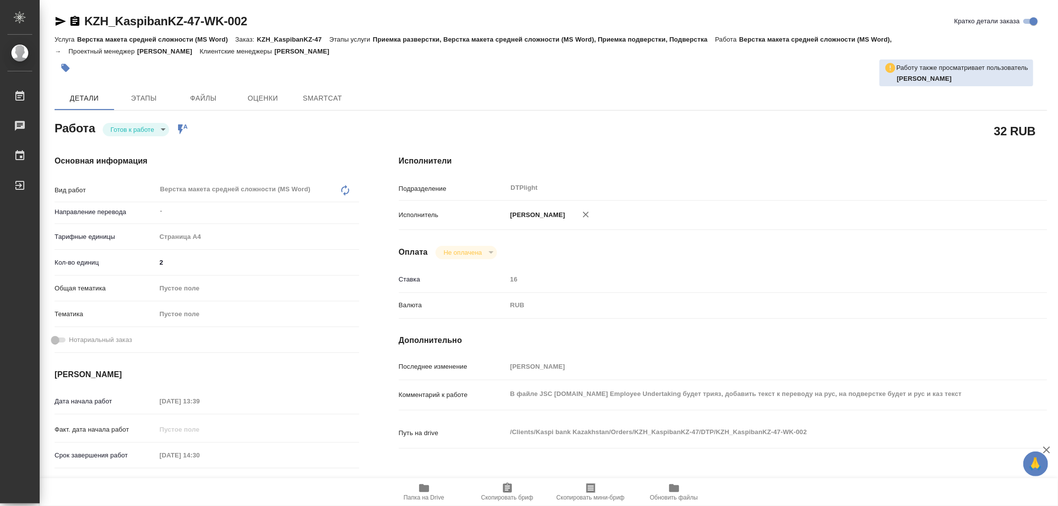
type textarea "x"
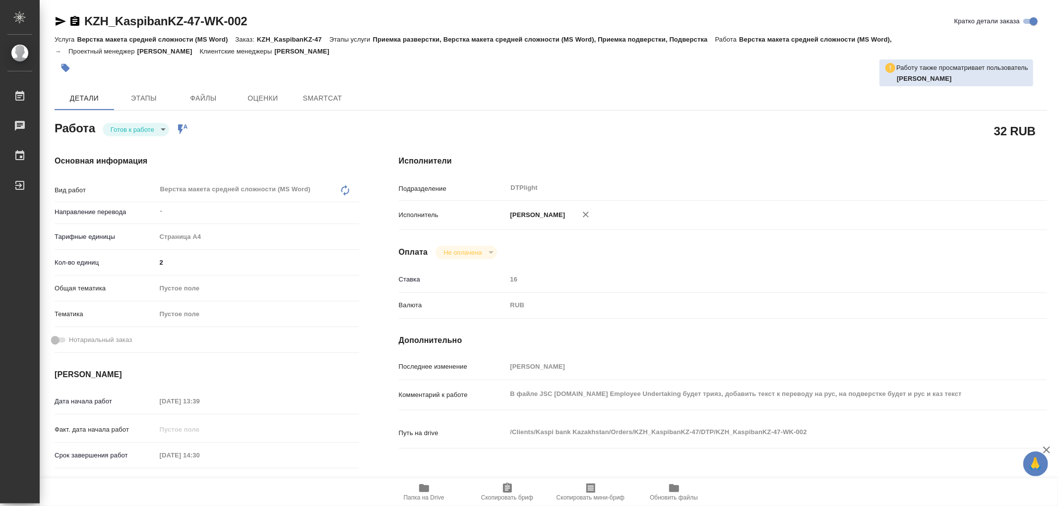
type textarea "x"
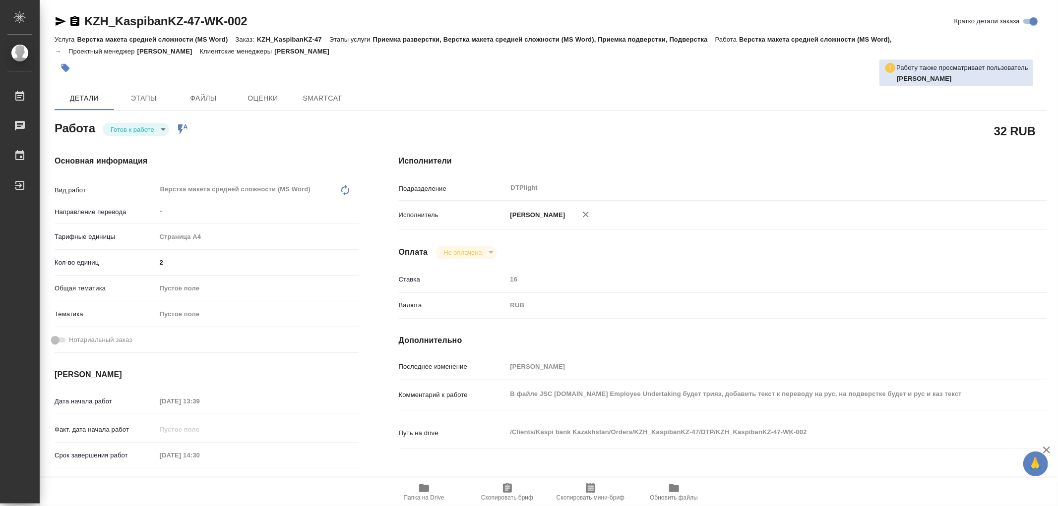
type textarea "x"
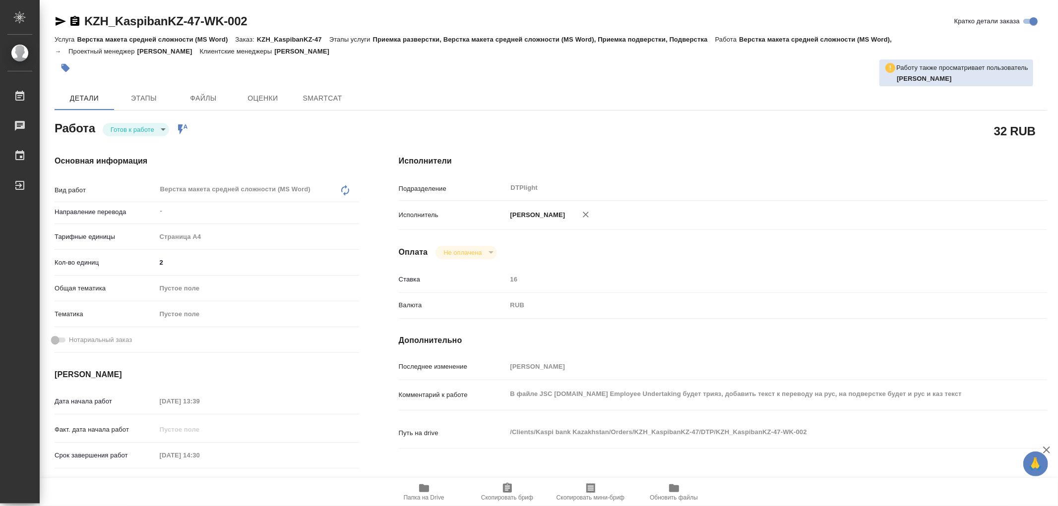
type textarea "x"
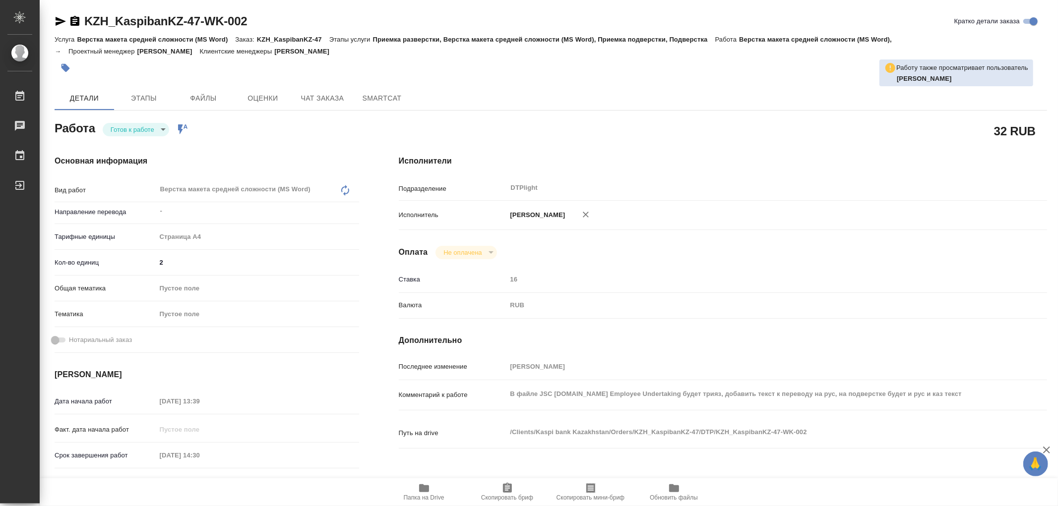
type textarea "x"
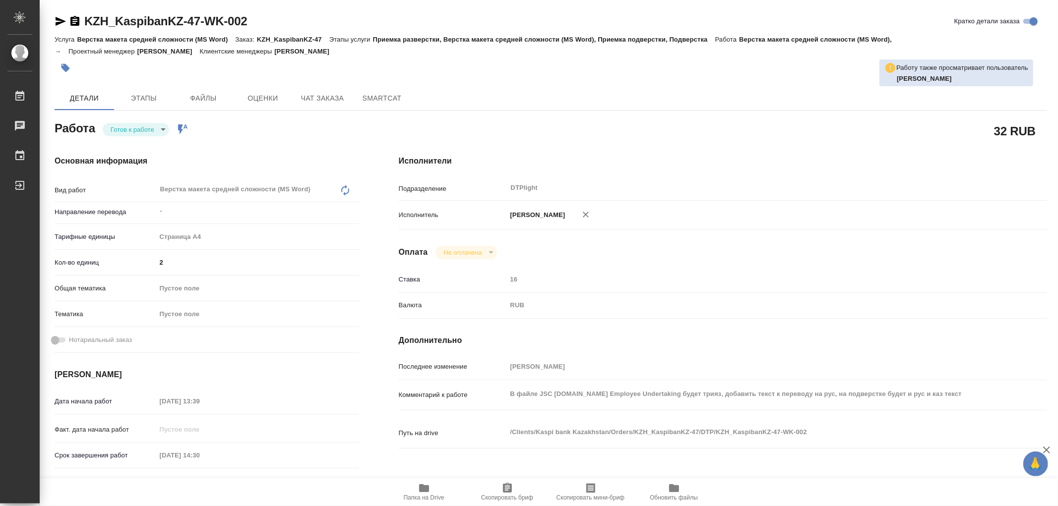
type textarea "x"
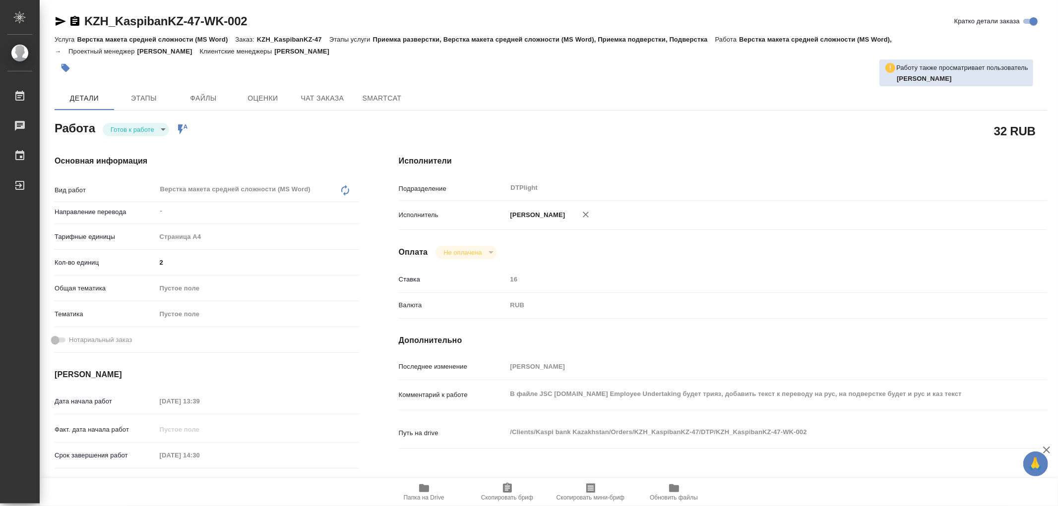
type textarea "x"
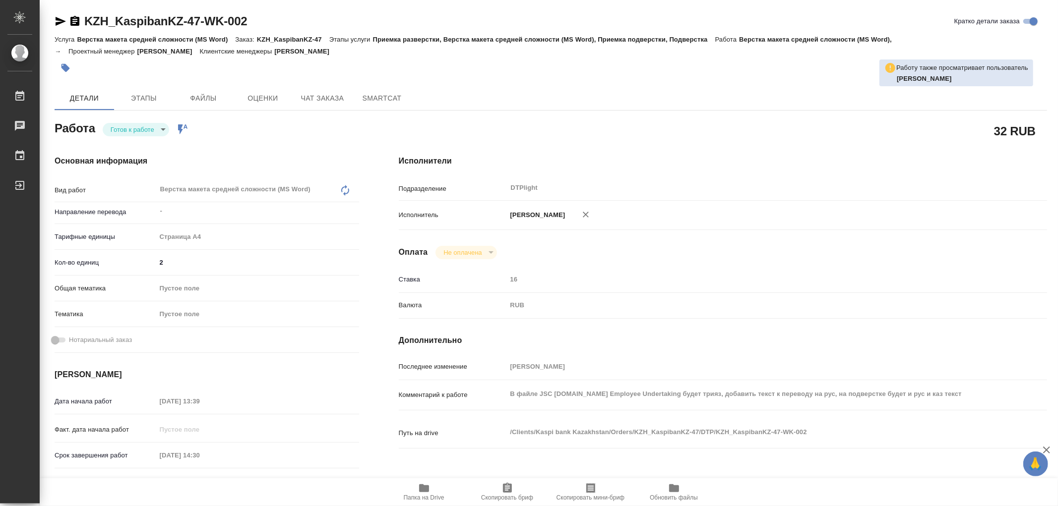
type textarea "x"
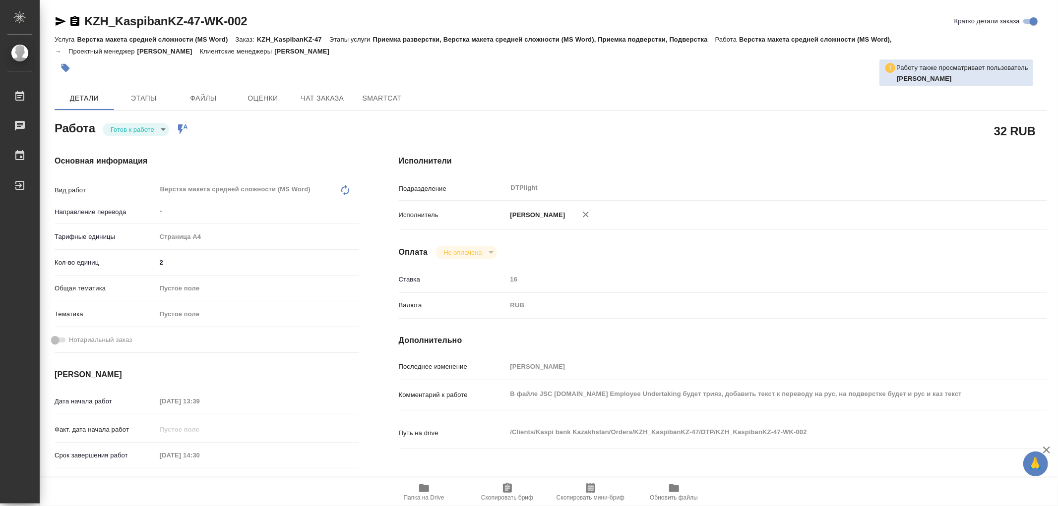
click at [120, 134] on body "🙏 .cls-1 fill:#fff; AWATERA Работы 0 Чаты График Выйти KZH_KaspibanKZ-47-WK-002…" at bounding box center [529, 253] width 1058 height 506
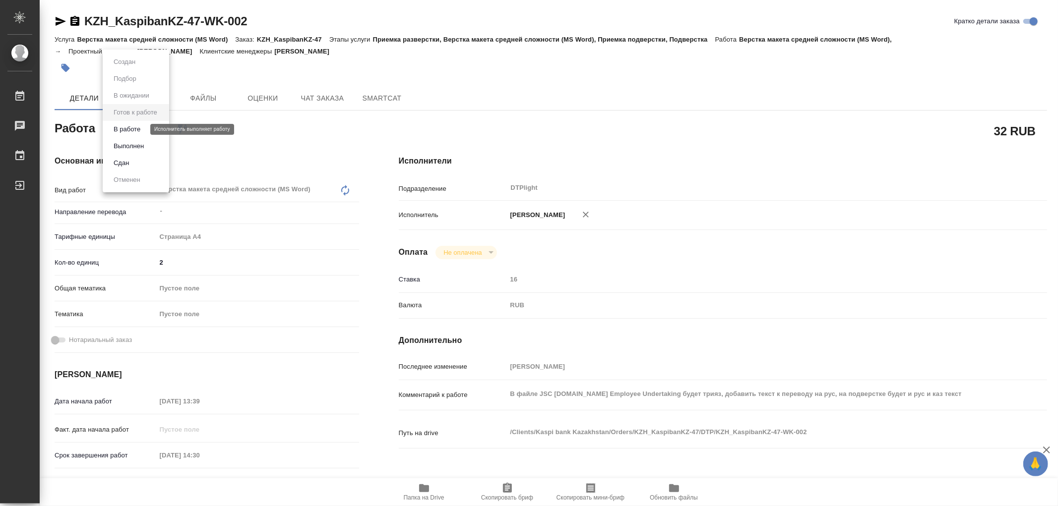
click at [122, 132] on button "В работе" at bounding box center [127, 129] width 33 height 11
type textarea "x"
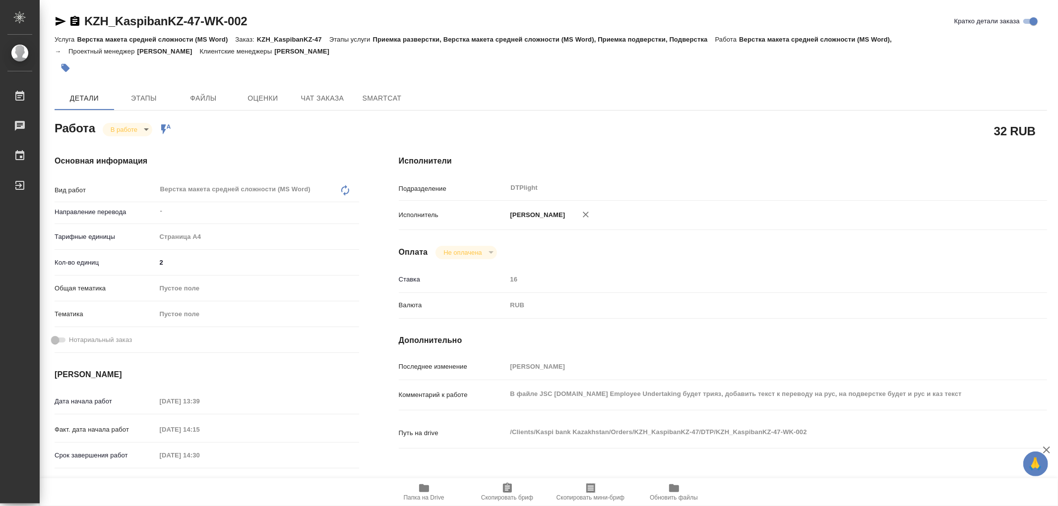
type textarea "x"
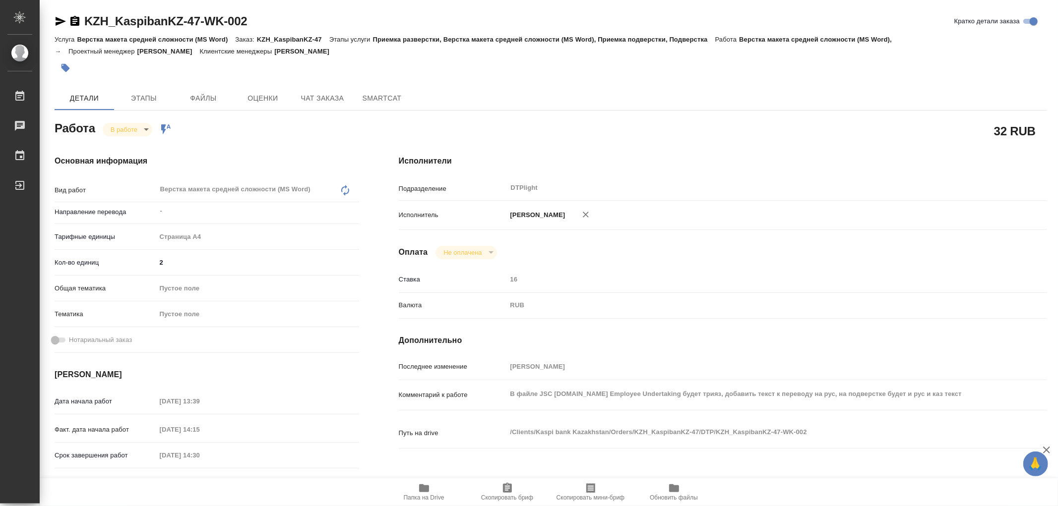
type textarea "x"
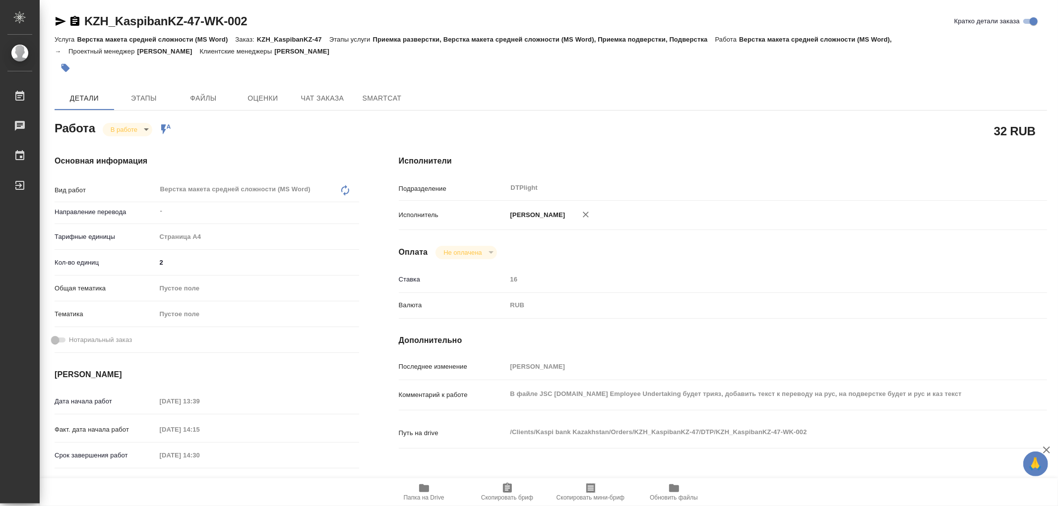
type textarea "x"
click at [422, 490] on icon "button" at bounding box center [424, 489] width 10 height 8
type textarea "x"
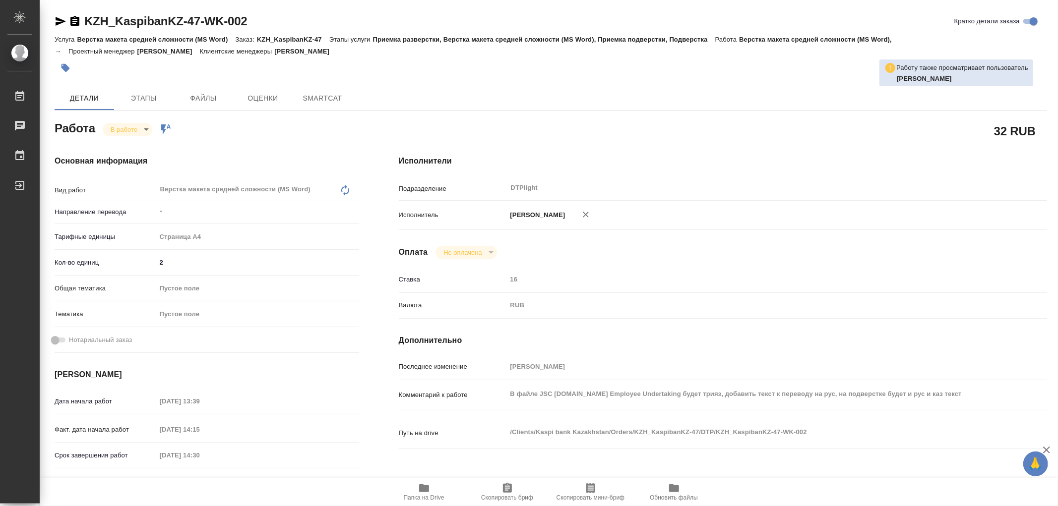
type textarea "x"
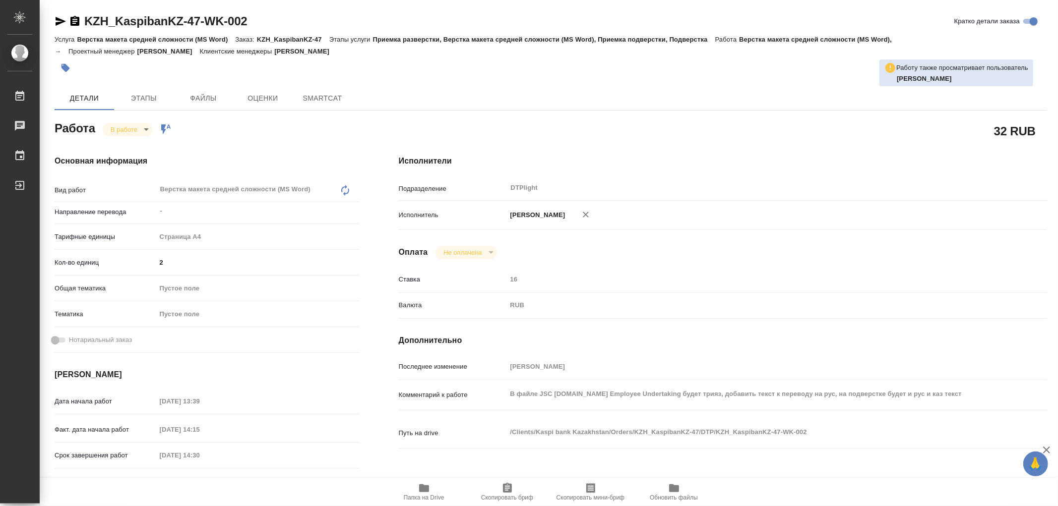
type textarea "x"
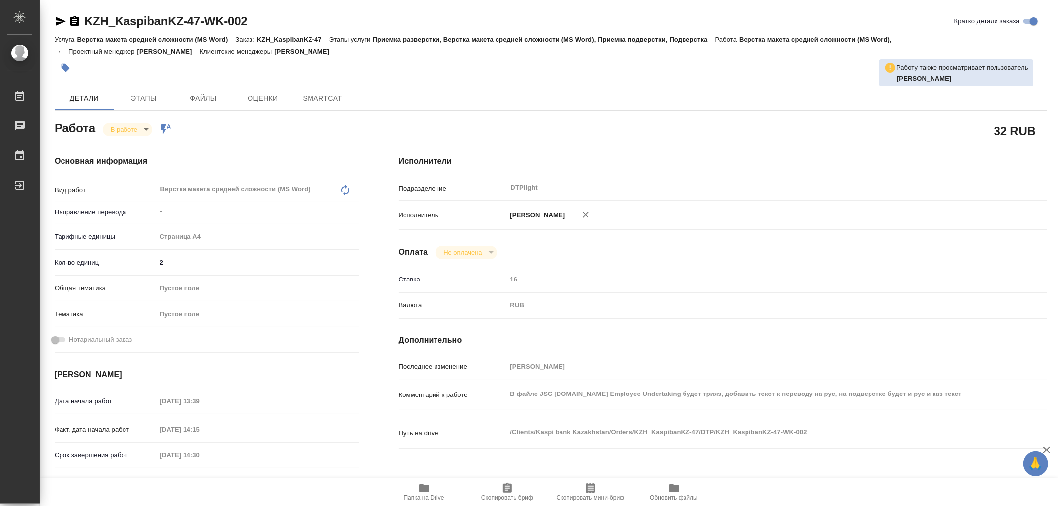
type textarea "x"
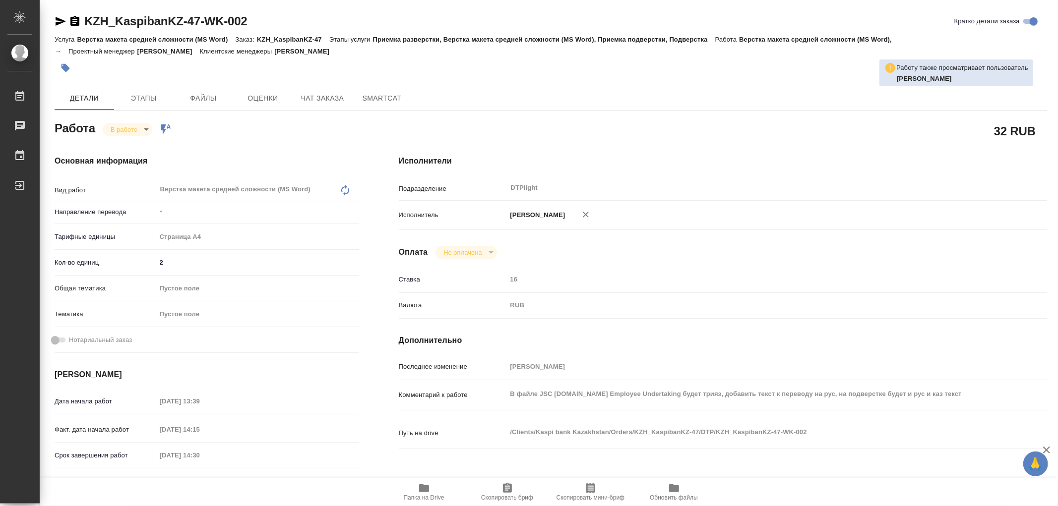
type textarea "x"
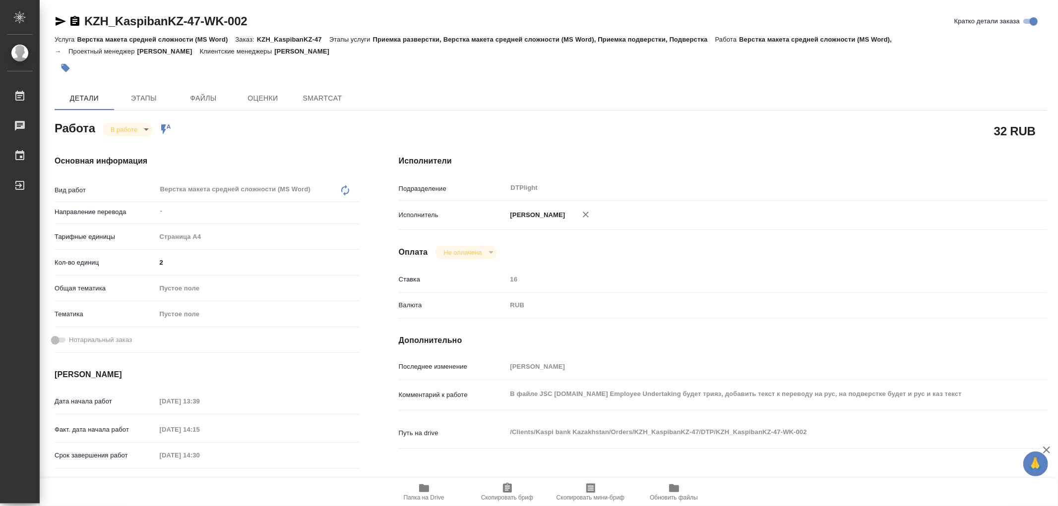
type textarea "x"
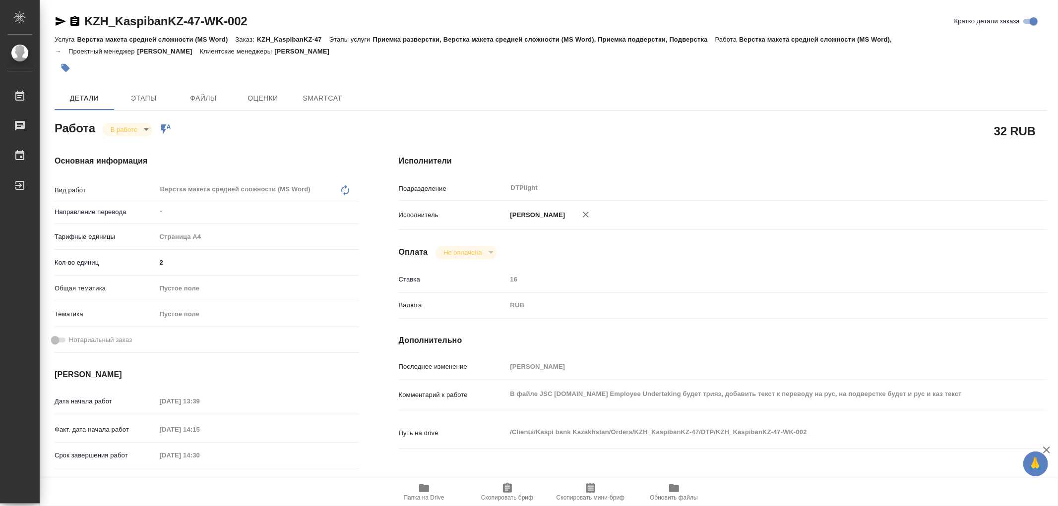
type textarea "x"
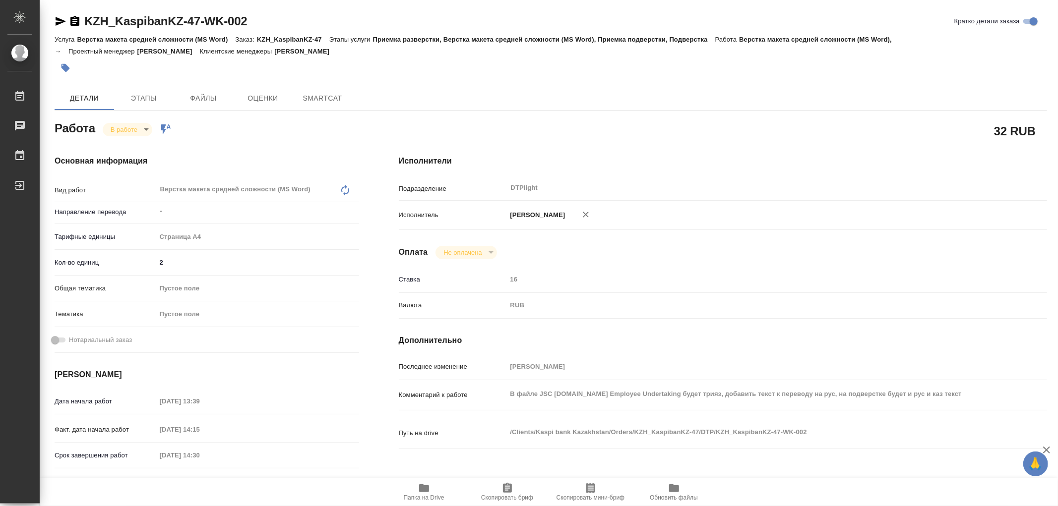
type textarea "x"
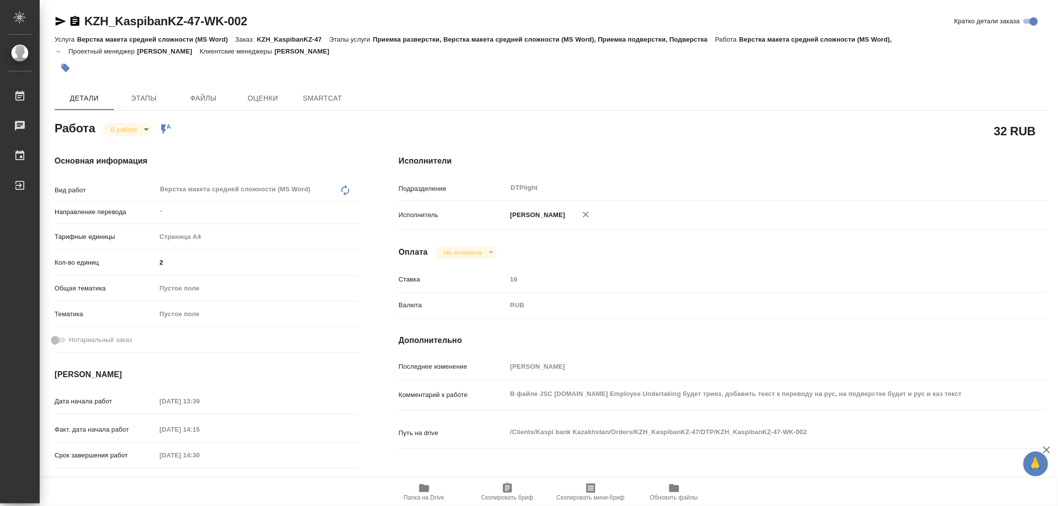
type textarea "x"
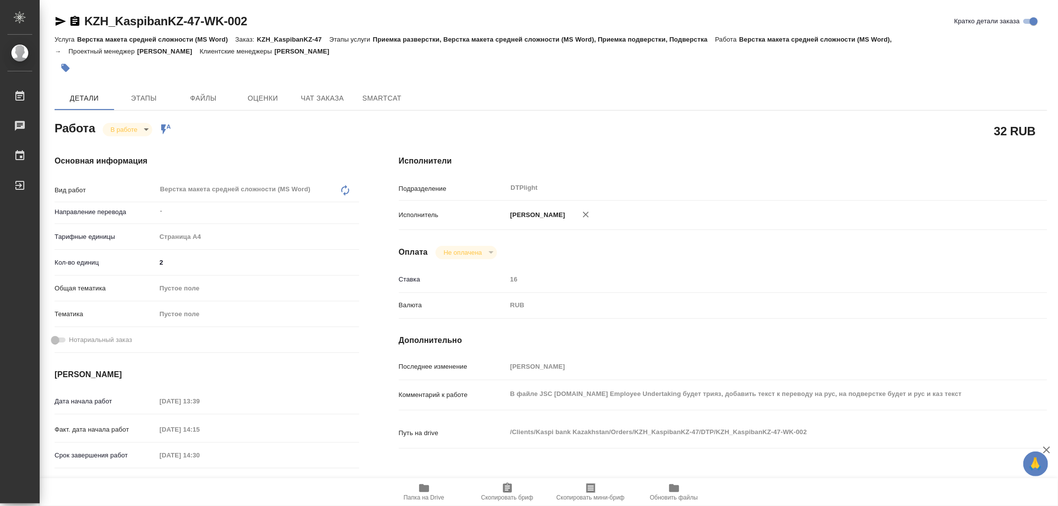
type textarea "x"
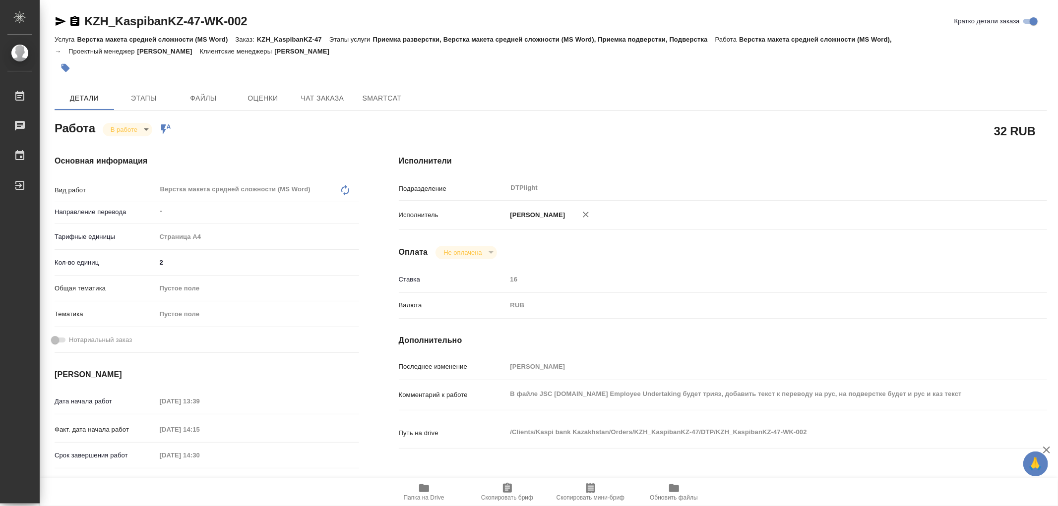
type textarea "x"
click at [334, 96] on span "Чат заказа" at bounding box center [323, 98] width 48 height 12
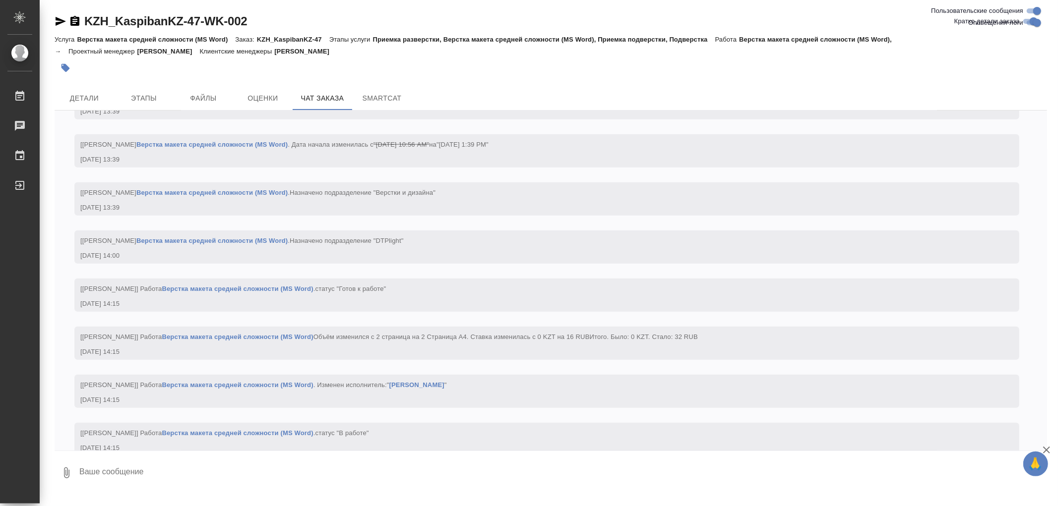
scroll to position [884, 0]
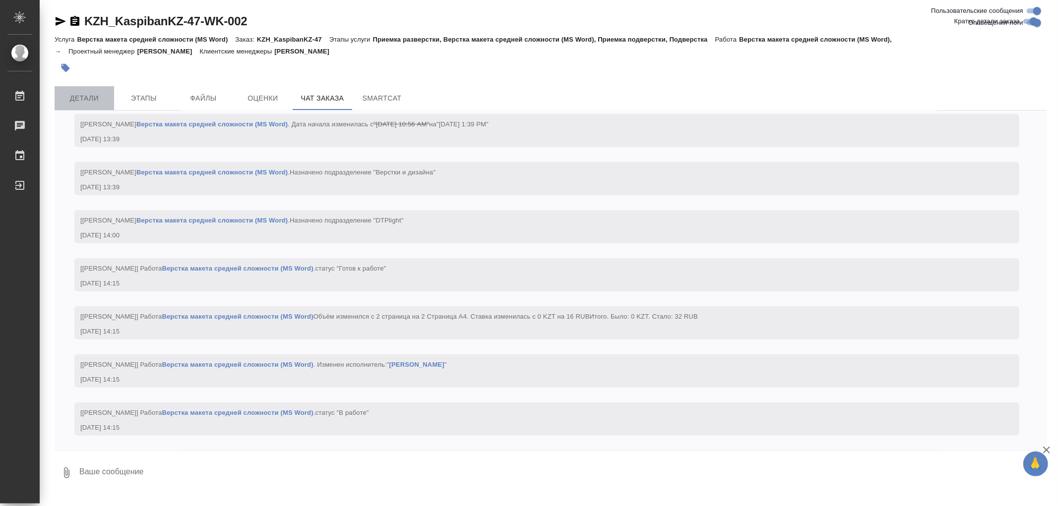
click at [91, 107] on button "Детали" at bounding box center [85, 98] width 60 height 24
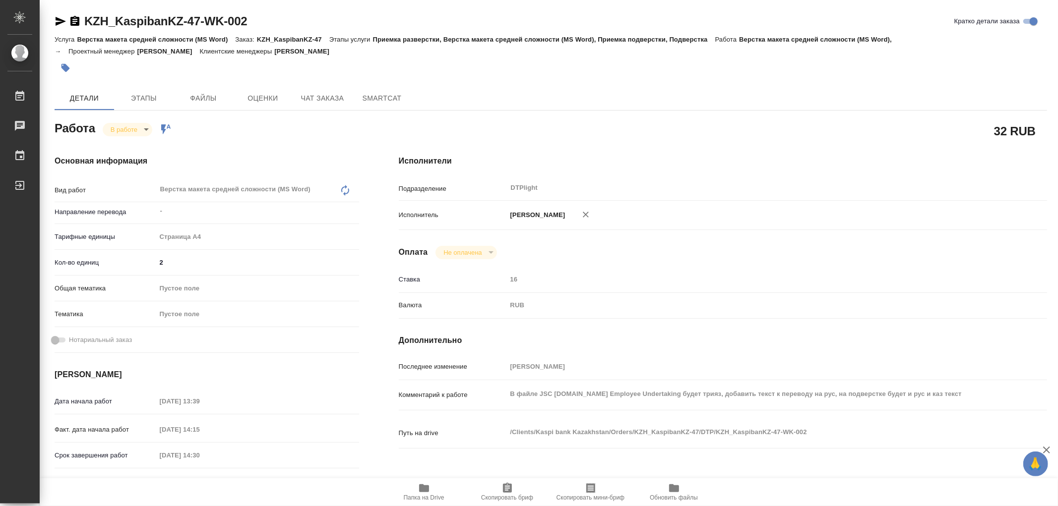
type textarea "x"
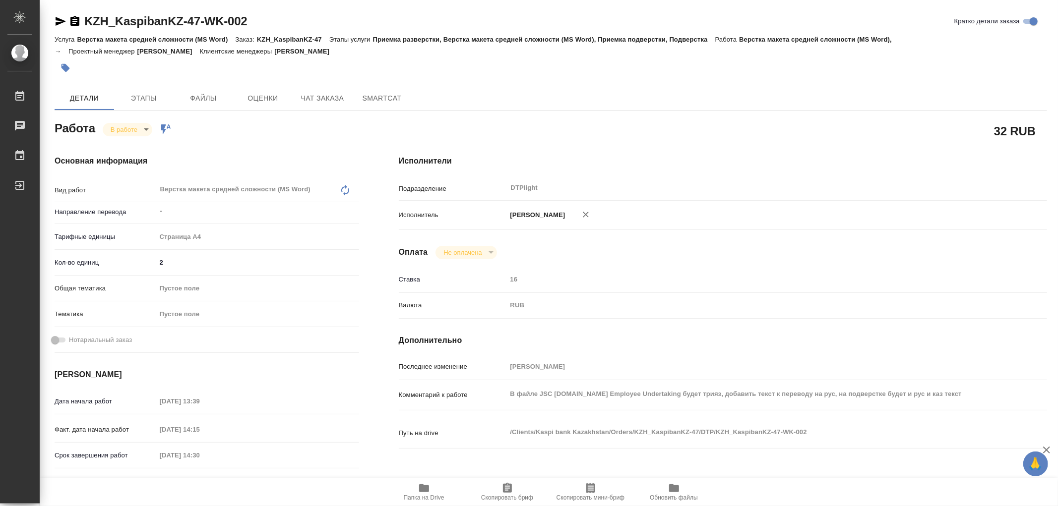
type textarea "x"
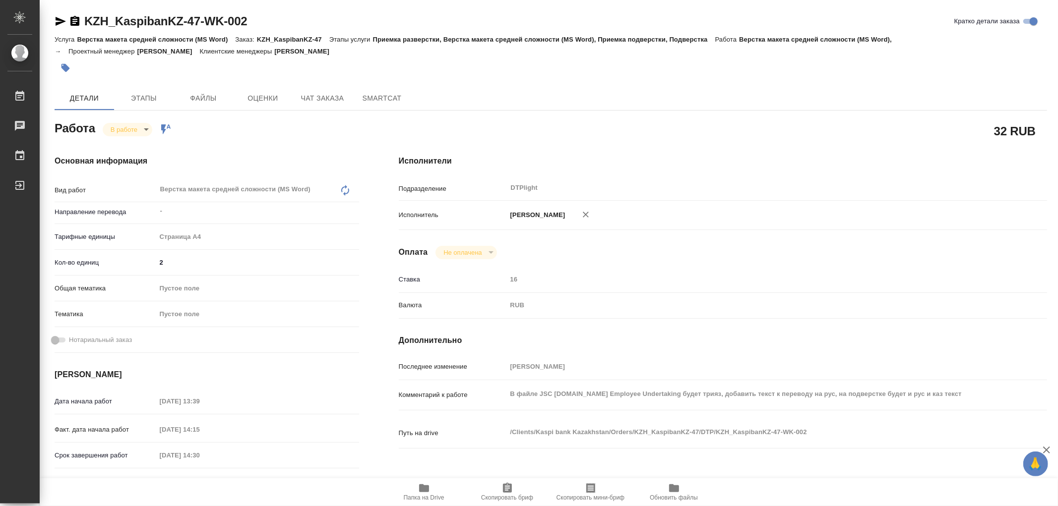
type textarea "x"
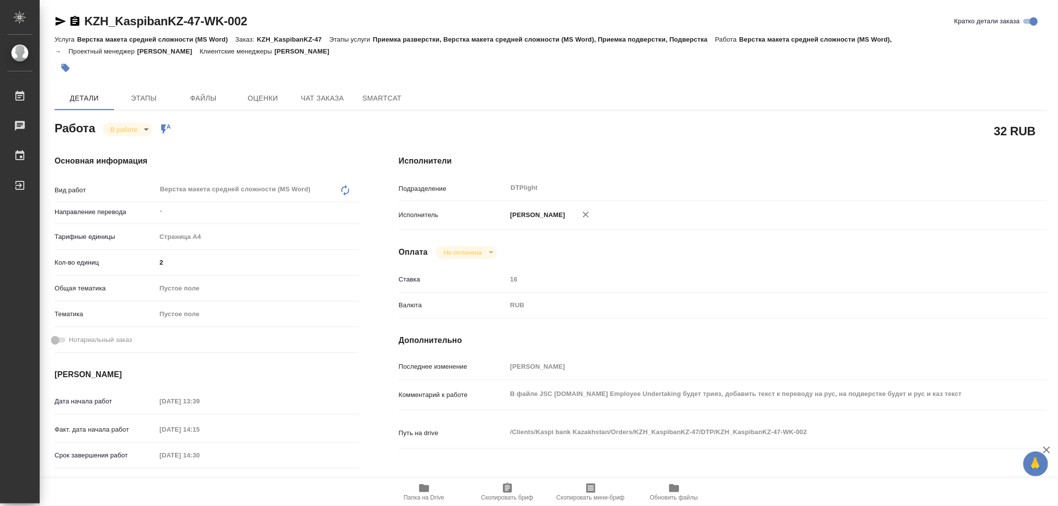
click at [425, 489] on icon "button" at bounding box center [424, 489] width 10 height 8
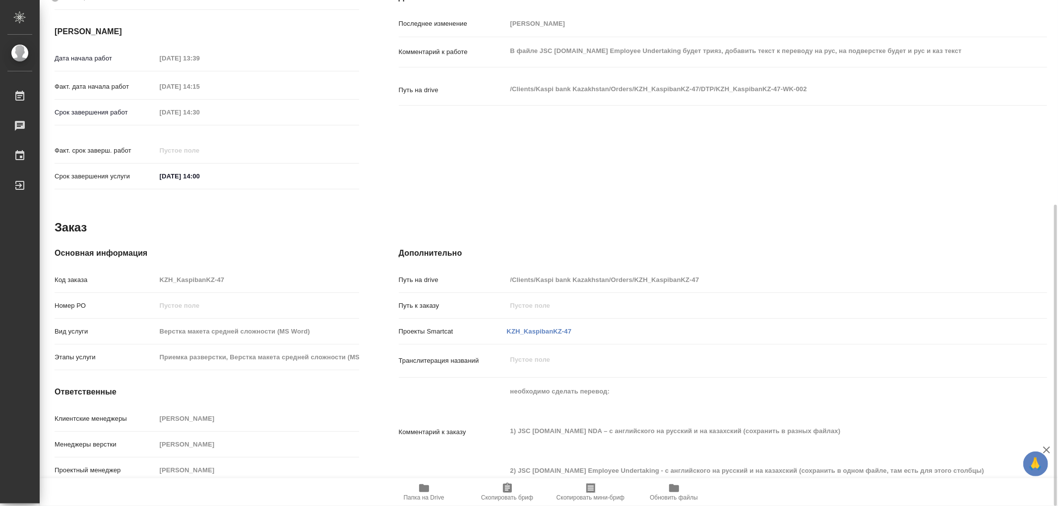
scroll to position [67, 0]
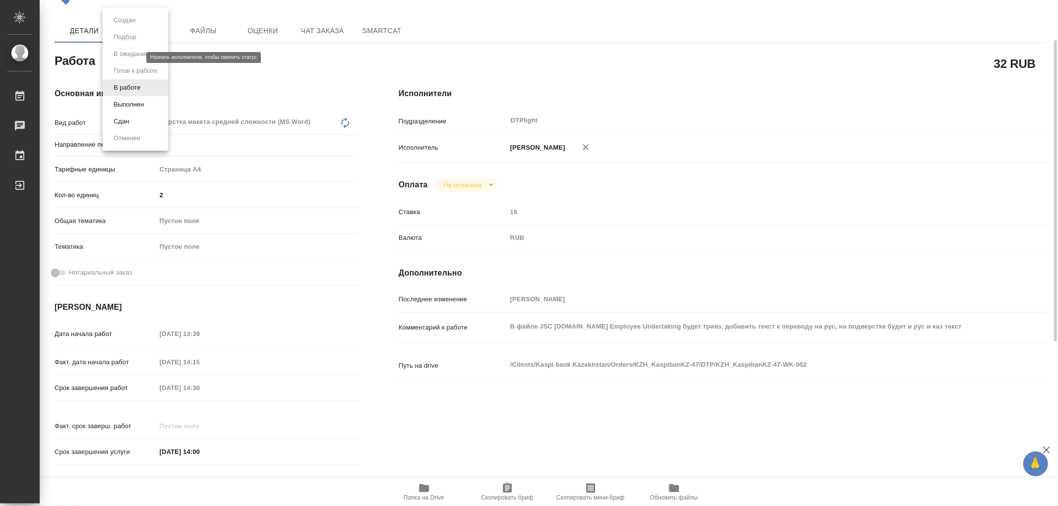
click at [122, 60] on body "🙏 .cls-1 fill:#fff; AWATERA Работы 0 Чаты График Выйти KZH_KaspibanKZ-47-WK-002…" at bounding box center [529, 253] width 1058 height 506
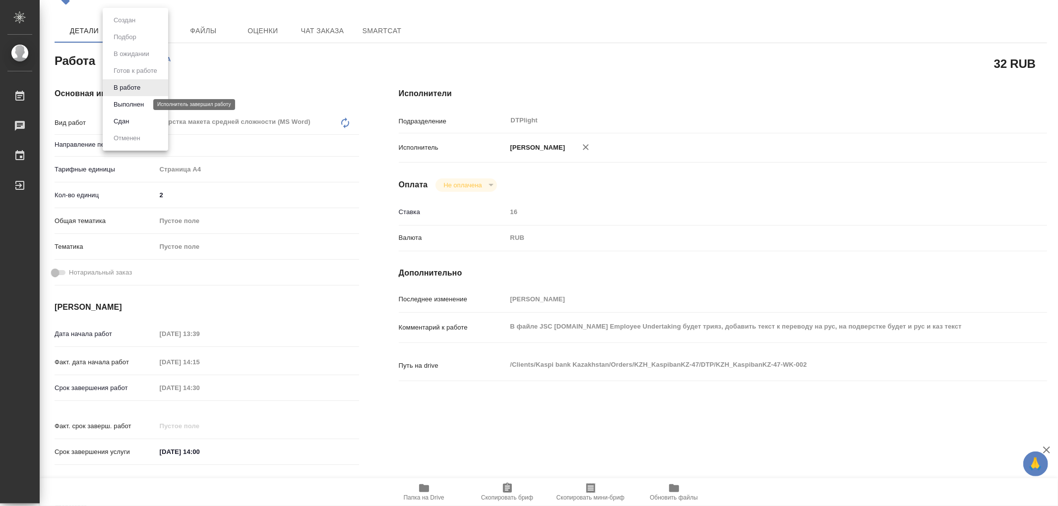
click at [125, 102] on button "Выполнен" at bounding box center [129, 104] width 36 height 11
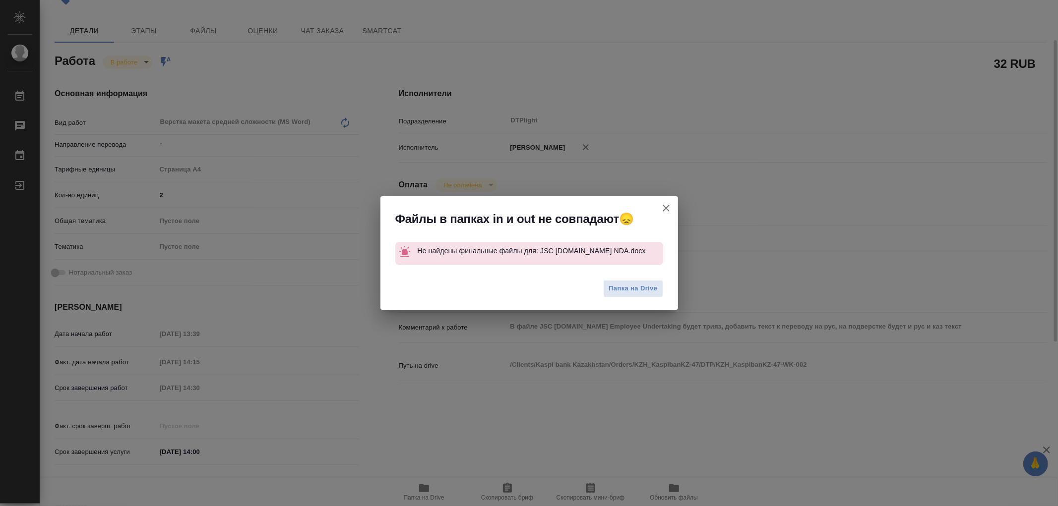
type textarea "x"
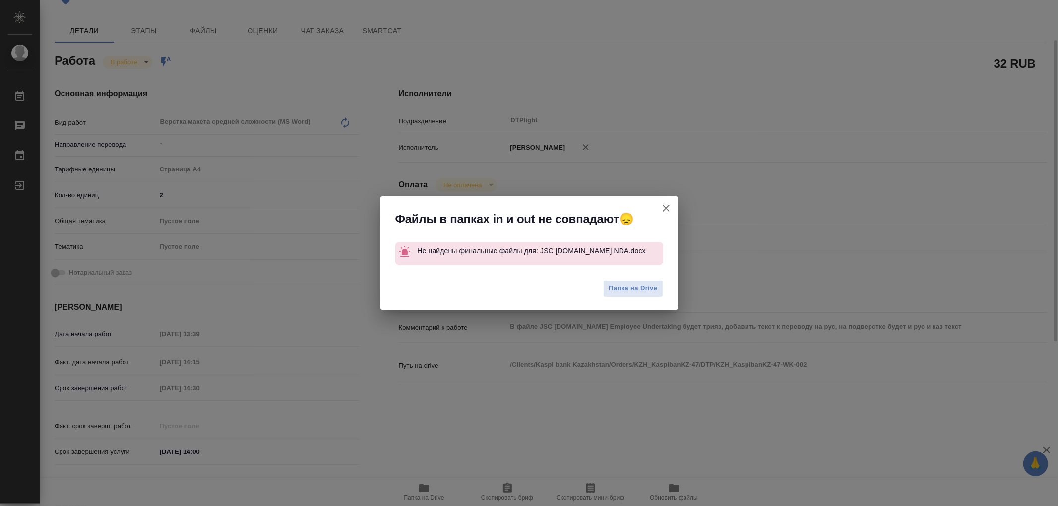
type textarea "x"
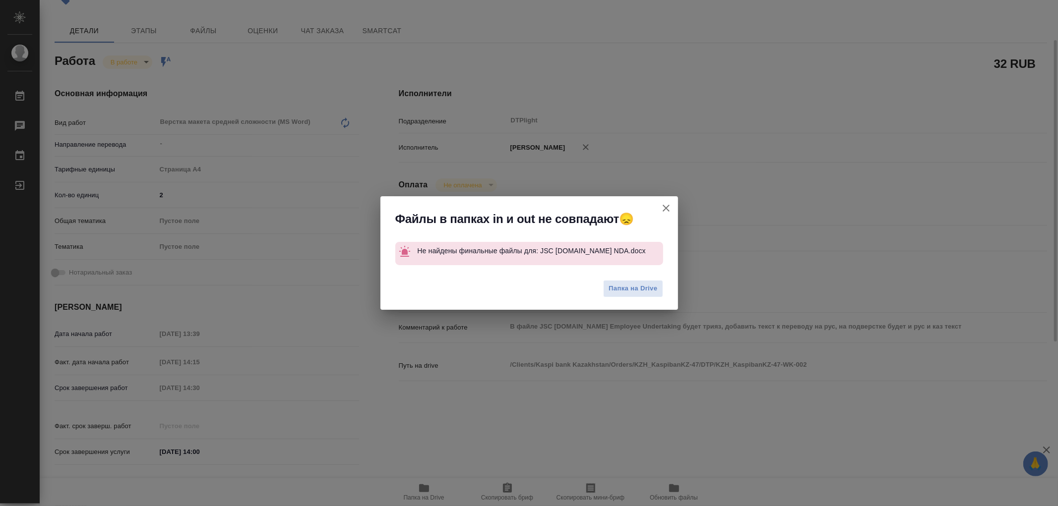
click at [670, 210] on icon "button" at bounding box center [666, 208] width 12 height 12
type textarea "x"
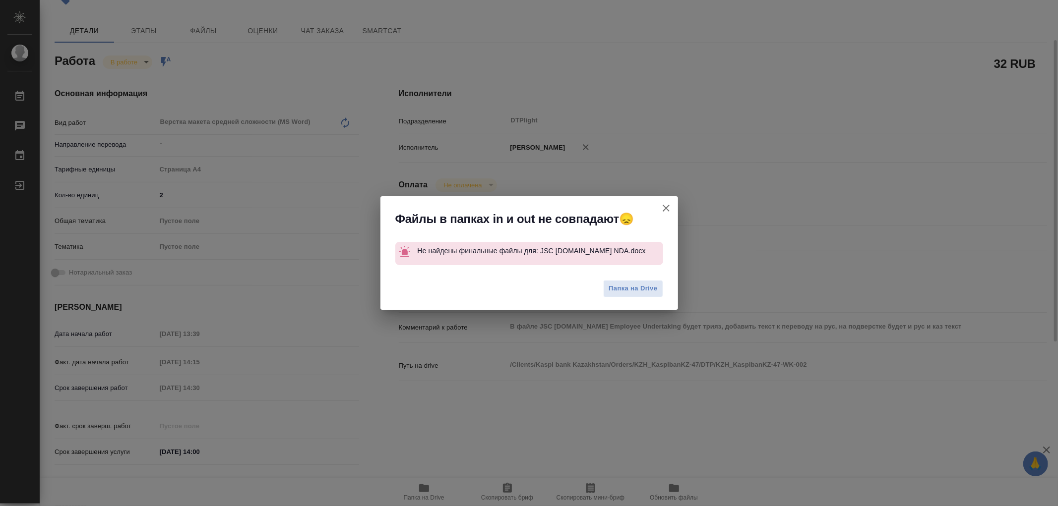
type textarea "x"
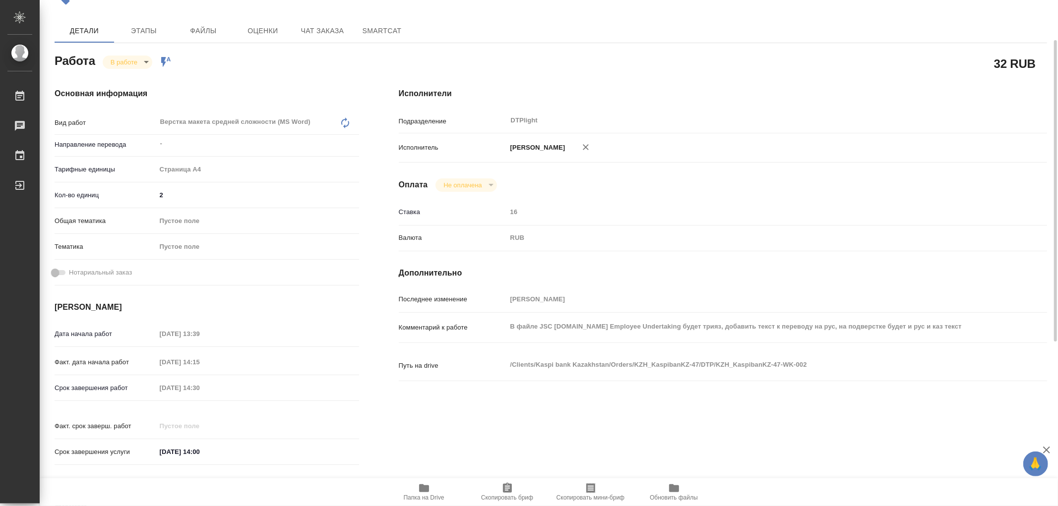
type textarea "x"
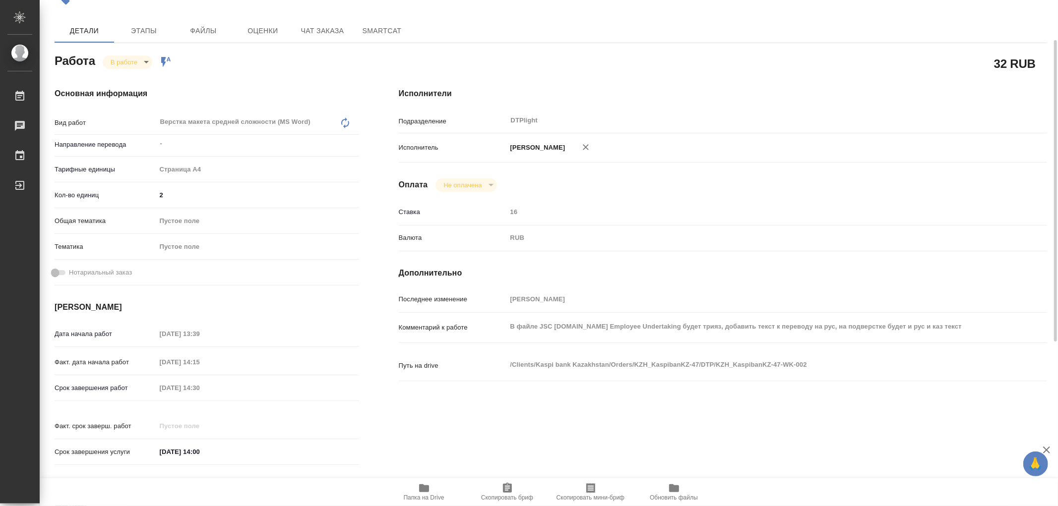
scroll to position [0, 0]
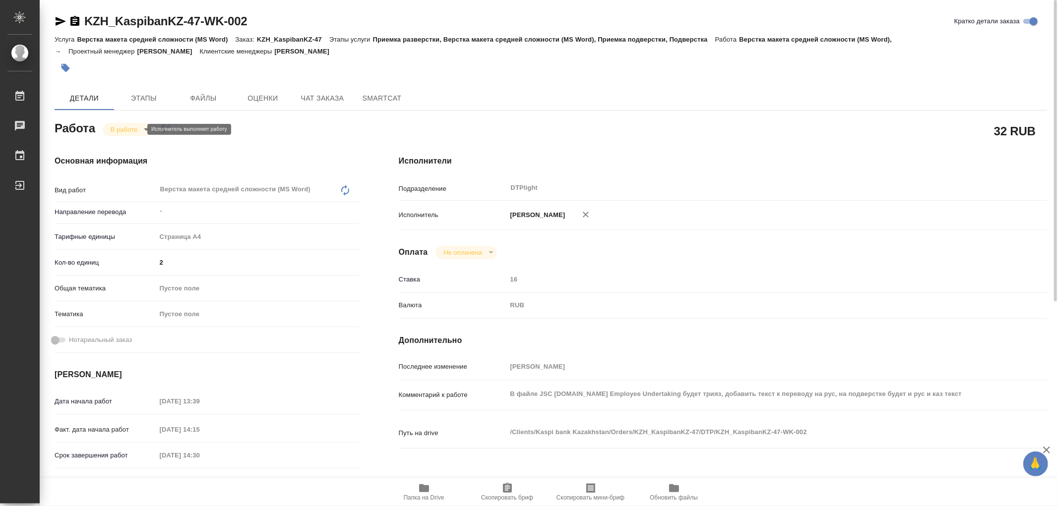
click at [121, 132] on body "🙏 .cls-1 fill:#fff; AWATERA Работы 0 Чаты График Выйти KZH_KaspibanKZ-47-WK-002…" at bounding box center [529, 253] width 1058 height 506
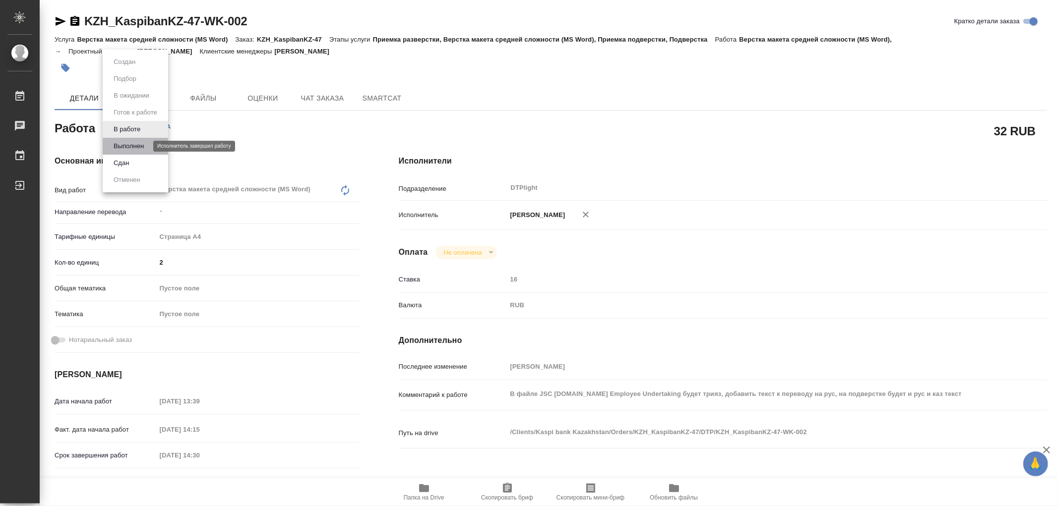
click at [121, 144] on button "Выполнен" at bounding box center [129, 146] width 36 height 11
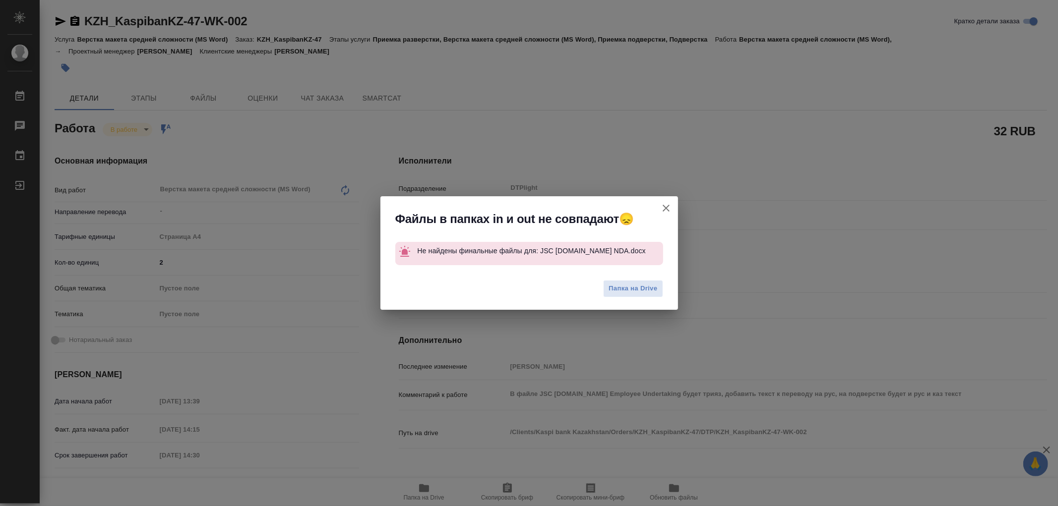
type textarea "x"
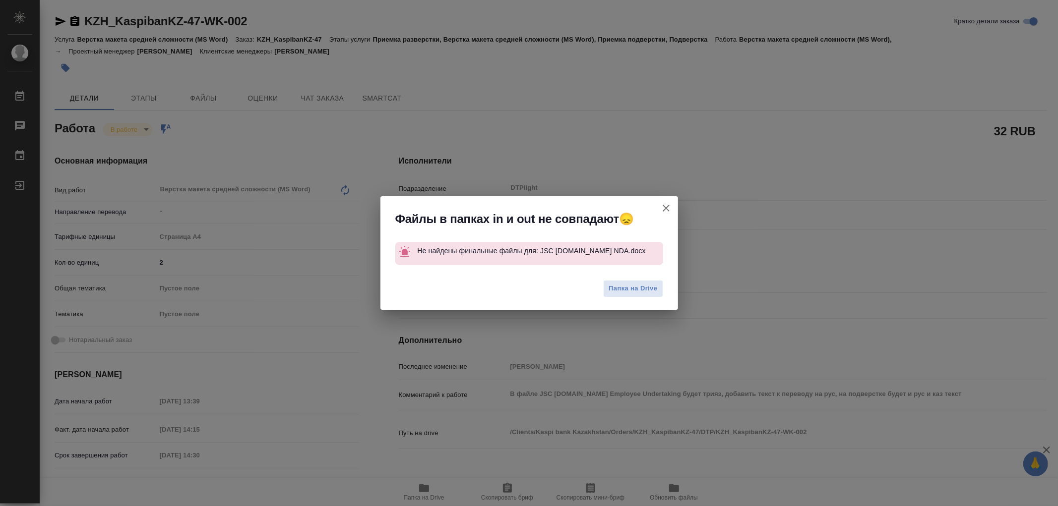
type textarea "x"
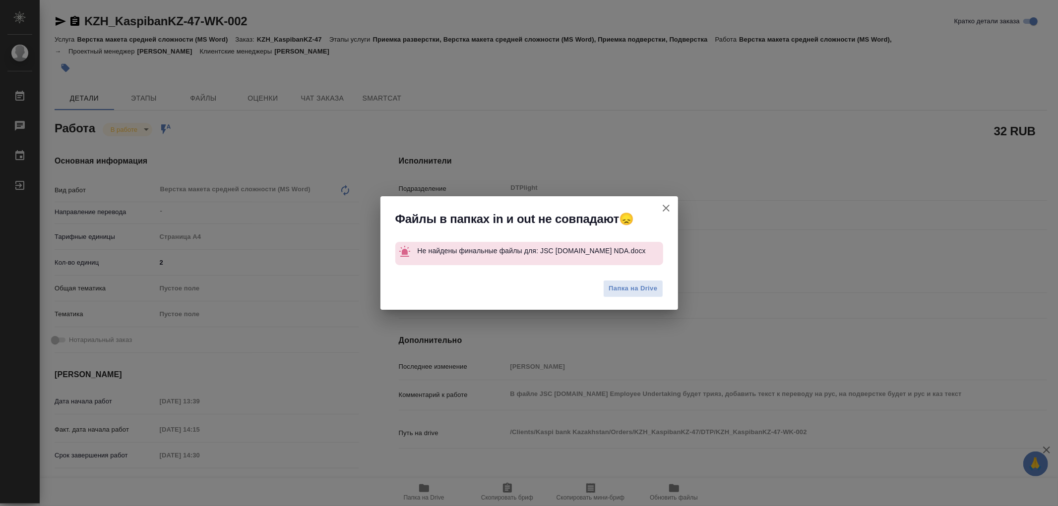
click at [671, 206] on icon "button" at bounding box center [666, 208] width 12 height 12
type textarea "x"
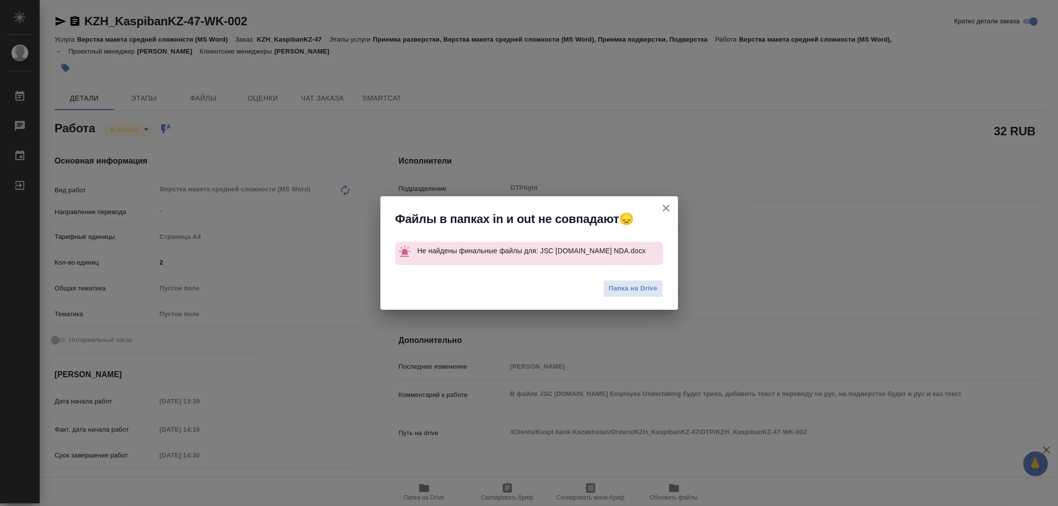
type textarea "x"
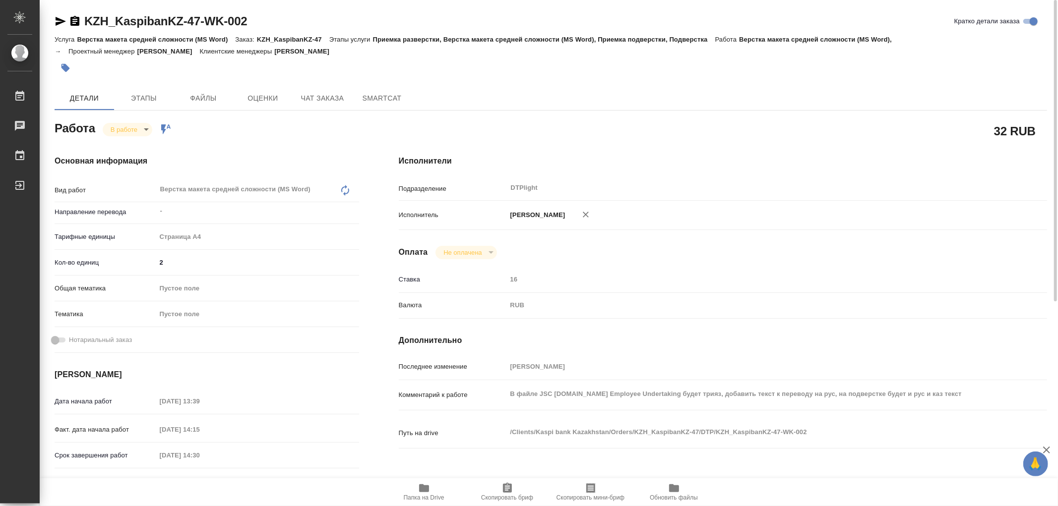
type textarea "x"
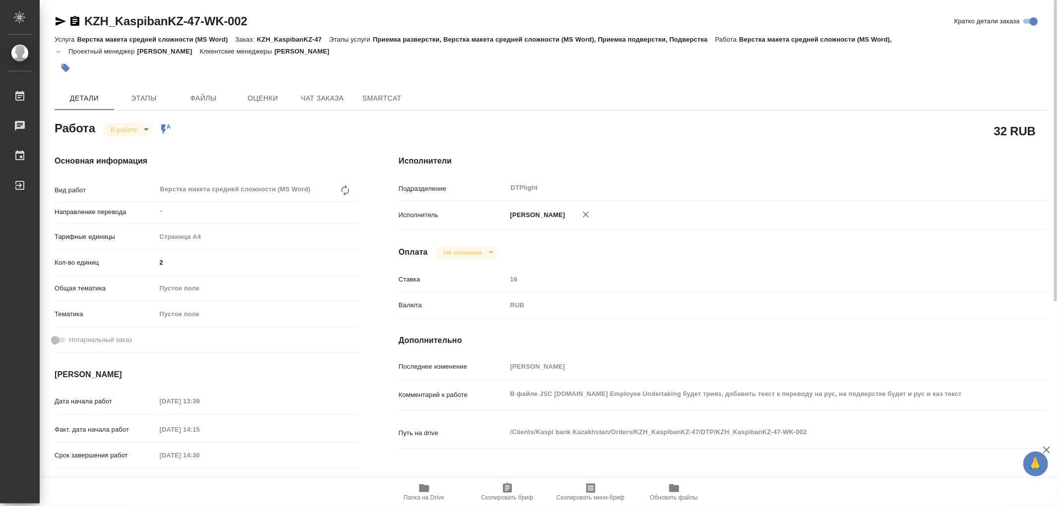
click at [429, 489] on icon "button" at bounding box center [424, 489] width 12 height 12
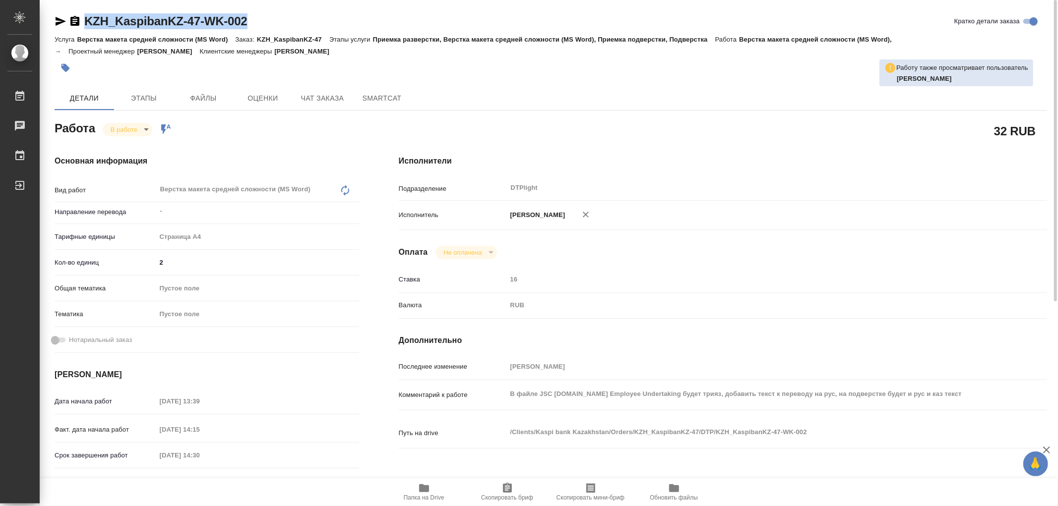
drag, startPoint x: 251, startPoint y: 15, endPoint x: 88, endPoint y: 26, distance: 163.5
click at [87, 26] on div "KZH_KaspibanKZ-47-WK-002 Кратко детали заказа" at bounding box center [551, 21] width 992 height 16
copy link "KZH_KaspibanKZ-47-WK-002"
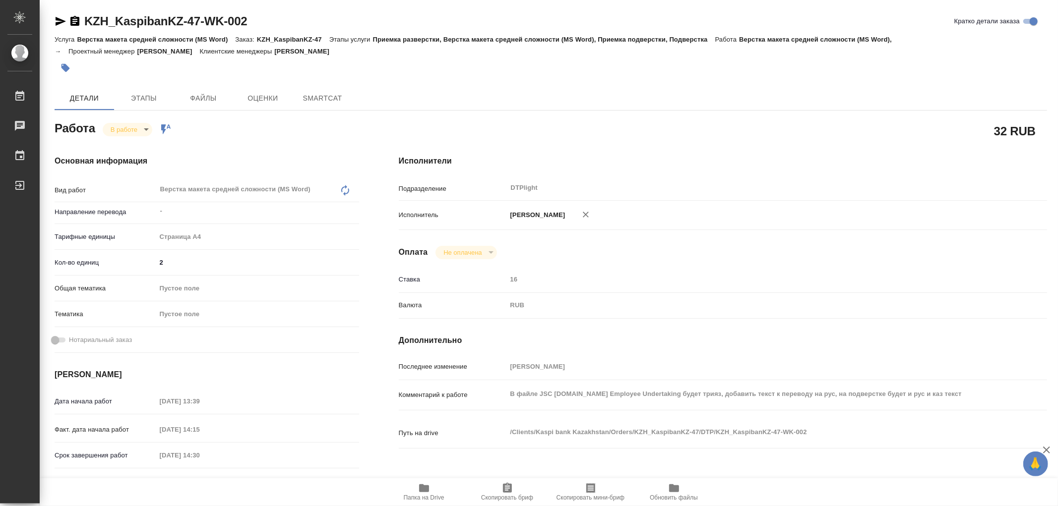
type textarea "x"
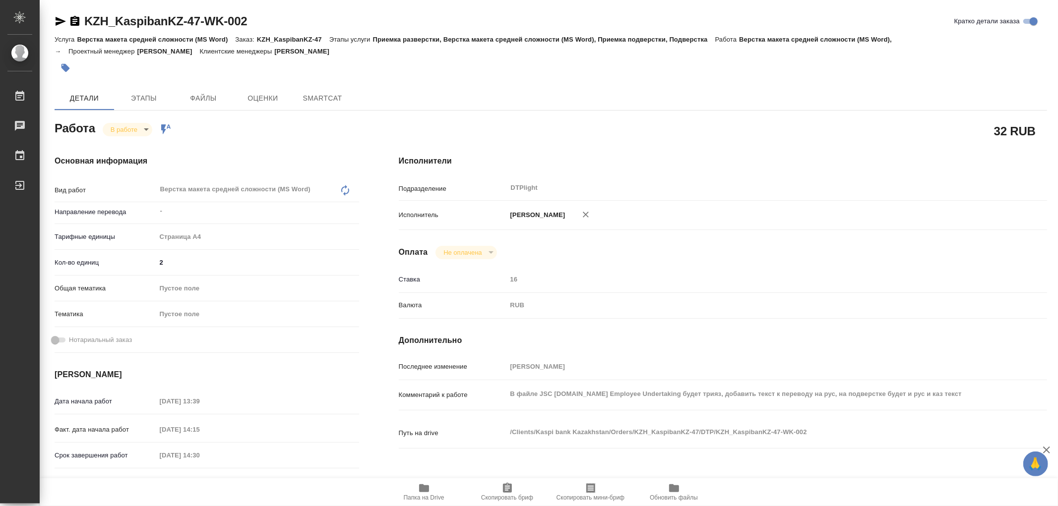
type textarea "x"
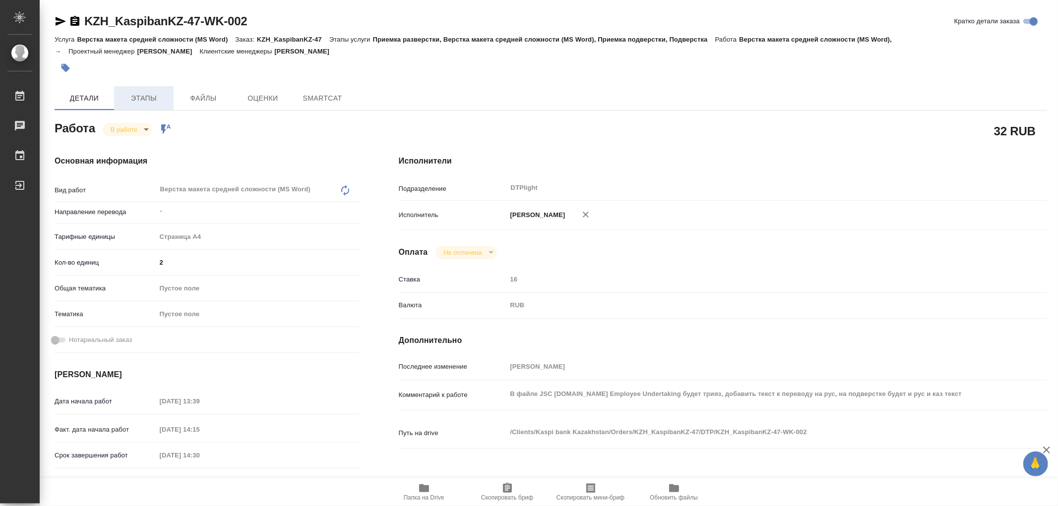
type textarea "x"
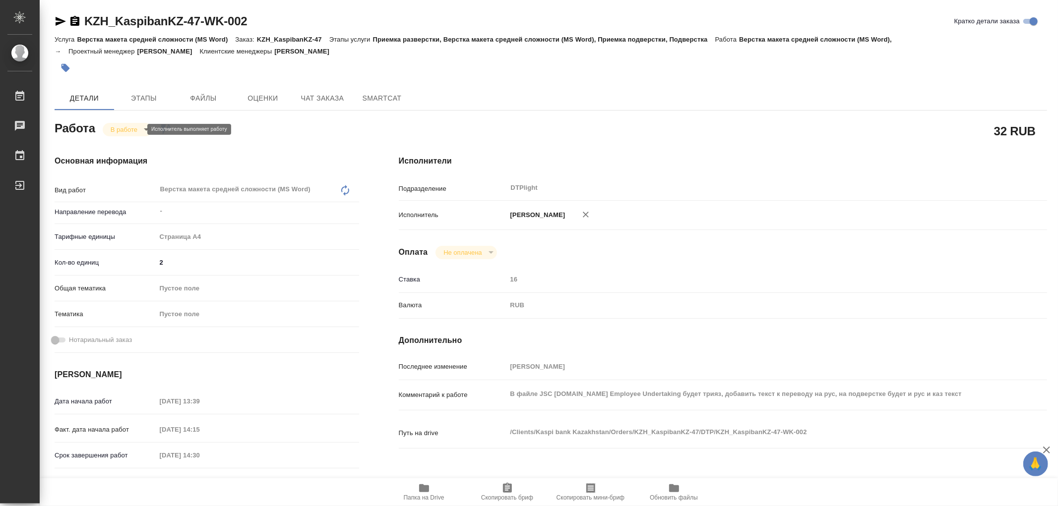
click at [121, 127] on body "🙏 .cls-1 fill:#fff; AWATERA Работы Чаты График Выйти KZH_KaspibanKZ-47-WK-002 К…" at bounding box center [529, 253] width 1058 height 506
click at [121, 127] on button "В работе" at bounding box center [127, 129] width 33 height 11
type textarea "x"
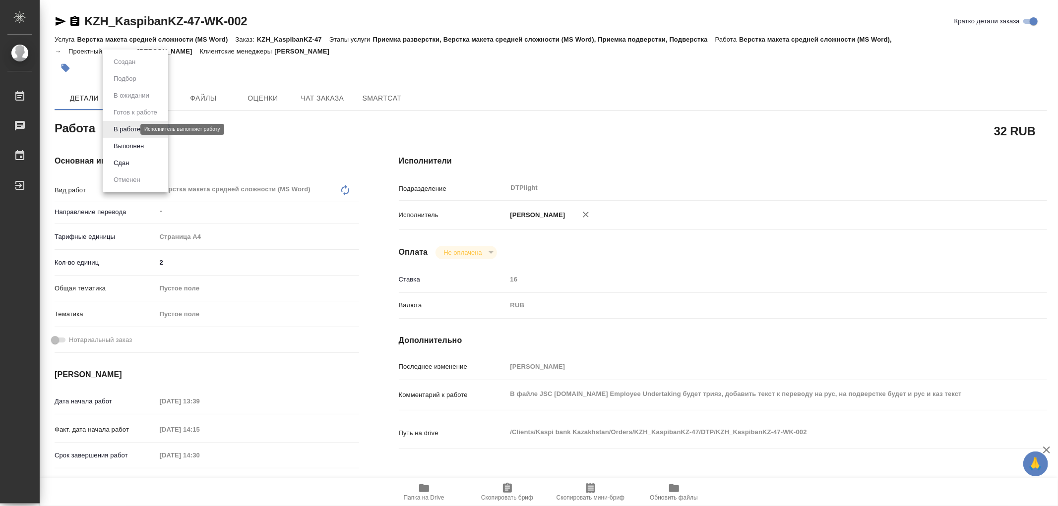
type textarea "x"
click at [121, 127] on body "🙏 .cls-1 fill:#fff; AWATERA Работы Чаты График Выйти KZH_KaspibanKZ-47-WK-002 К…" at bounding box center [529, 253] width 1058 height 506
type textarea "x"
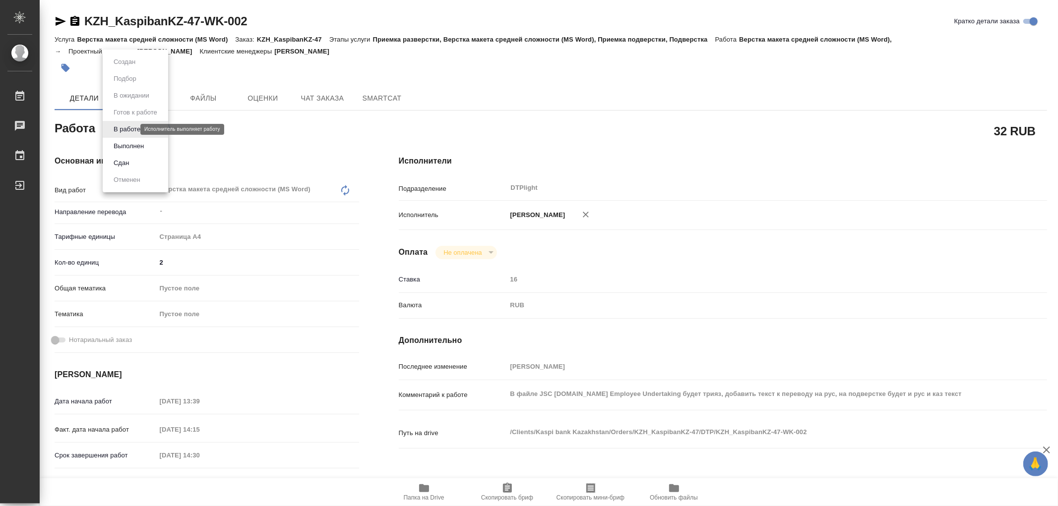
type textarea "x"
click at [124, 145] on button "Выполнен" at bounding box center [129, 146] width 36 height 11
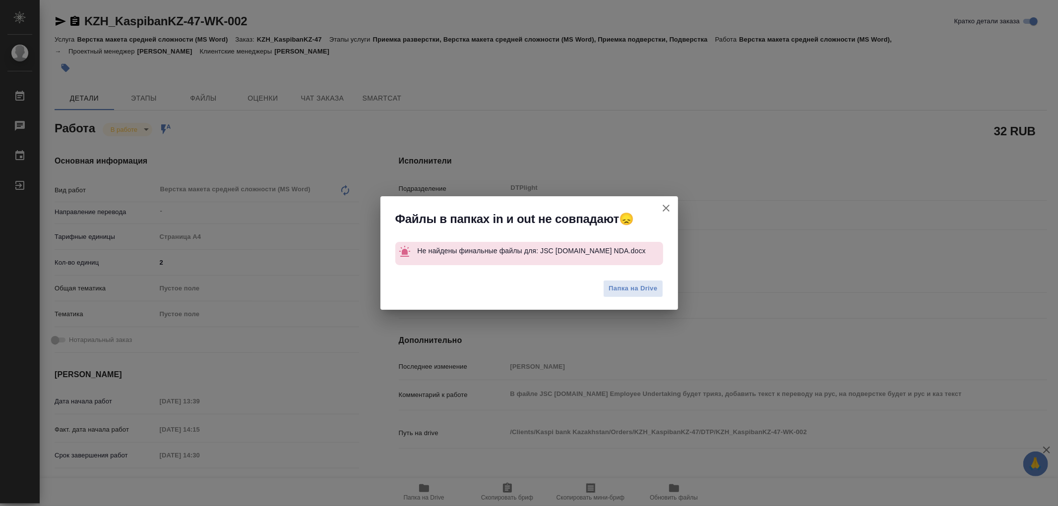
type textarea "x"
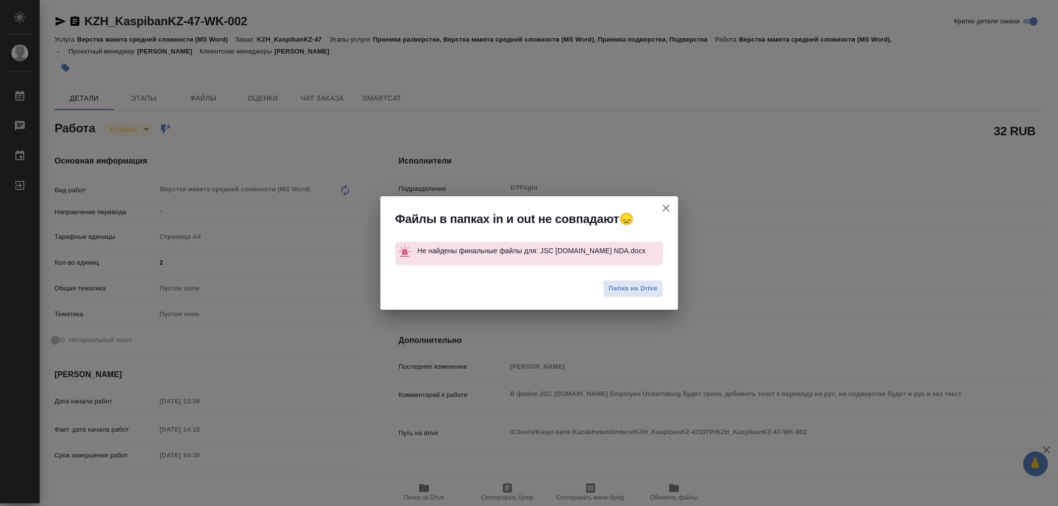
type textarea "x"
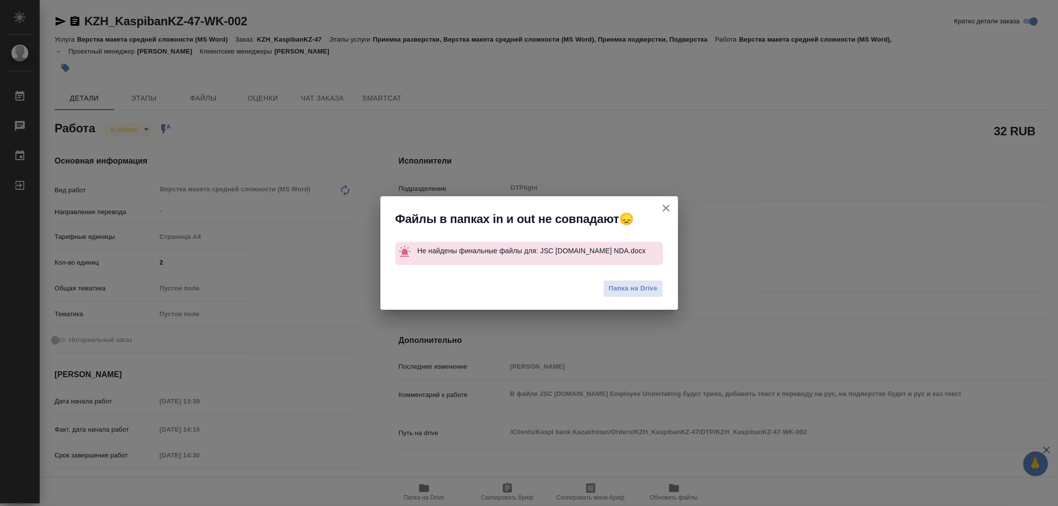
type textarea "x"
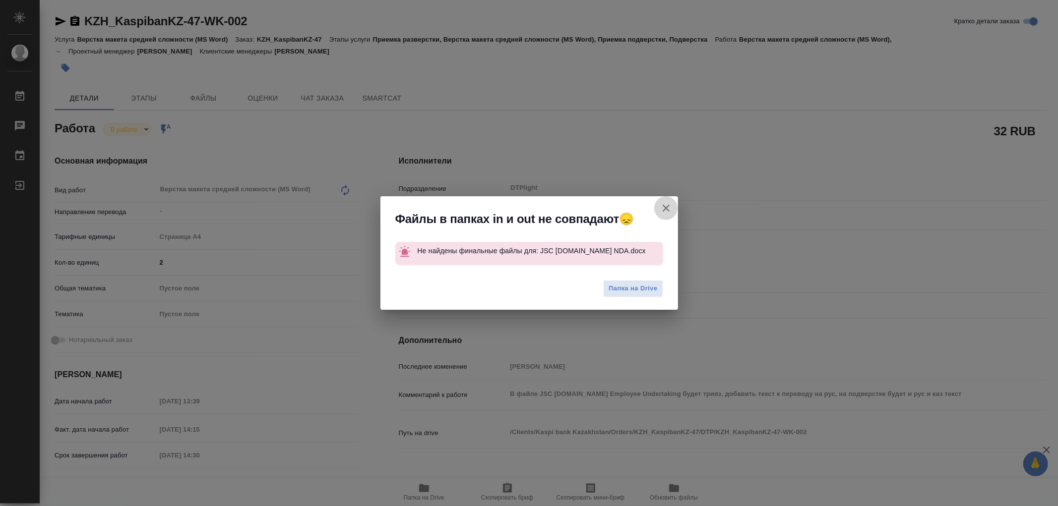
click at [666, 209] on icon "button" at bounding box center [666, 208] width 7 height 7
type textarea "x"
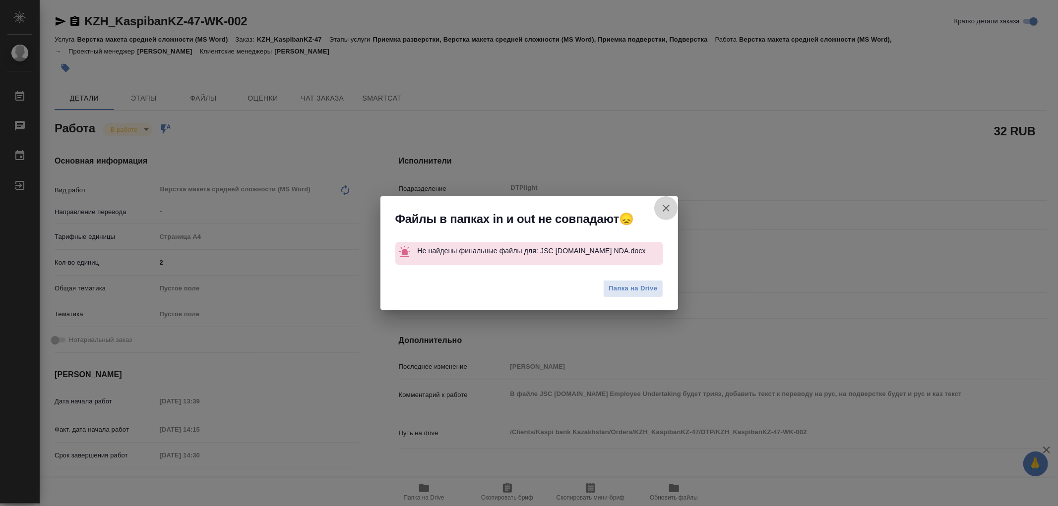
type textarea "x"
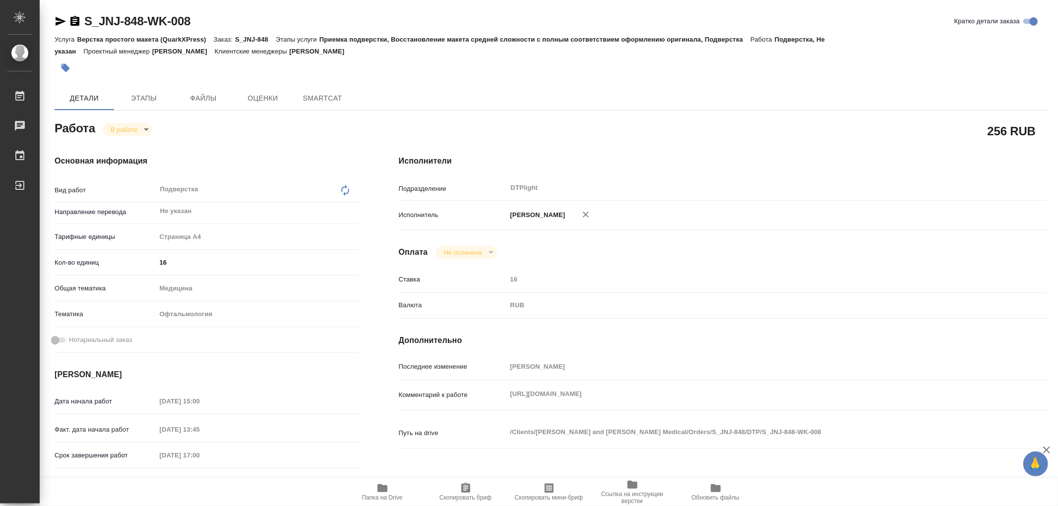
type textarea "x"
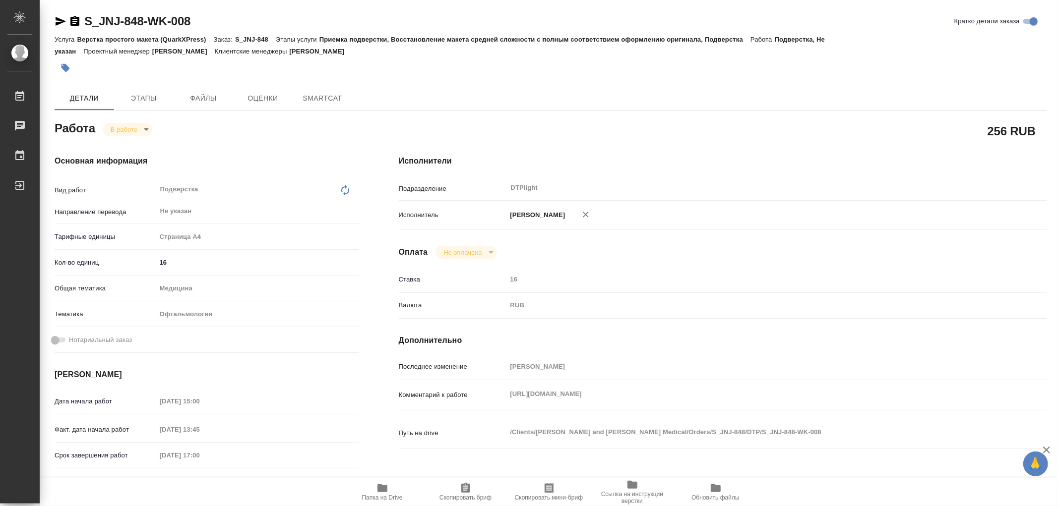
type textarea "x"
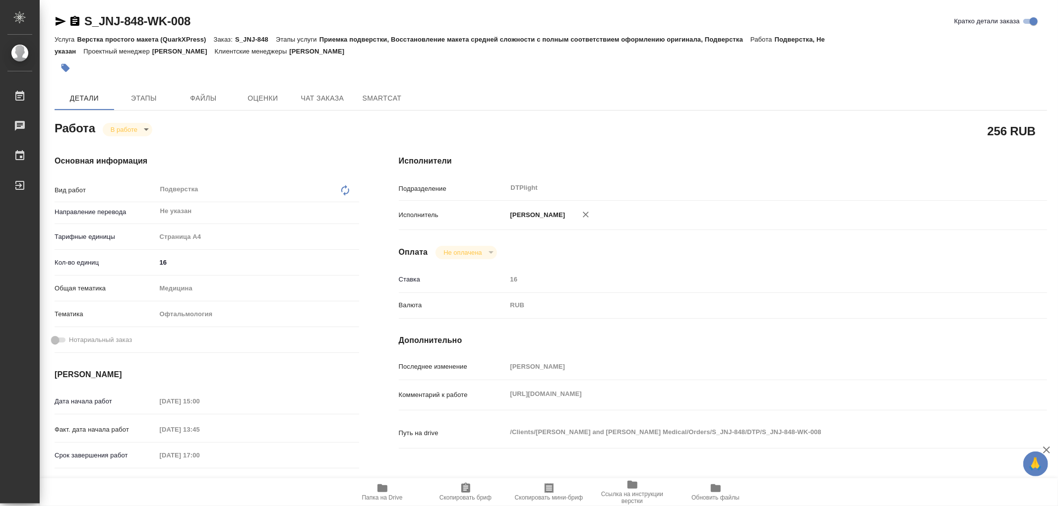
type textarea "x"
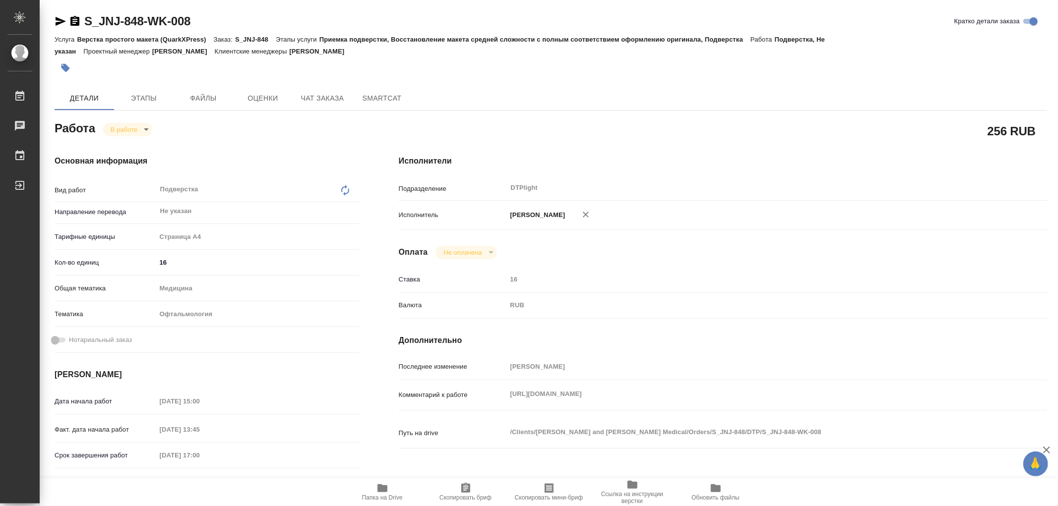
type textarea "x"
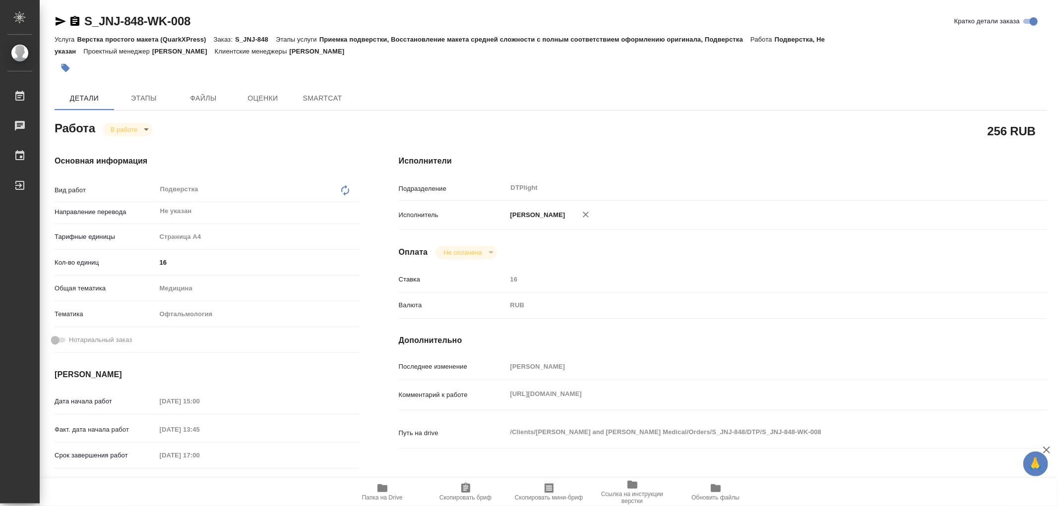
type textarea "x"
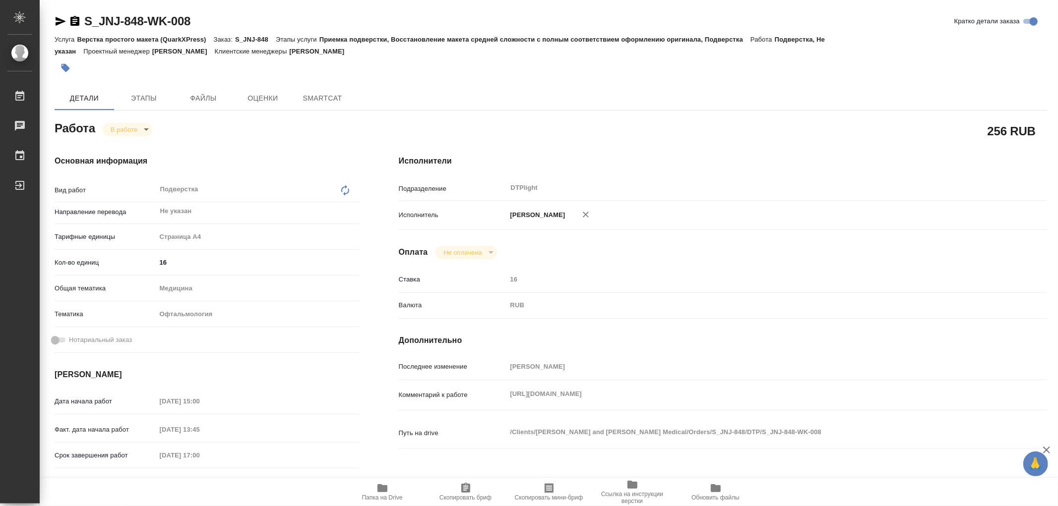
type textarea "x"
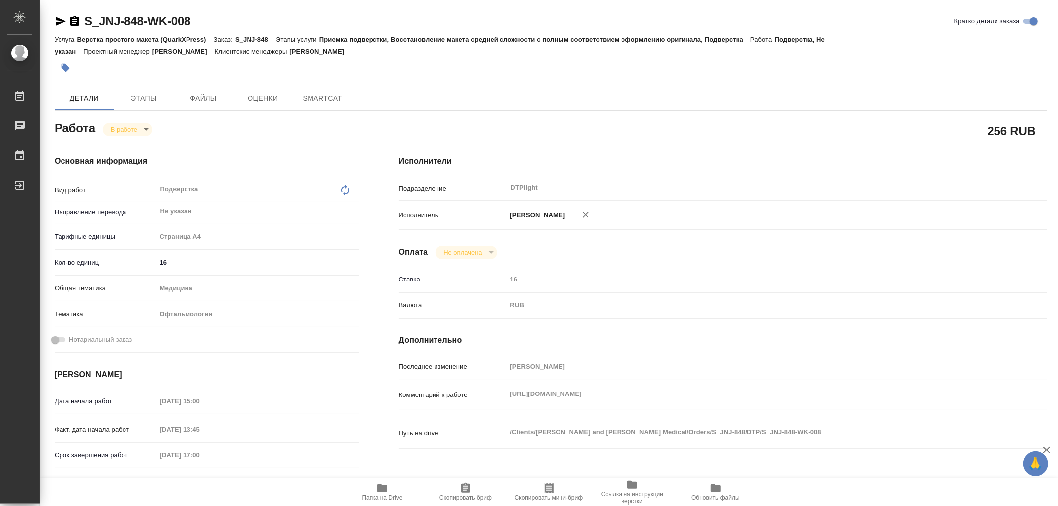
type textarea "x"
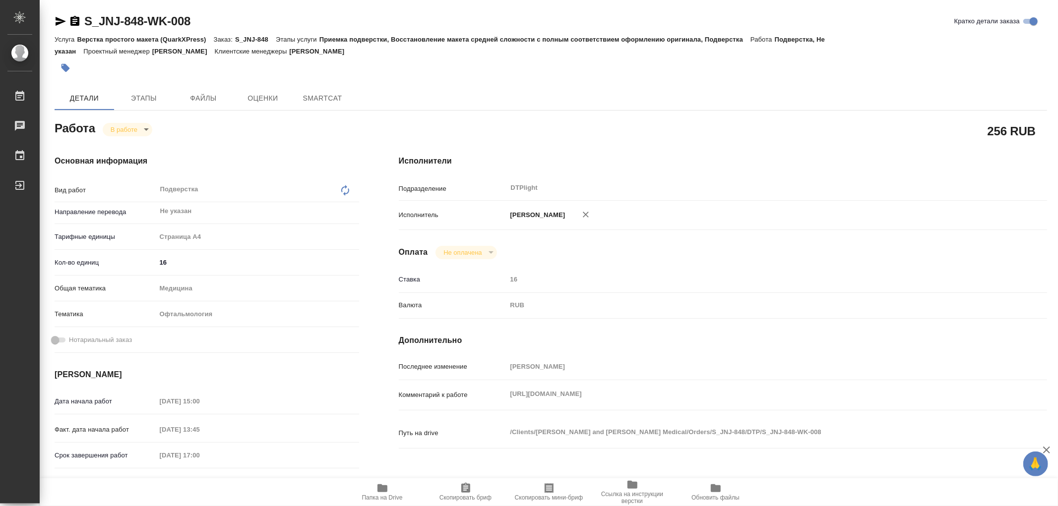
type textarea "x"
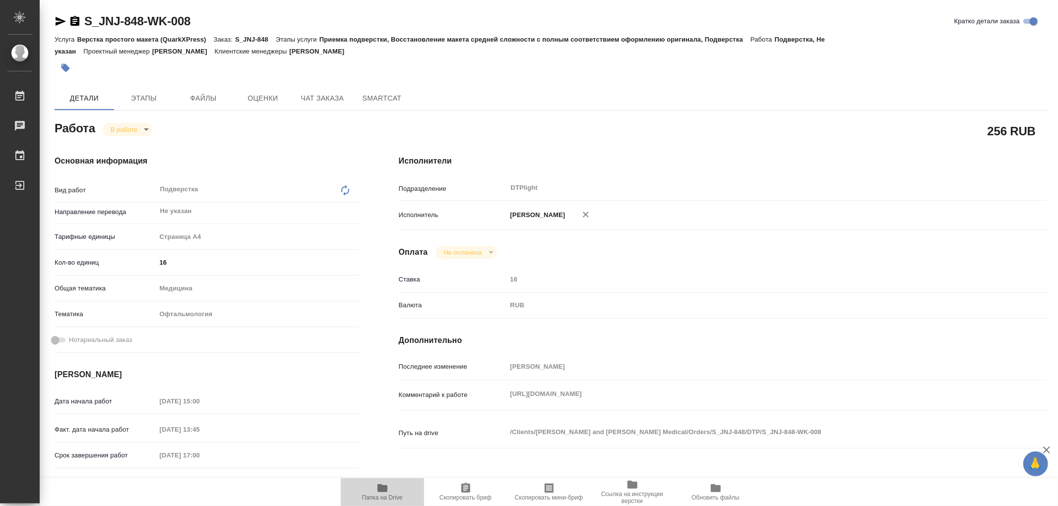
click at [388, 488] on span "Папка на Drive" at bounding box center [382, 492] width 71 height 19
type textarea "x"
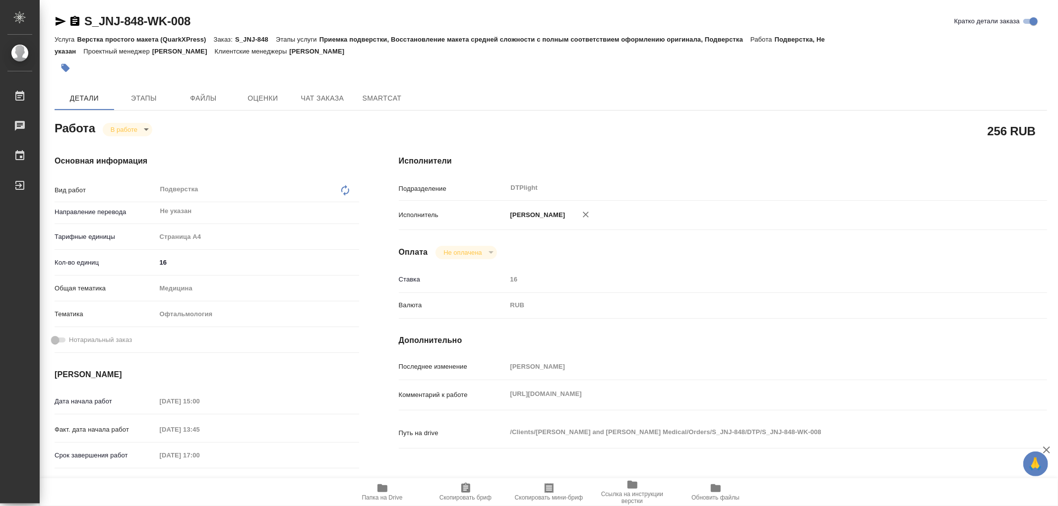
type textarea "x"
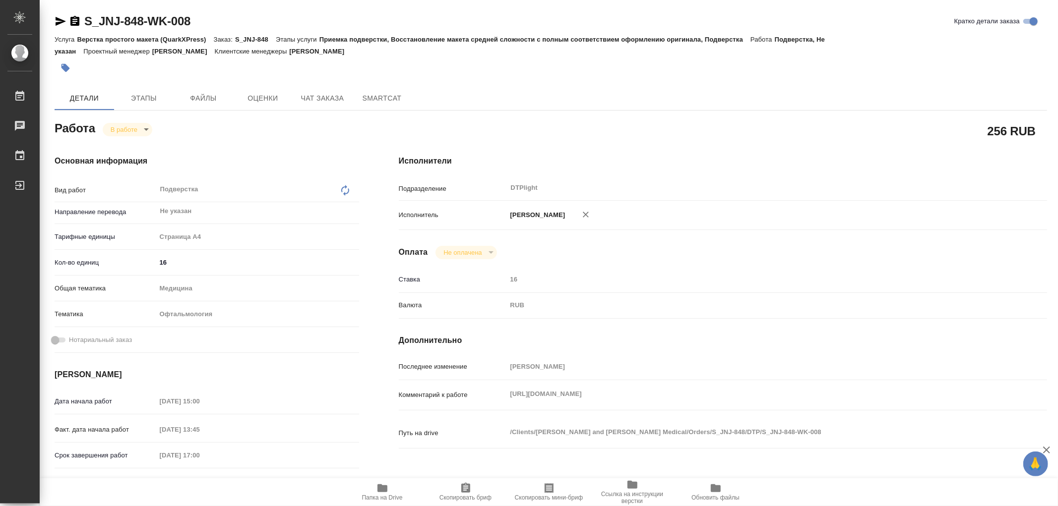
type textarea "x"
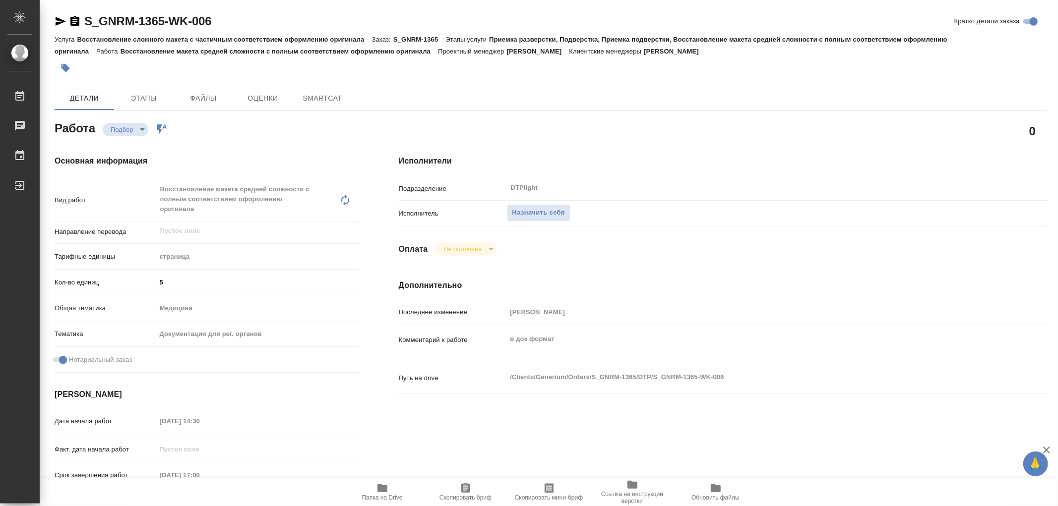
type textarea "x"
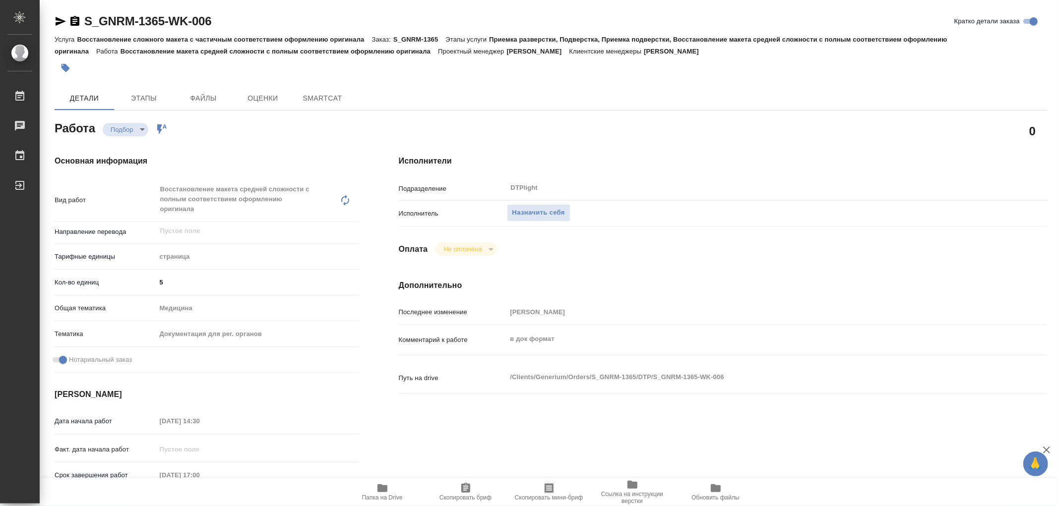
type textarea "x"
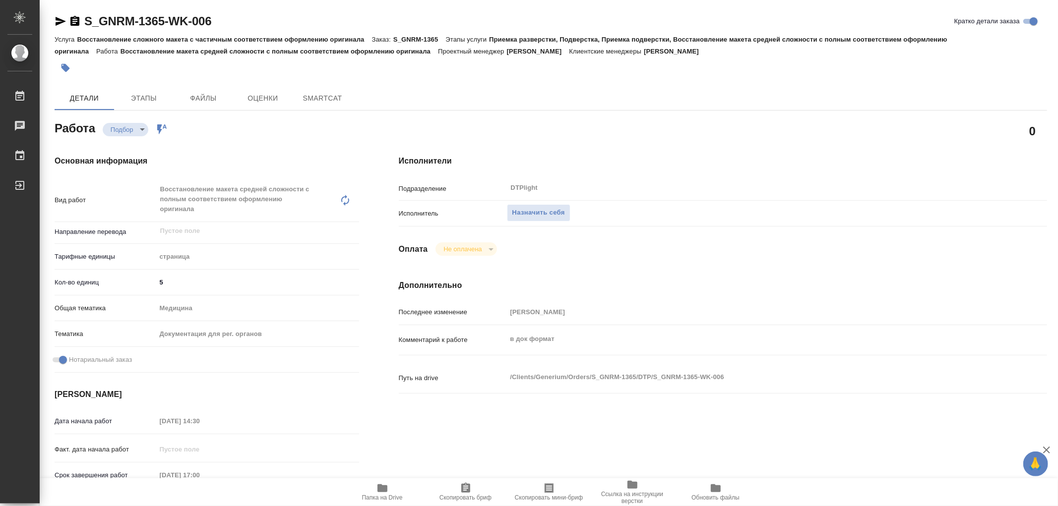
type textarea "x"
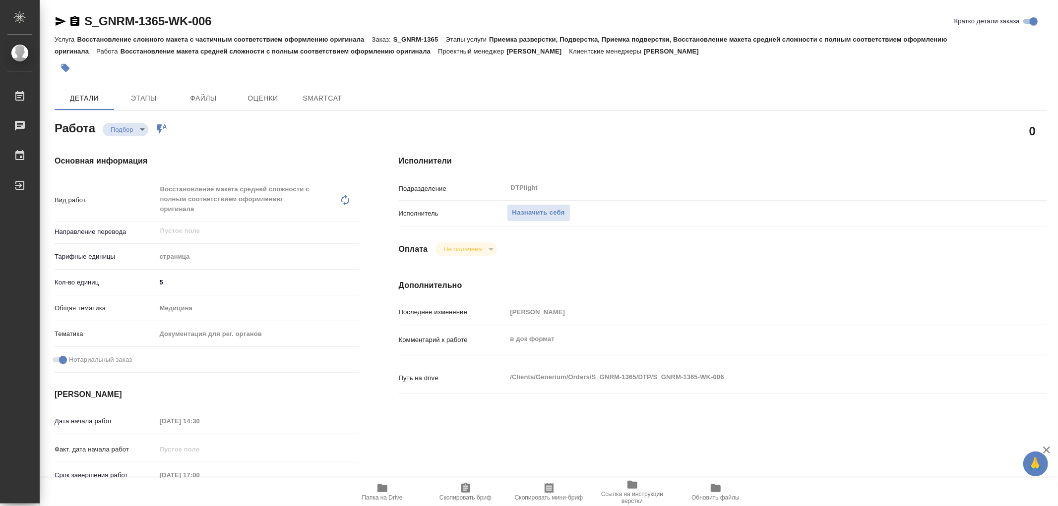
type textarea "x"
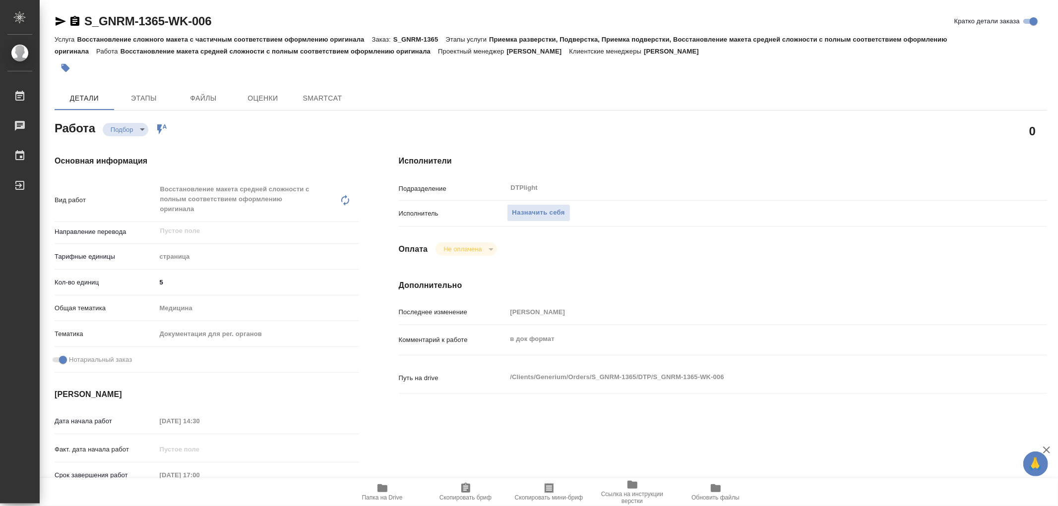
type textarea "x"
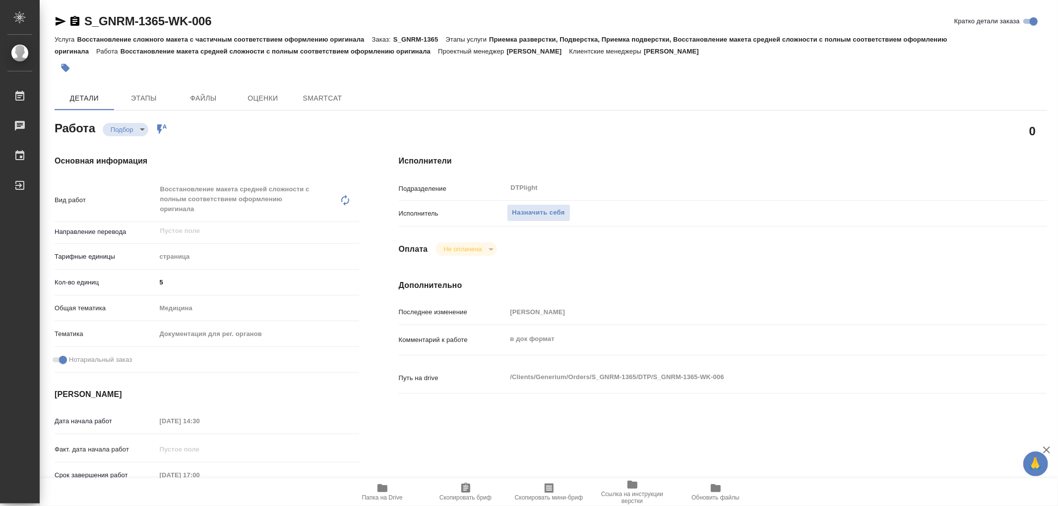
type textarea "x"
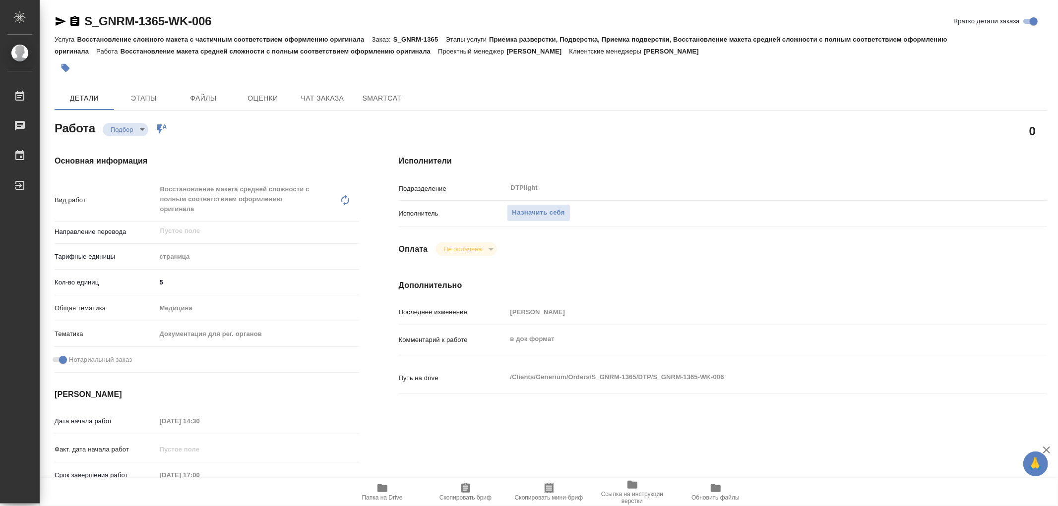
type textarea "x"
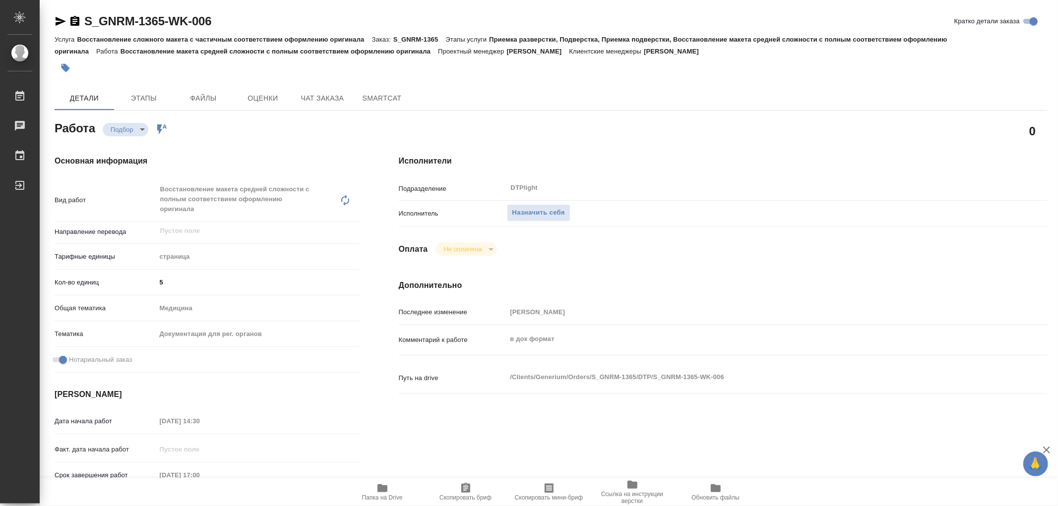
click at [389, 486] on span "Папка на Drive" at bounding box center [382, 492] width 71 height 19
type textarea "x"
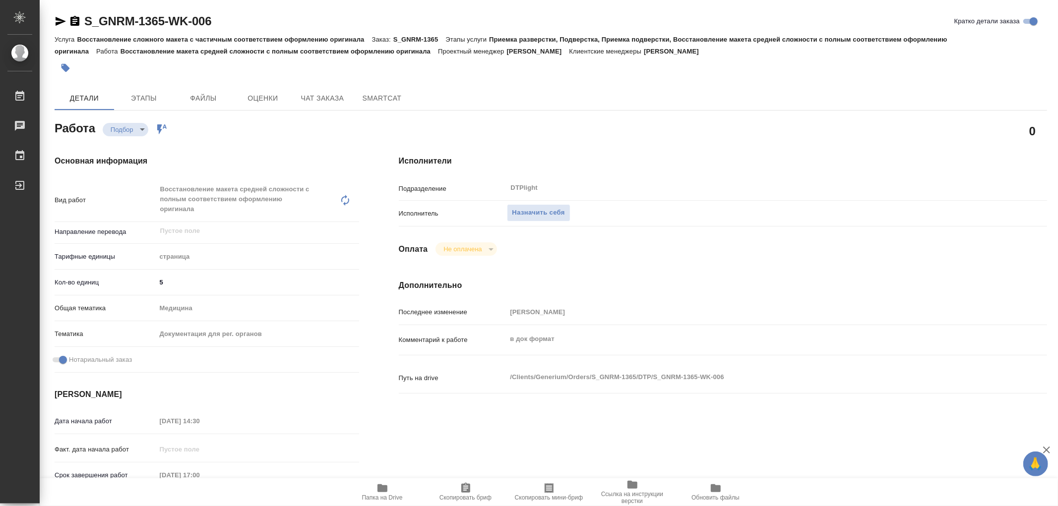
type textarea "x"
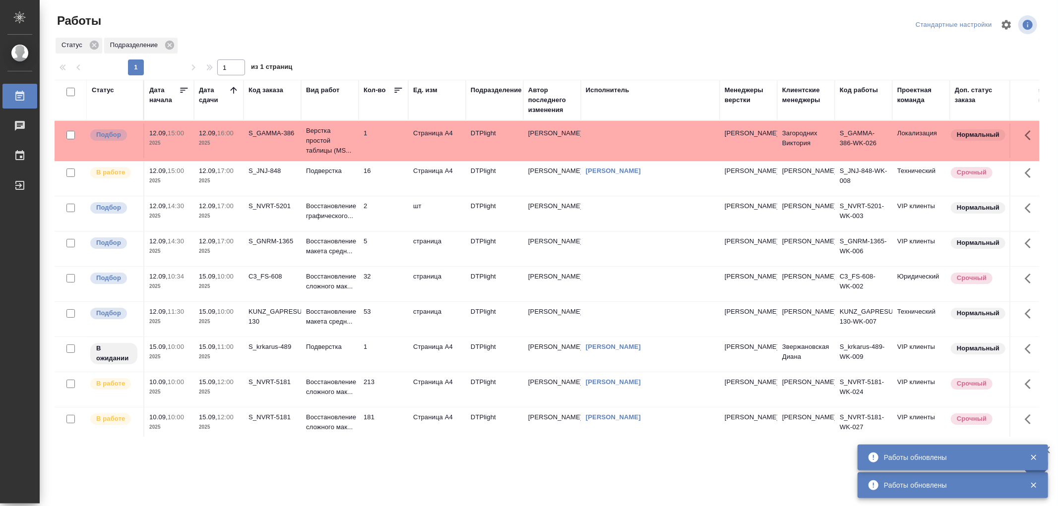
click at [342, 186] on td "Подверстка" at bounding box center [330, 178] width 58 height 35
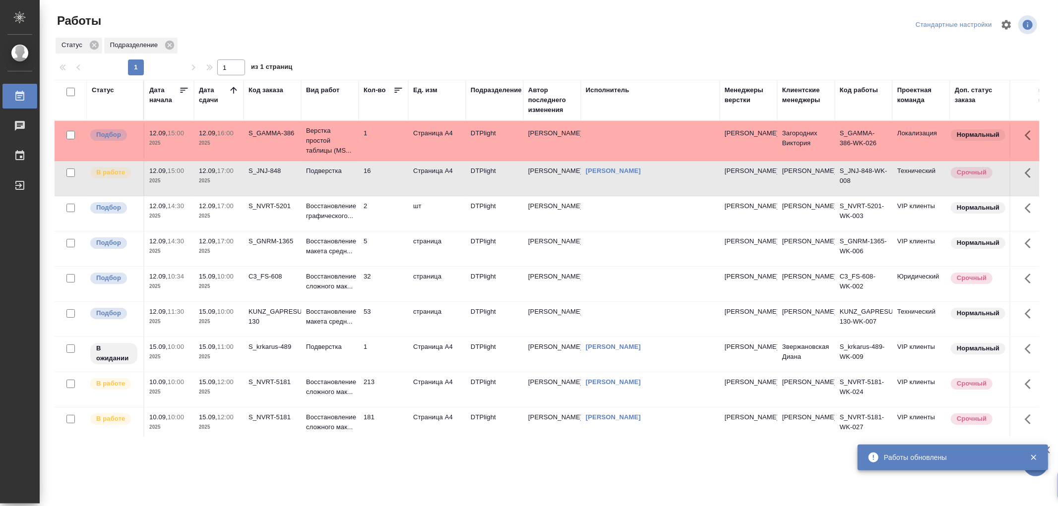
click at [342, 186] on td "Подверстка" at bounding box center [330, 178] width 58 height 35
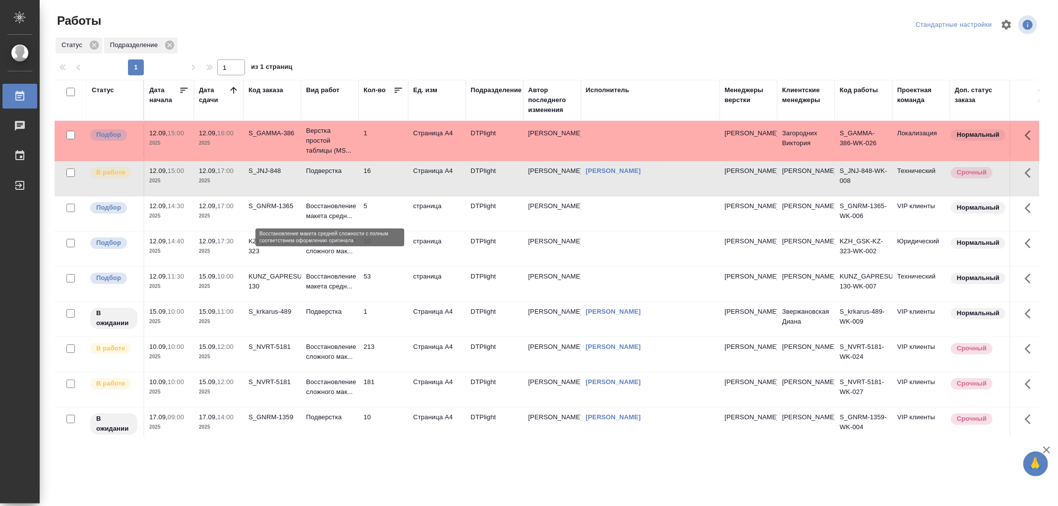
click at [346, 221] on p "Восстановление макета средн..." at bounding box center [330, 211] width 48 height 20
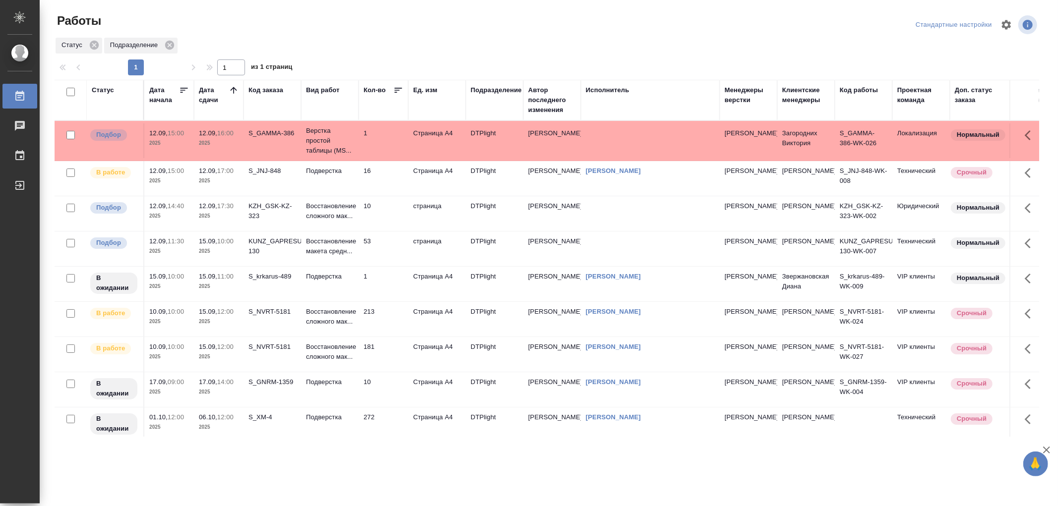
click at [343, 186] on td "Подверстка" at bounding box center [330, 178] width 58 height 35
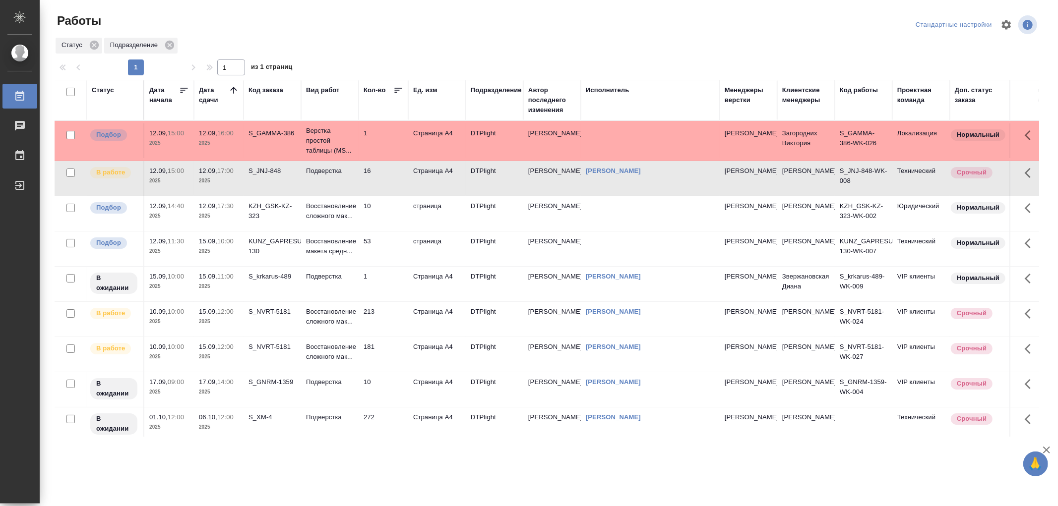
click at [343, 186] on td "Подверстка" at bounding box center [330, 178] width 58 height 35
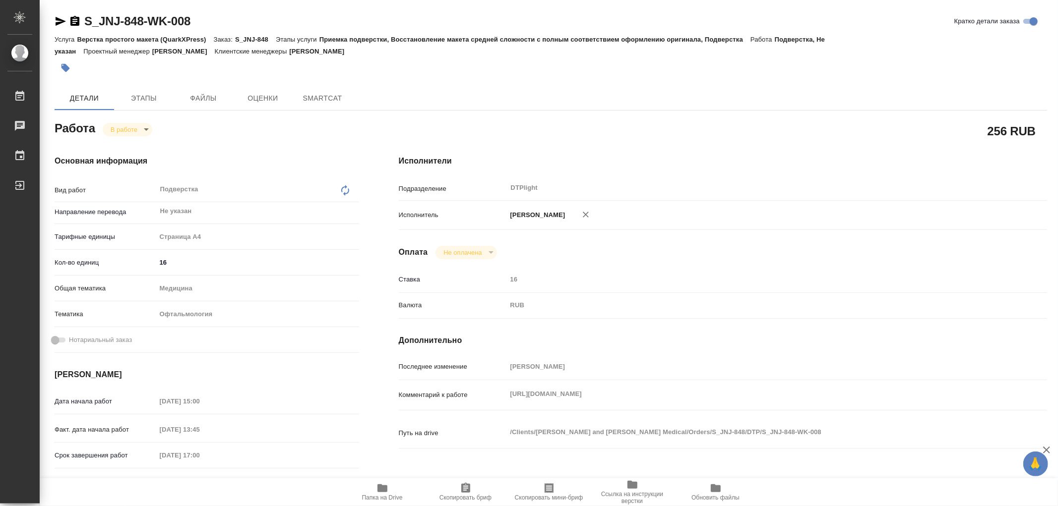
type textarea "x"
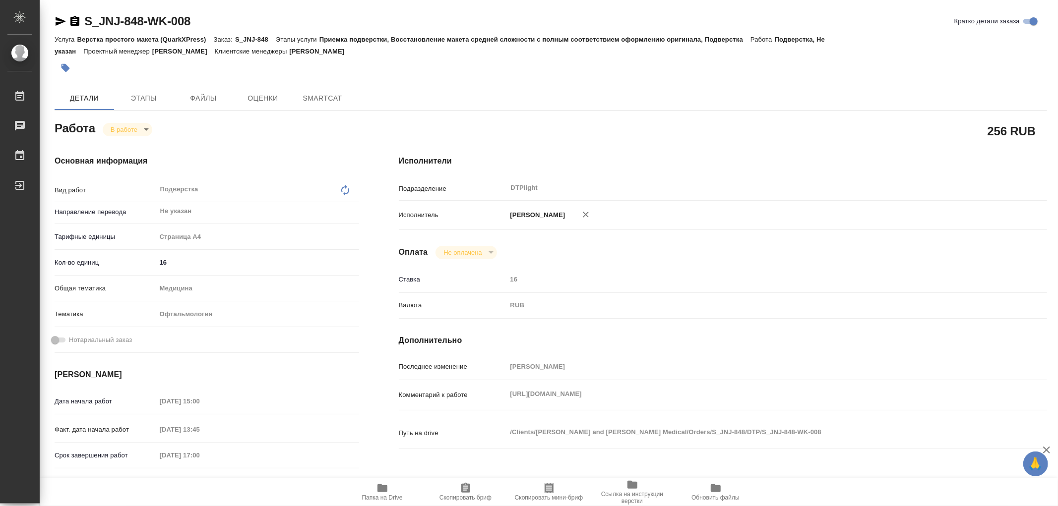
type textarea "x"
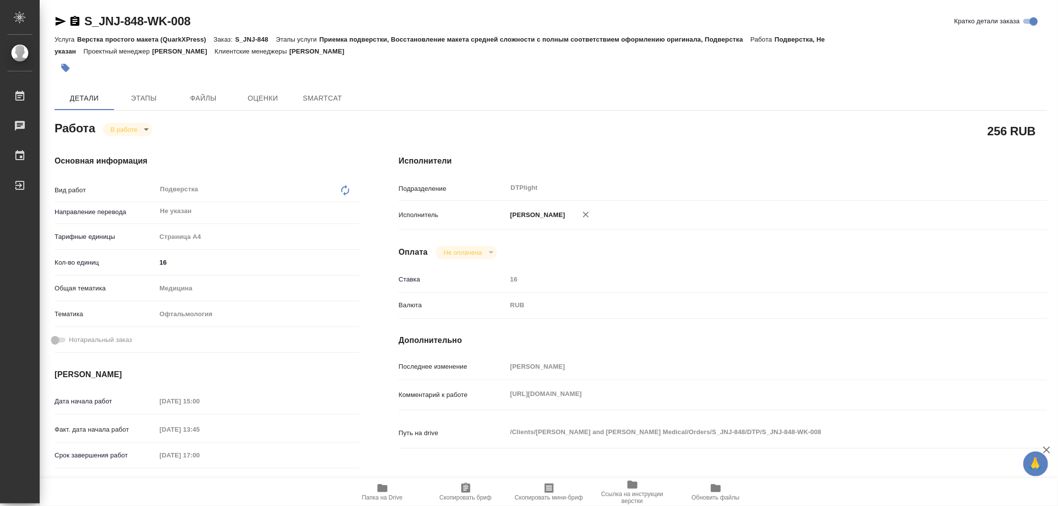
type textarea "x"
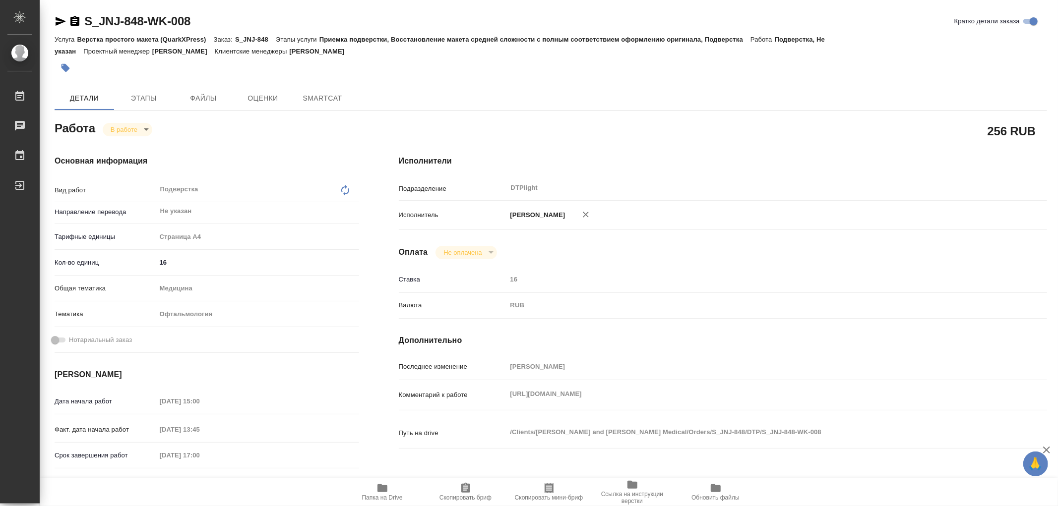
type textarea "x"
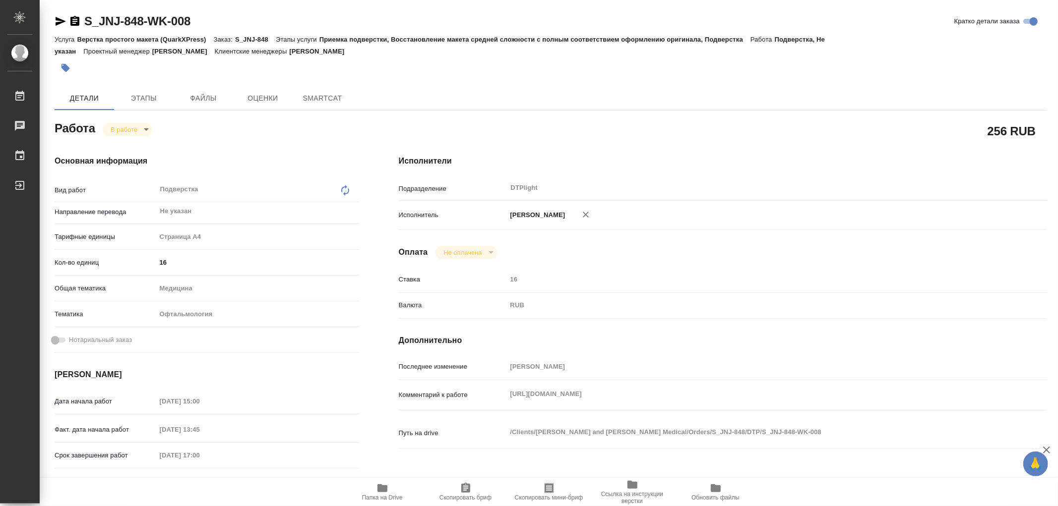
type textarea "x"
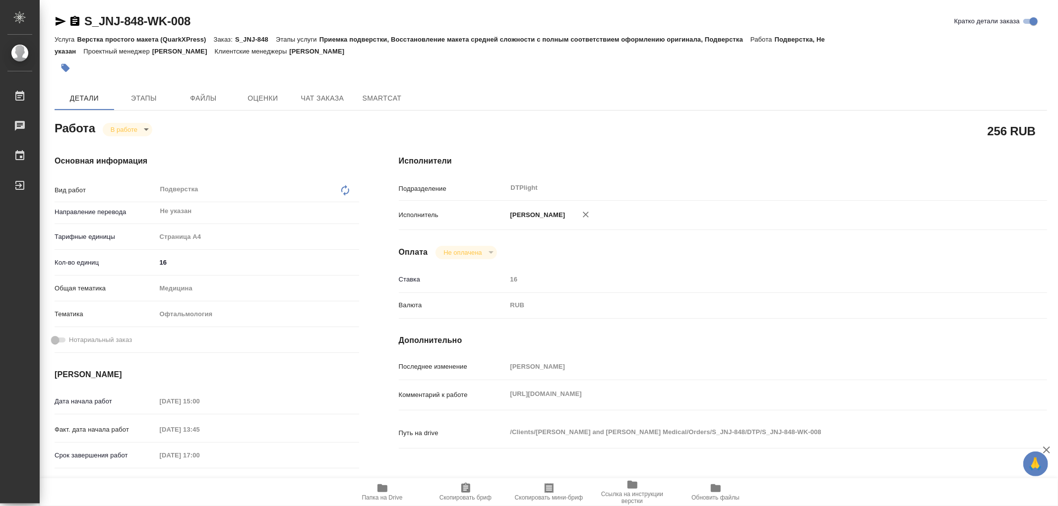
type textarea "x"
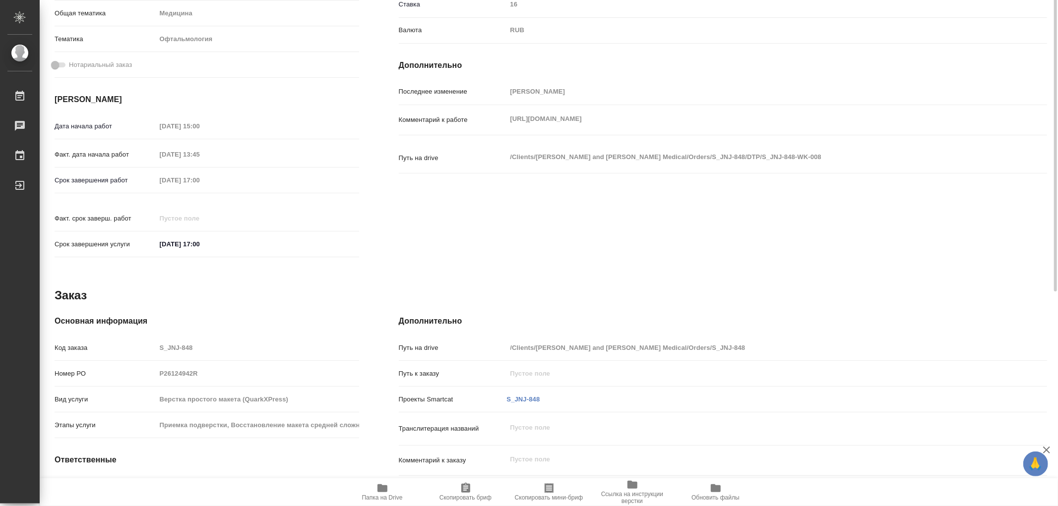
type textarea "x"
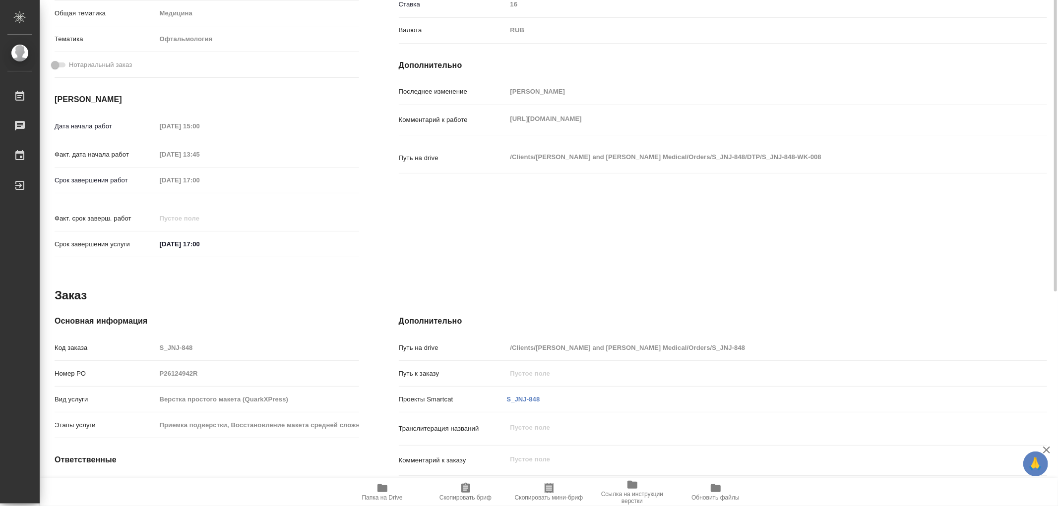
scroll to position [330, 0]
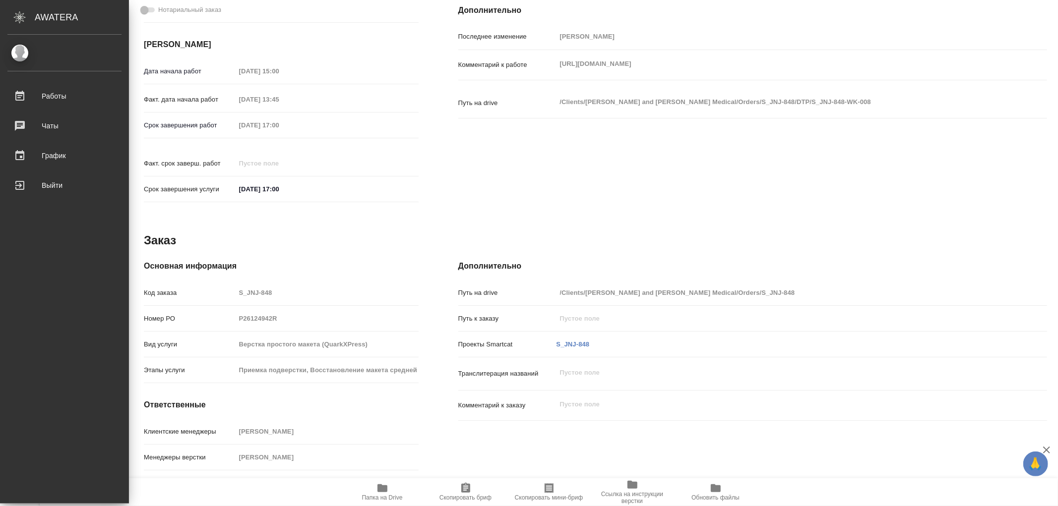
type textarea "x"
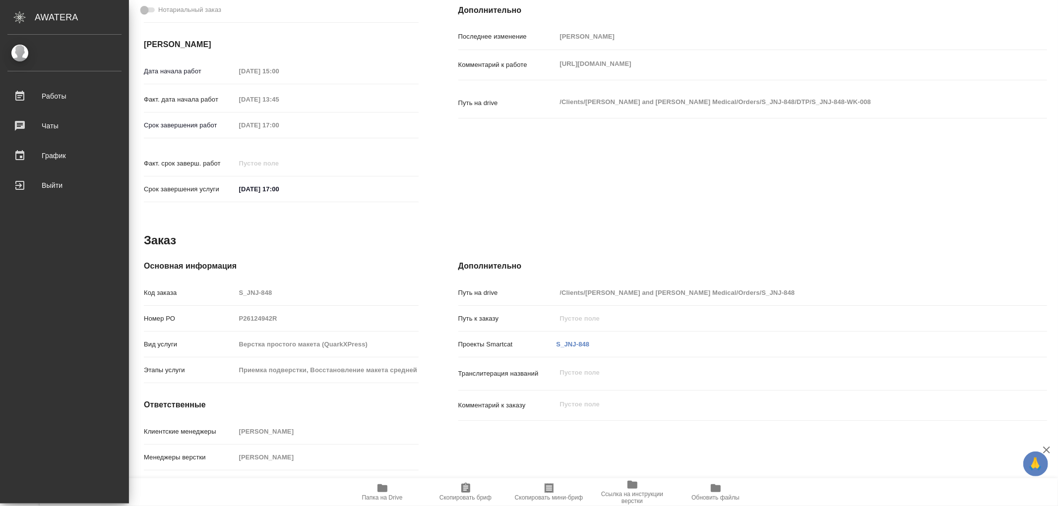
type textarea "x"
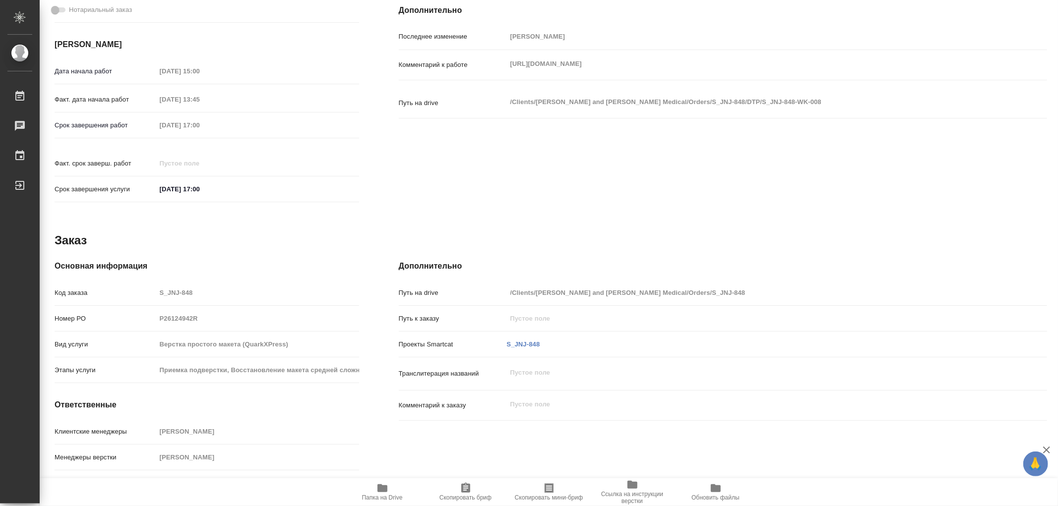
scroll to position [55, 0]
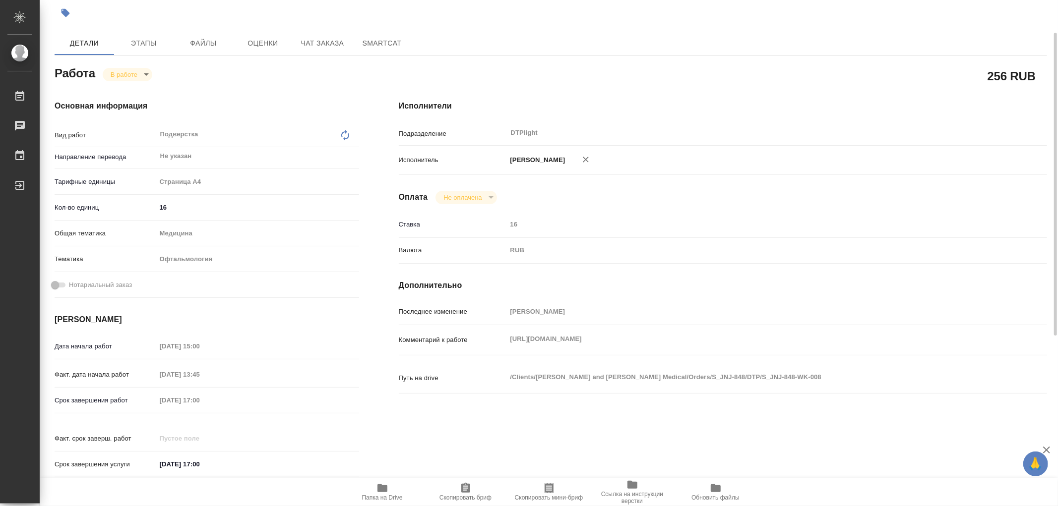
type textarea "x"
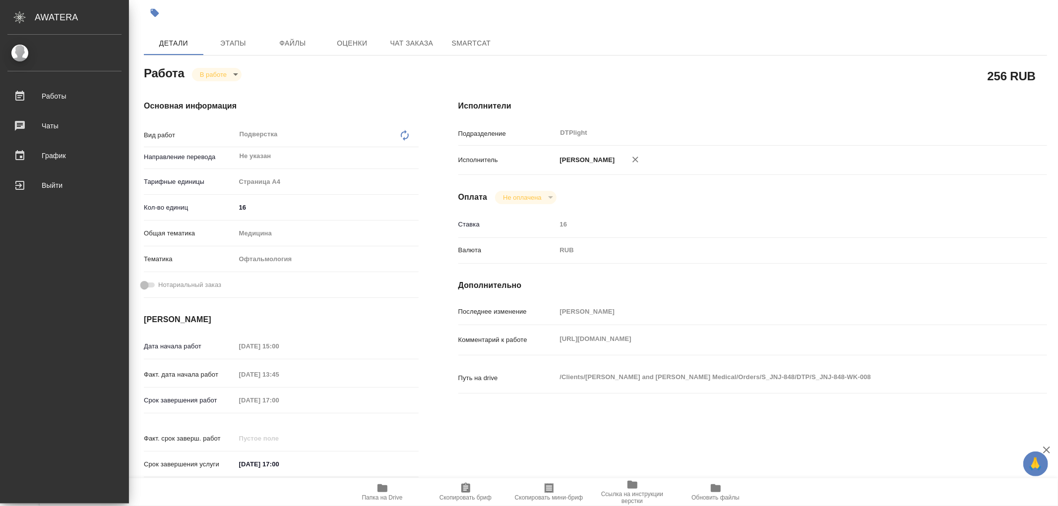
type textarea "x"
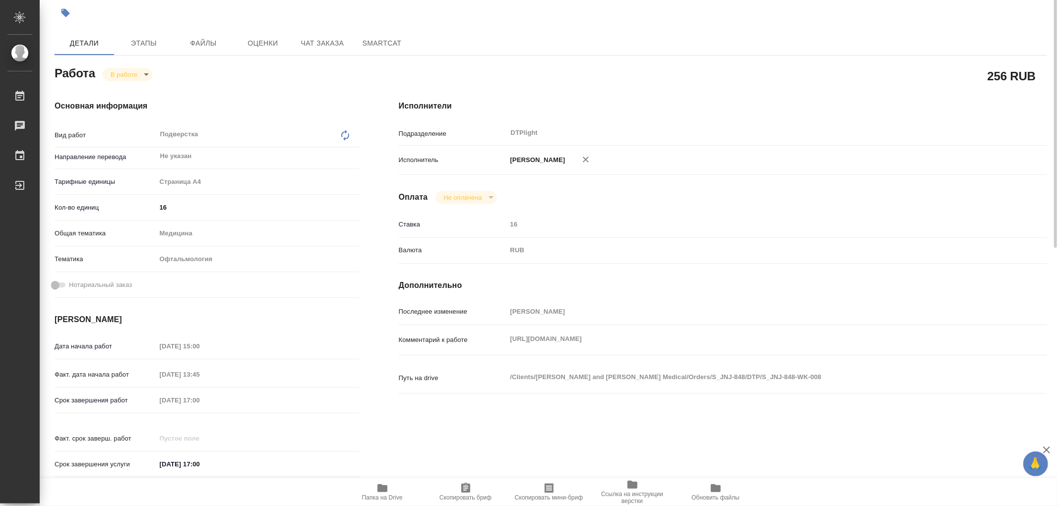
scroll to position [0, 0]
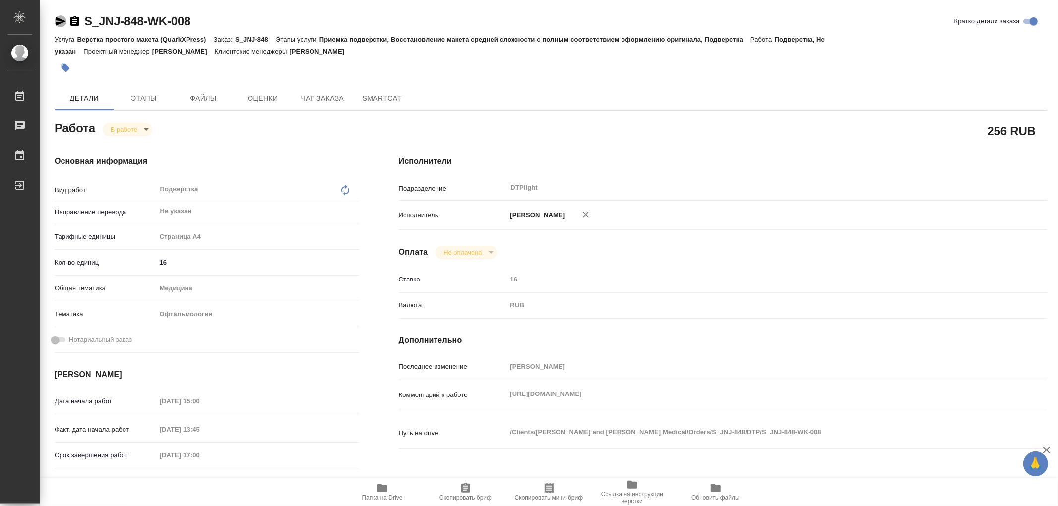
click at [61, 21] on icon "button" at bounding box center [61, 21] width 10 height 9
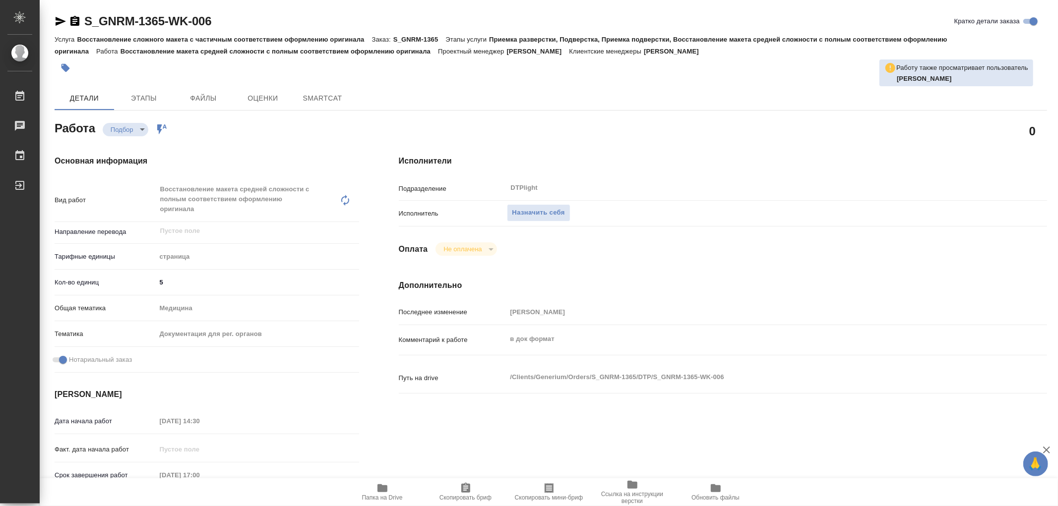
type textarea "x"
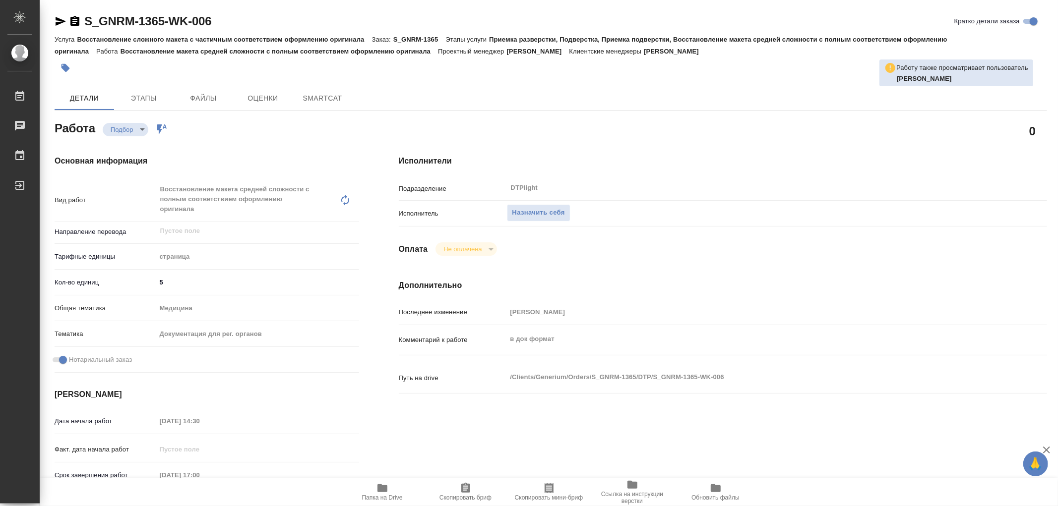
type textarea "x"
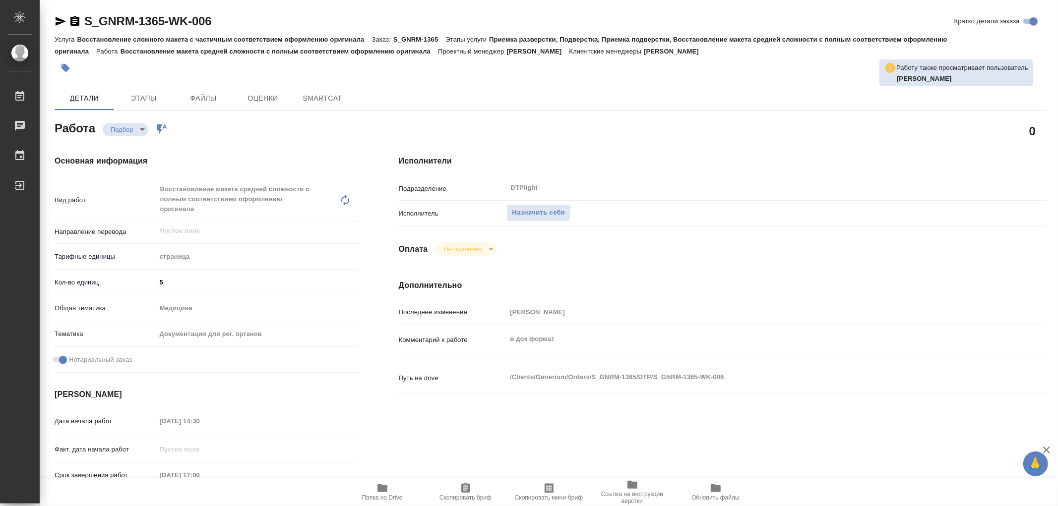
type textarea "x"
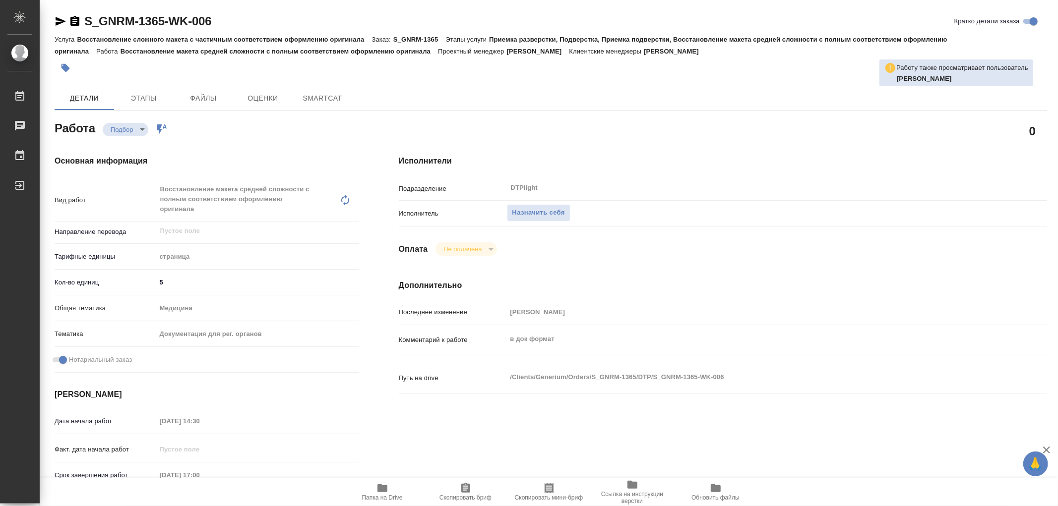
type textarea "x"
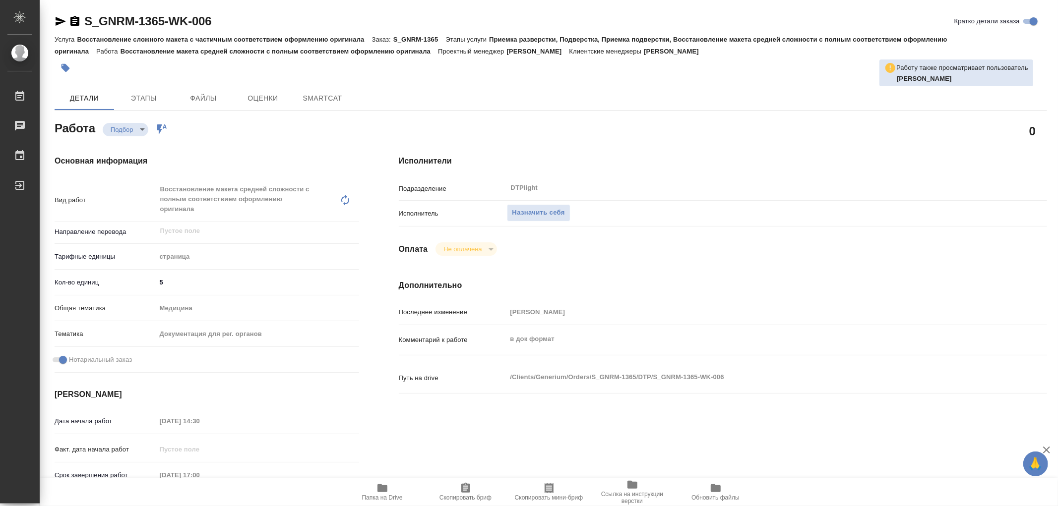
type textarea "x"
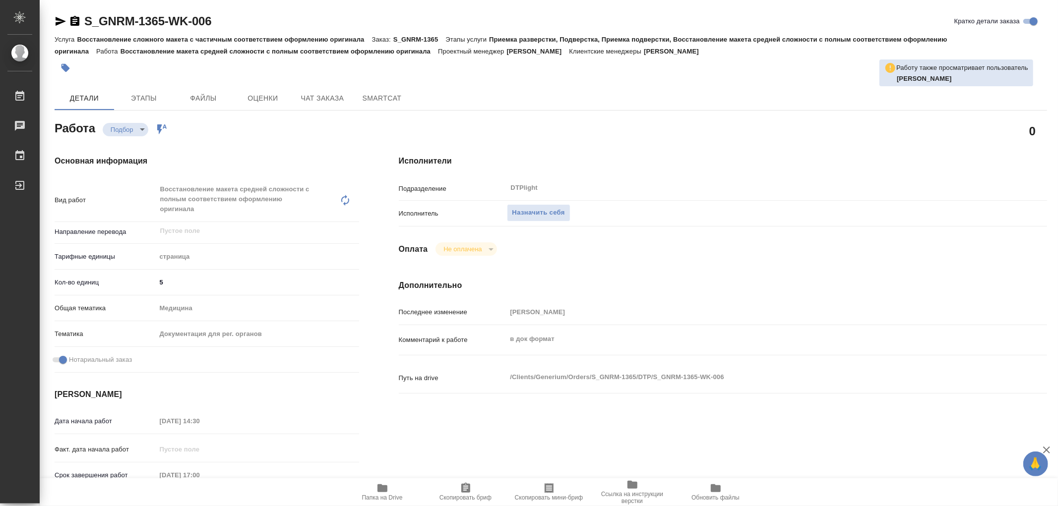
type textarea "x"
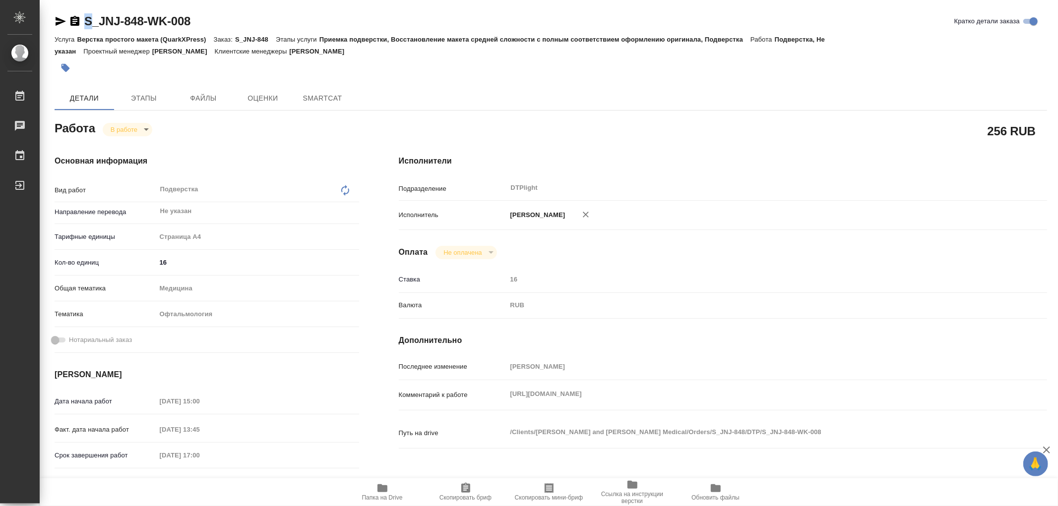
type textarea "x"
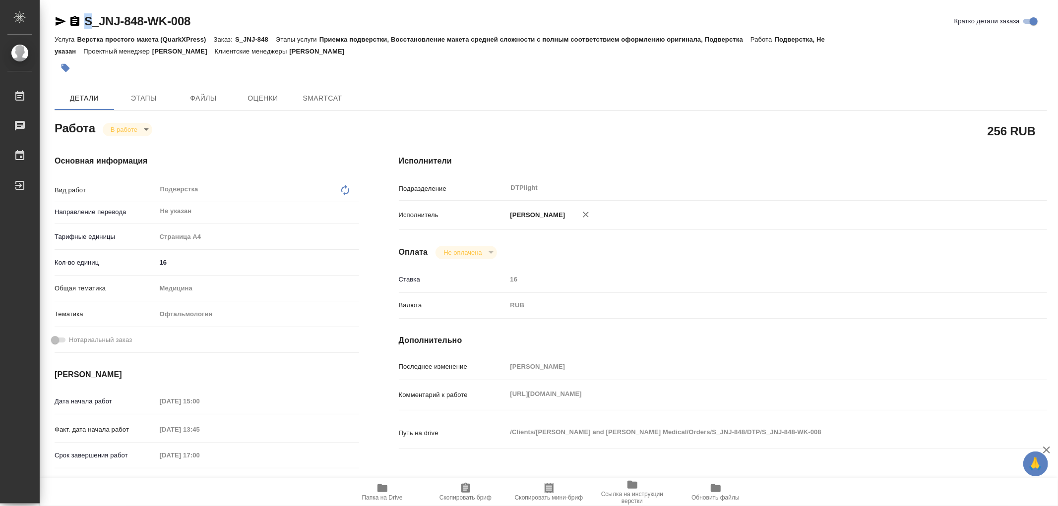
type textarea "x"
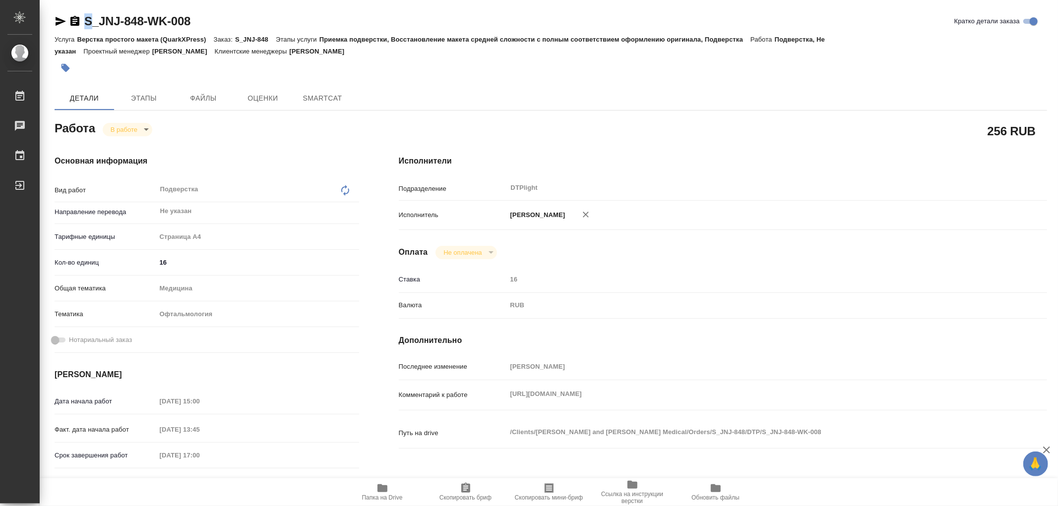
type textarea "x"
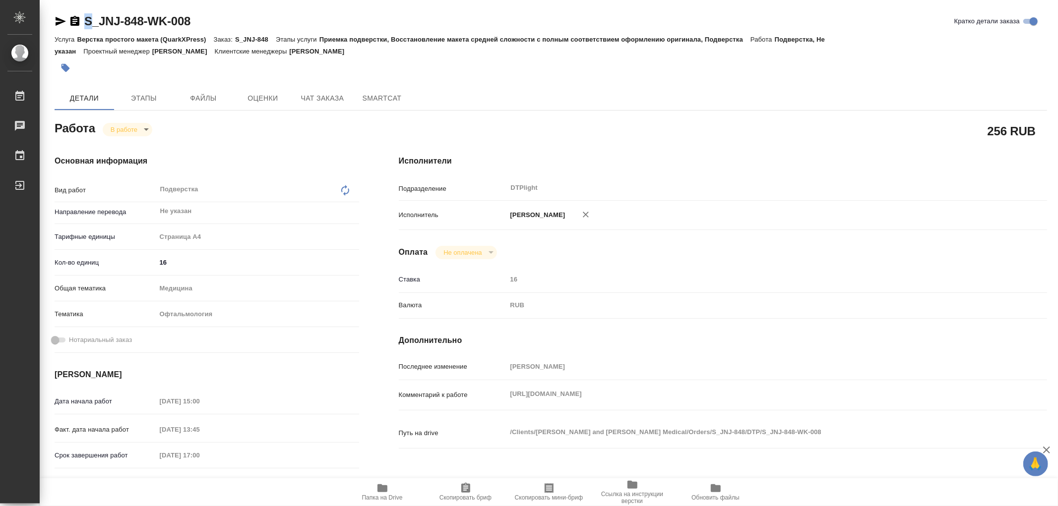
type textarea "x"
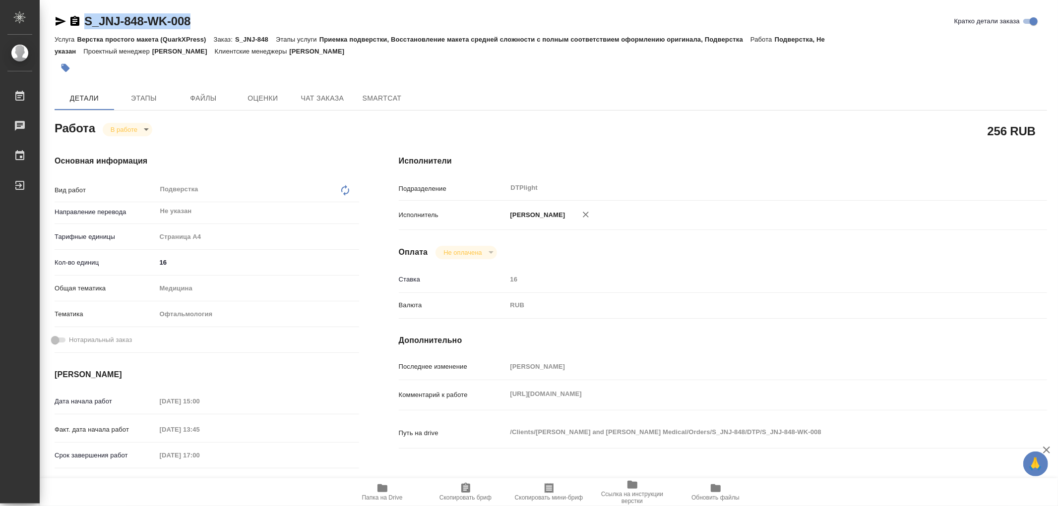
click at [191, 25] on div "S_JNJ-848-WK-008 Кратко детали заказа" at bounding box center [551, 21] width 992 height 16
type textarea "x"
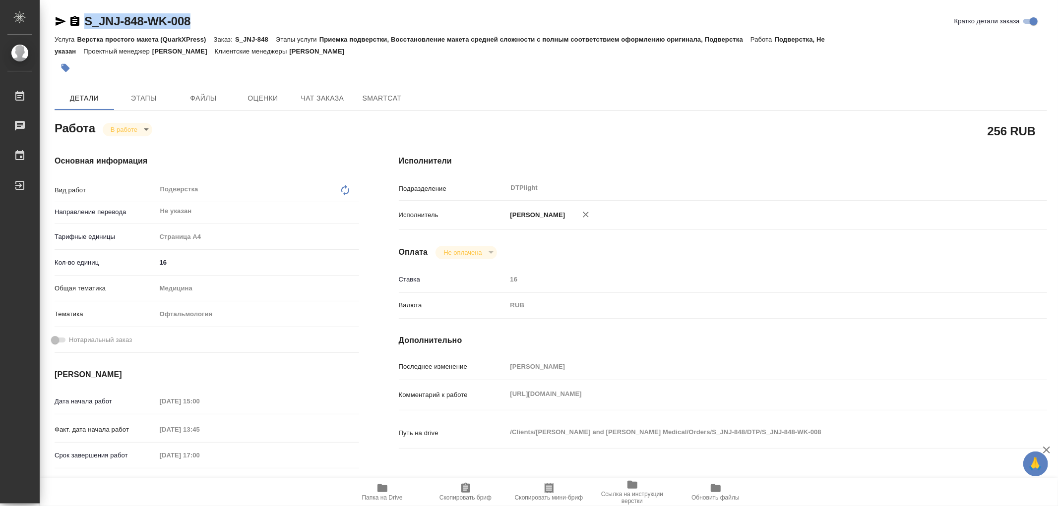
type textarea "x"
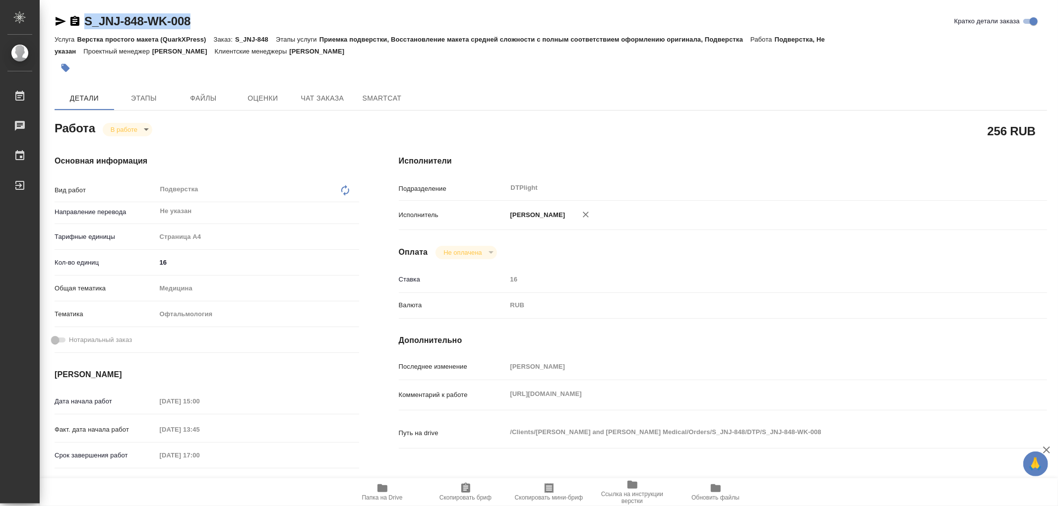
type textarea "x"
copy link "S_JNJ-848-WK-008"
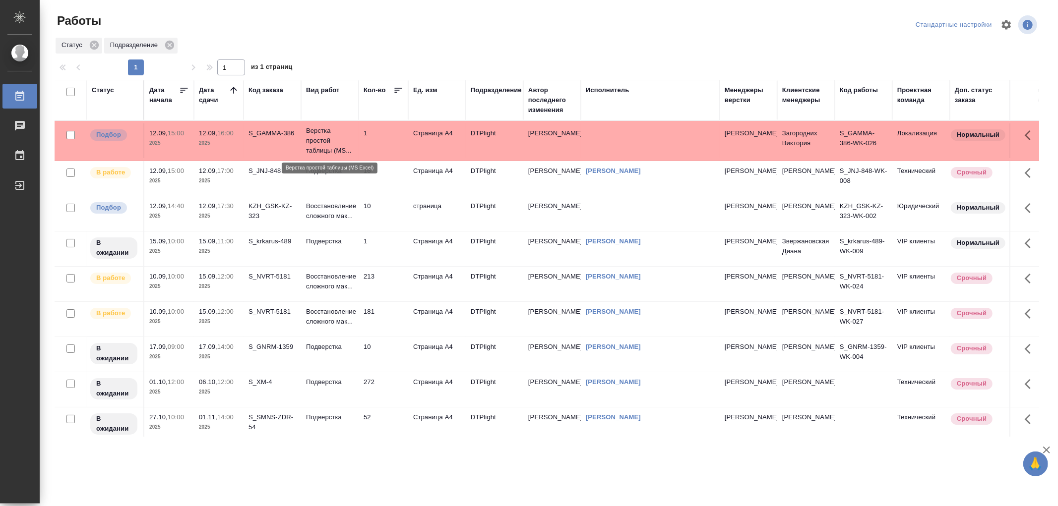
click at [324, 149] on p "Верстка простой таблицы (MS..." at bounding box center [330, 141] width 48 height 30
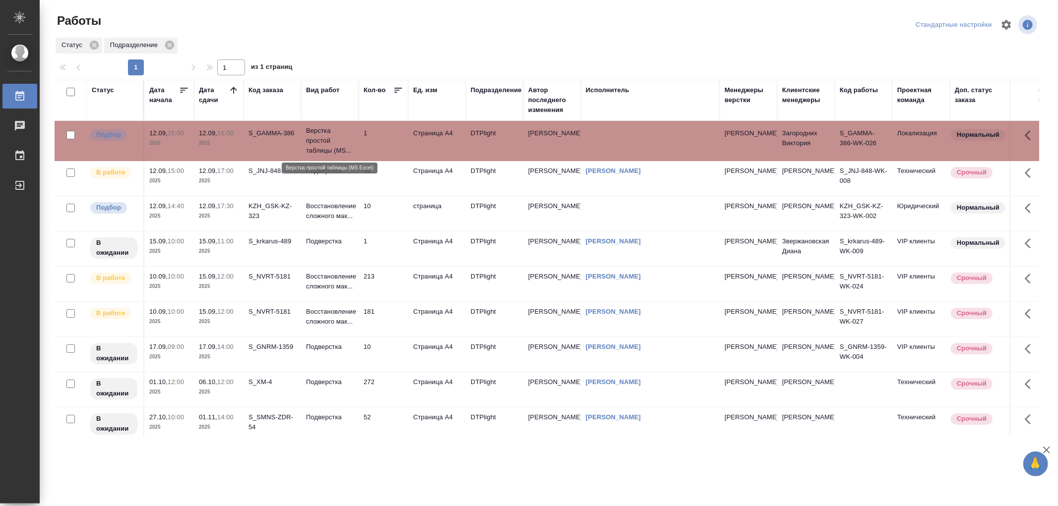
click at [324, 149] on p "Верстка простой таблицы (MS..." at bounding box center [330, 141] width 48 height 30
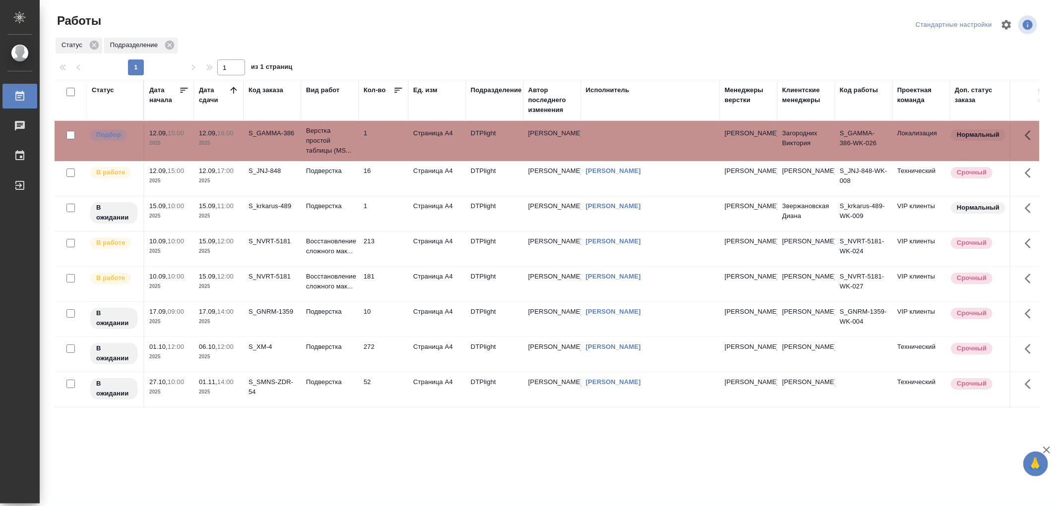
click at [343, 261] on td "Восстановление сложного мак..." at bounding box center [330, 249] width 58 height 35
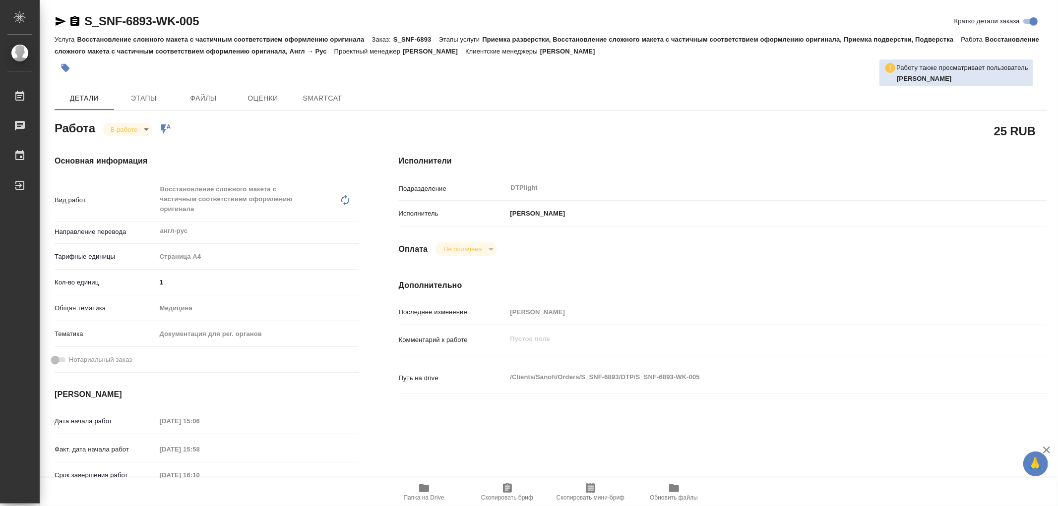
type textarea "x"
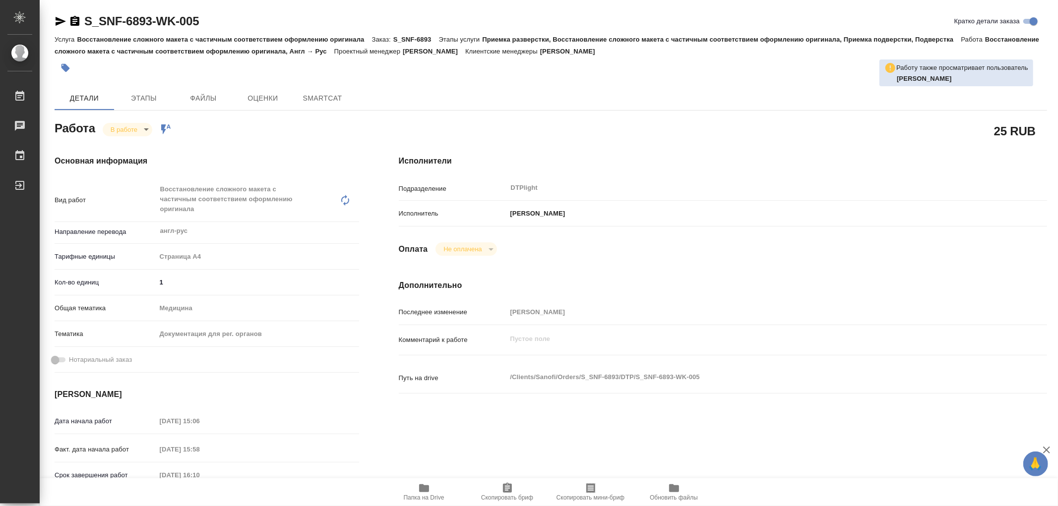
type textarea "x"
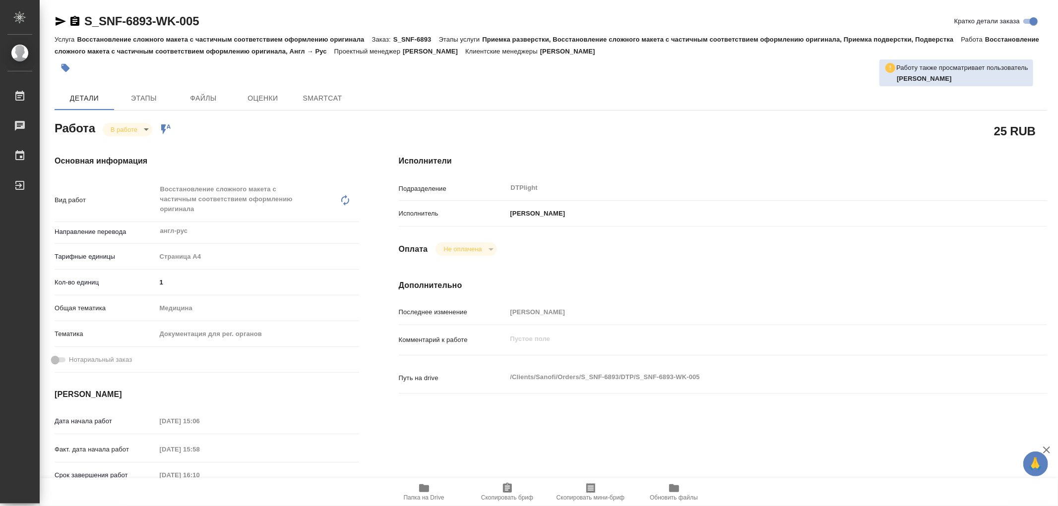
type textarea "x"
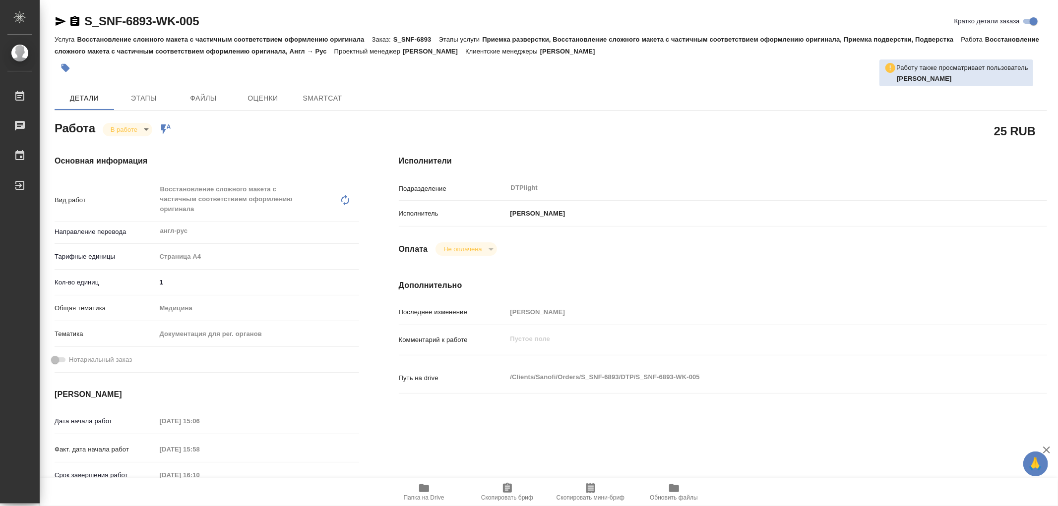
type textarea "x"
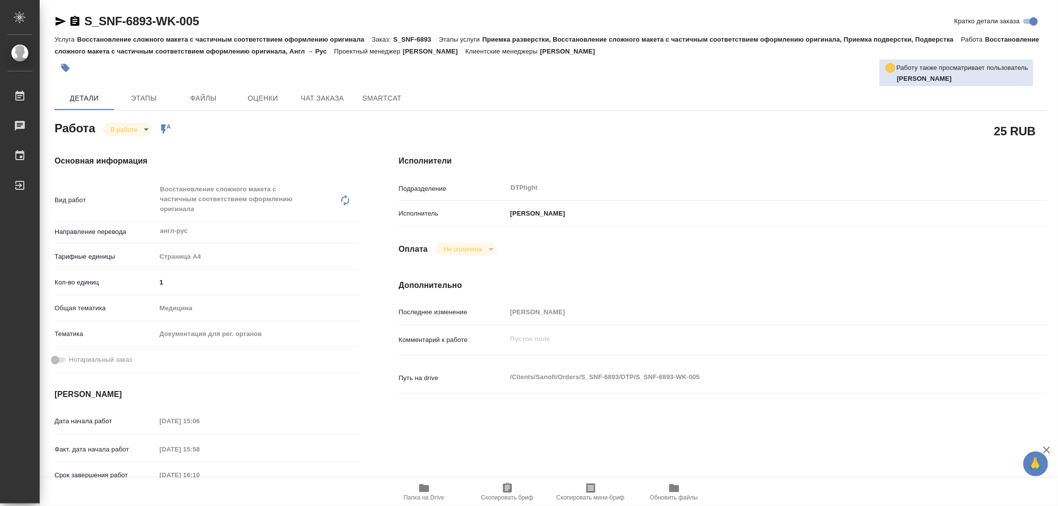
type textarea "x"
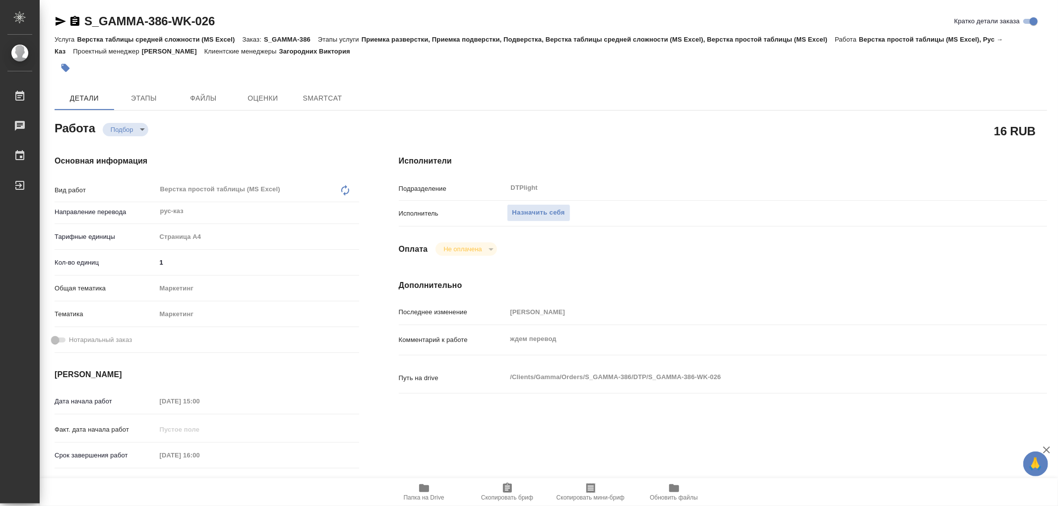
type textarea "x"
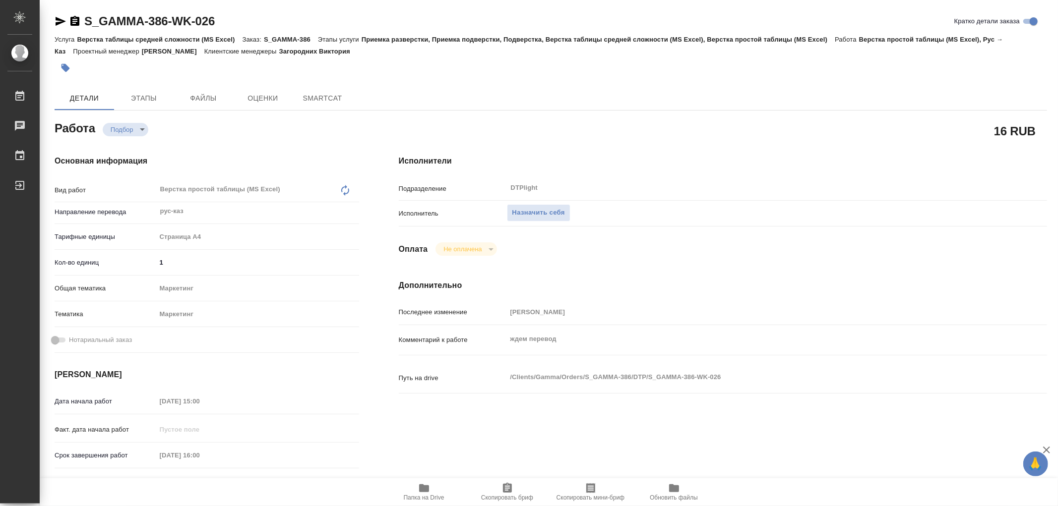
type textarea "x"
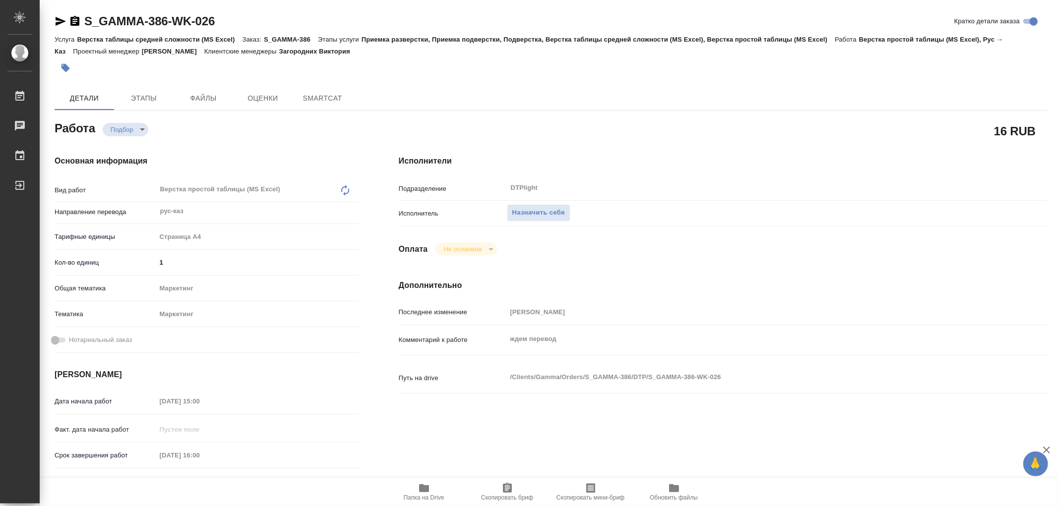
type textarea "x"
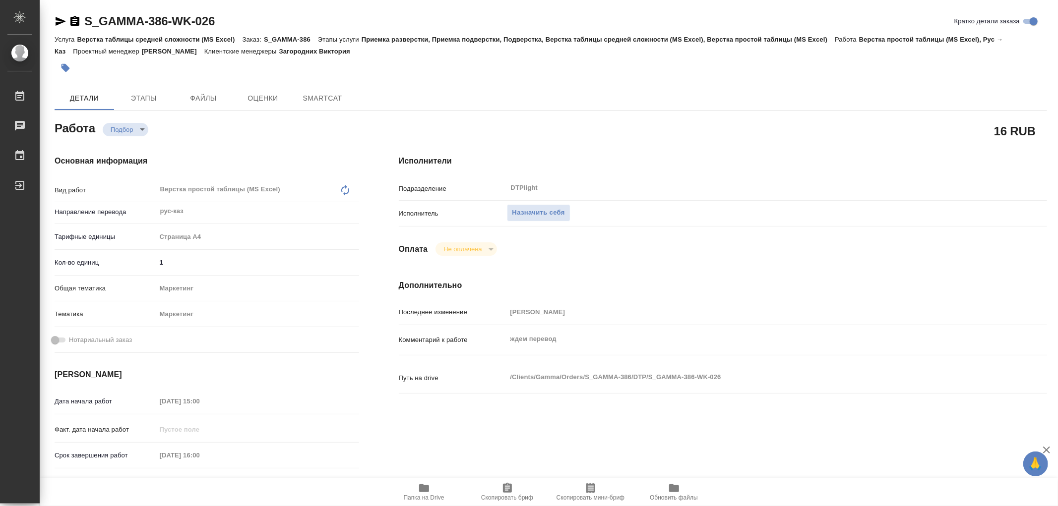
type textarea "x"
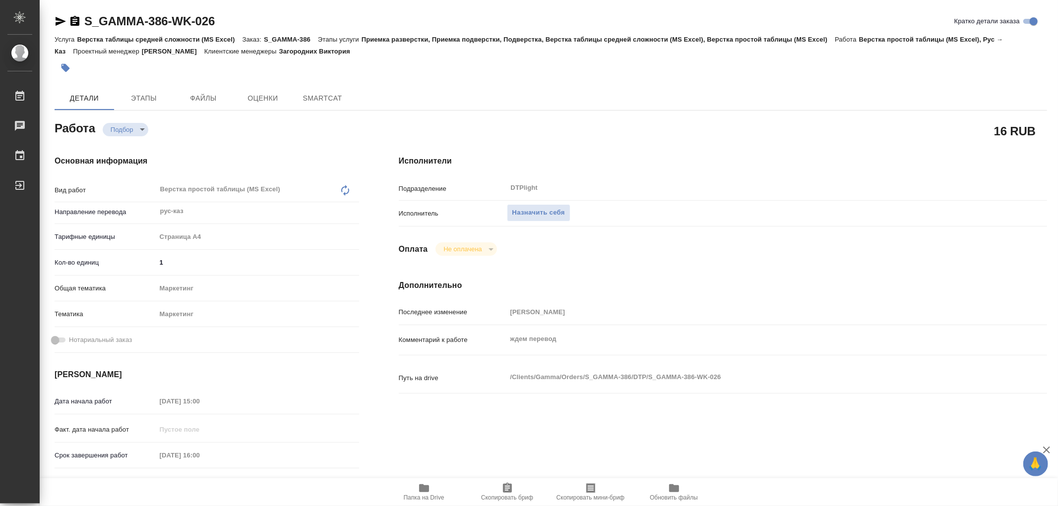
type textarea "x"
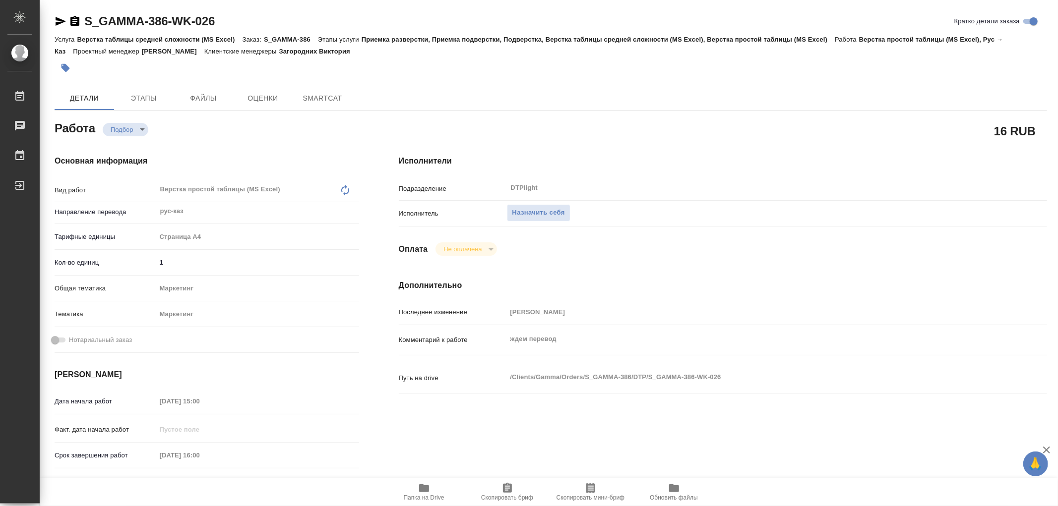
type textarea "x"
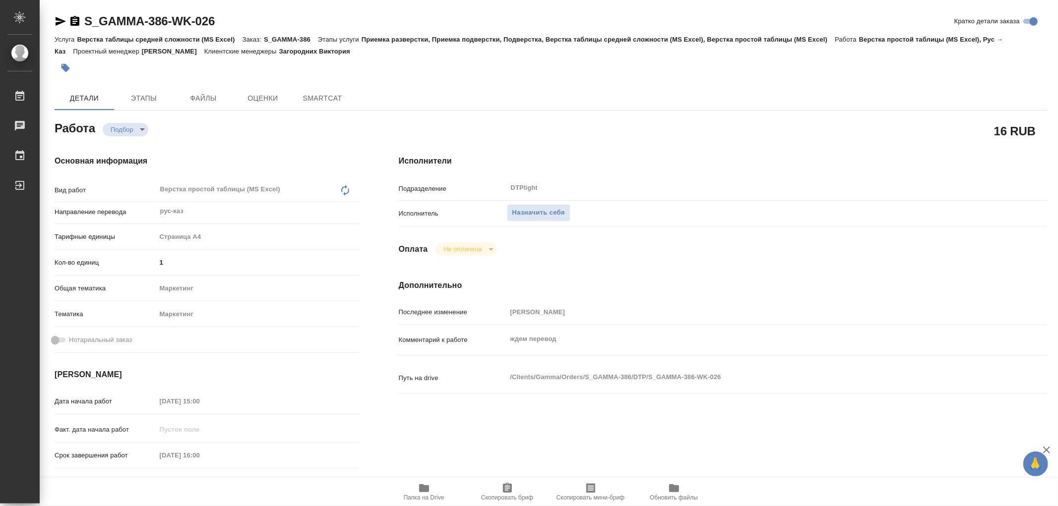
type textarea "x"
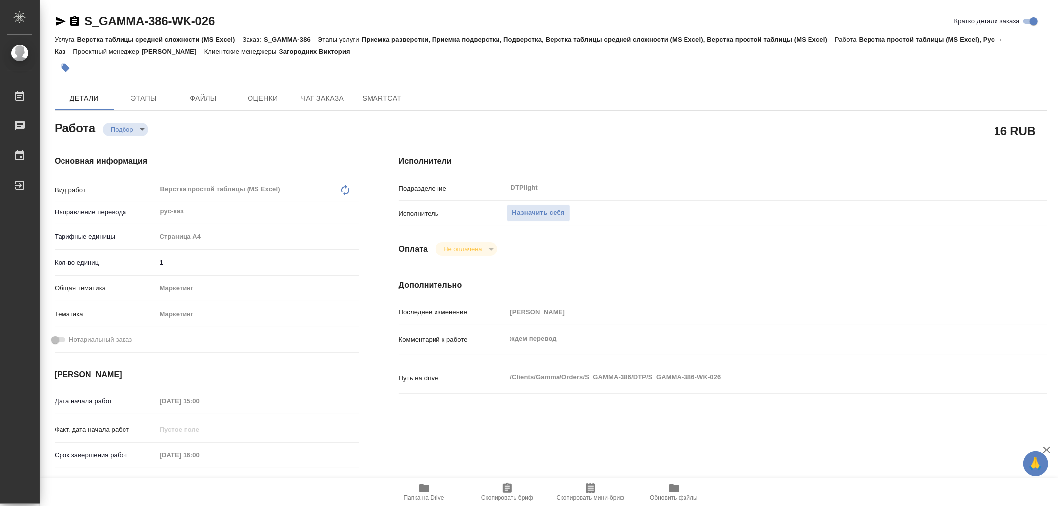
type textarea "x"
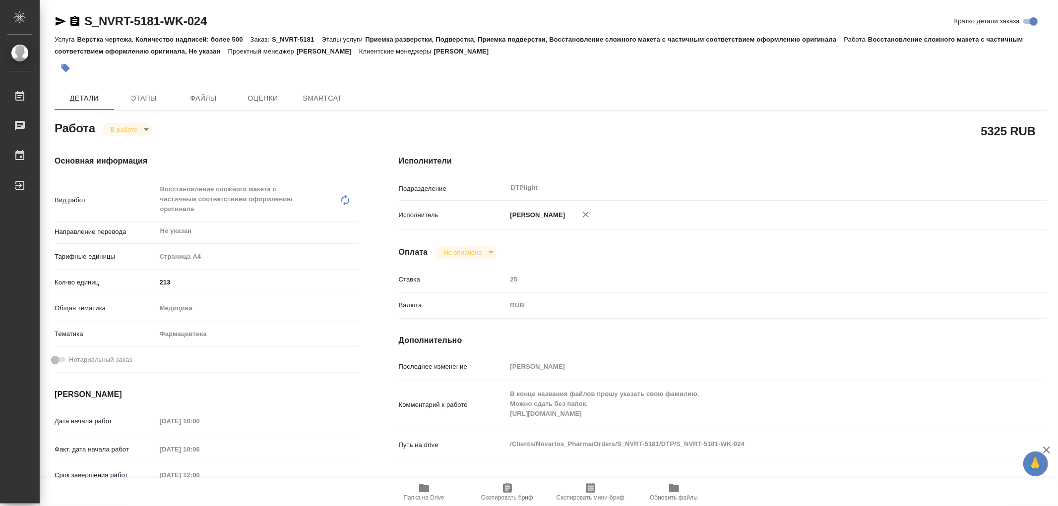
type textarea "x"
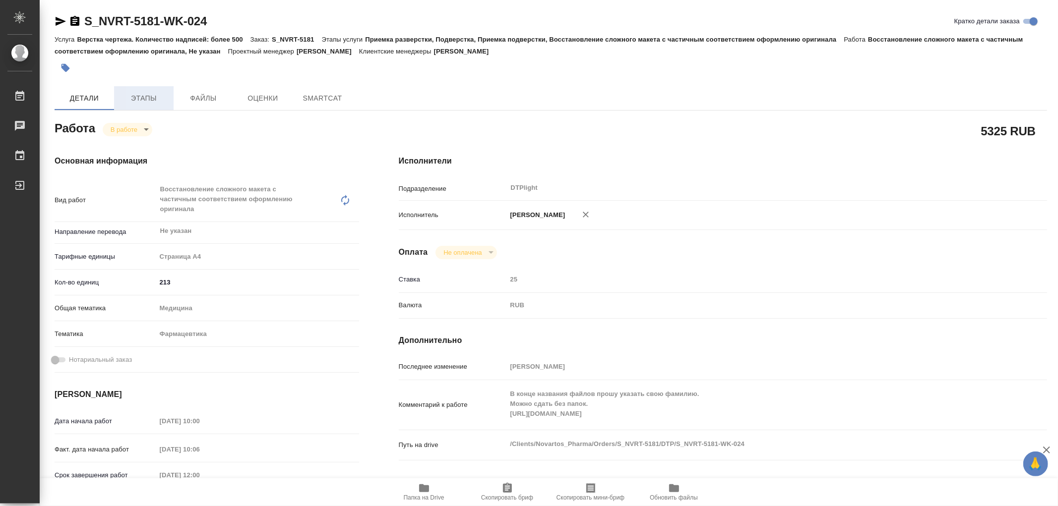
type textarea "x"
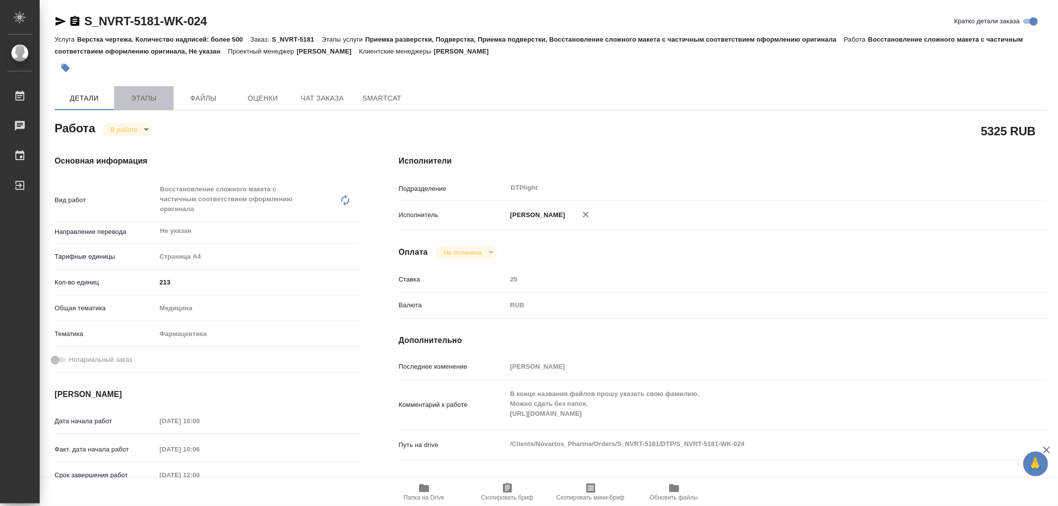
click at [142, 98] on span "Этапы" at bounding box center [144, 98] width 48 height 12
type textarea "x"
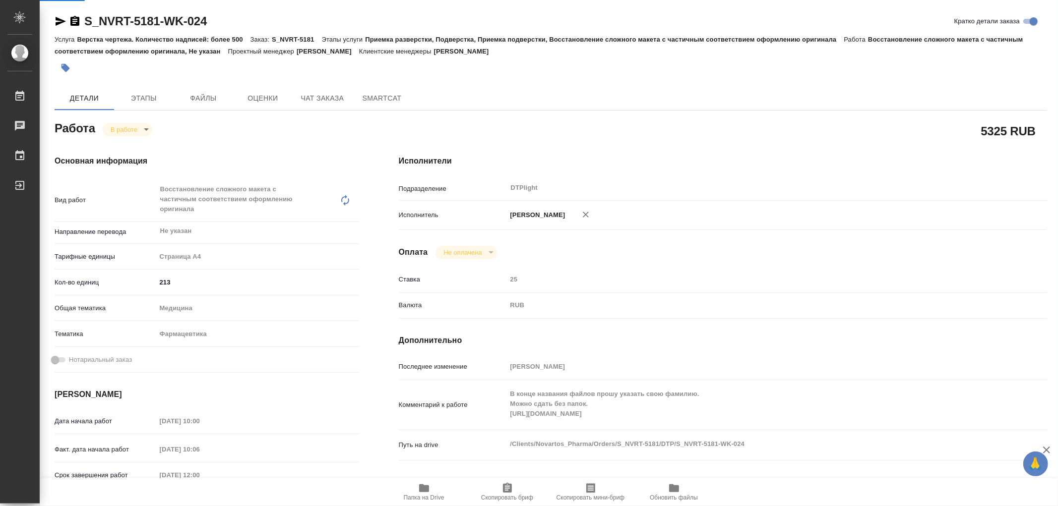
type textarea "x"
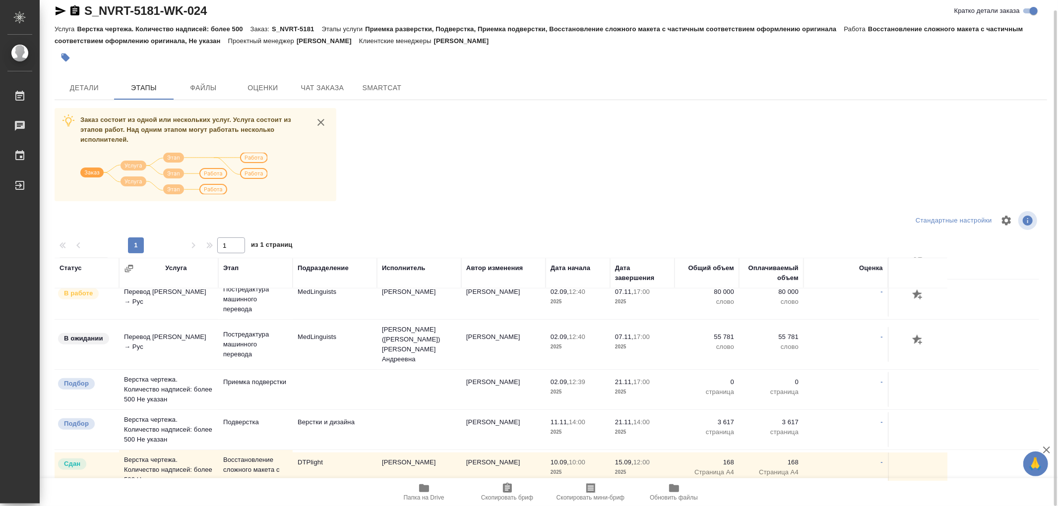
scroll to position [774, 0]
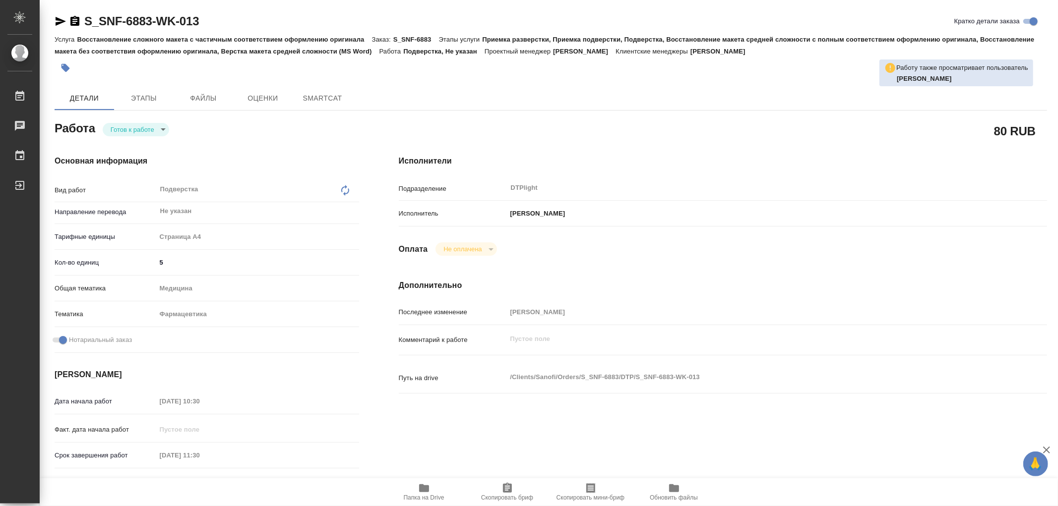
type textarea "x"
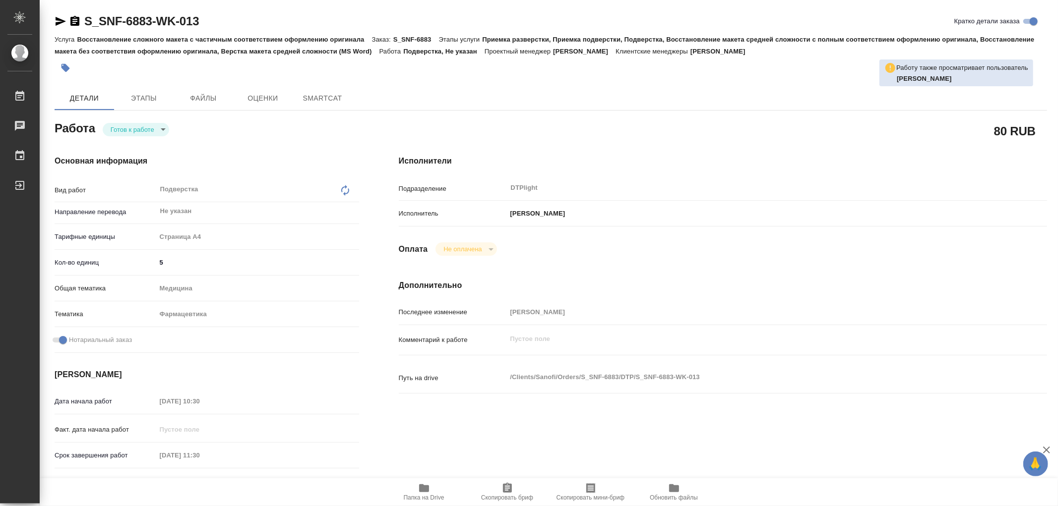
type textarea "x"
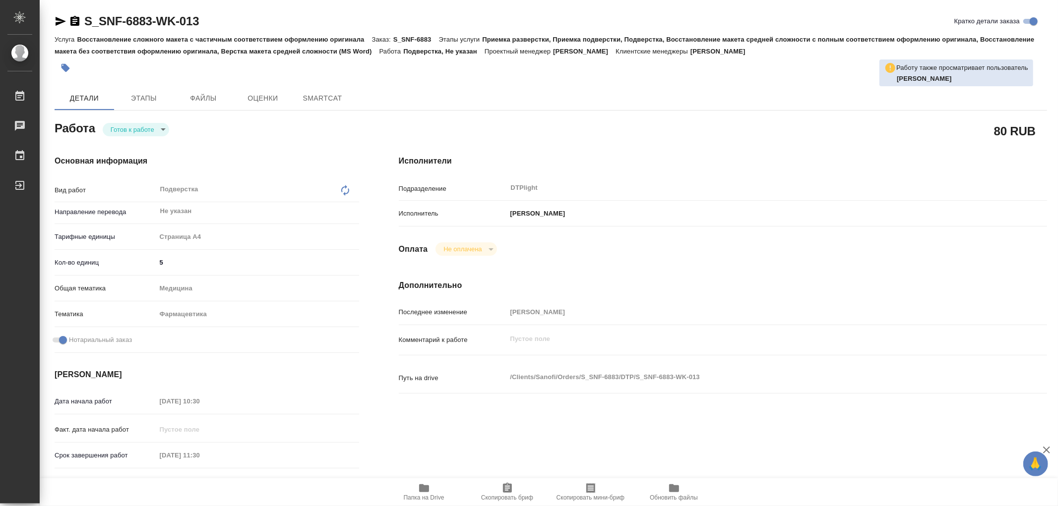
type textarea "x"
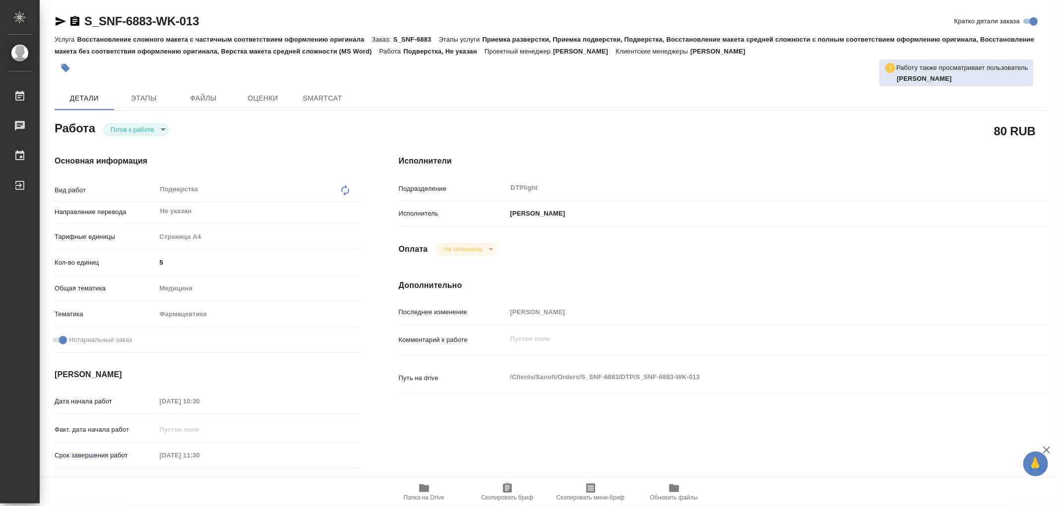
type textarea "x"
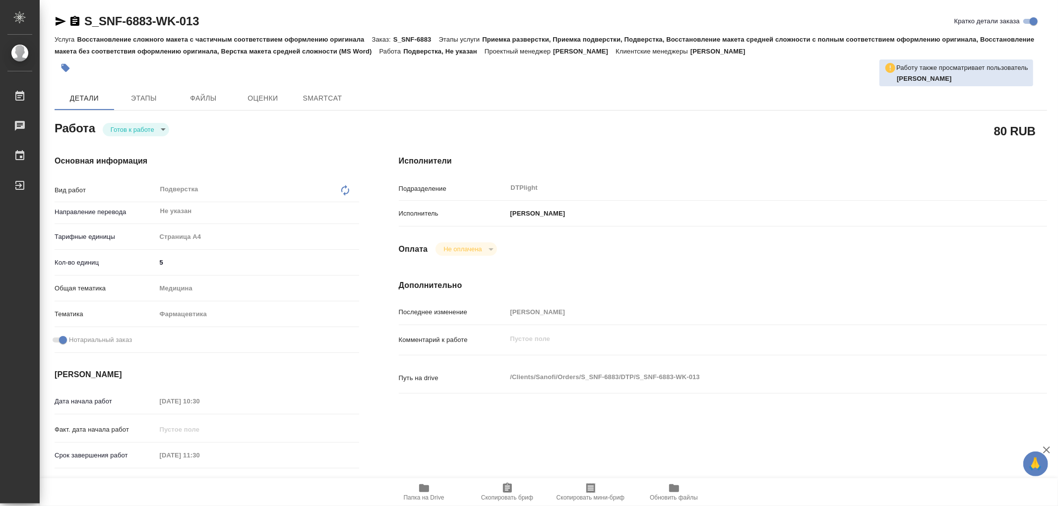
type textarea "x"
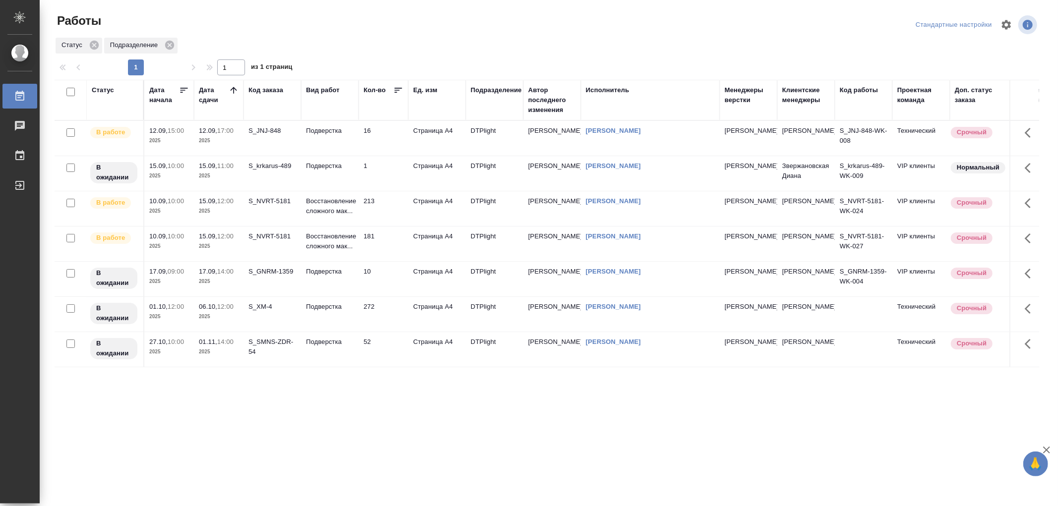
click at [342, 146] on td "Подверстка" at bounding box center [330, 138] width 58 height 35
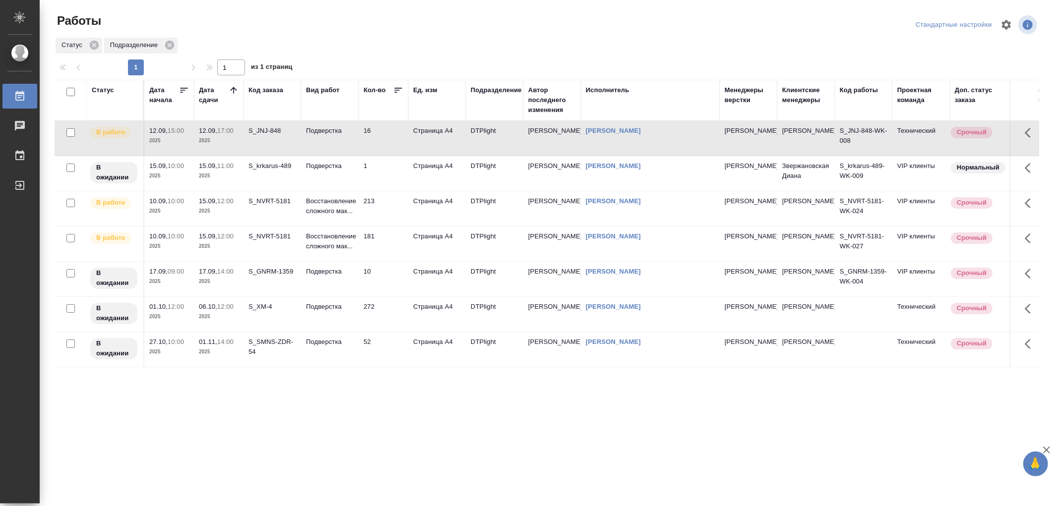
click at [342, 146] on td "Подверстка" at bounding box center [330, 138] width 58 height 35
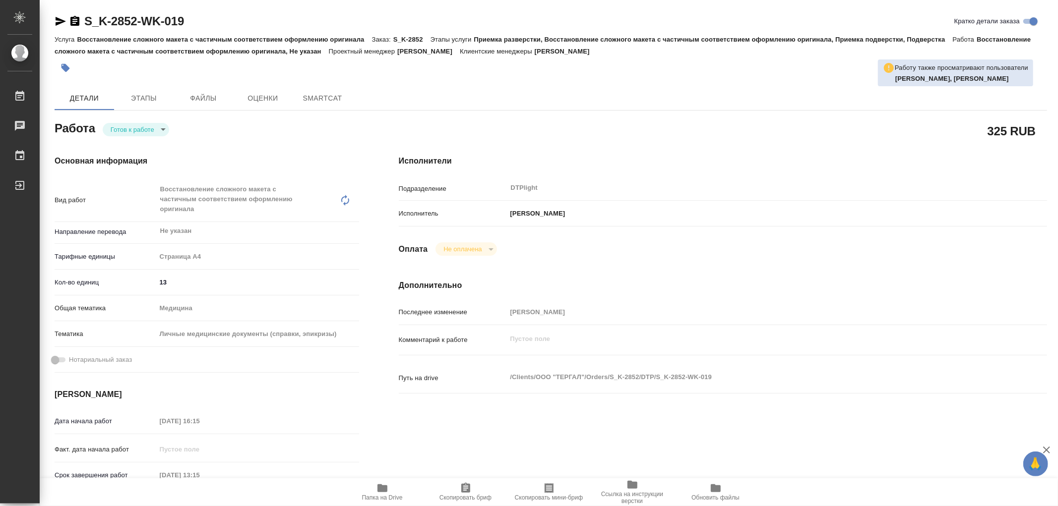
type textarea "x"
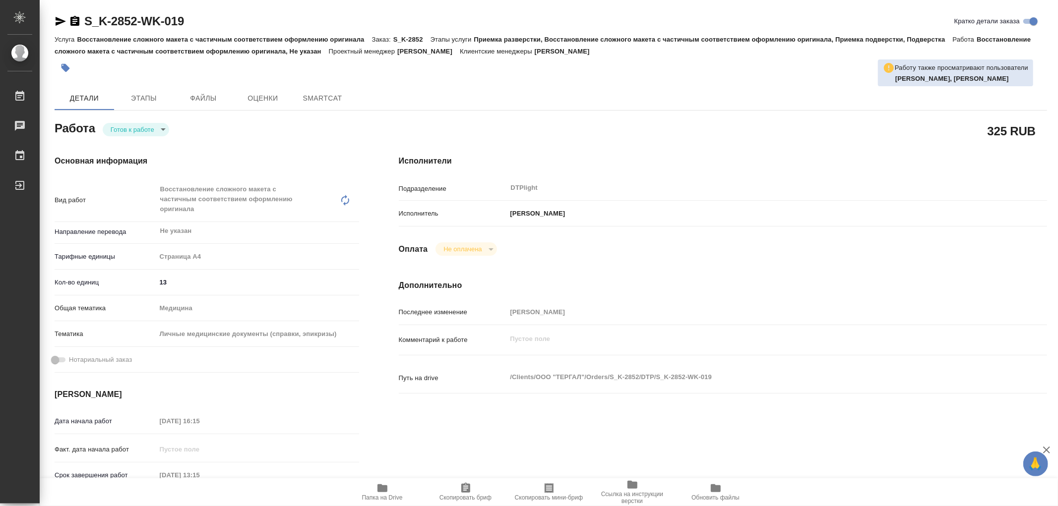
type textarea "x"
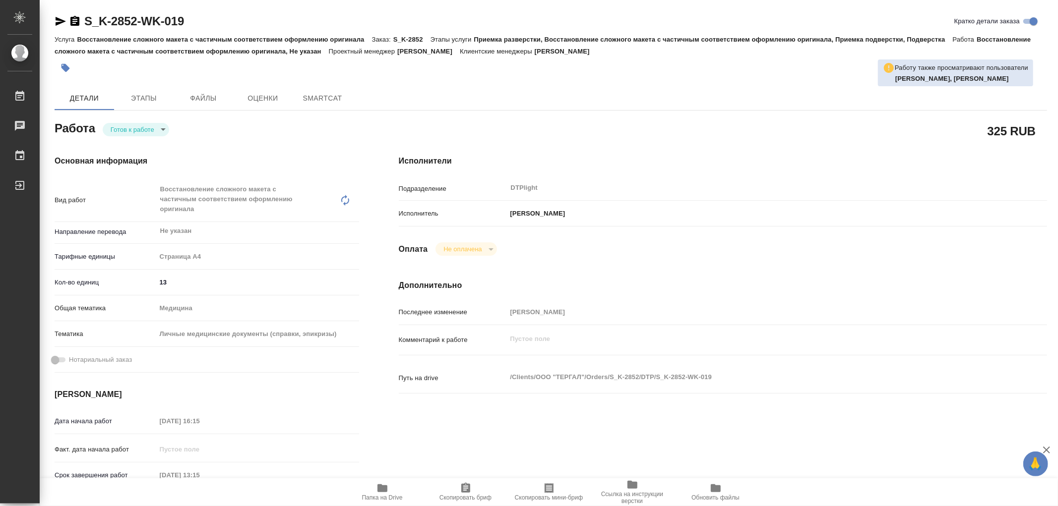
type textarea "x"
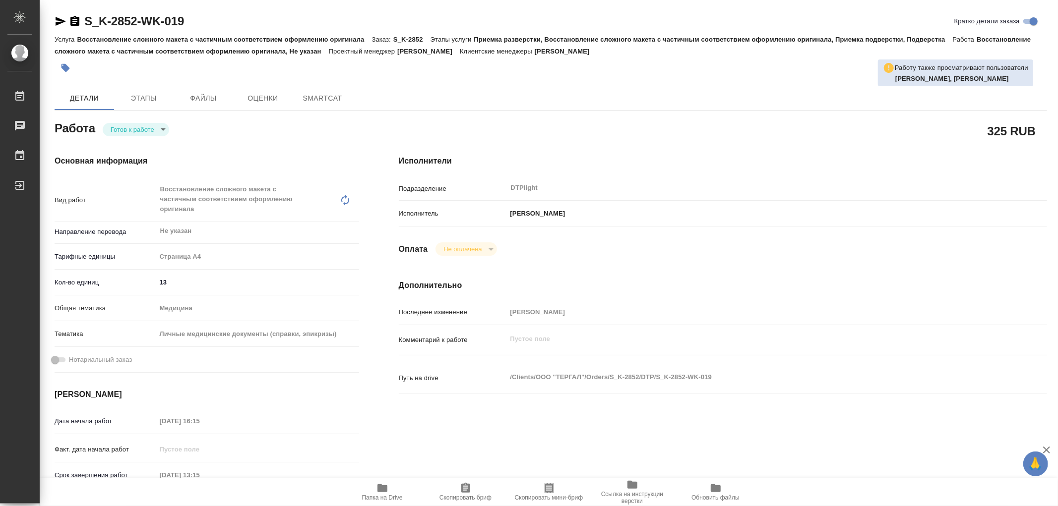
type textarea "x"
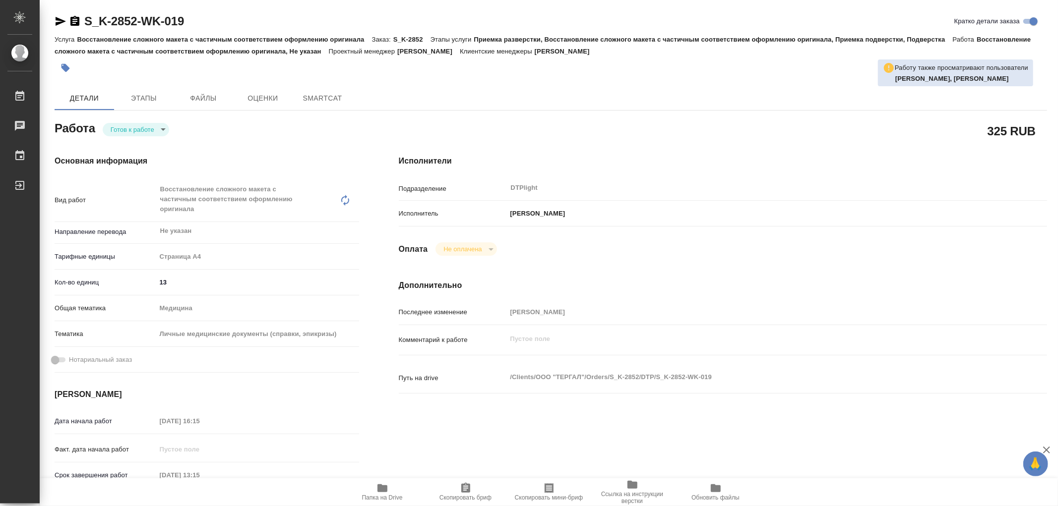
type textarea "x"
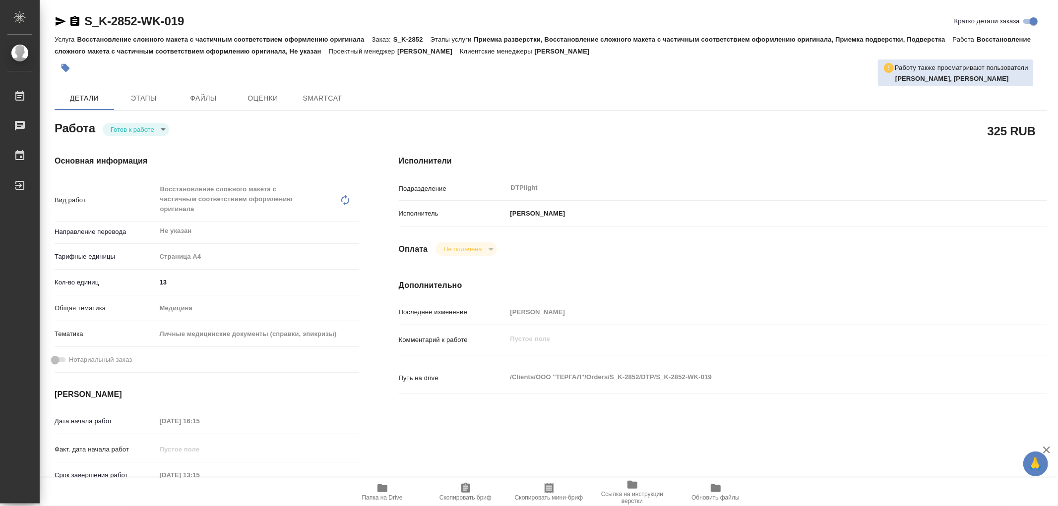
type textarea "x"
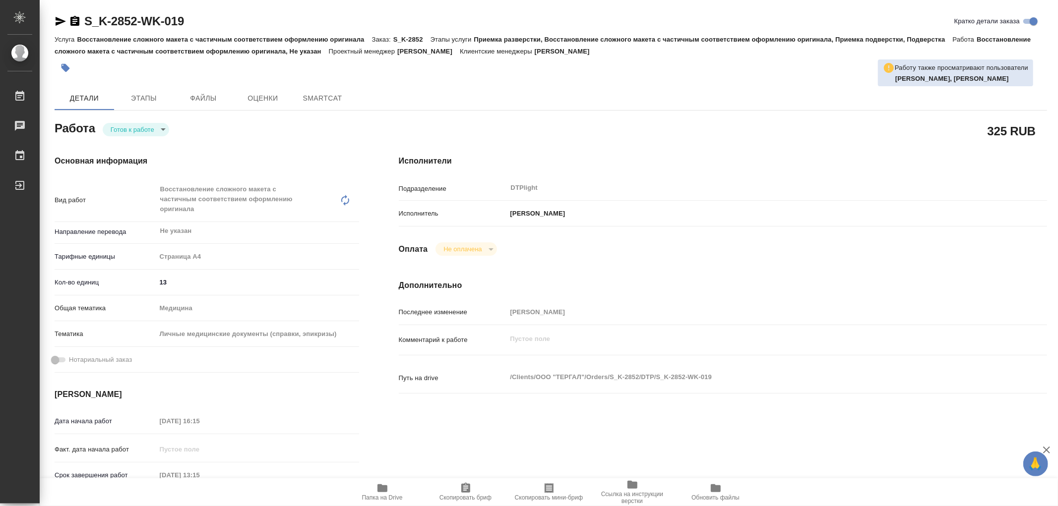
type textarea "x"
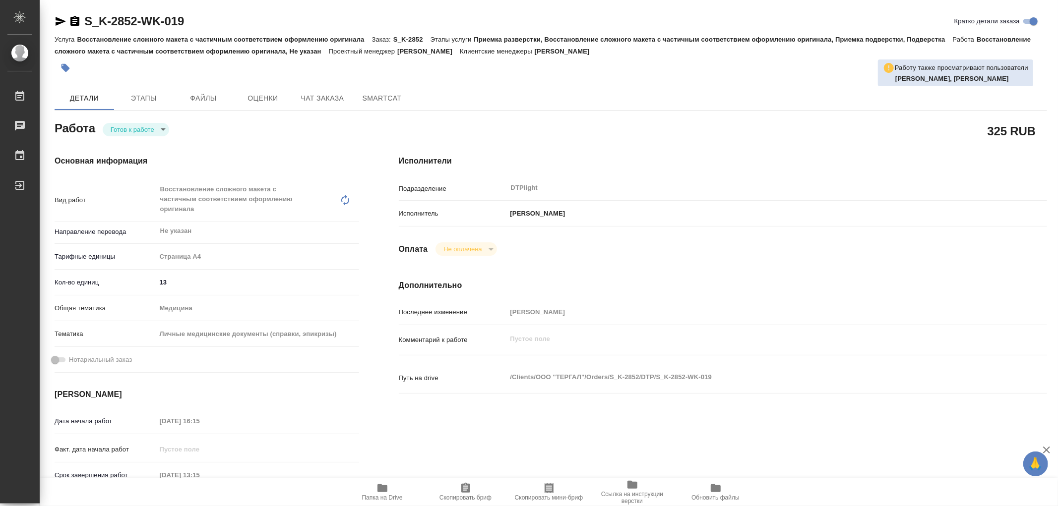
type textarea "x"
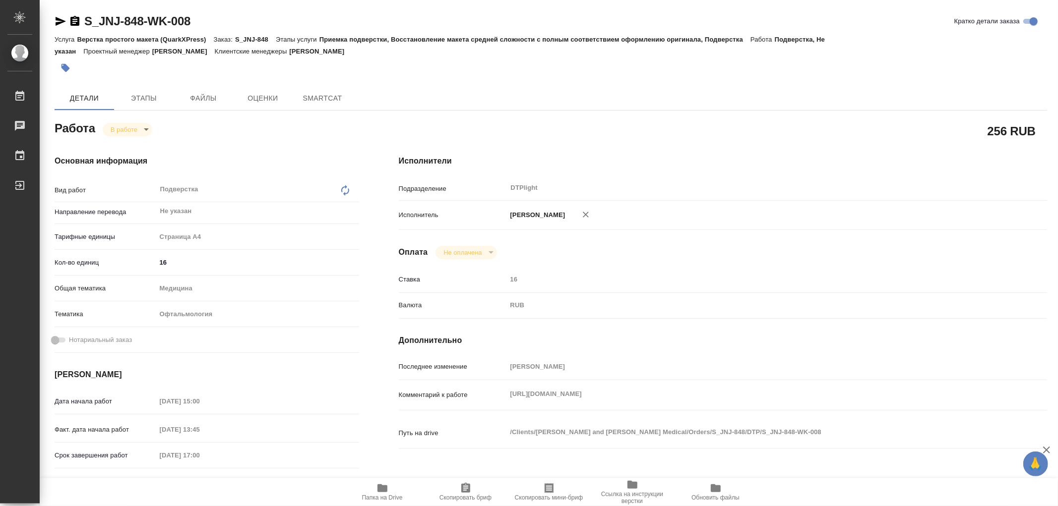
type textarea "x"
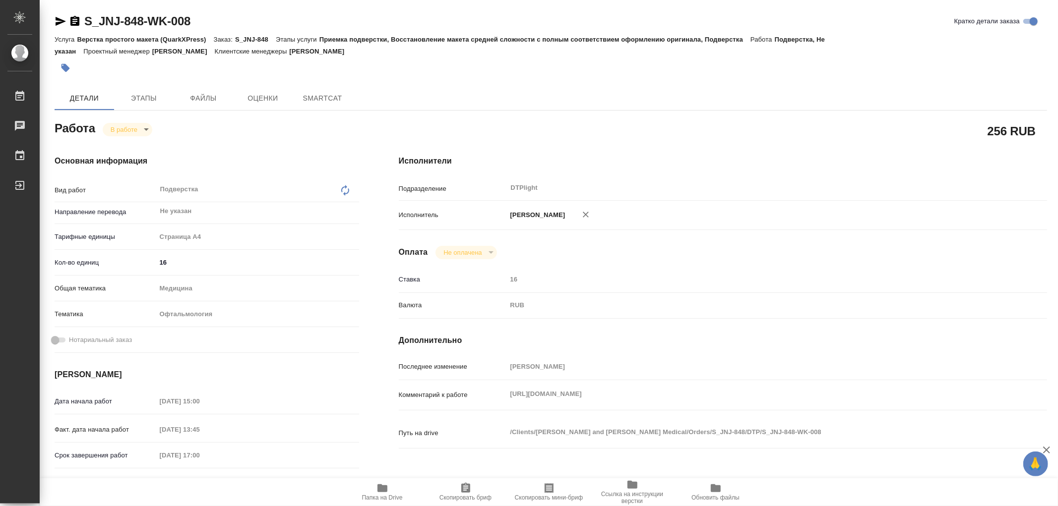
type textarea "x"
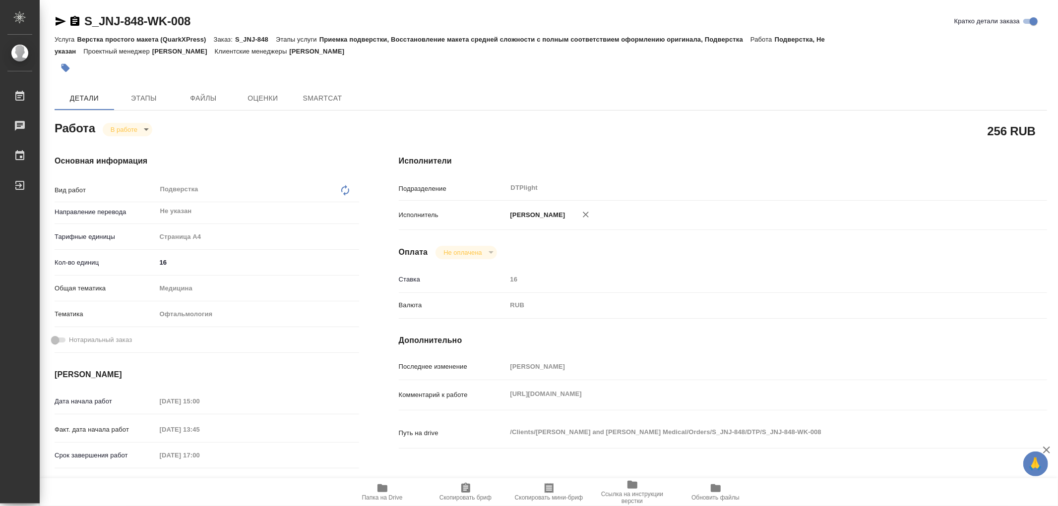
type textarea "x"
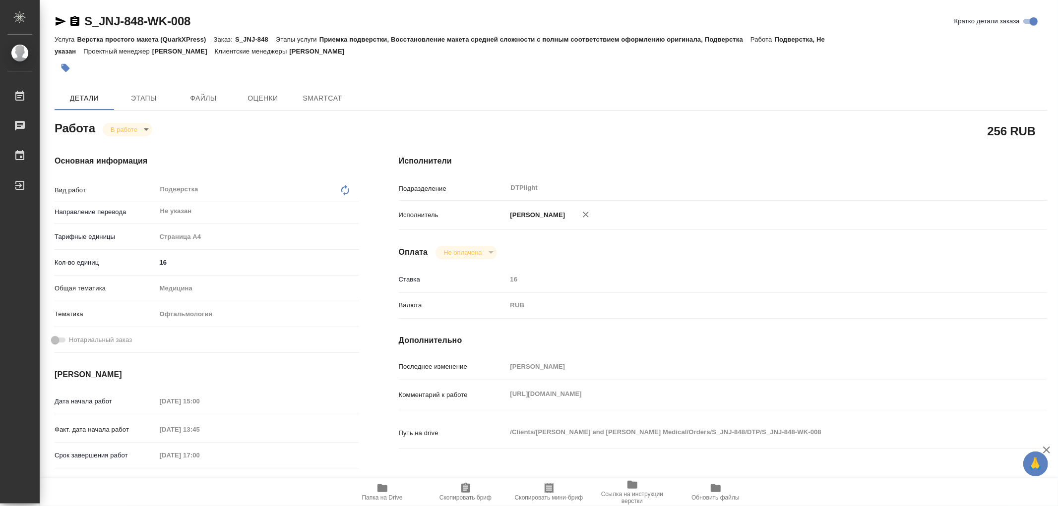
type textarea "x"
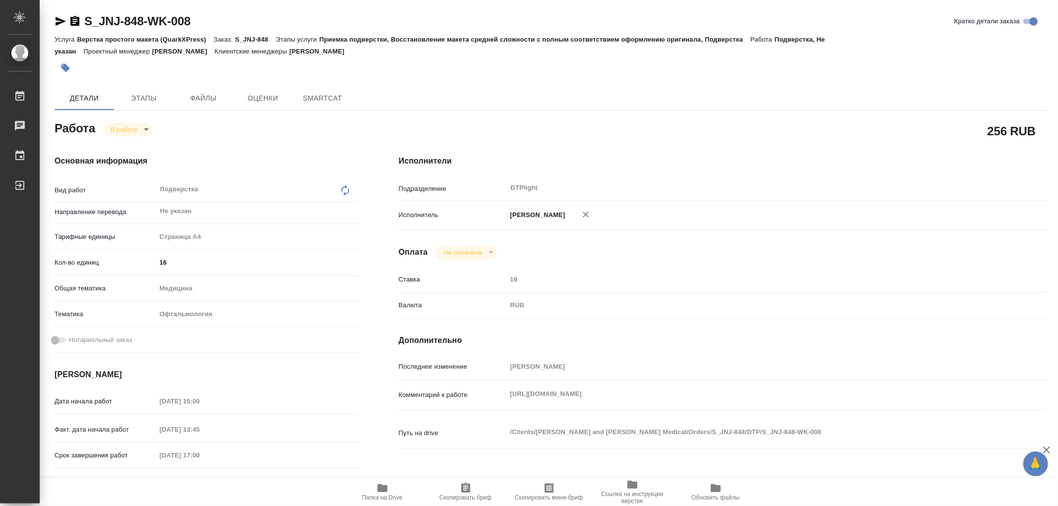
type textarea "x"
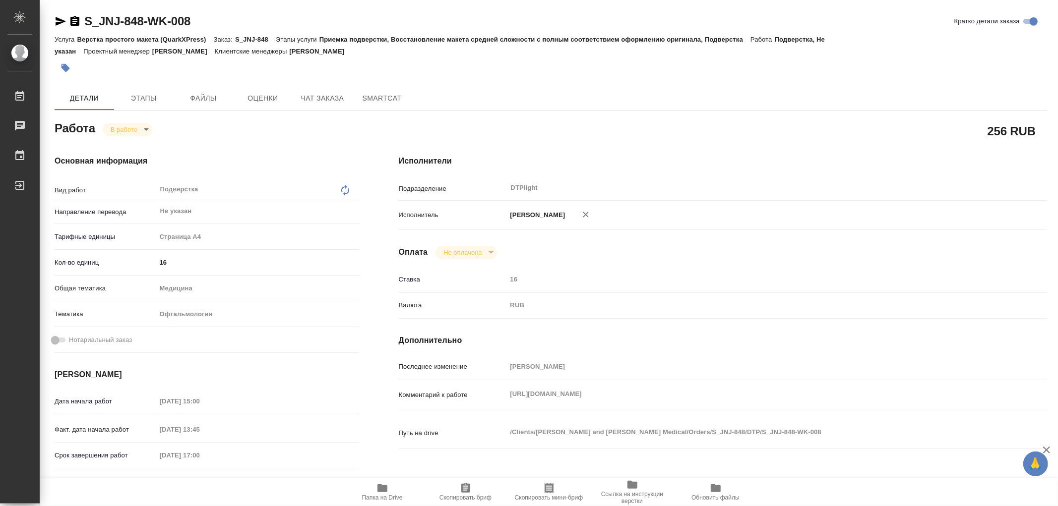
click at [390, 484] on span "Папка на Drive" at bounding box center [382, 492] width 71 height 19
type textarea "x"
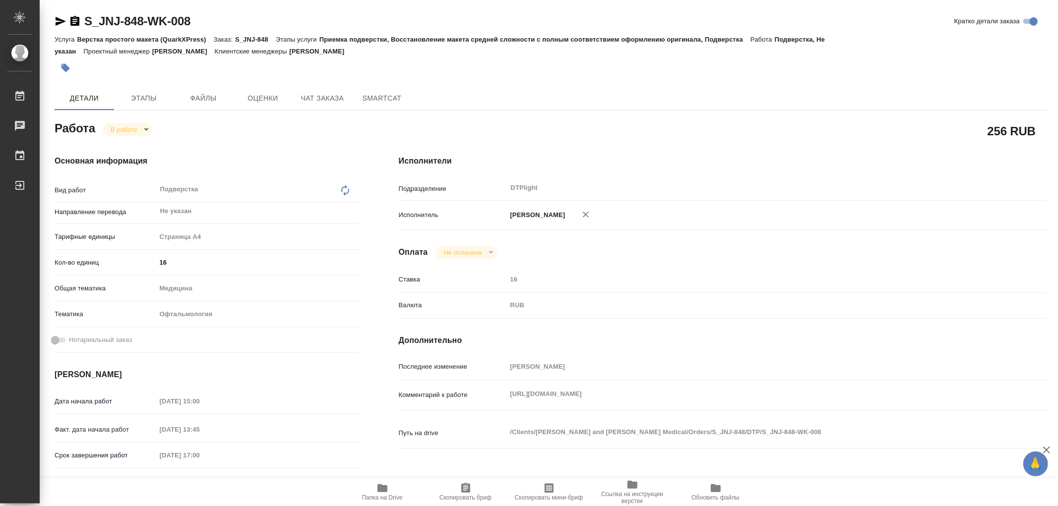
type textarea "x"
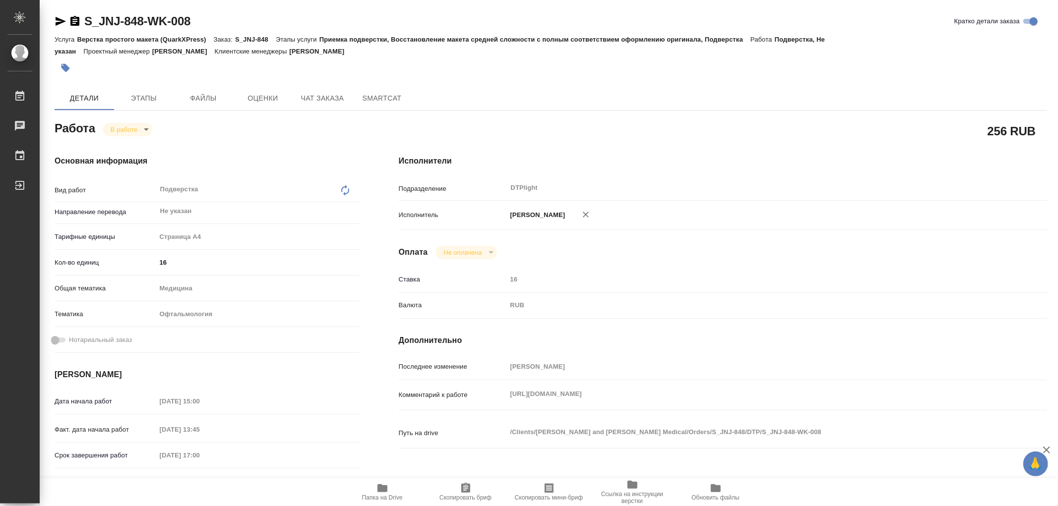
type textarea "x"
click at [121, 131] on body "🙏 .cls-1 fill:#fff; AWATERA Работы 0 Чаты График Выйти S_JNJ-848-WK-008 Кратко …" at bounding box center [529, 253] width 1058 height 506
click at [129, 144] on button "Выполнен" at bounding box center [129, 146] width 36 height 11
type textarea "x"
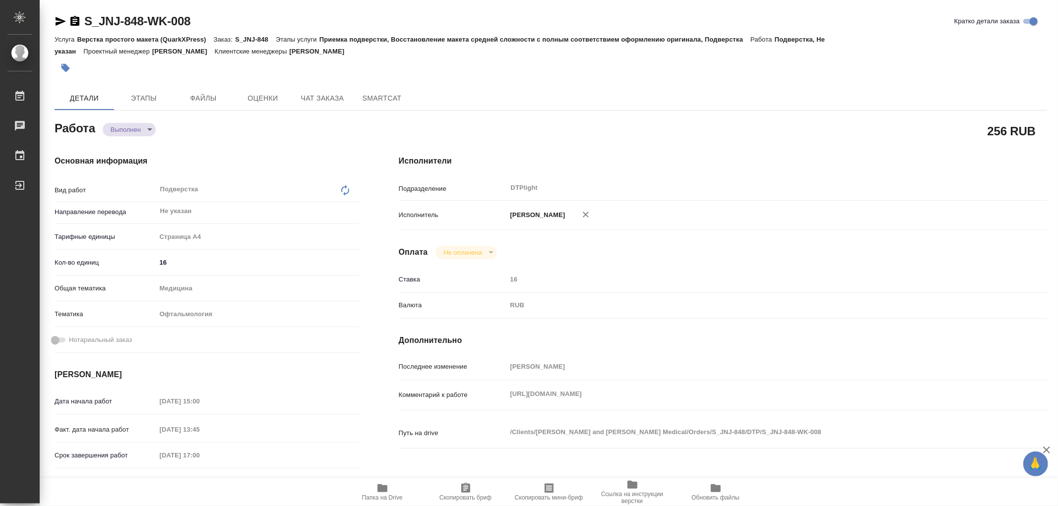
type textarea "x"
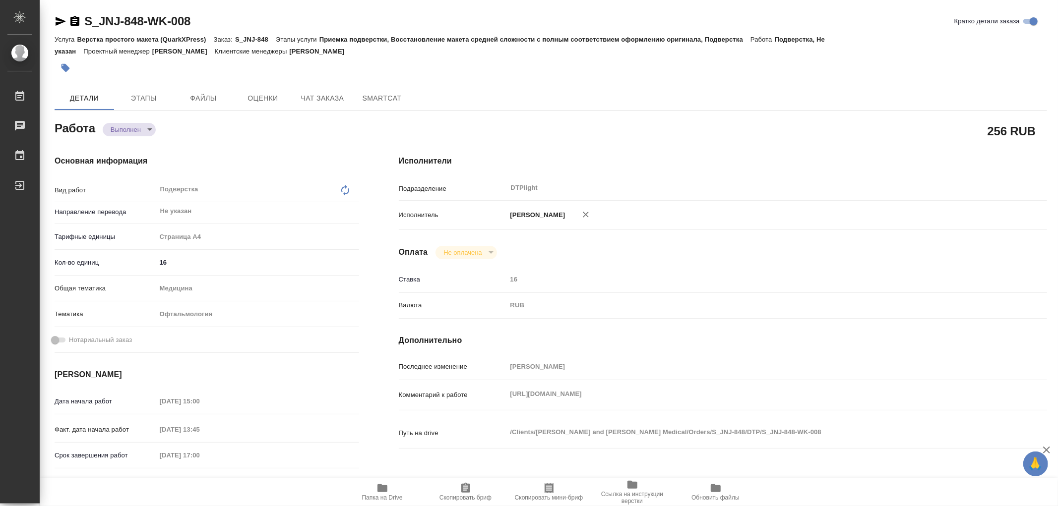
type textarea "x"
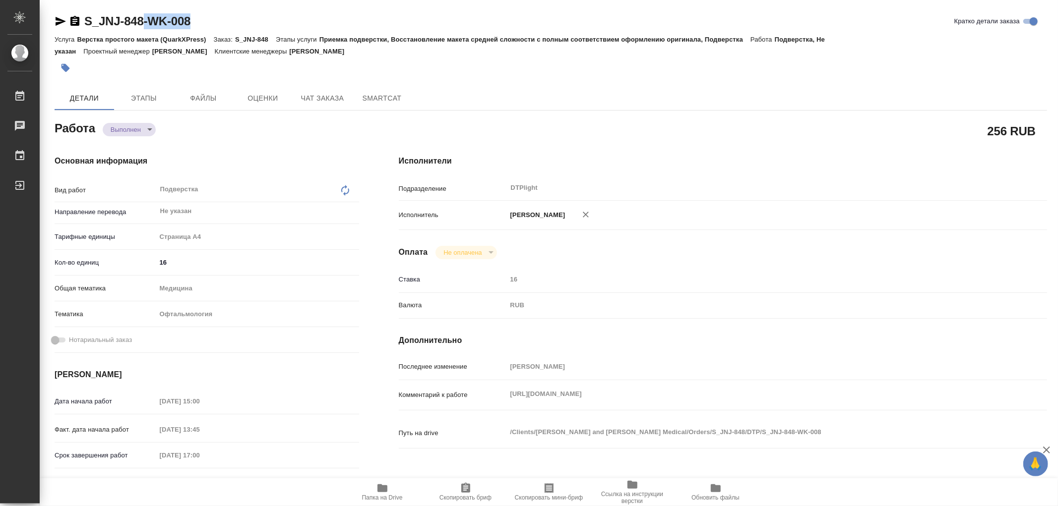
type textarea "x"
drag, startPoint x: 209, startPoint y: 21, endPoint x: 82, endPoint y: 21, distance: 127.0
click at [82, 21] on div "S_JNJ-848-WK-008 Кратко детали заказа" at bounding box center [551, 21] width 992 height 16
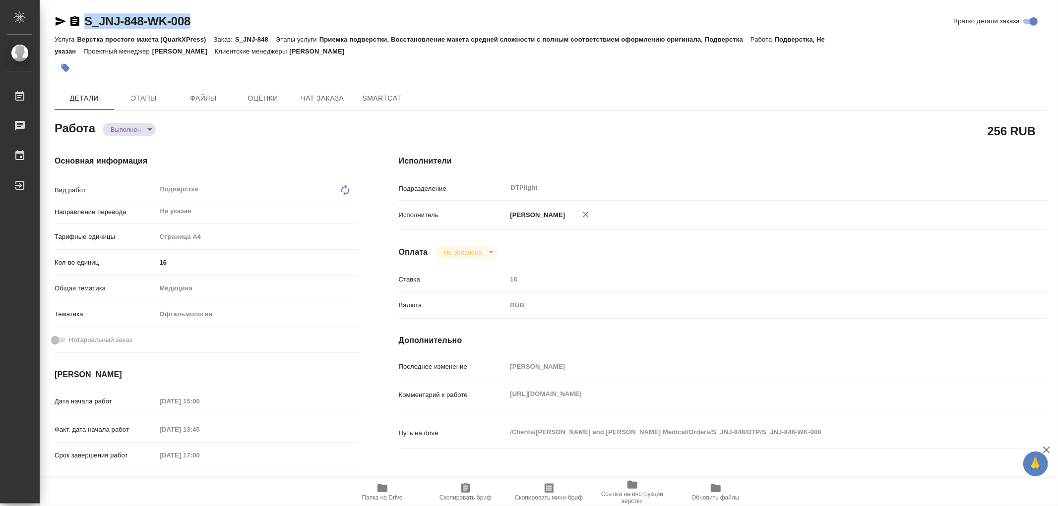
copy link "S_JNJ-848-WK-008"
